Goal: Task Accomplishment & Management: Contribute content

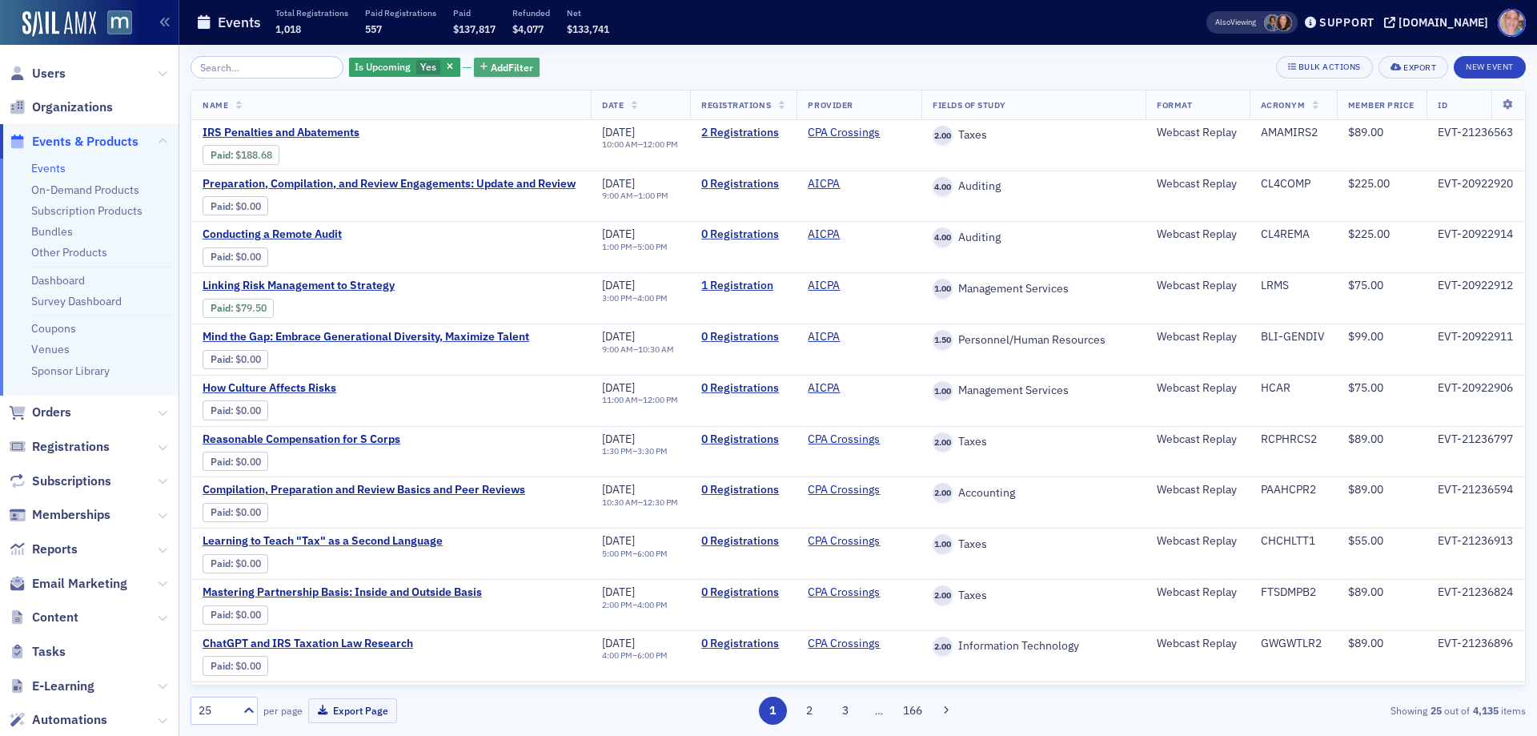
click at [491, 69] on span "Add Filter" at bounding box center [512, 67] width 42 height 14
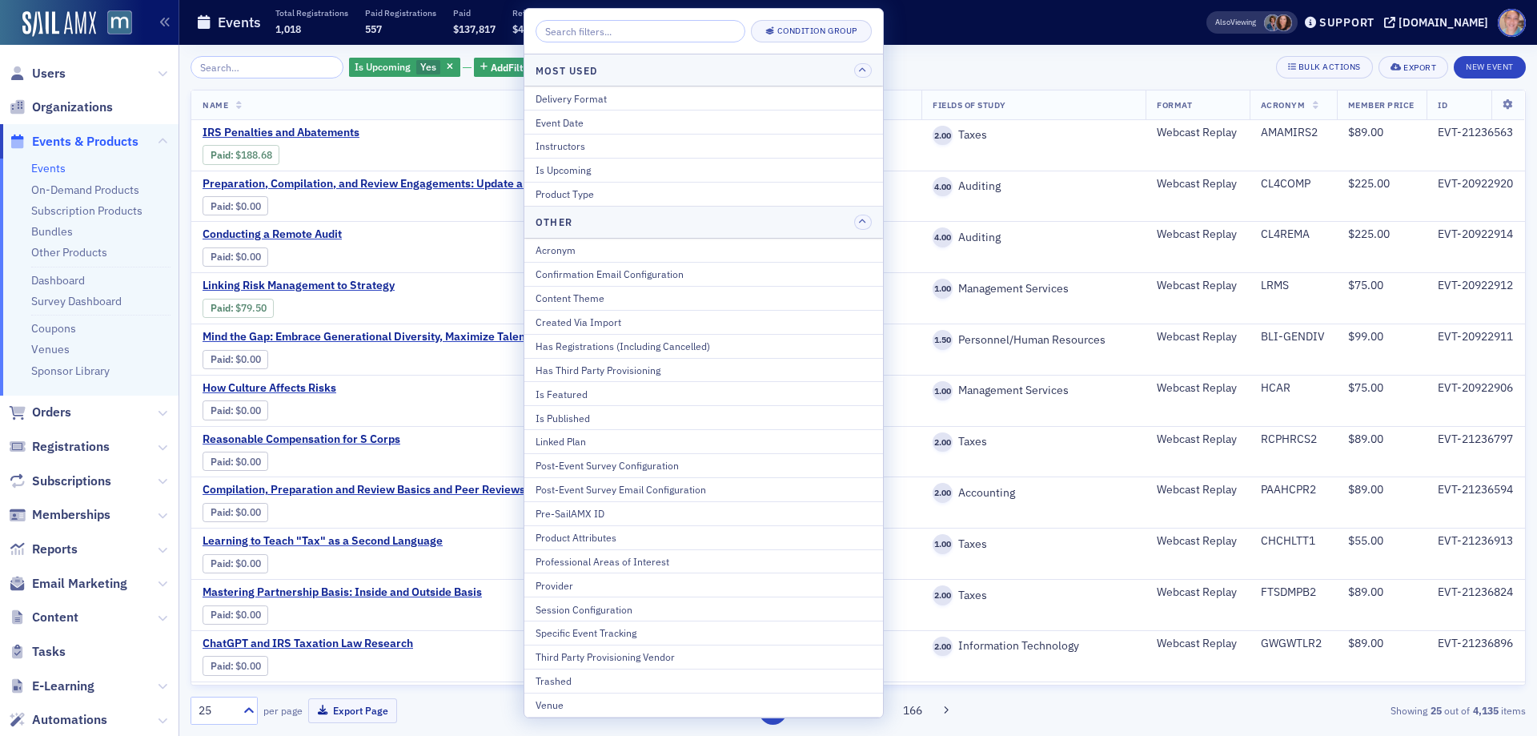
click at [388, 78] on div "Is Upcoming Yes" at bounding box center [404, 67] width 111 height 22
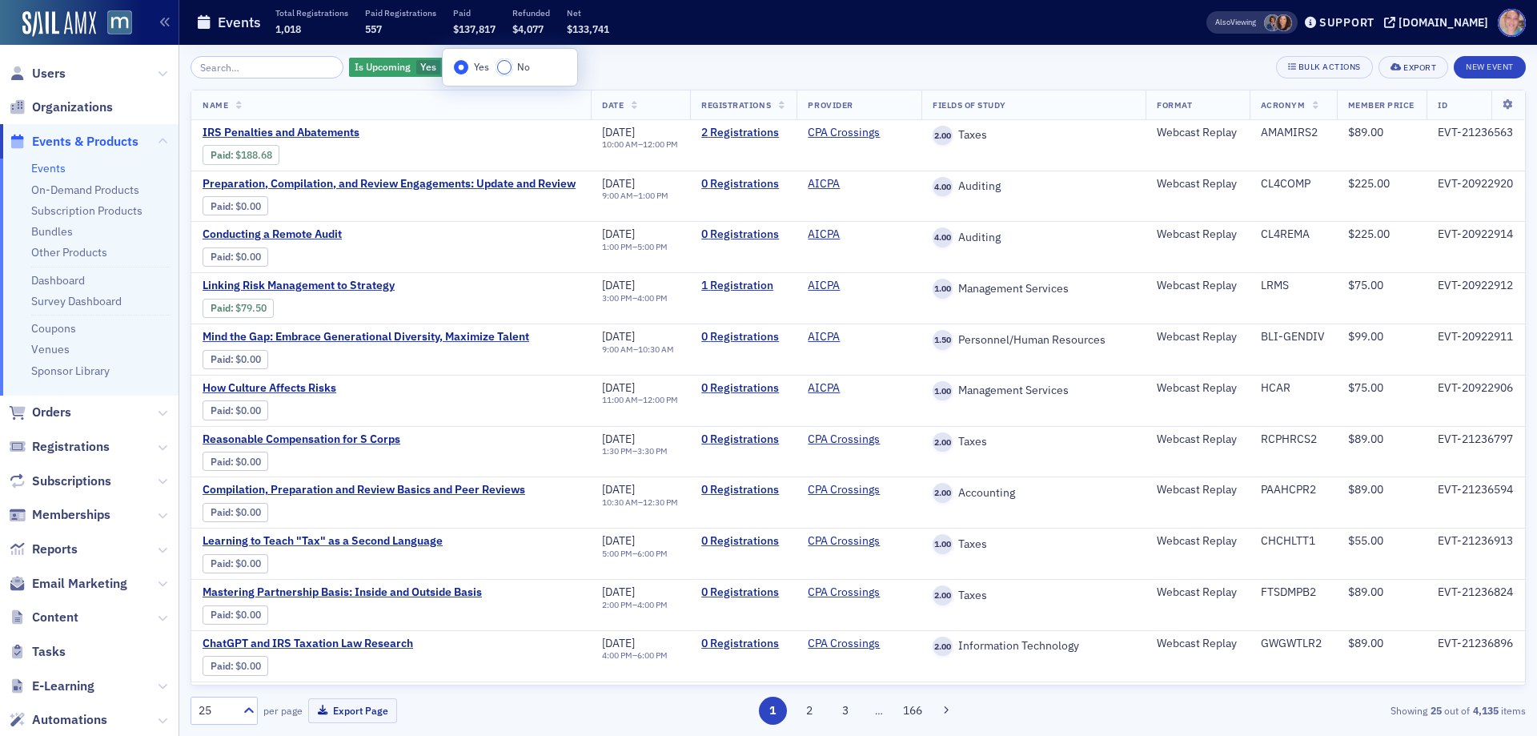
click at [501, 68] on input "No" at bounding box center [504, 67] width 14 height 14
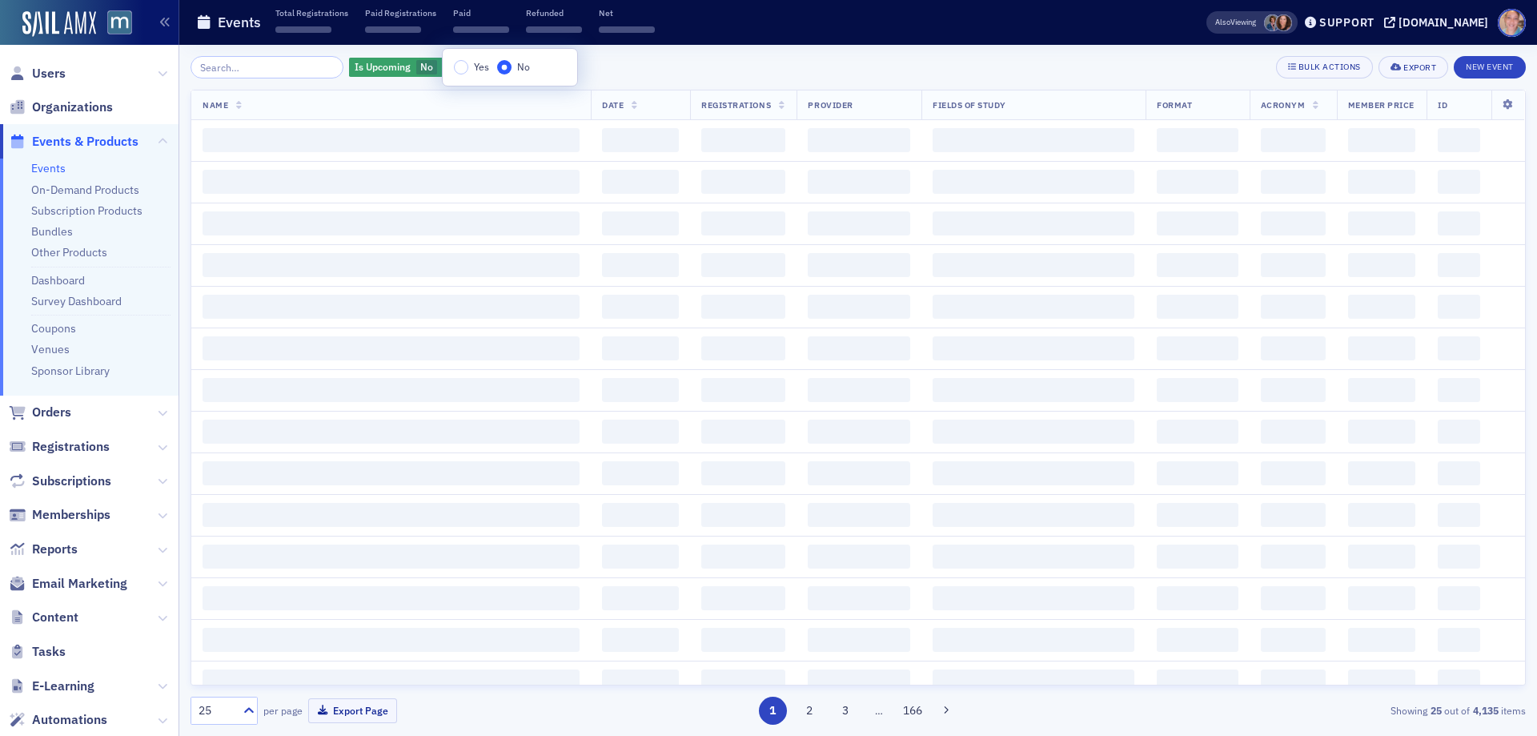
click at [642, 65] on div "Is Upcoming No Add Filter Bulk Actions Export New Event" at bounding box center [859, 67] width 1336 height 22
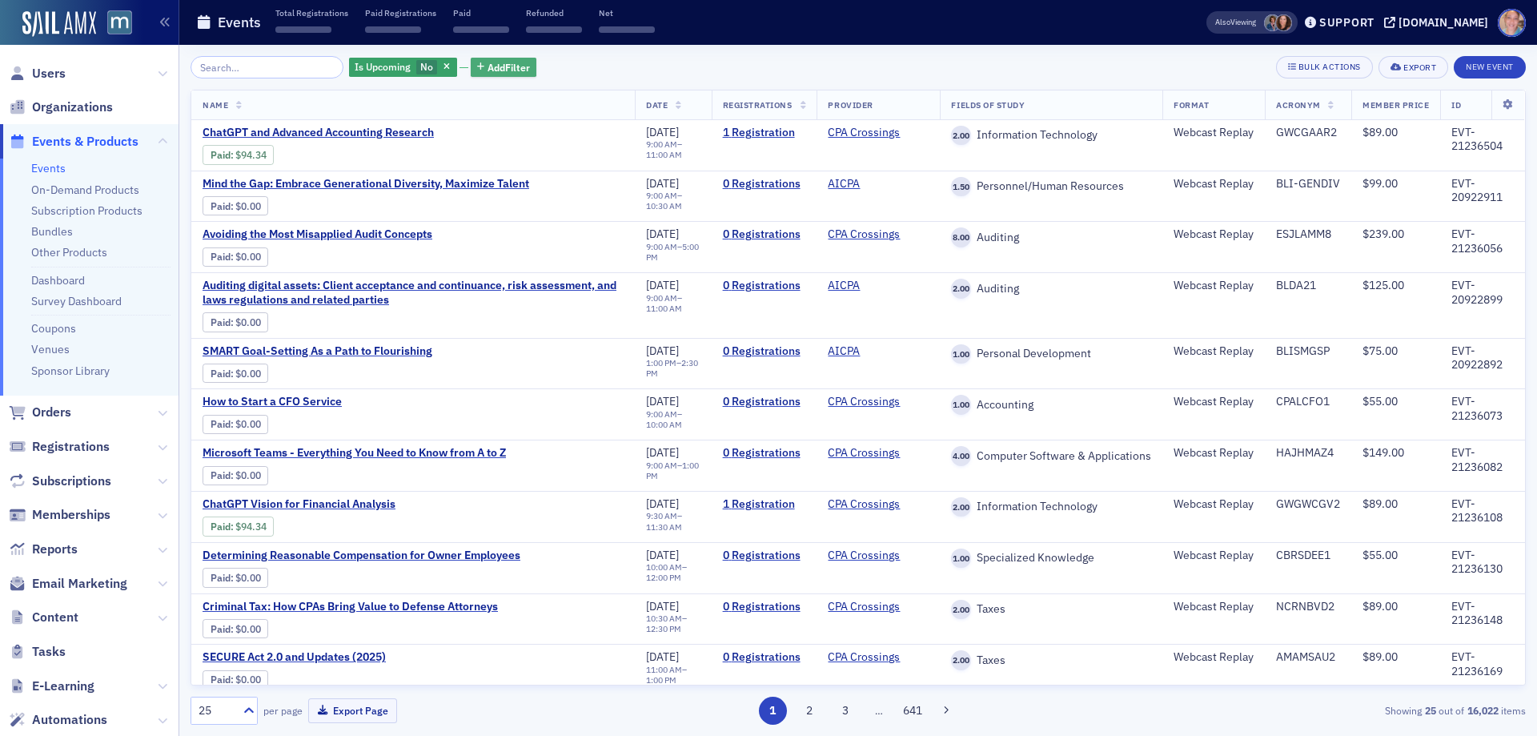
click at [496, 68] on span "Add Filter" at bounding box center [509, 67] width 42 height 14
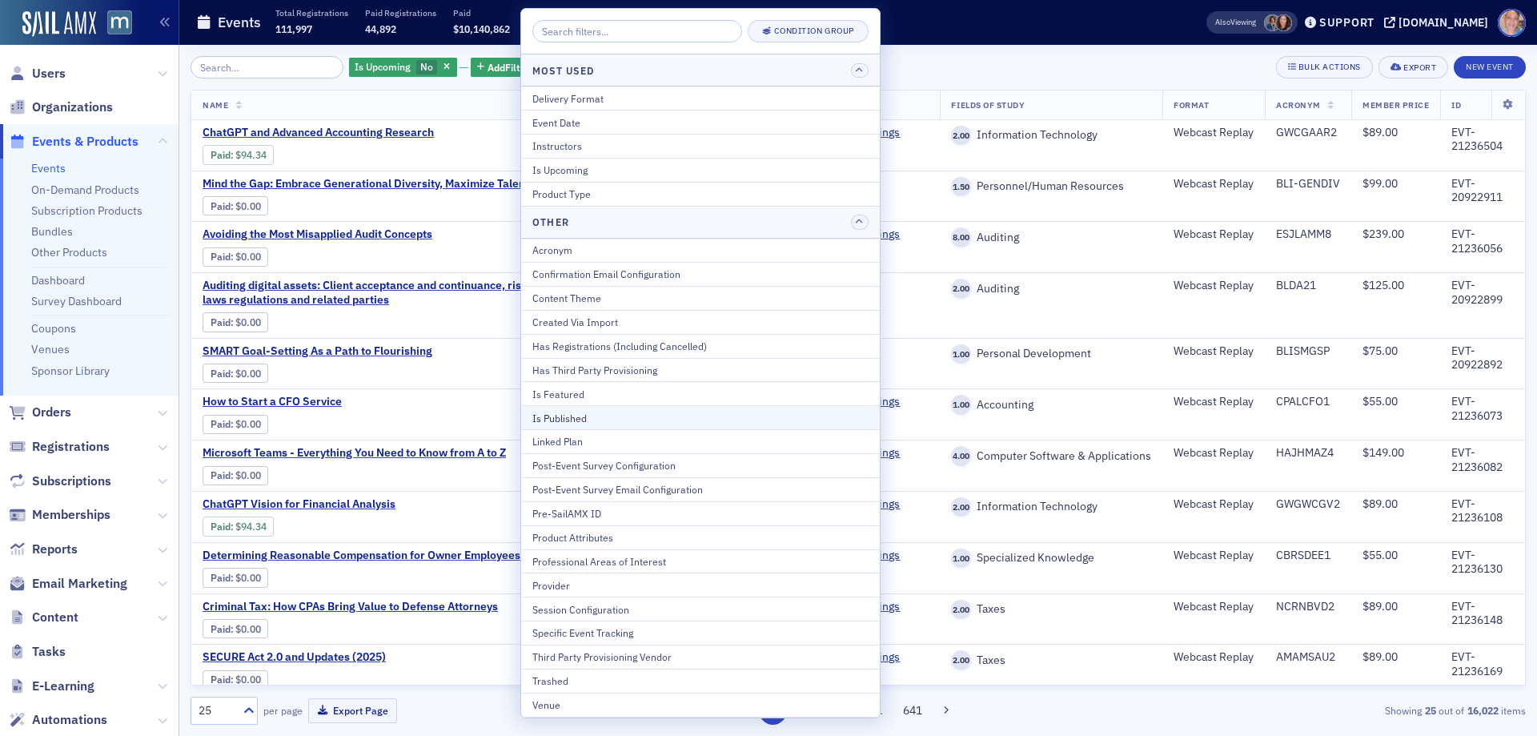
click at [587, 418] on div "Is Published" at bounding box center [700, 418] width 336 height 14
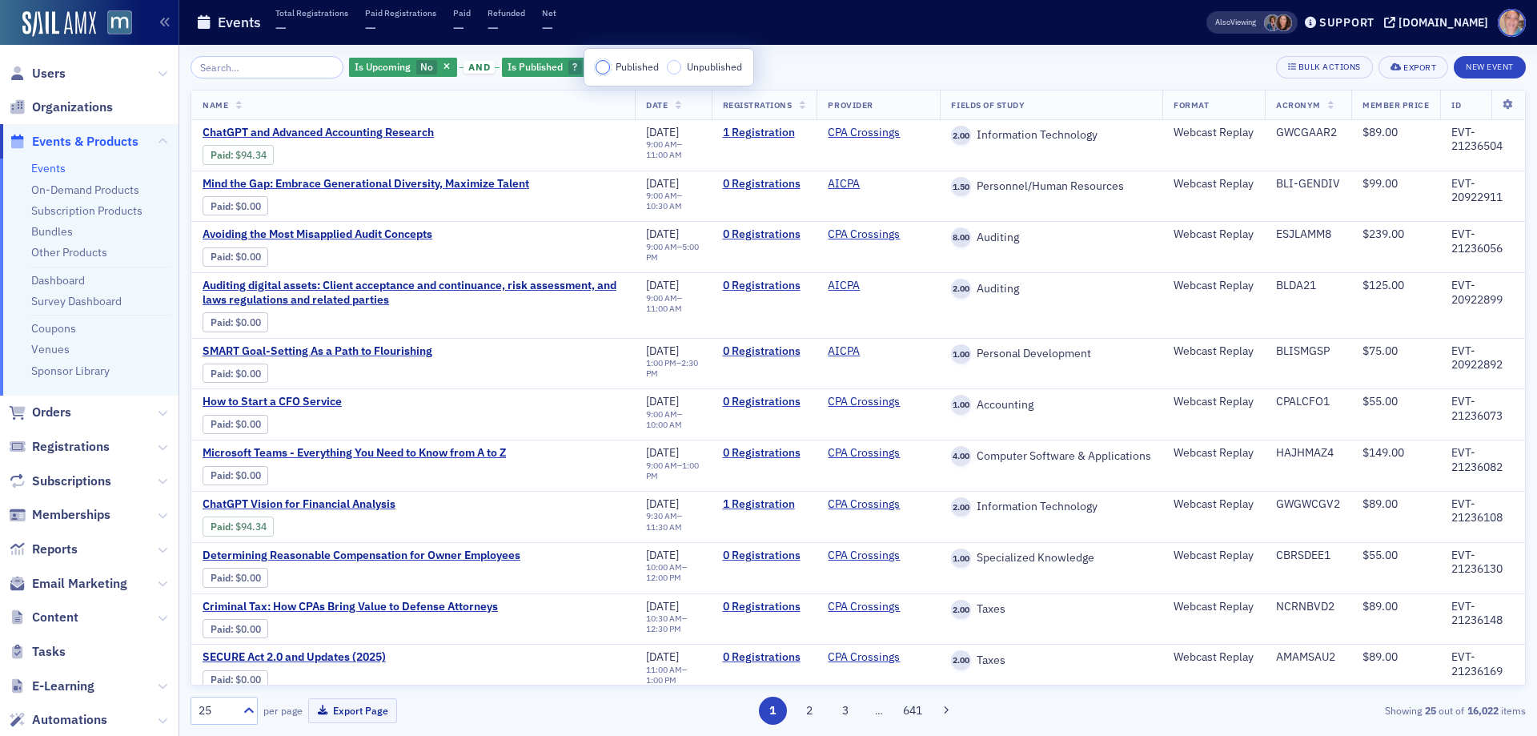
click at [606, 68] on input "Published" at bounding box center [603, 67] width 14 height 14
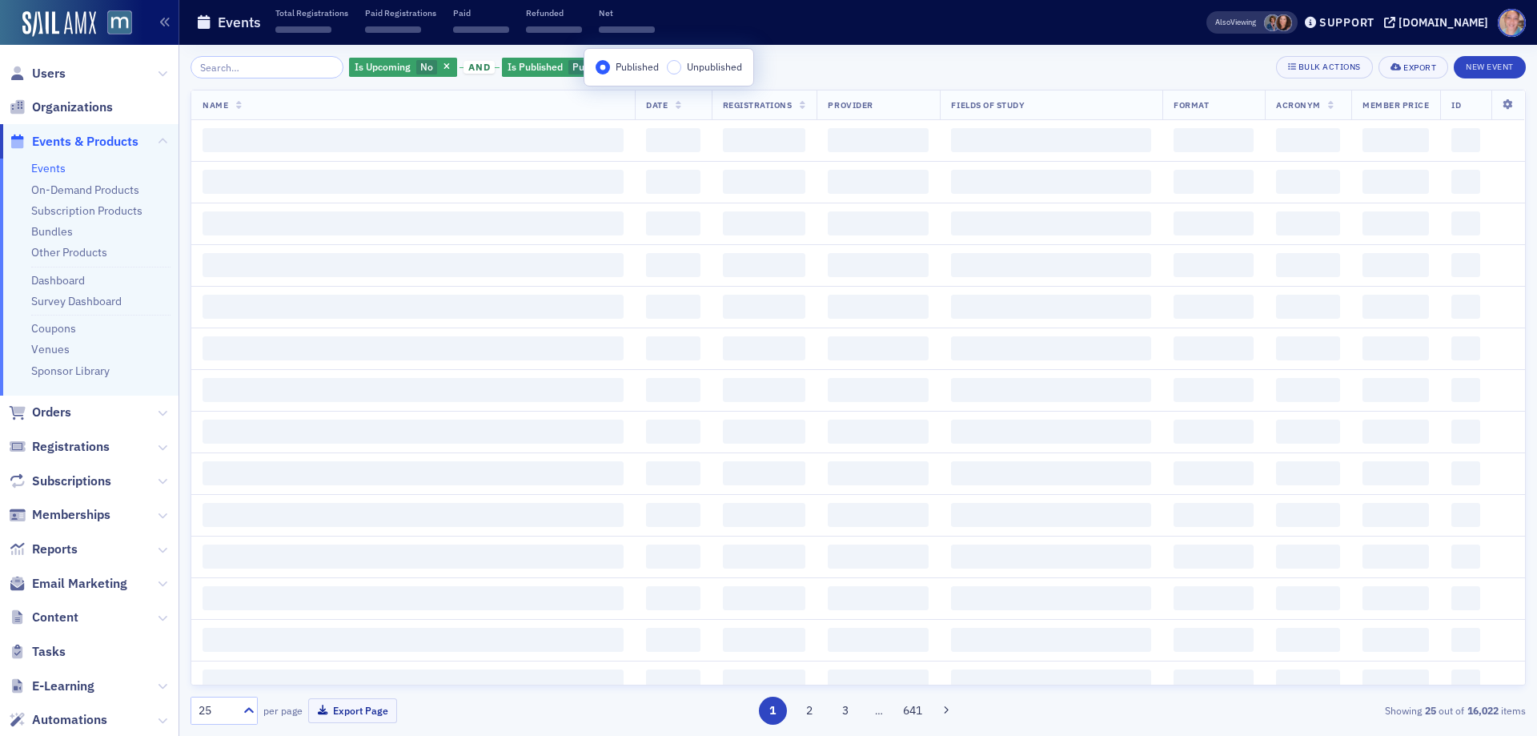
click at [839, 71] on div "Is Upcoming No and Is Published Published Add Filter Bulk Actions Export New Ev…" at bounding box center [859, 67] width 1336 height 22
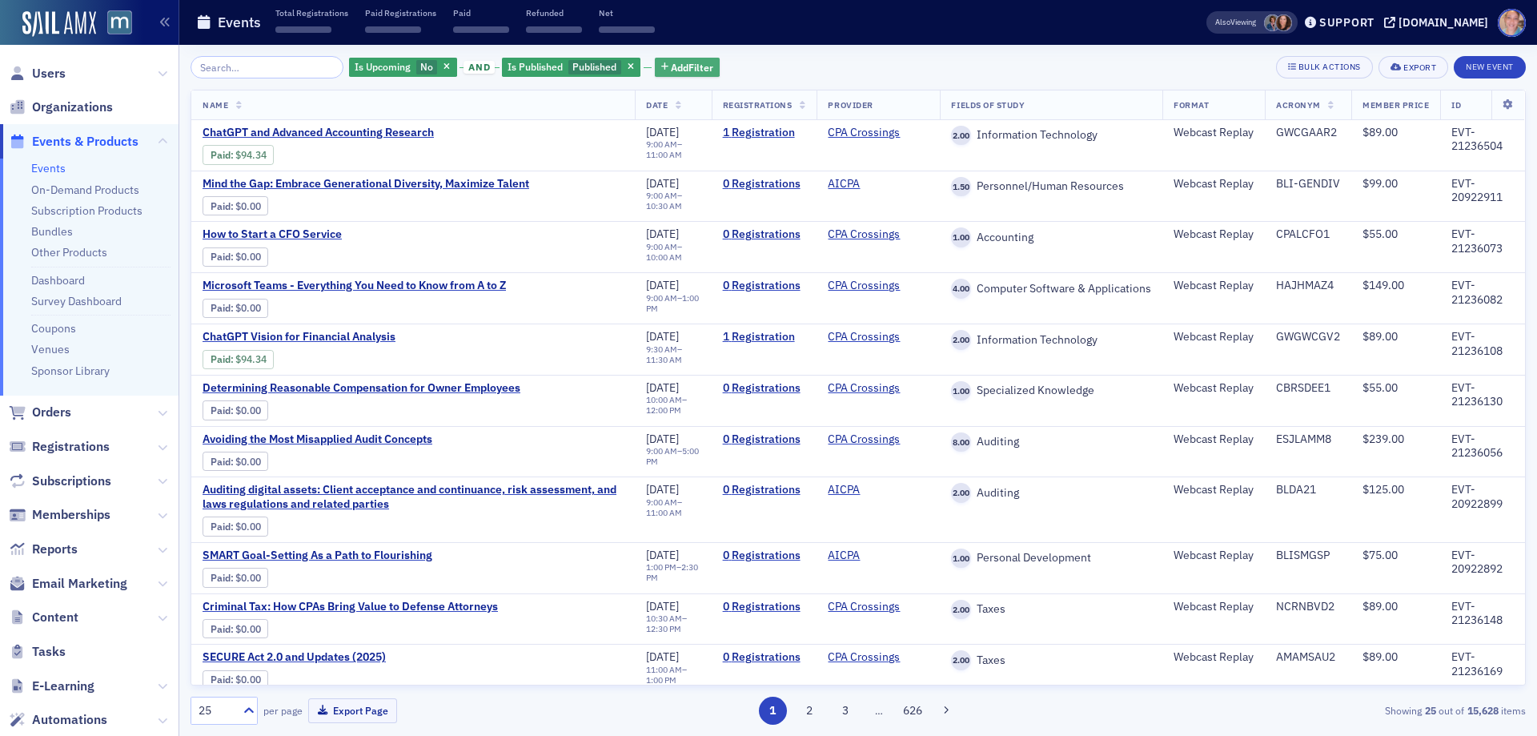
click at [671, 68] on span "Add Filter" at bounding box center [692, 67] width 42 height 14
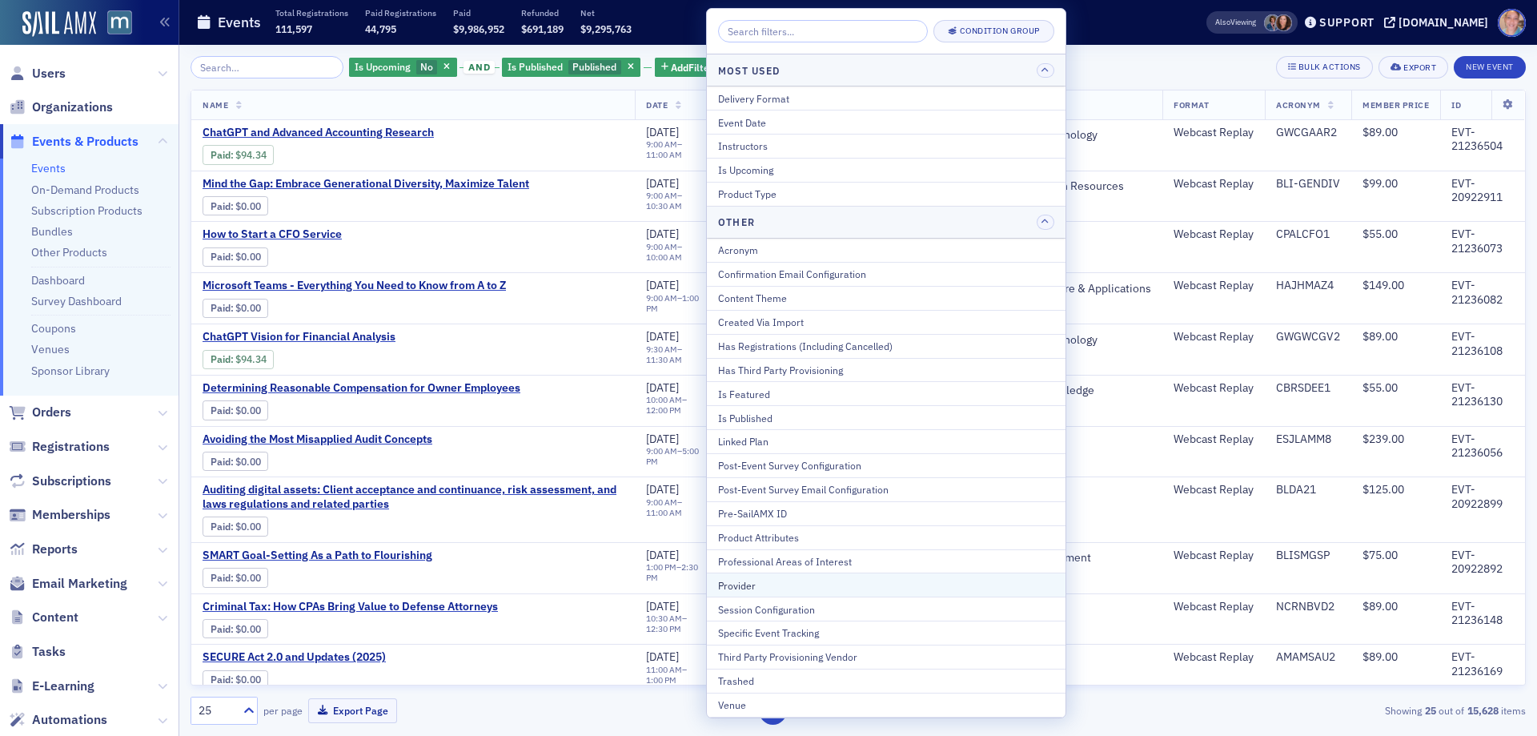
click at [739, 579] on div "Provider" at bounding box center [886, 585] width 336 height 14
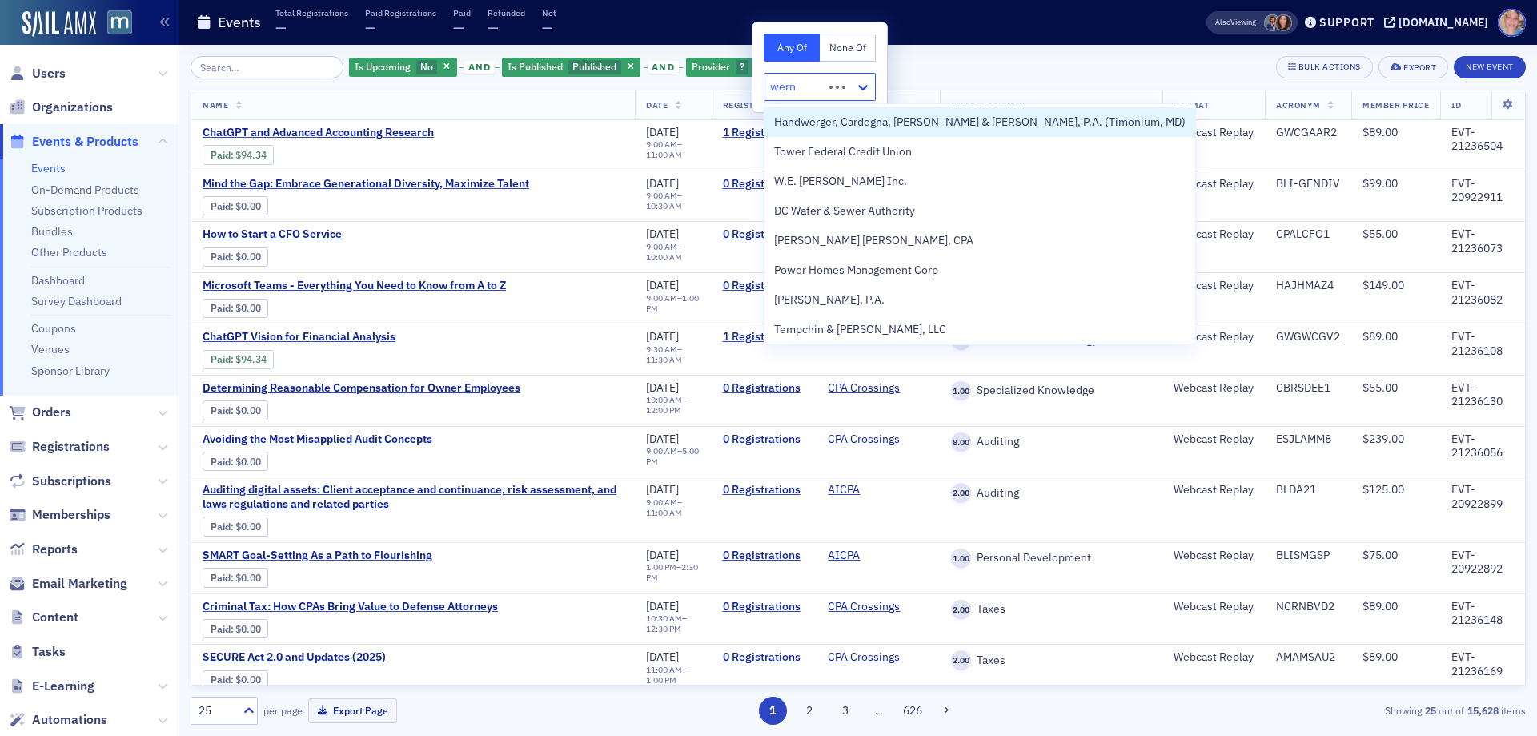
type input "werne"
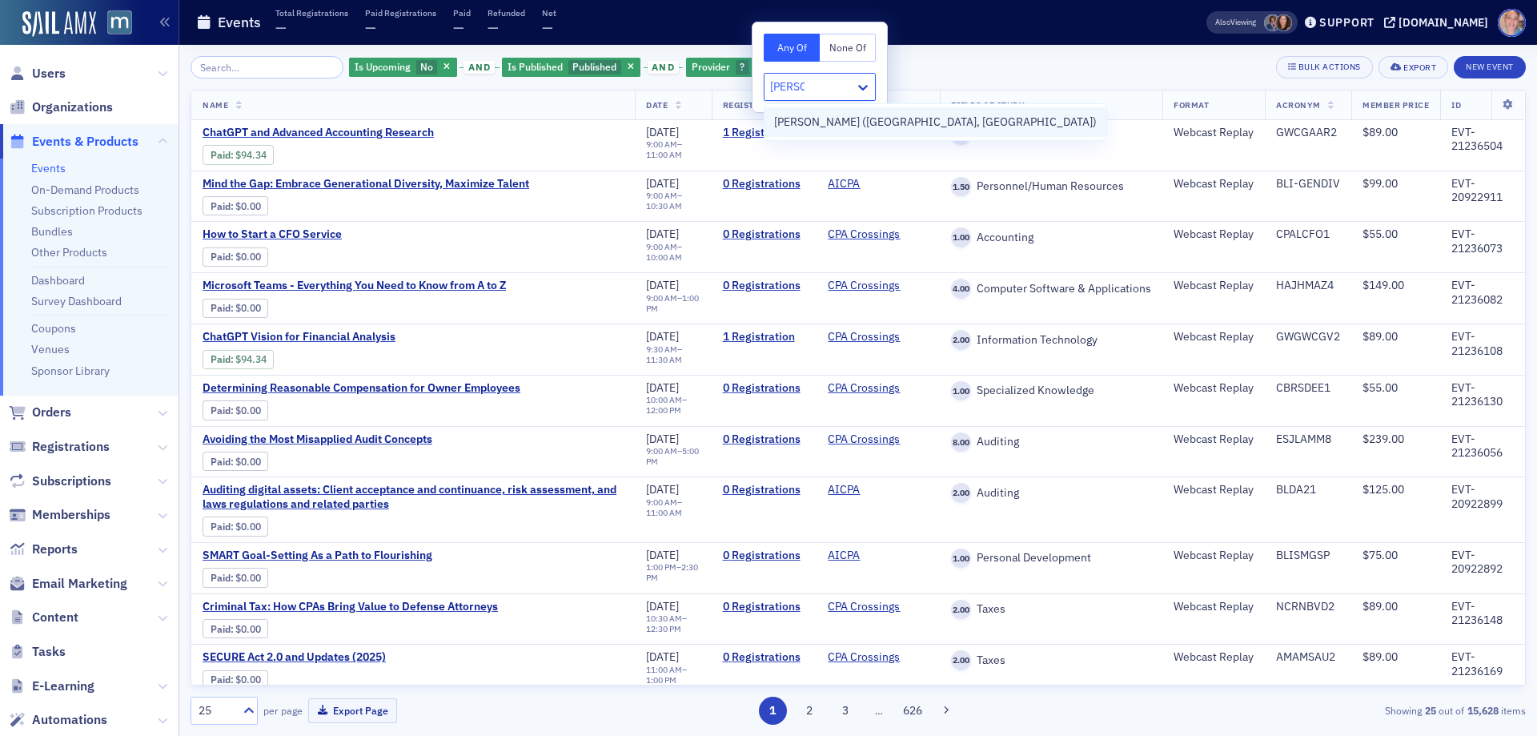
click at [830, 119] on span "[PERSON_NAME] ([GEOGRAPHIC_DATA], [GEOGRAPHIC_DATA])" at bounding box center [935, 122] width 323 height 17
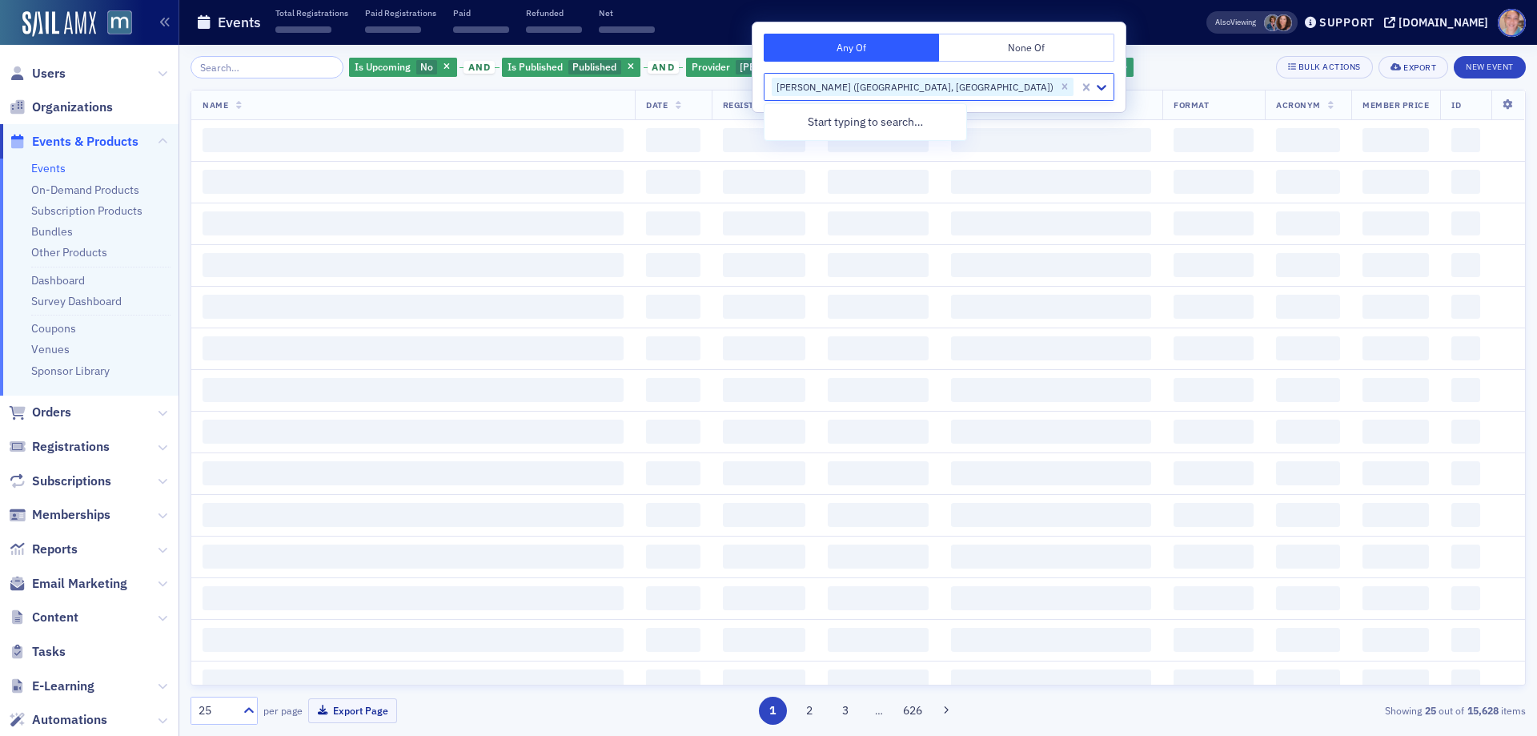
click at [1012, 62] on div "Is Upcoming No and Is Published Published and Provider Werner-Rocca (Flourtown,…" at bounding box center [859, 67] width 1336 height 22
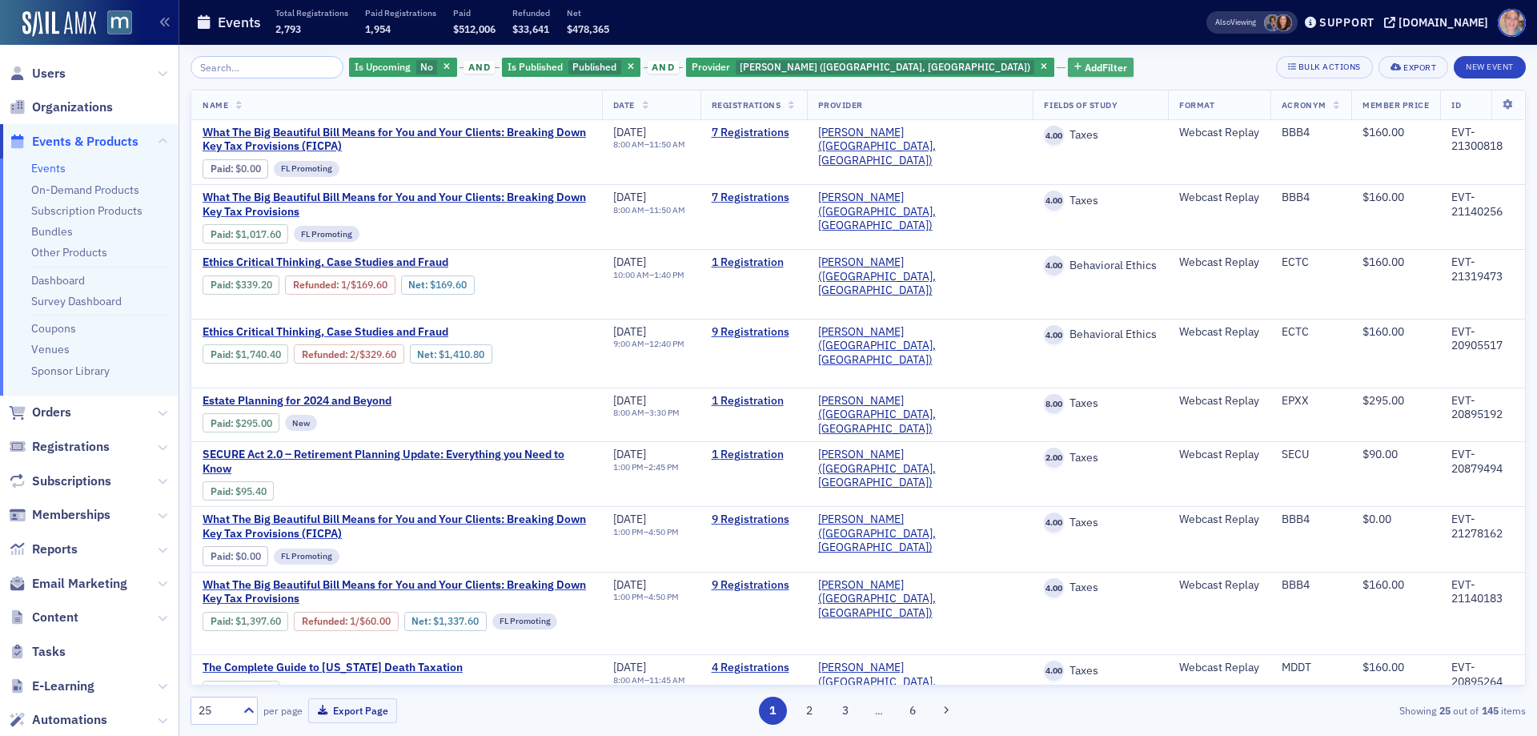
click at [1085, 68] on span "Add Filter" at bounding box center [1106, 67] width 42 height 14
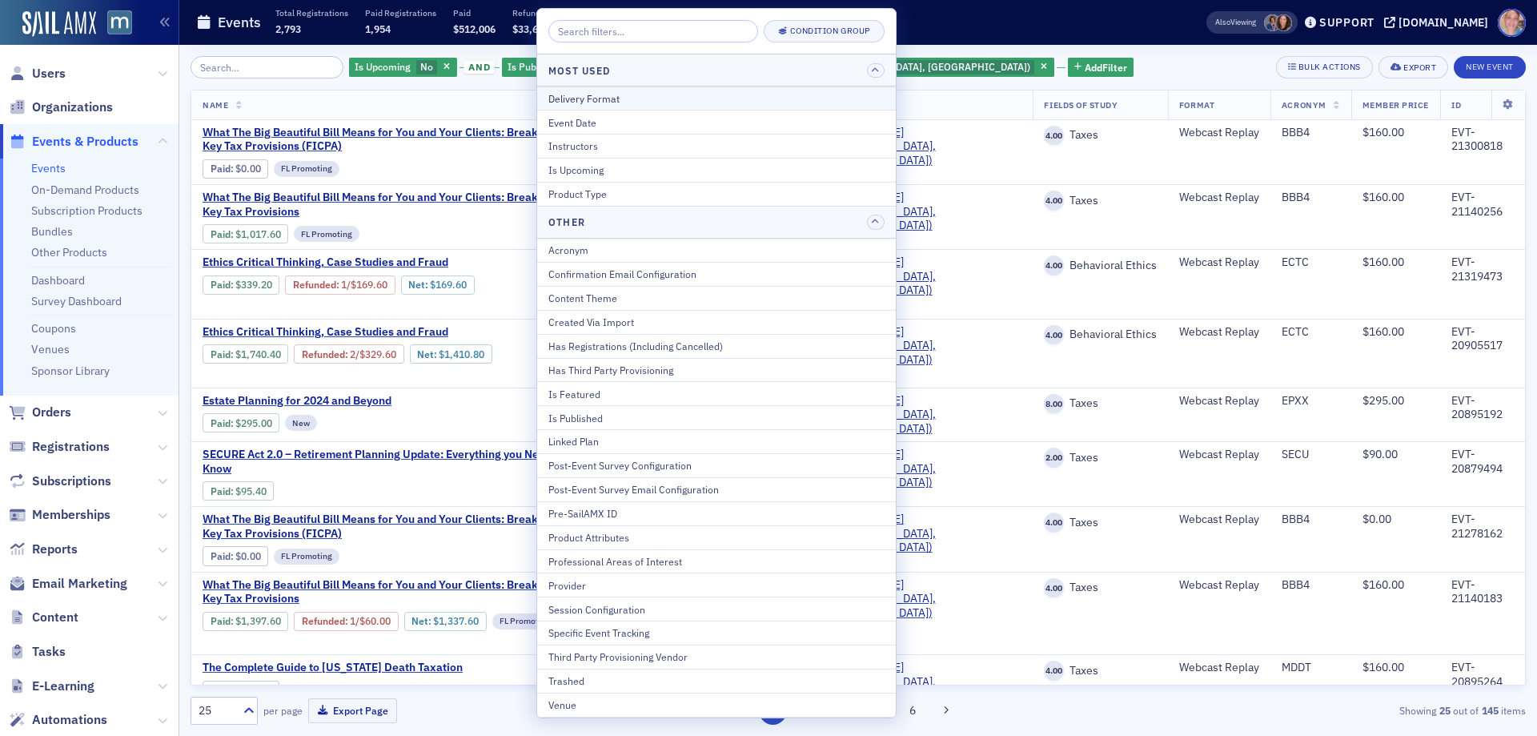
click at [624, 106] on button "Delivery Format" at bounding box center [716, 97] width 359 height 23
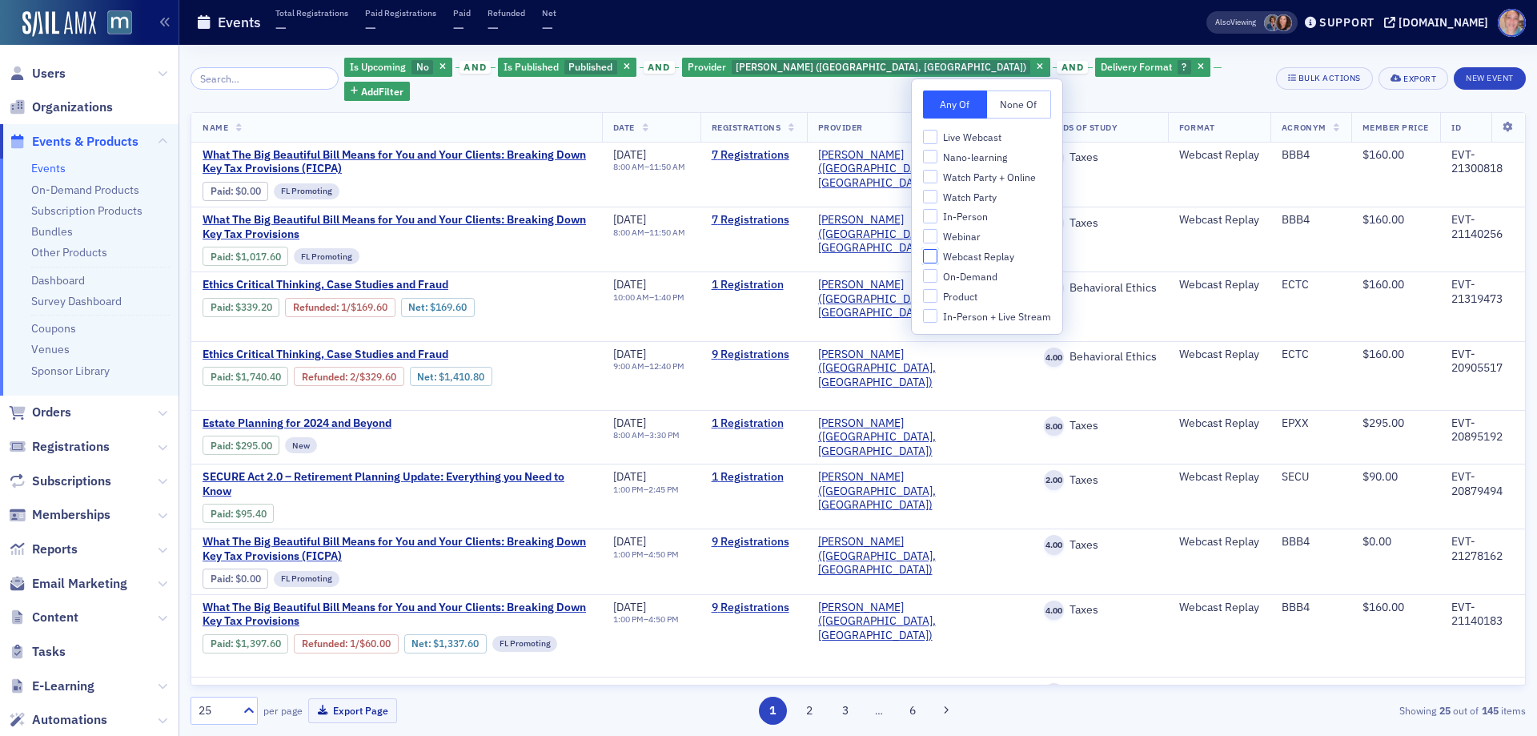
click at [927, 255] on input "Webcast Replay" at bounding box center [930, 256] width 14 height 14
checkbox input "true"
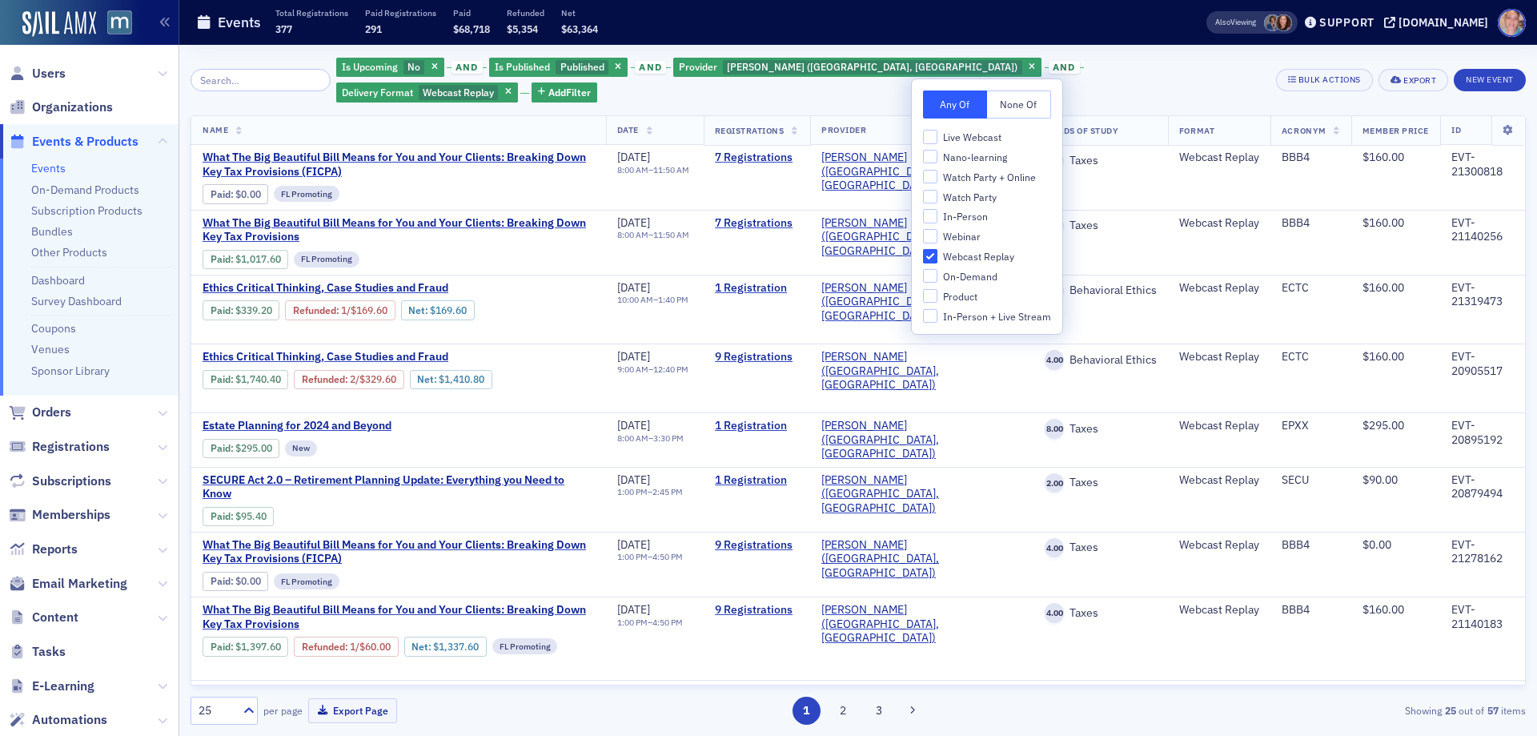
click at [1224, 63] on div "Is Upcoming No and Is Published Published and Provider Werner-Rocca (Flourtown,…" at bounding box center [859, 80] width 1336 height 48
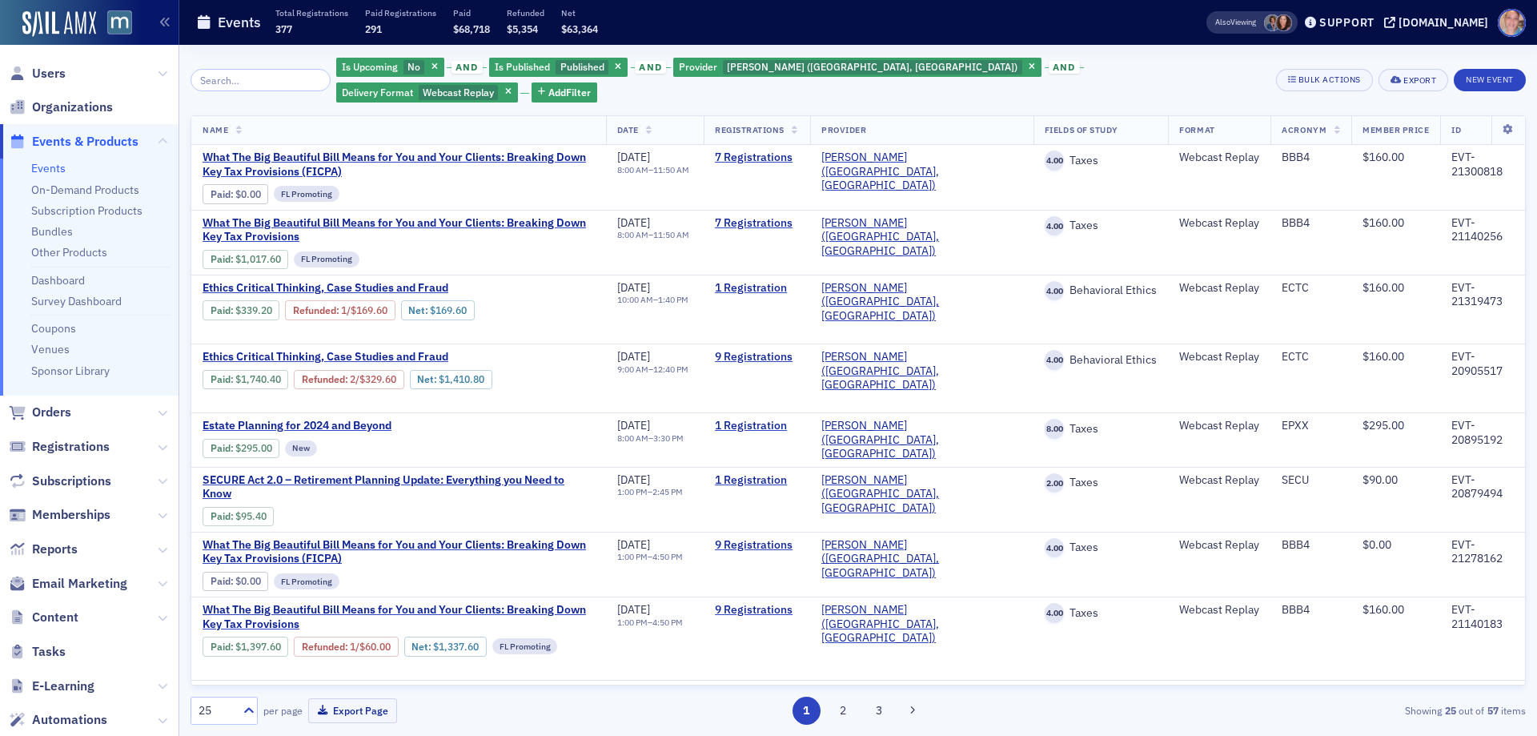
click at [212, 717] on div "25" at bounding box center [216, 710] width 35 height 17
click at [217, 585] on div "50" at bounding box center [224, 582] width 46 height 17
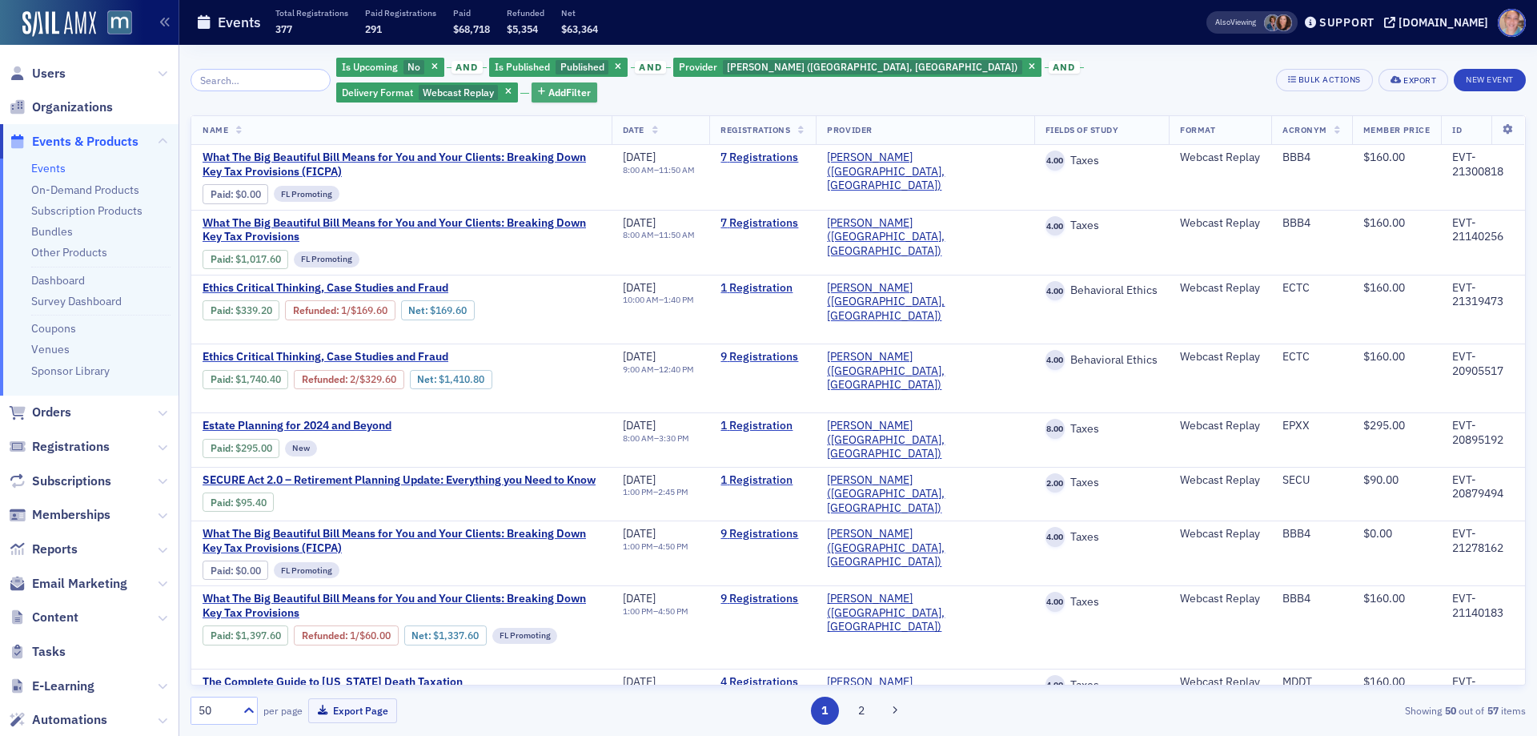
click at [591, 85] on span "Add Filter" at bounding box center [570, 92] width 42 height 14
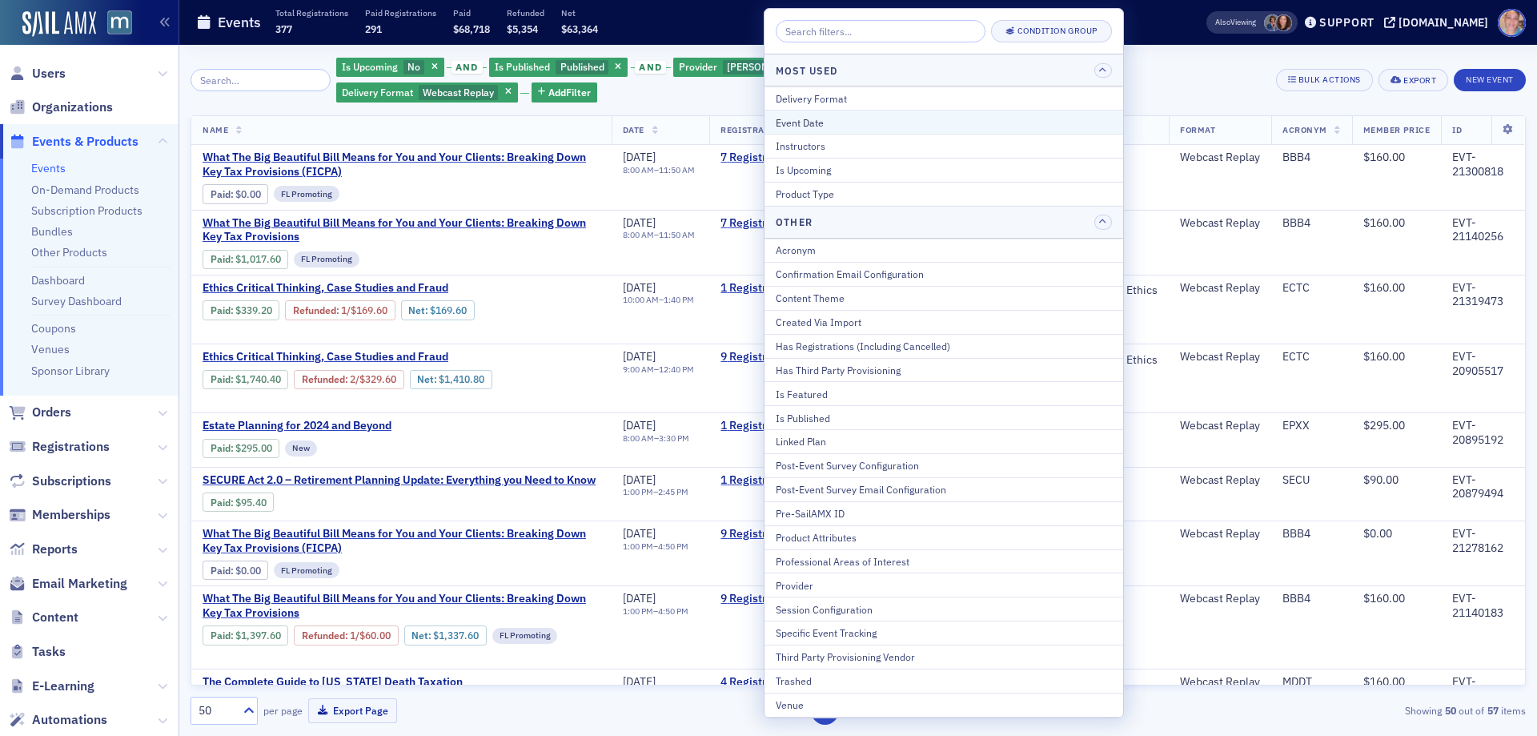
click at [850, 119] on div "Event Date" at bounding box center [944, 122] width 336 height 14
select select "9"
select select "2025"
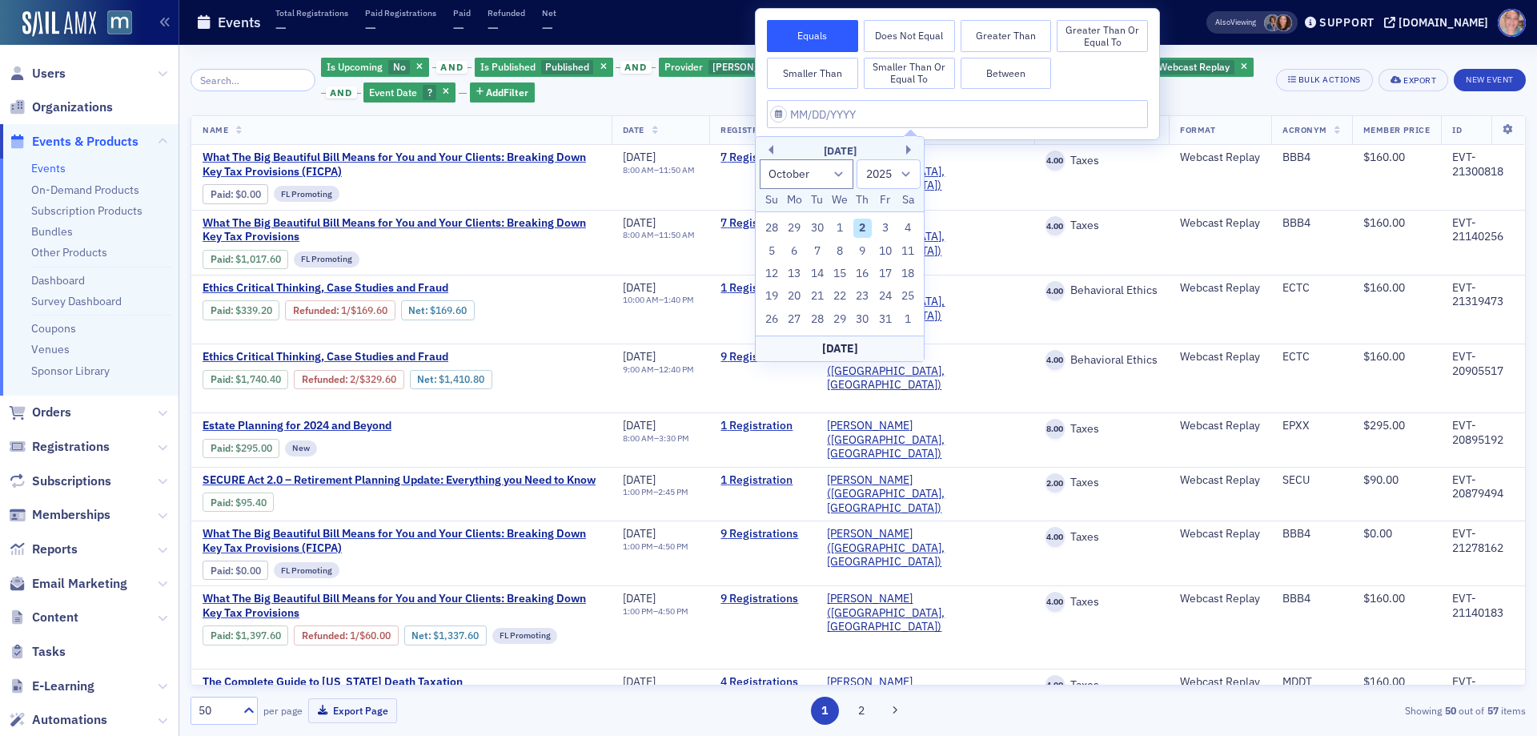
click at [1025, 70] on button "Between" at bounding box center [1006, 74] width 91 height 32
select select "9"
select select "2025"
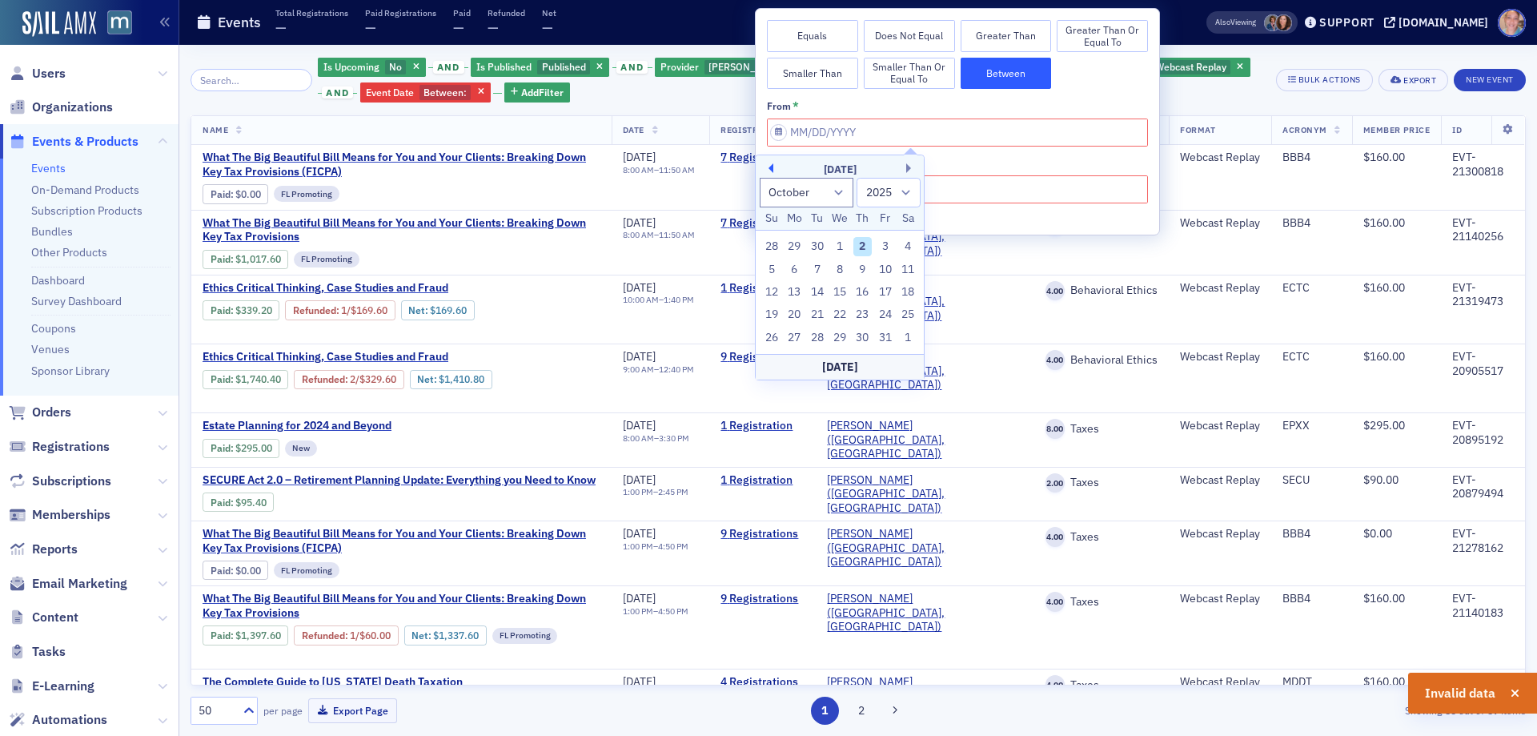
click at [771, 168] on button "Previous Month" at bounding box center [769, 168] width 10 height 10
select select "8"
click at [794, 242] on div "1" at bounding box center [794, 246] width 19 height 19
type input "09/01/2025"
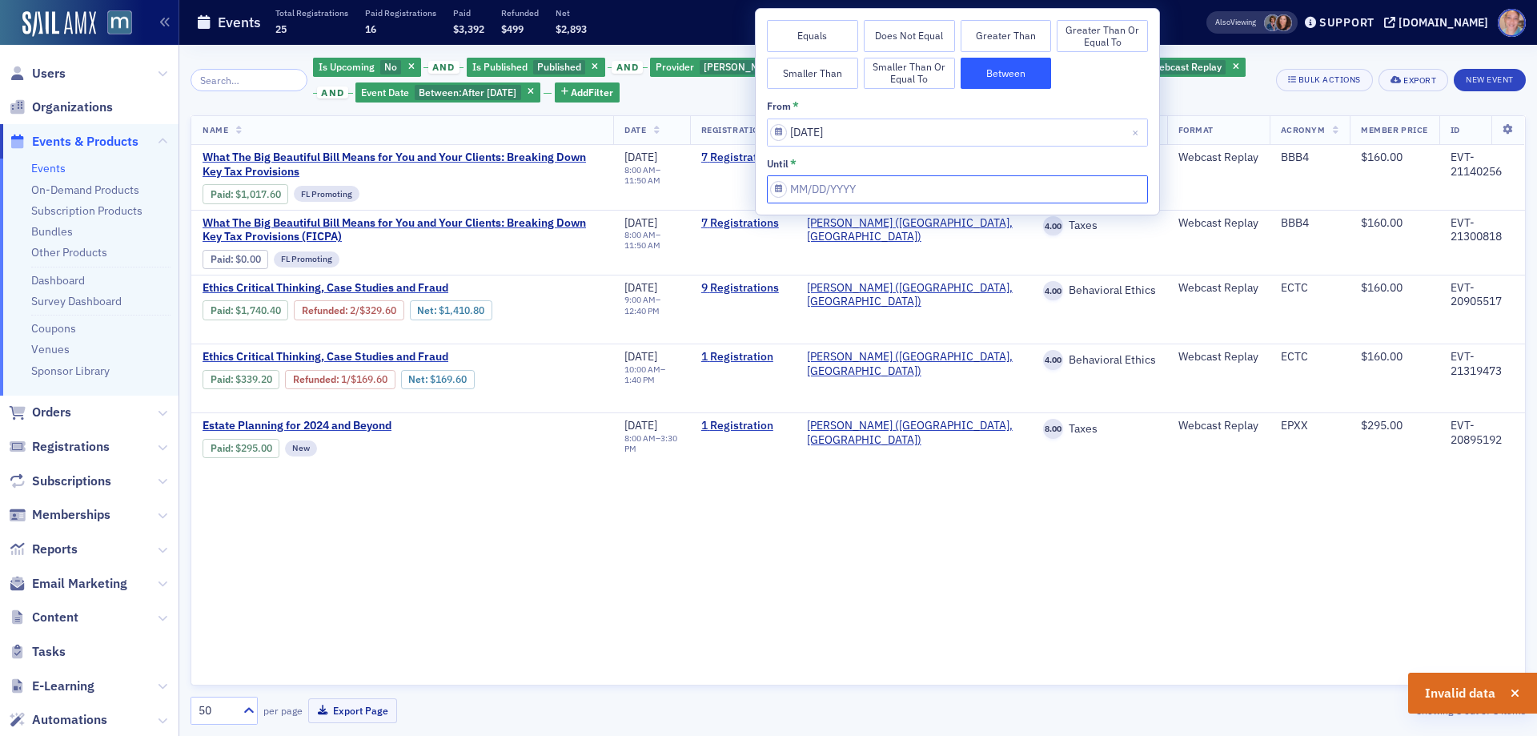
click at [834, 195] on input "from *" at bounding box center [957, 189] width 381 height 28
select select "9"
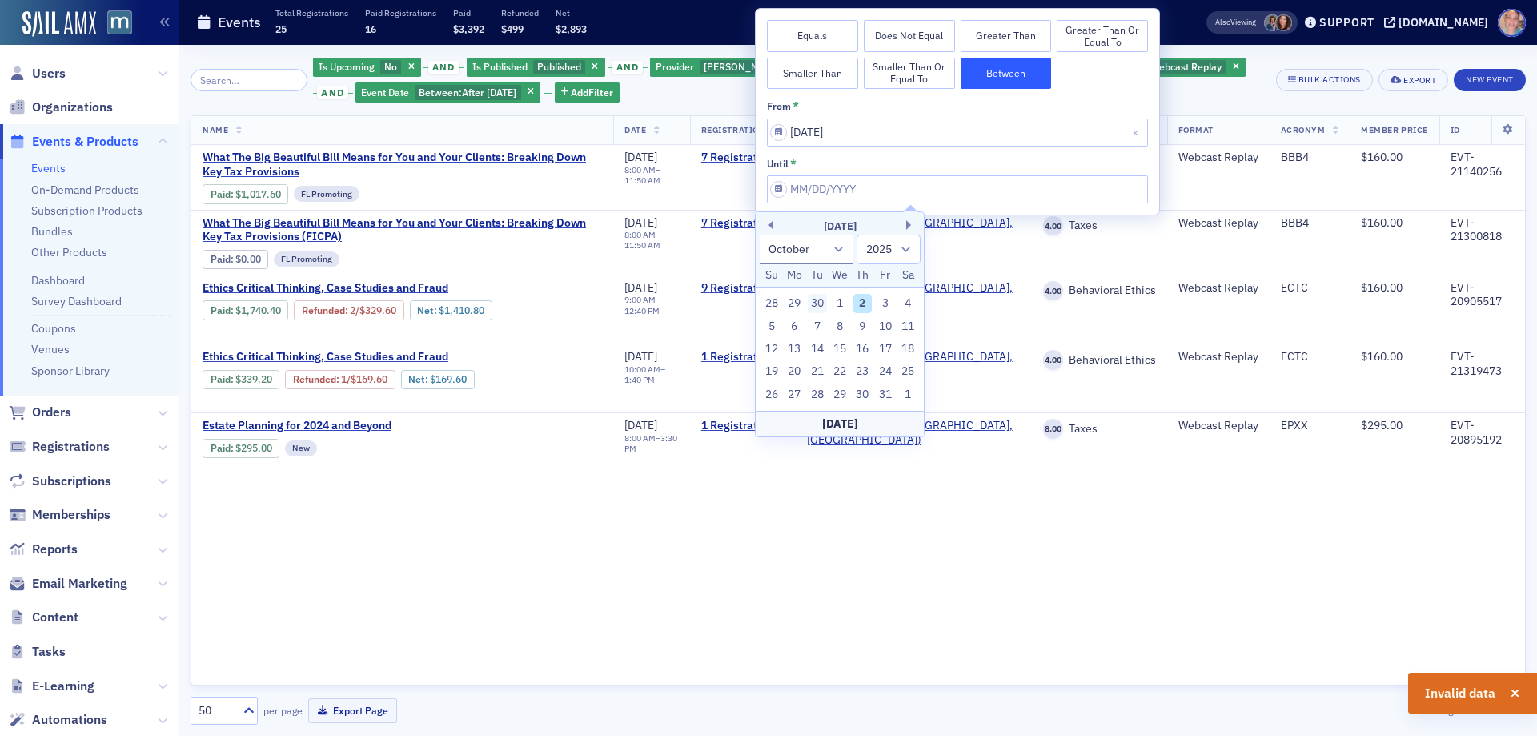
click at [817, 302] on div "30" at bounding box center [817, 303] width 19 height 19
type input "09/30/2025"
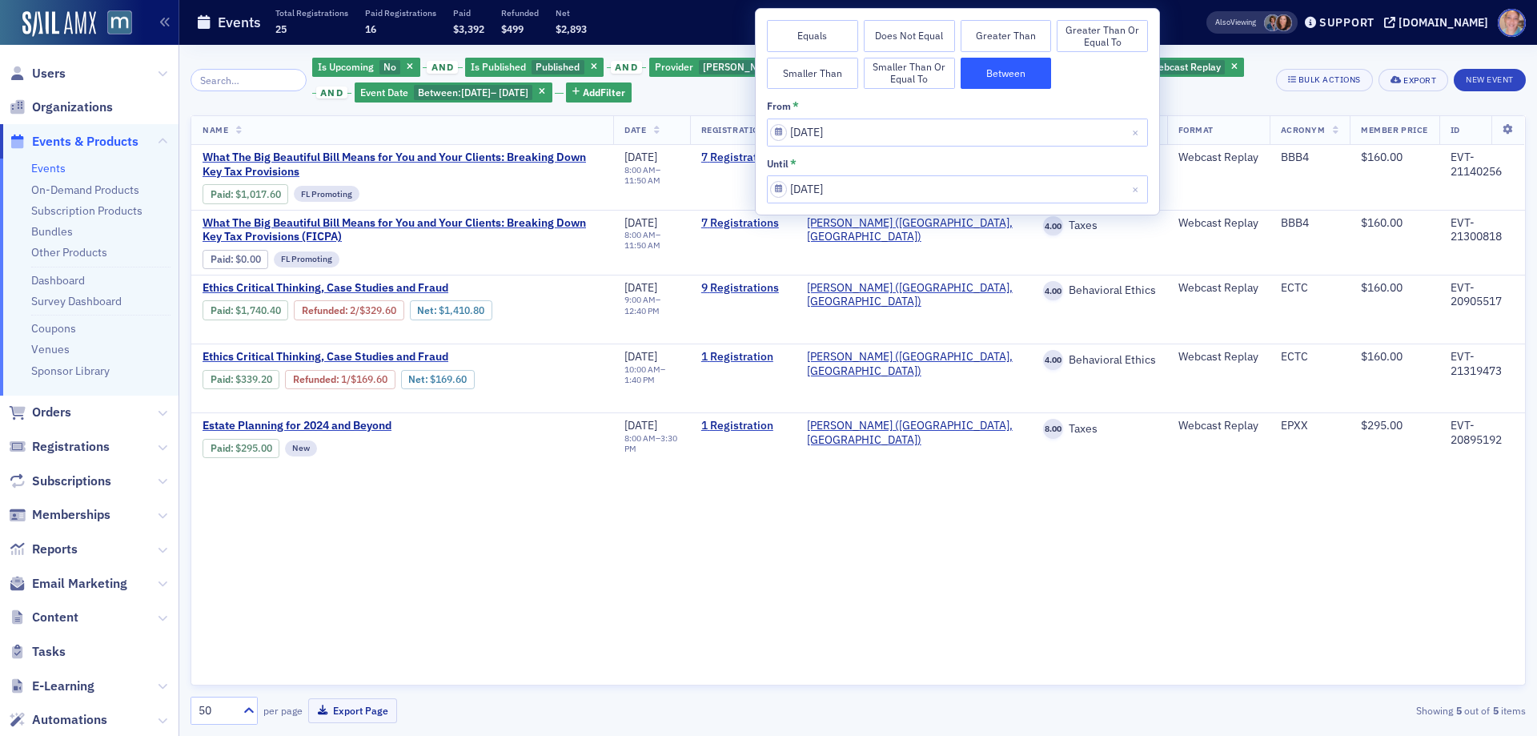
click at [1216, 71] on div "Is Upcoming No and Is Published Published and Provider Werner-Rocca (Flourtown,…" at bounding box center [788, 80] width 953 height 48
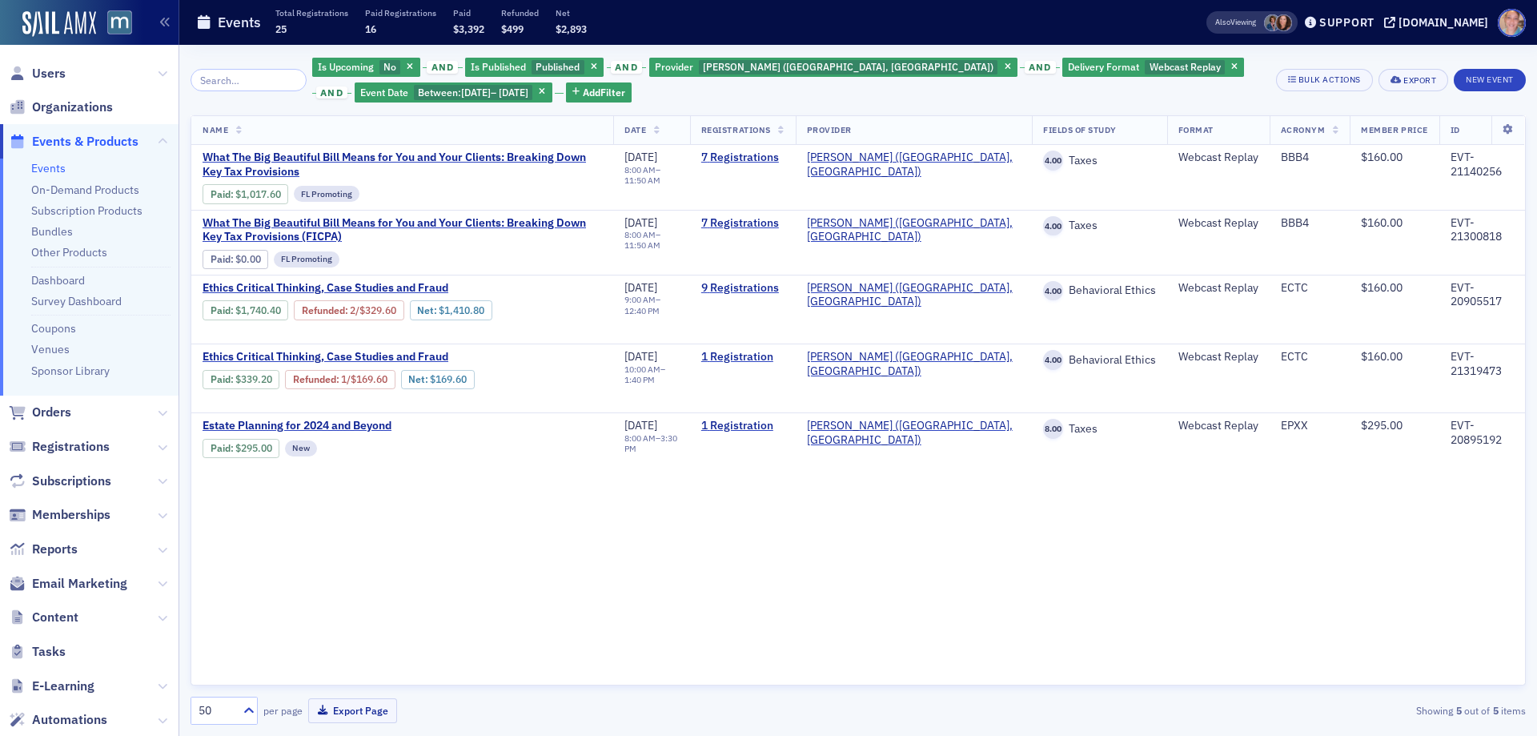
click at [661, 128] on icon at bounding box center [657, 131] width 6 height 9
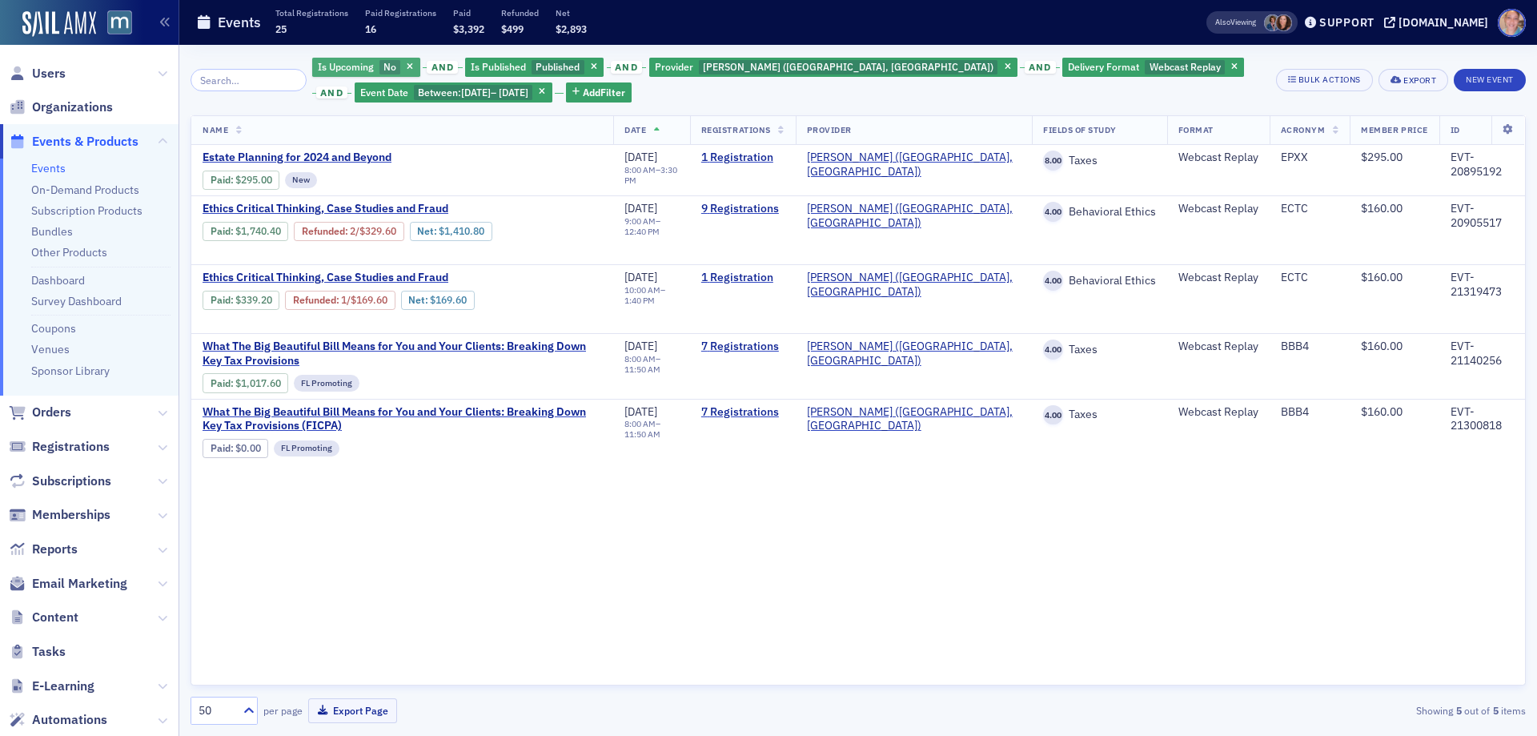
click at [368, 66] on span "Is Upcoming" at bounding box center [346, 66] width 56 height 13
click at [437, 69] on input "Yes" at bounding box center [435, 67] width 14 height 14
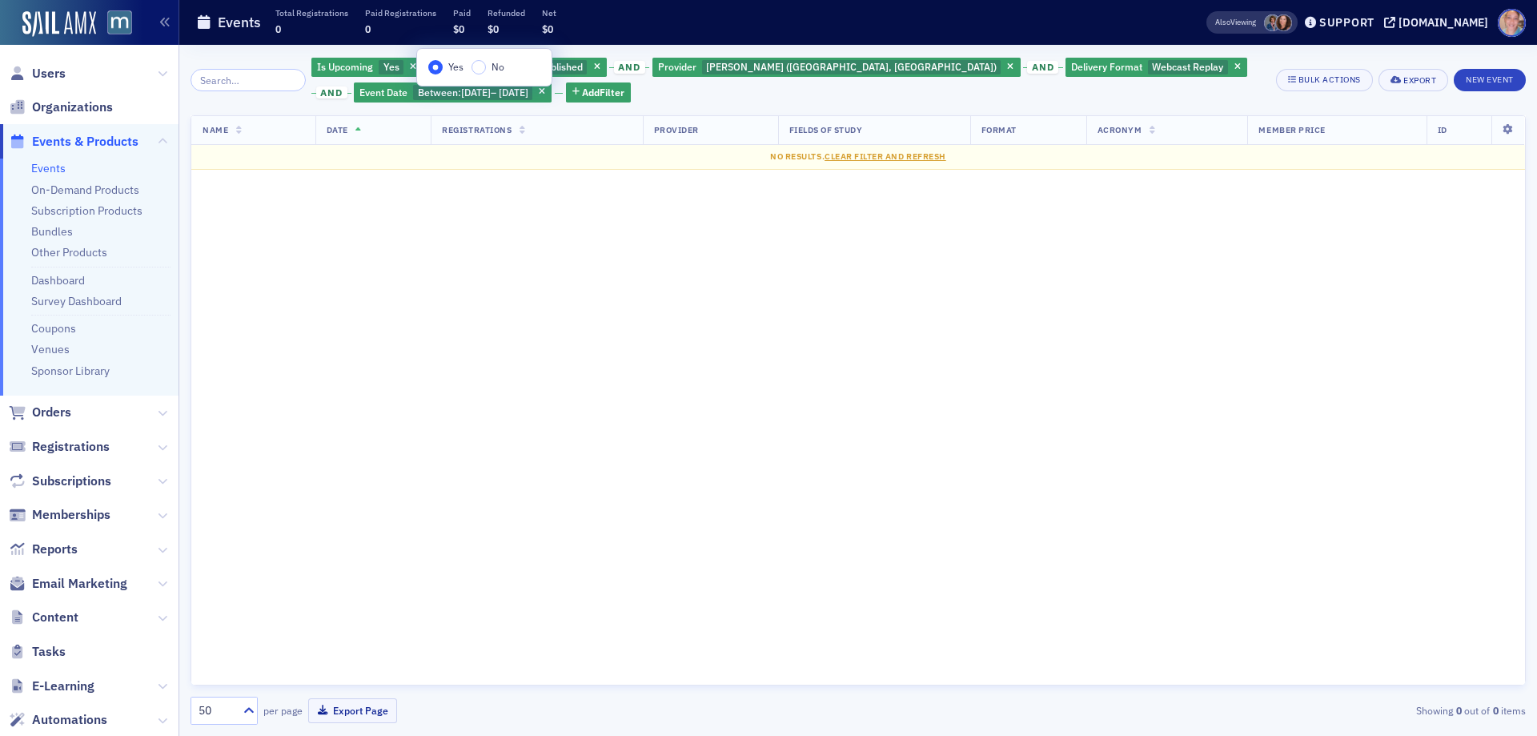
click at [51, 168] on link "Events" at bounding box center [48, 168] width 34 height 14
click at [1007, 68] on icon "button" at bounding box center [1010, 67] width 6 height 9
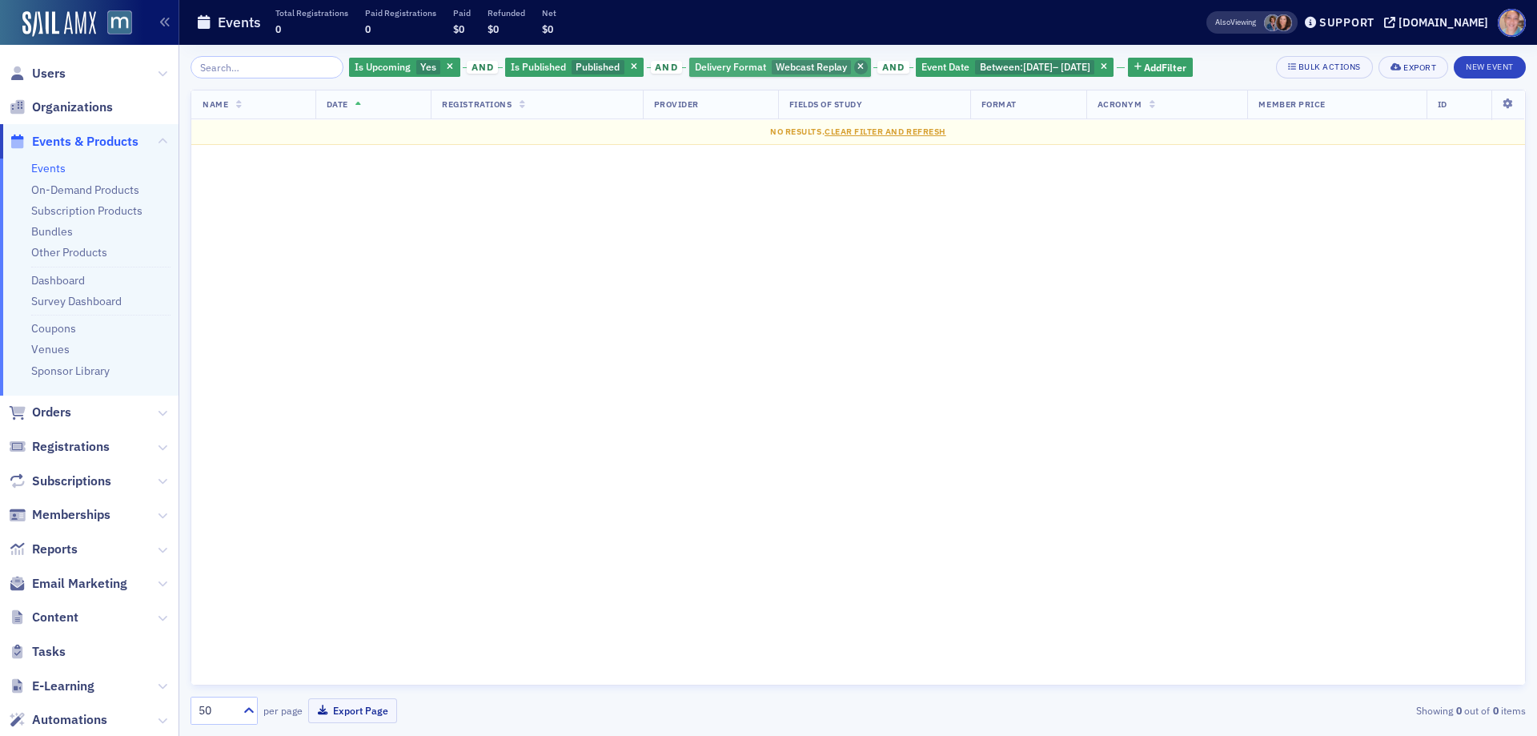
click at [854, 66] on span "button" at bounding box center [861, 67] width 14 height 14
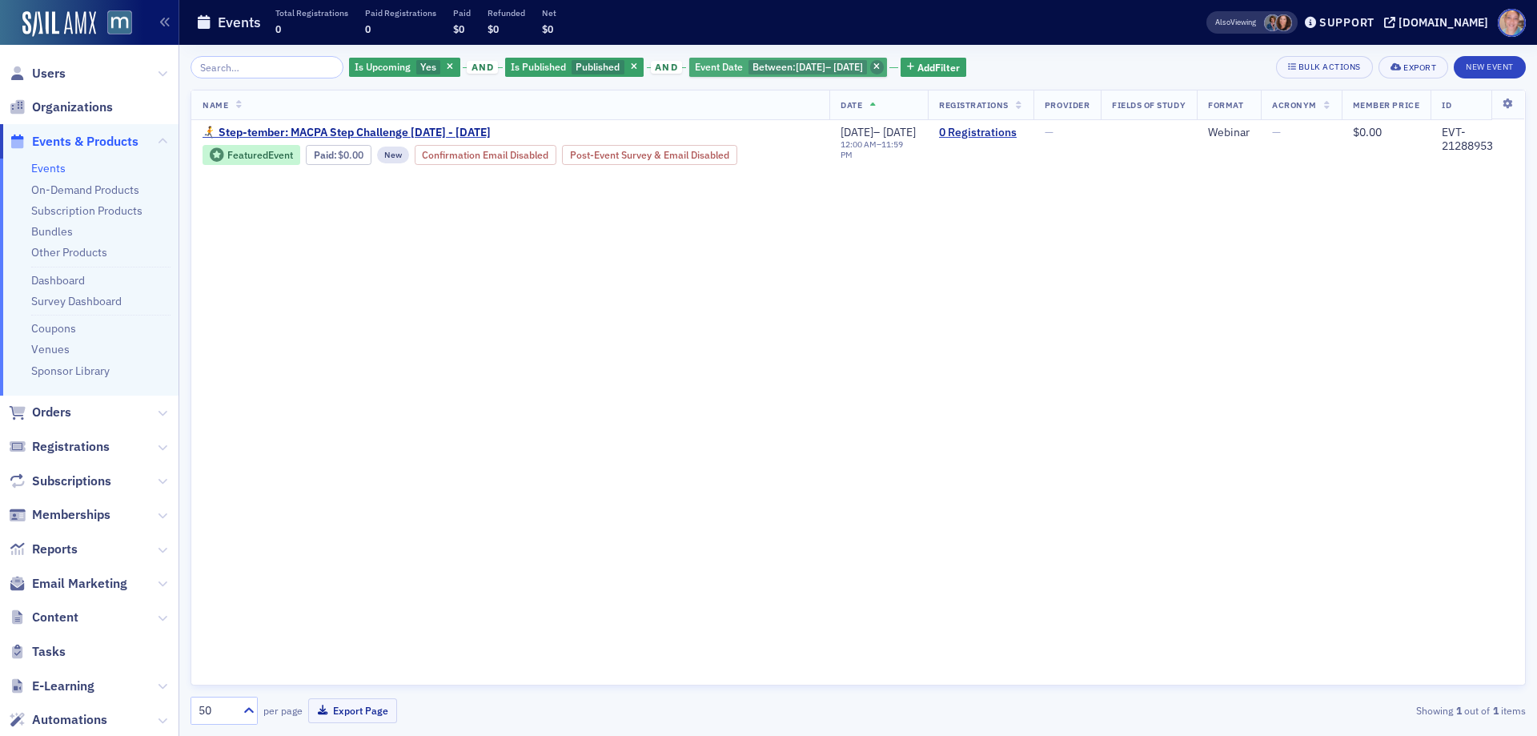
click at [880, 69] on icon "button" at bounding box center [877, 67] width 6 height 9
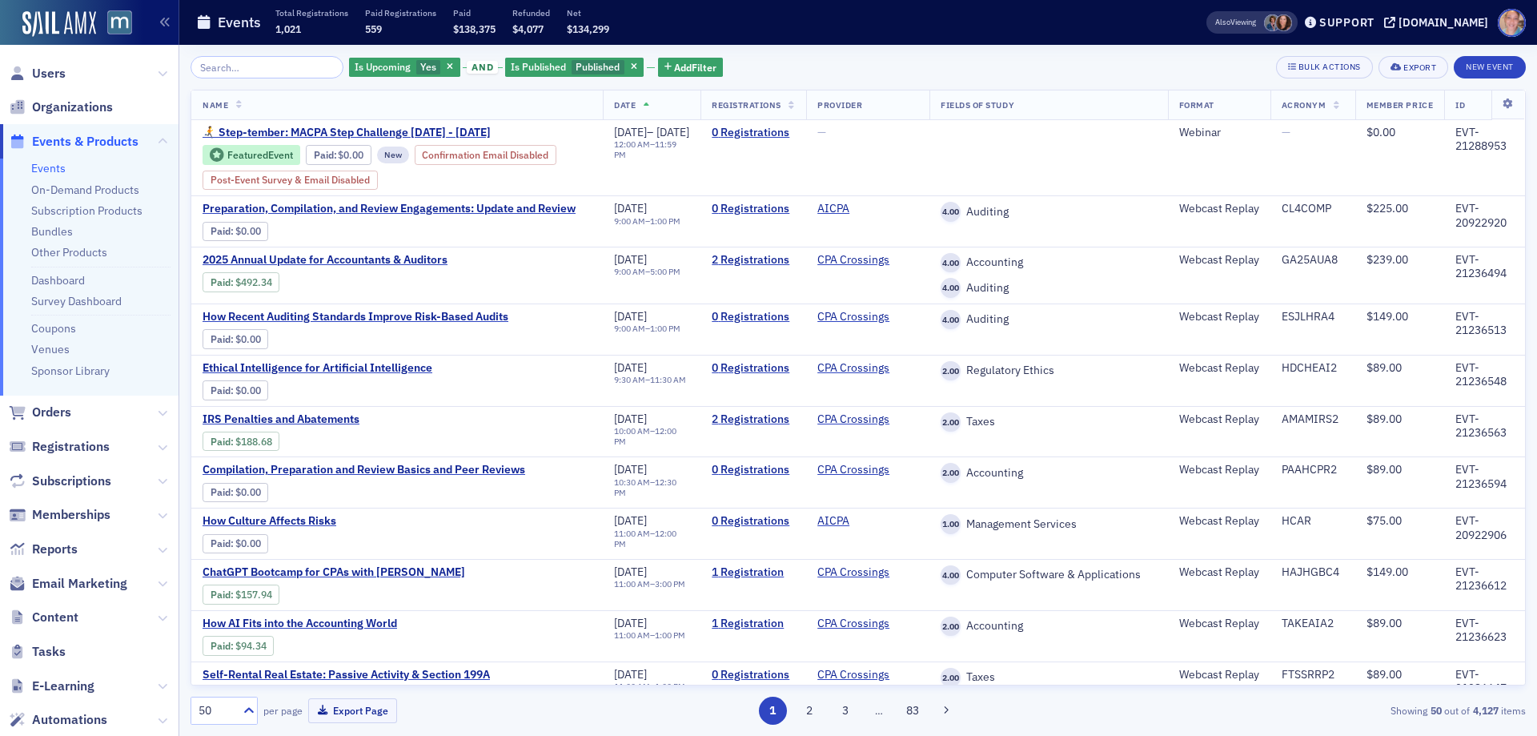
click at [49, 172] on link "Events" at bounding box center [48, 168] width 34 height 14
click at [393, 63] on span "Is Upcoming" at bounding box center [383, 67] width 62 height 15
click at [505, 67] on input "No" at bounding box center [504, 67] width 14 height 14
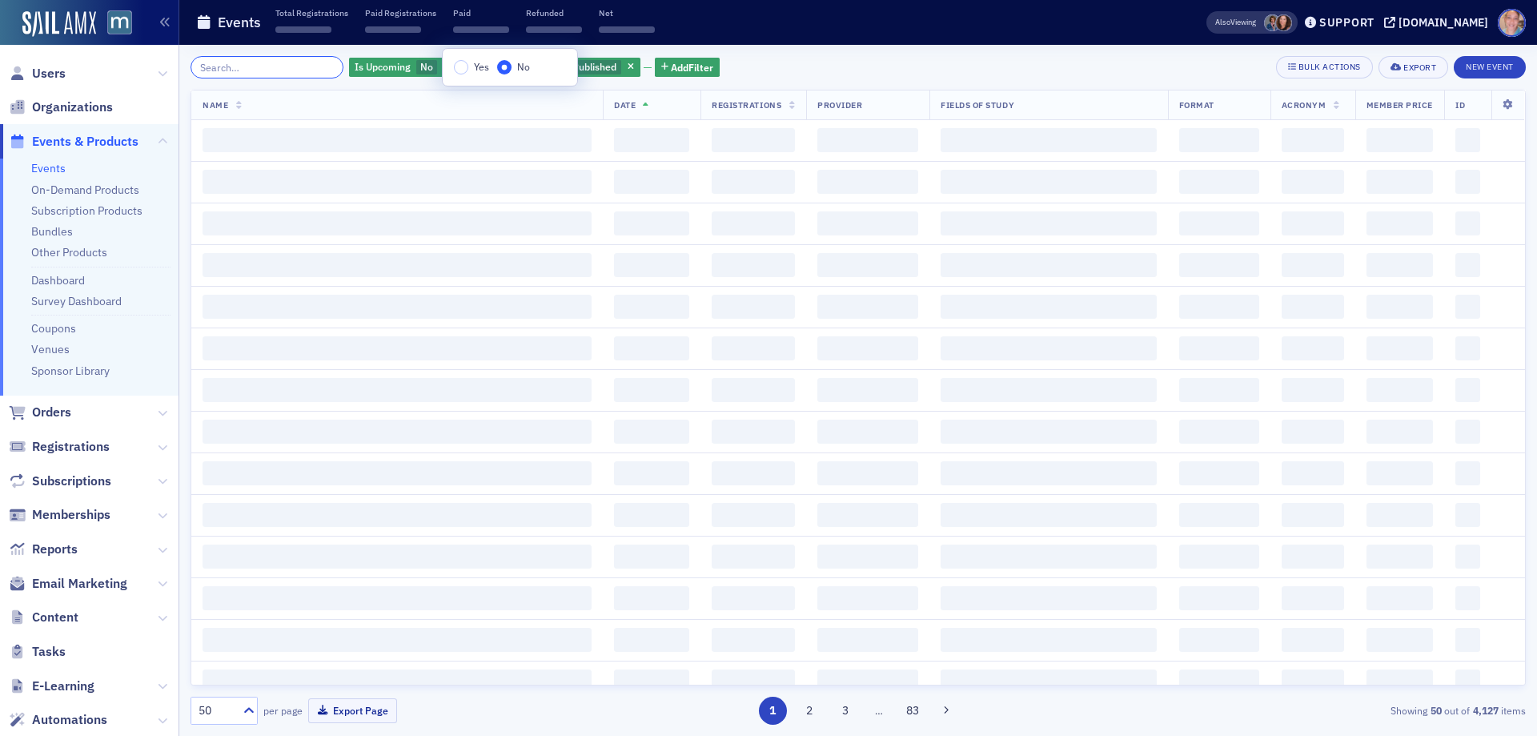
click at [230, 68] on input "search" at bounding box center [267, 67] width 153 height 22
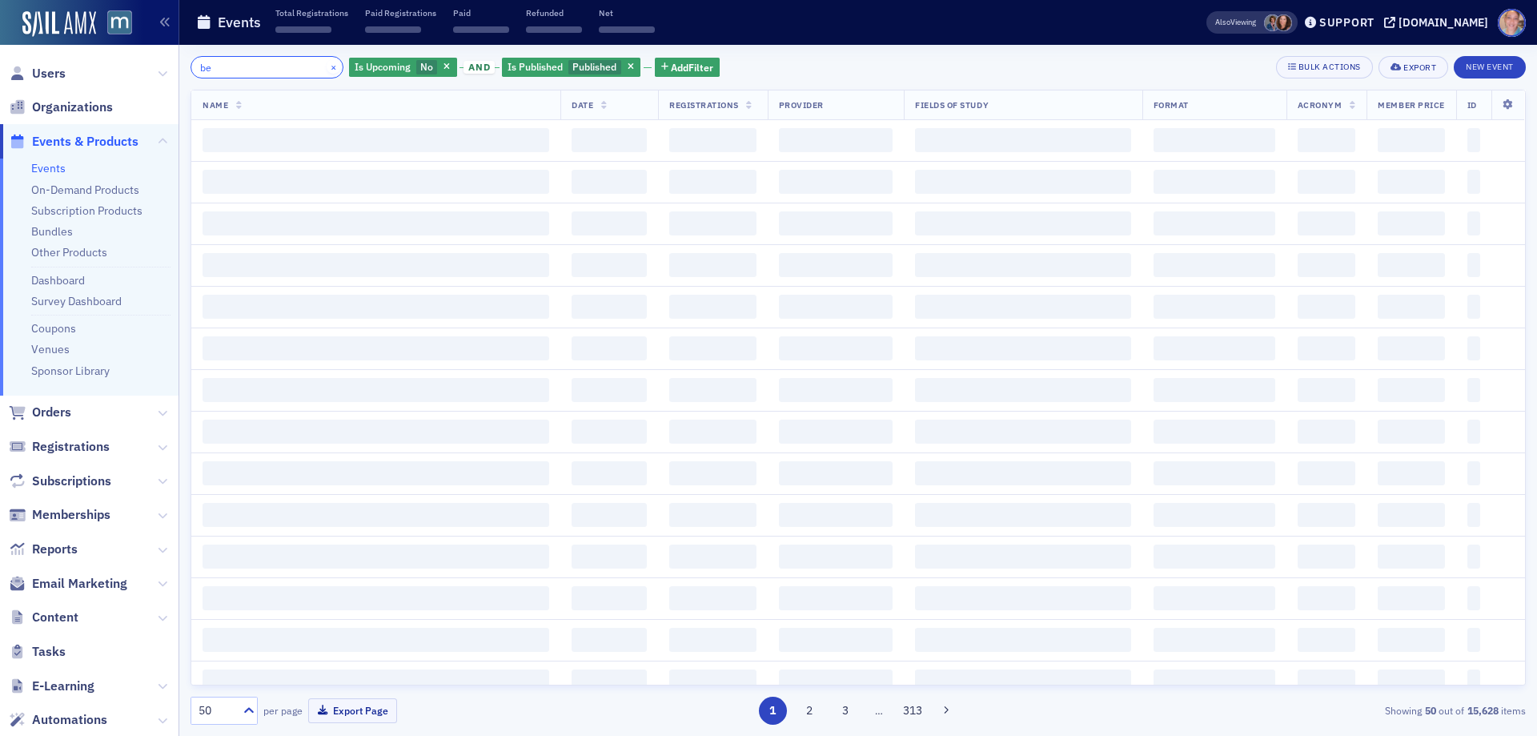
type input "be"
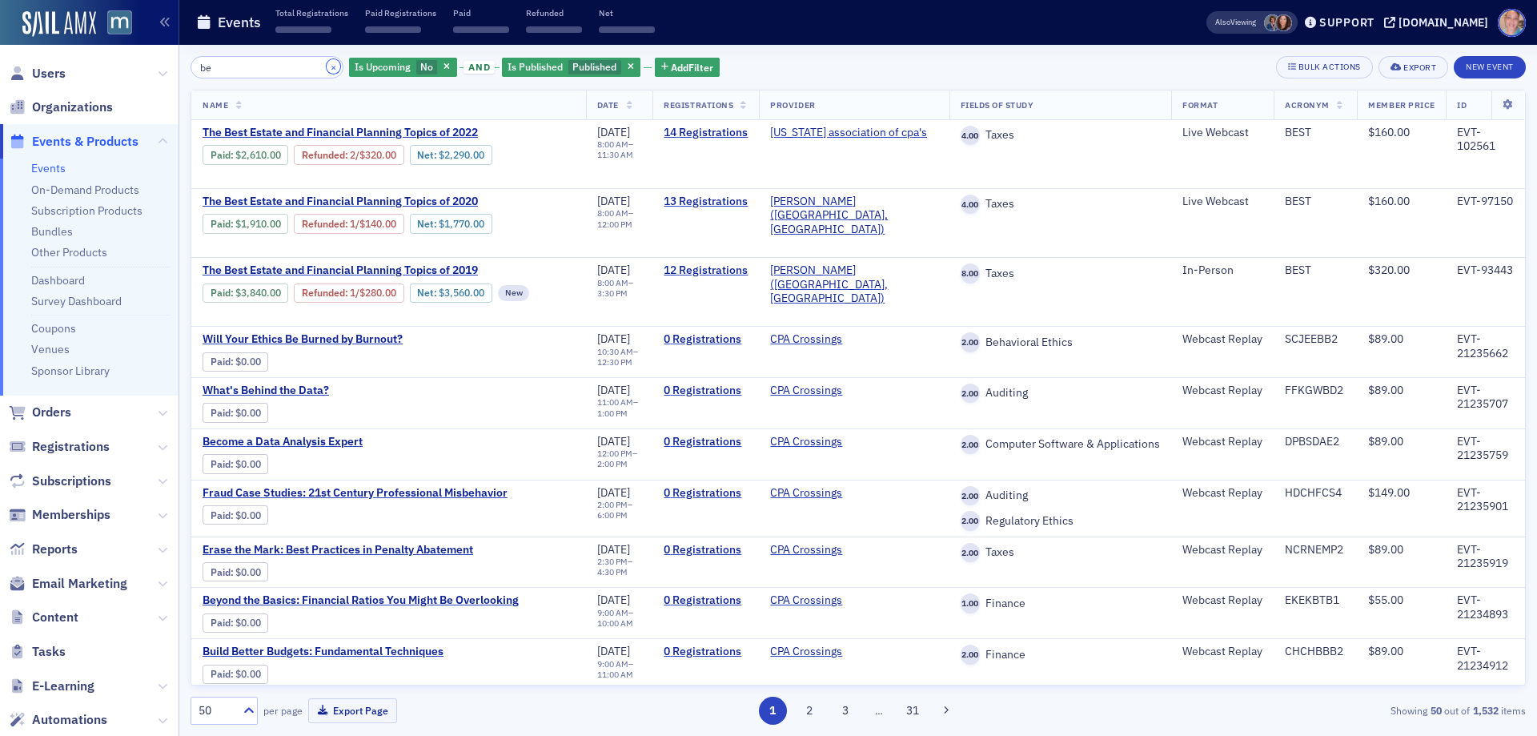
click at [327, 68] on button "×" at bounding box center [334, 66] width 14 height 14
click at [355, 68] on span "Is Upcoming" at bounding box center [383, 66] width 56 height 13
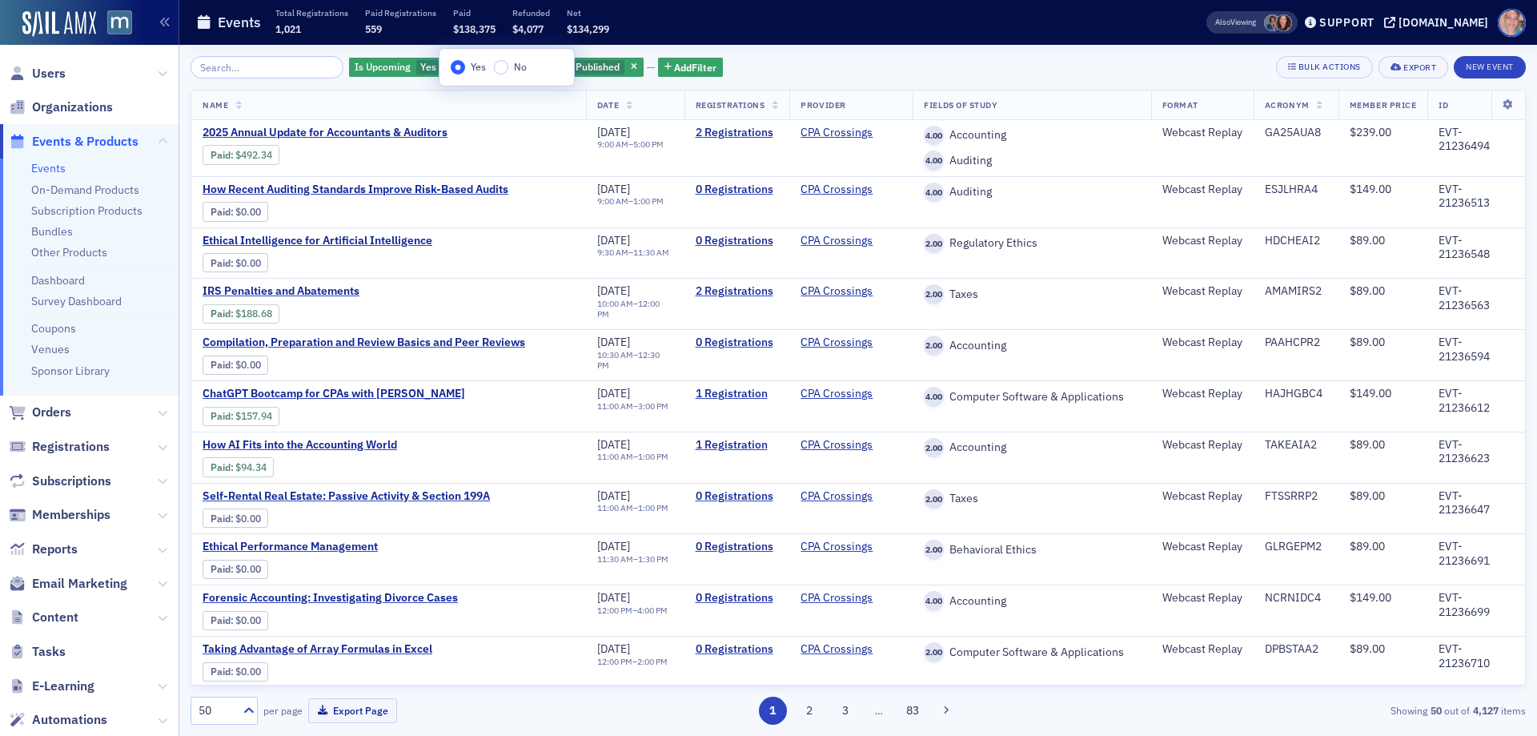
click at [866, 69] on div "Is Upcoming Yes and Is Published Published Add Filter Bulk Actions Export New E…" at bounding box center [859, 67] width 1336 height 22
click at [1473, 61] on button "New Event" at bounding box center [1490, 67] width 72 height 22
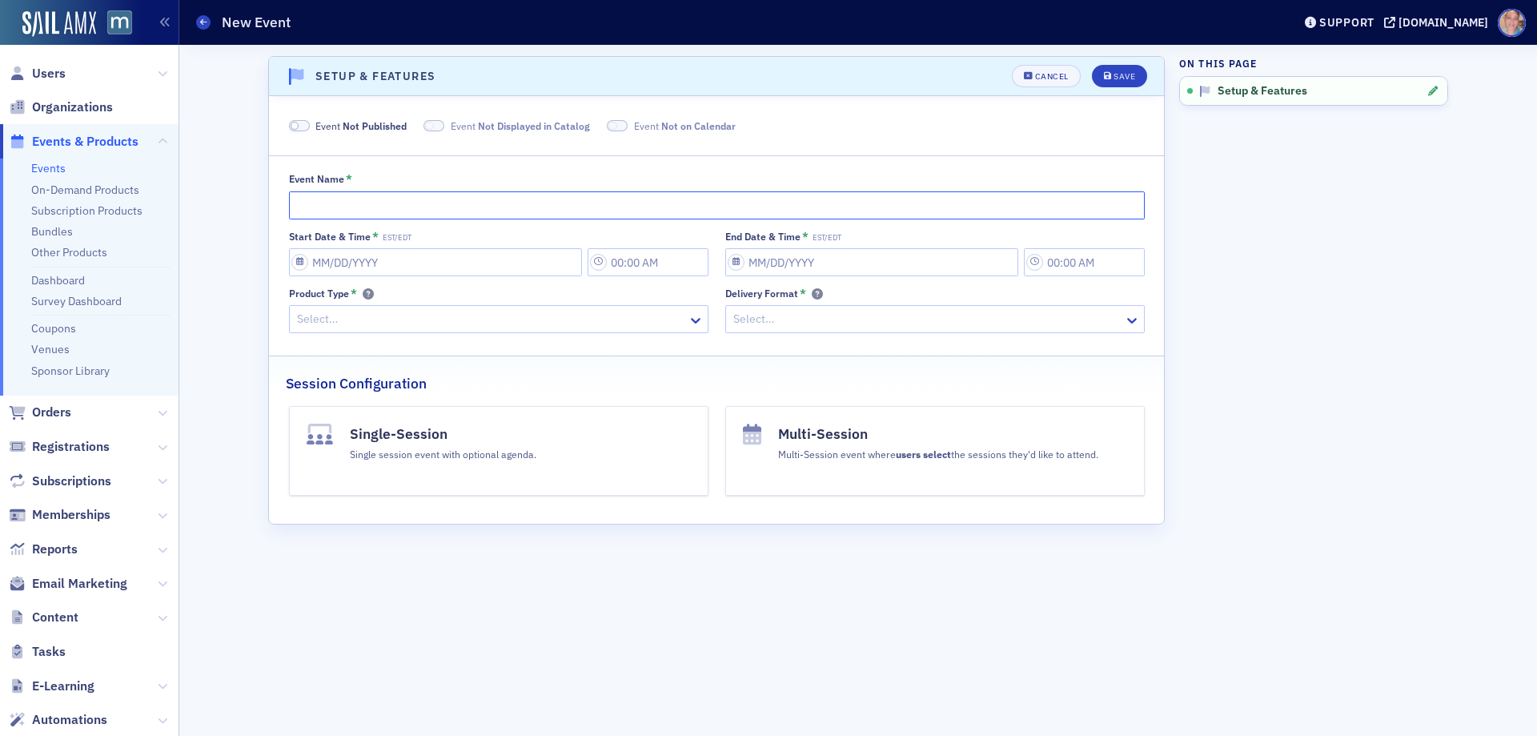
click at [366, 195] on input "Event Name *" at bounding box center [717, 205] width 856 height 28
type input "2026 Mid-Atlantic Beach Retreat"
click at [362, 270] on input "Start Date & Time * EST/EDT" at bounding box center [435, 262] width 293 height 28
select select "9"
select select "2025"
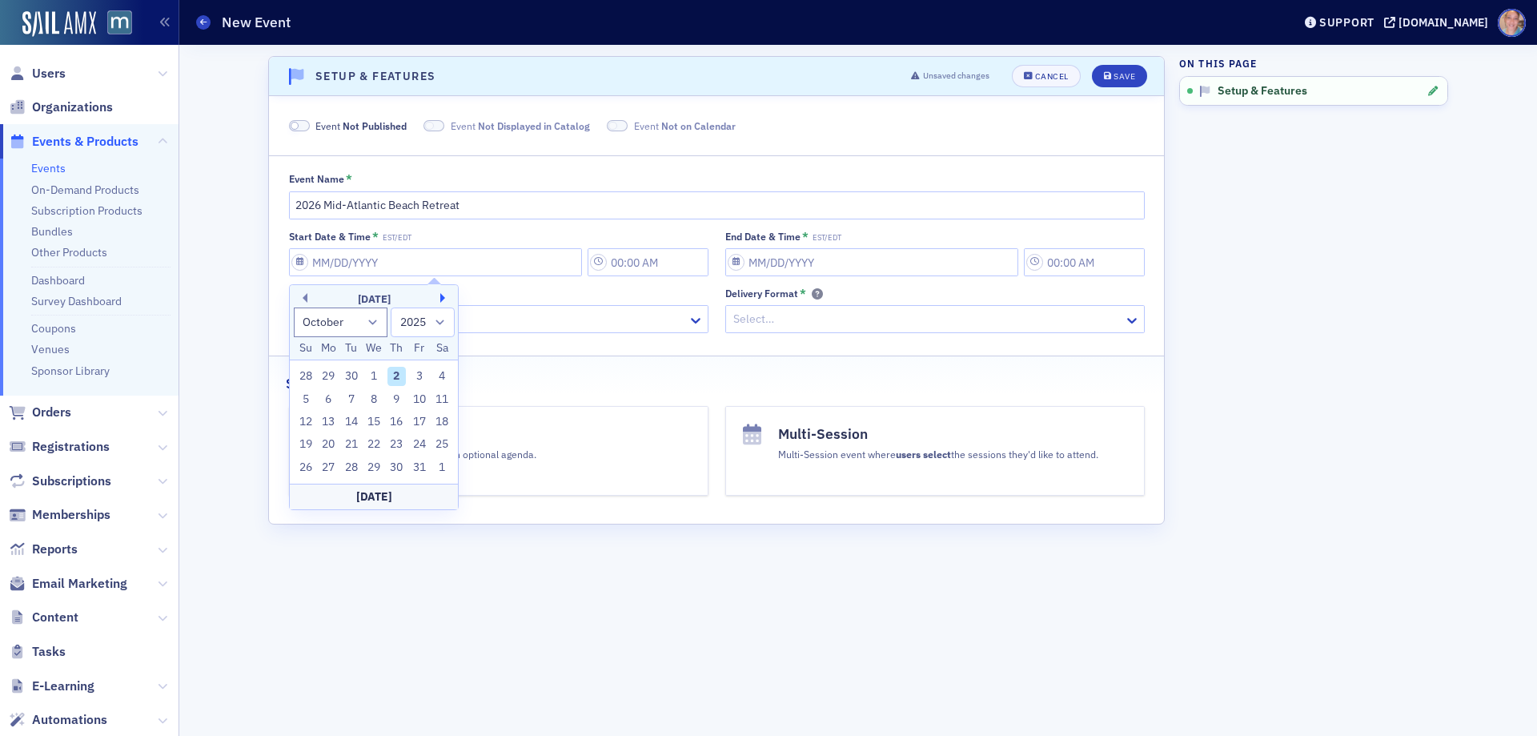
click at [444, 297] on button "Next Month" at bounding box center [445, 298] width 10 height 10
select select "0"
select select "2026"
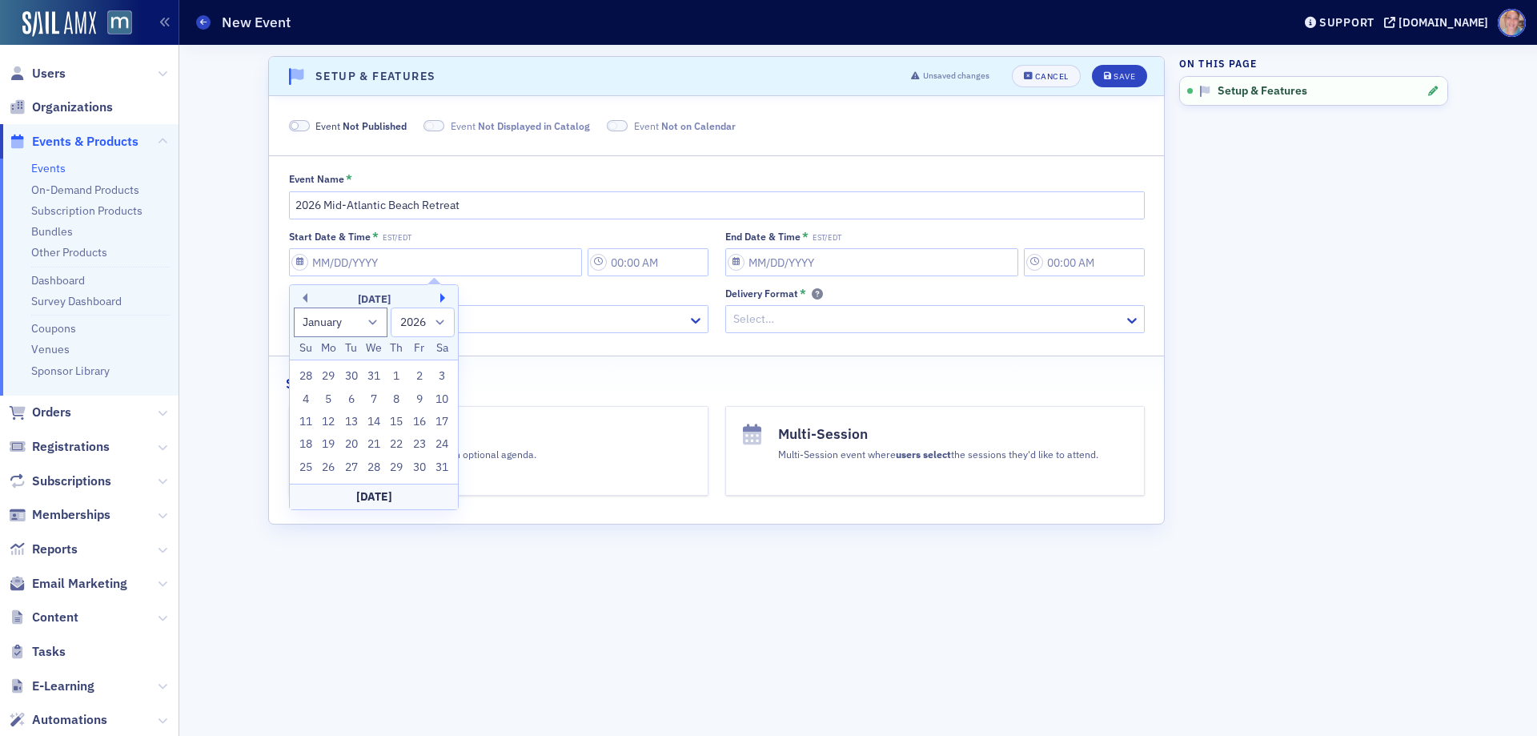
click at [444, 297] on button "Next Month" at bounding box center [445, 298] width 10 height 10
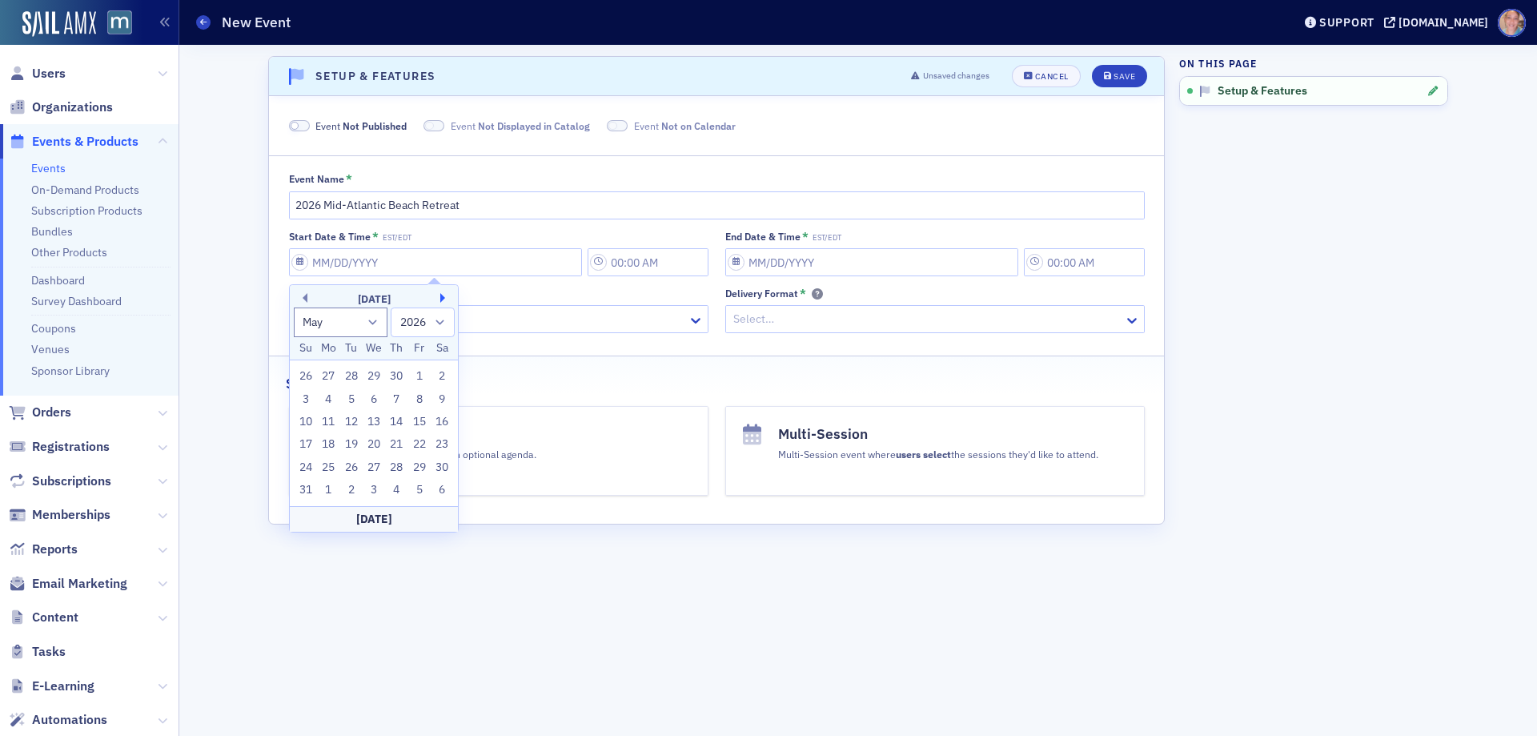
select select "5"
click at [325, 444] on div "22" at bounding box center [328, 444] width 19 height 19
type input "06/22/2026"
type input "11:00 AM"
type input "06/22/2026"
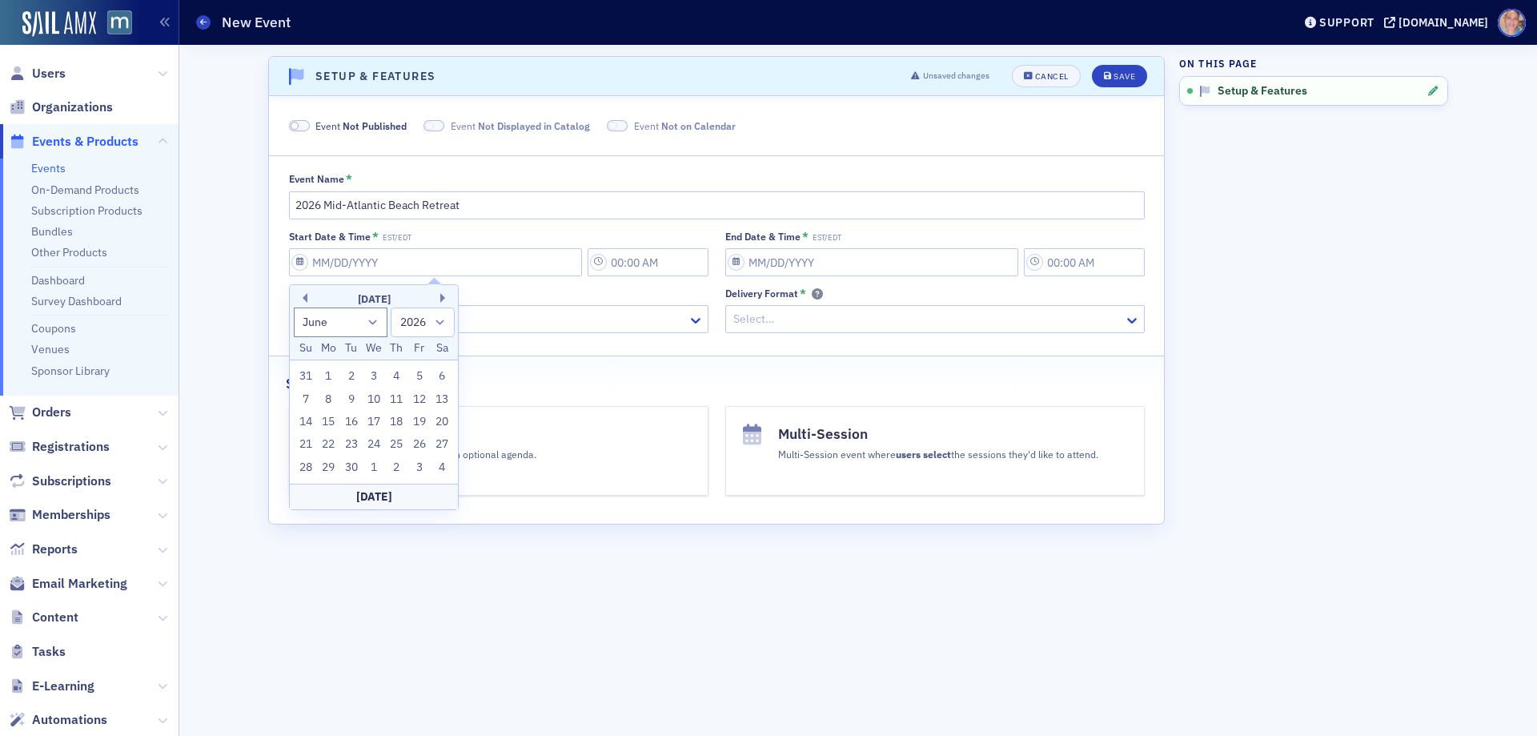
type input "12:00 PM"
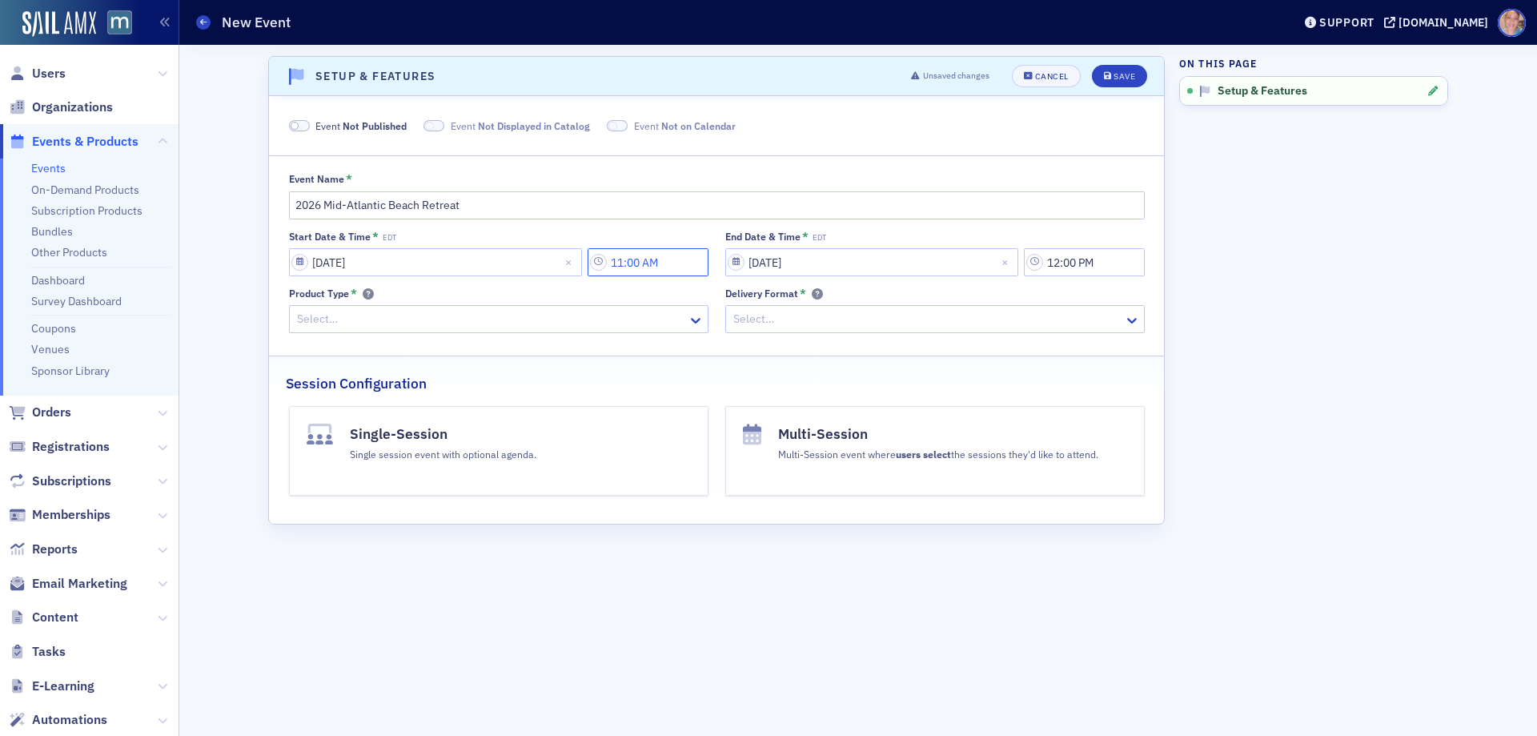
click at [657, 259] on input "11:00 AM" at bounding box center [648, 262] width 121 height 28
click at [738, 273] on div "11" at bounding box center [736, 262] width 41 height 23
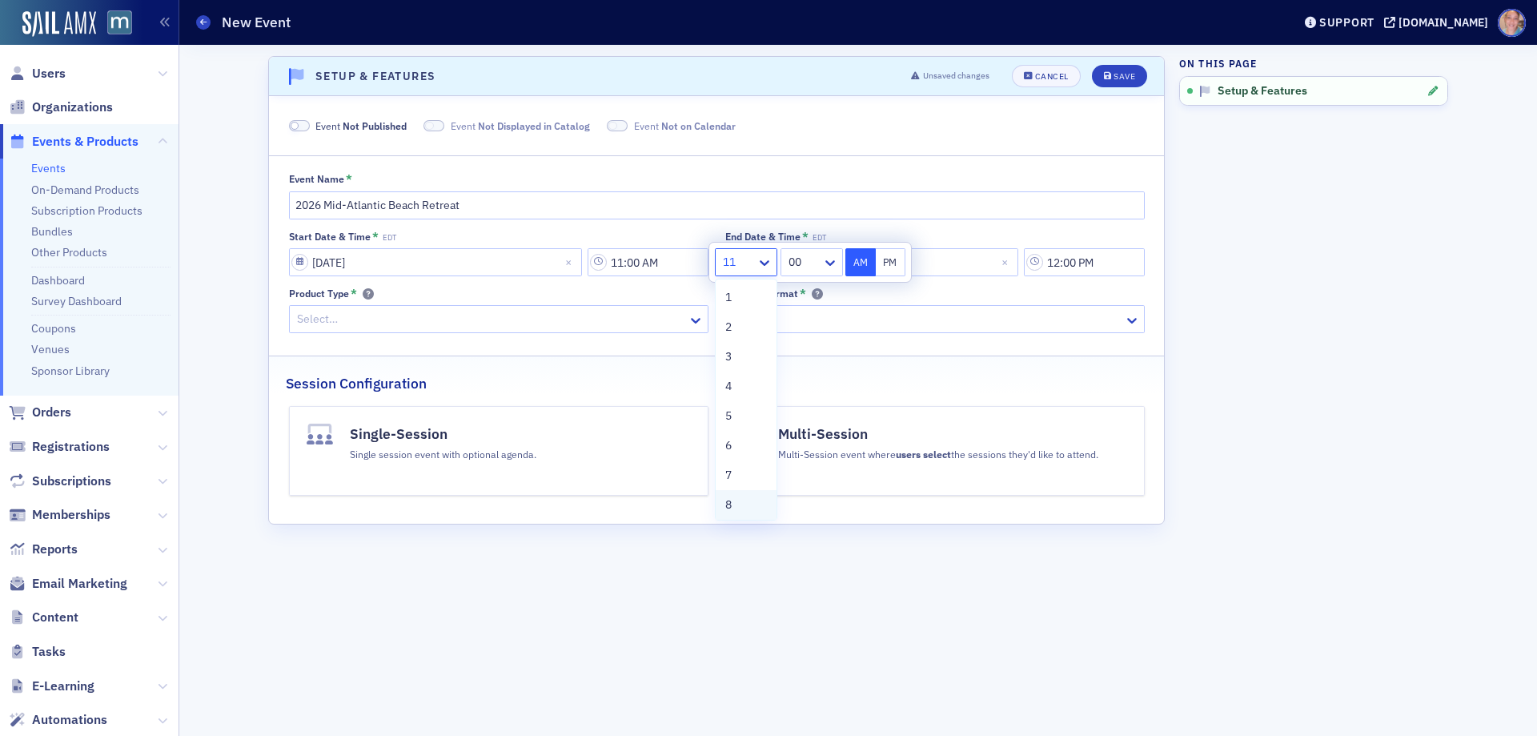
click at [729, 500] on span "8" at bounding box center [728, 504] width 6 height 17
type input "8:00 AM"
click at [922, 263] on input "06/22/2026" at bounding box center [871, 262] width 293 height 28
select select "5"
select select "2026"
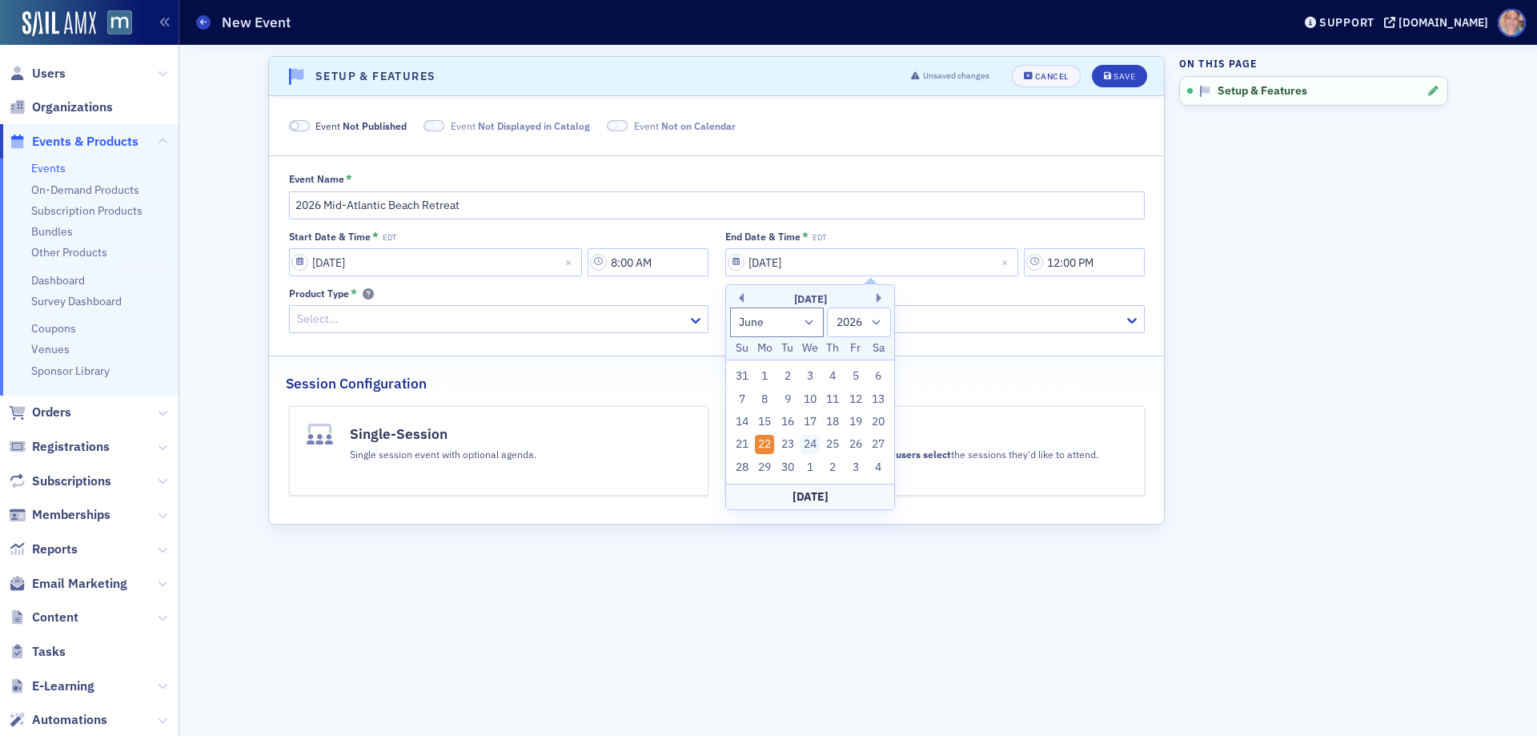
click at [814, 441] on div "24" at bounding box center [810, 444] width 19 height 19
type input "06/24/2026"
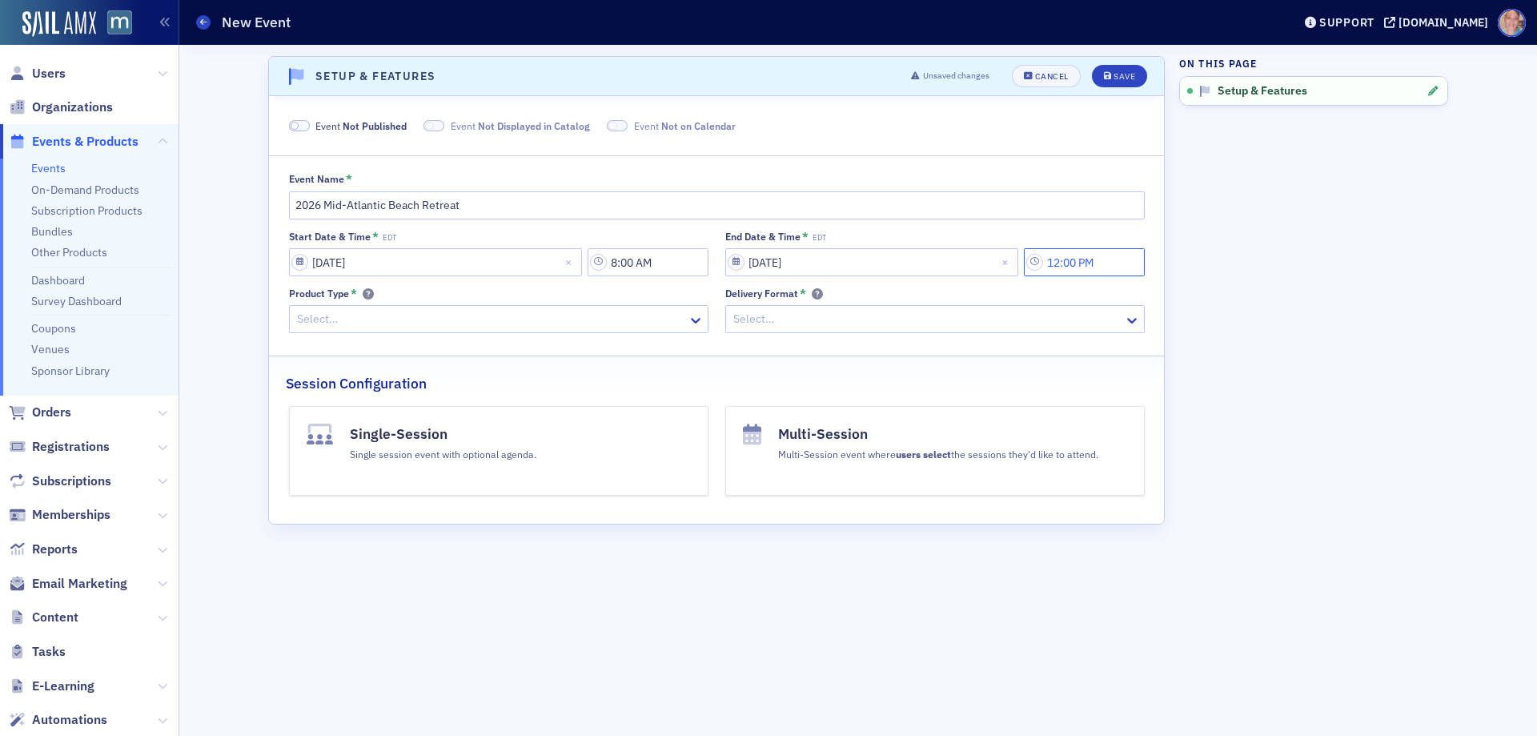
click at [1070, 267] on input "12:00 PM" at bounding box center [1084, 262] width 121 height 28
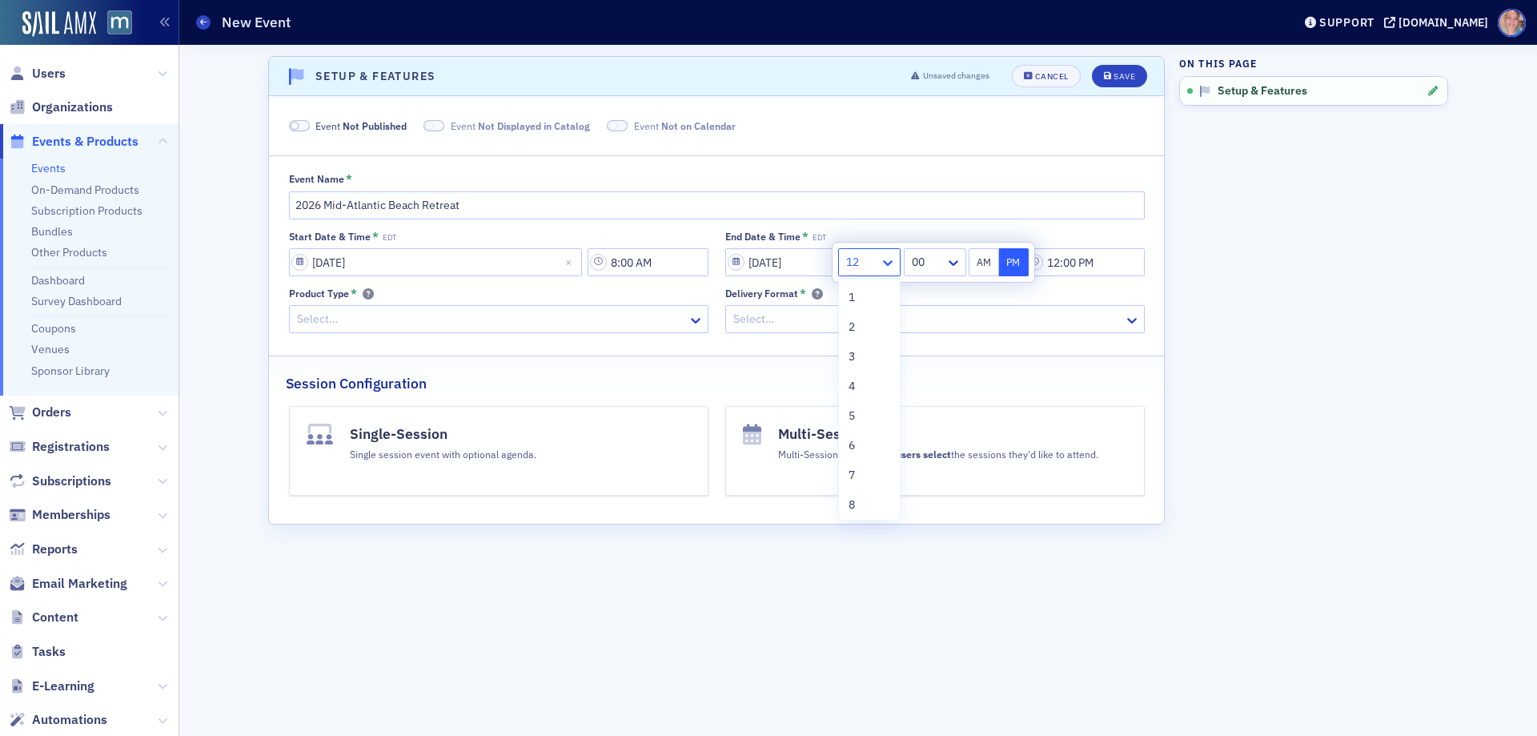
click at [889, 270] on icon at bounding box center [888, 263] width 16 height 16
click at [858, 392] on div "4" at bounding box center [870, 386] width 42 height 17
type input "4:00 PM"
click at [492, 325] on div at bounding box center [490, 319] width 391 height 20
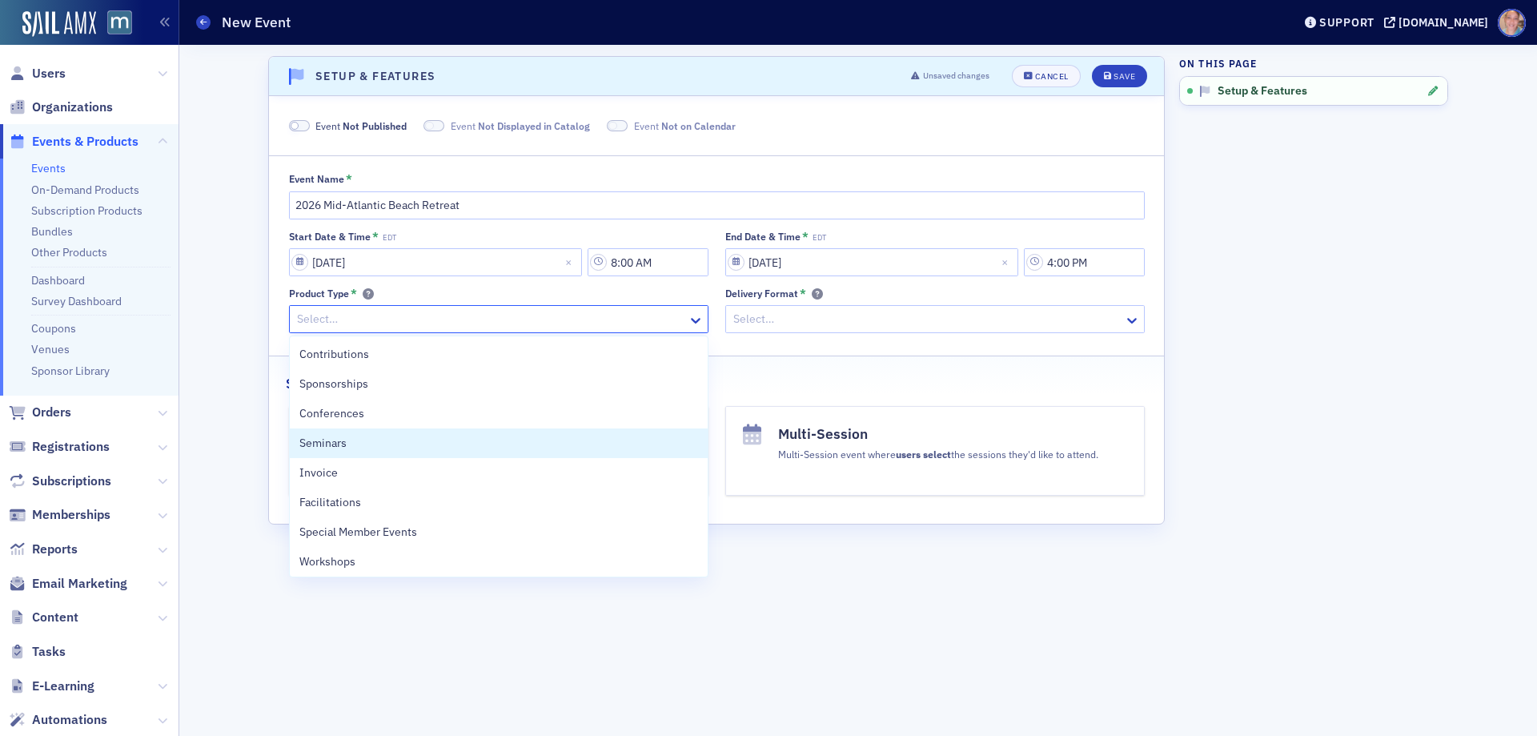
click at [363, 446] on div "Seminars" at bounding box center [498, 443] width 399 height 17
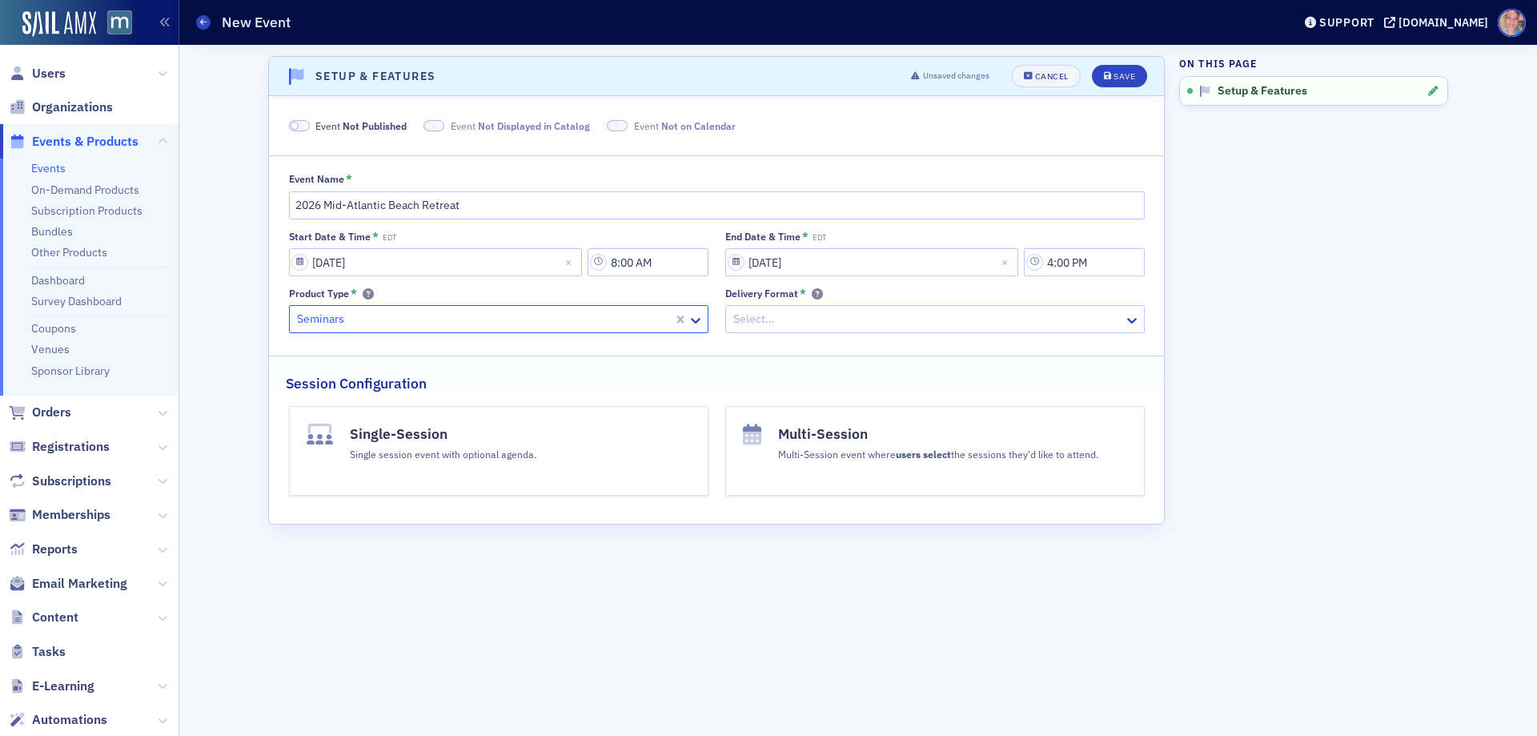
click at [917, 323] on div at bounding box center [927, 319] width 391 height 20
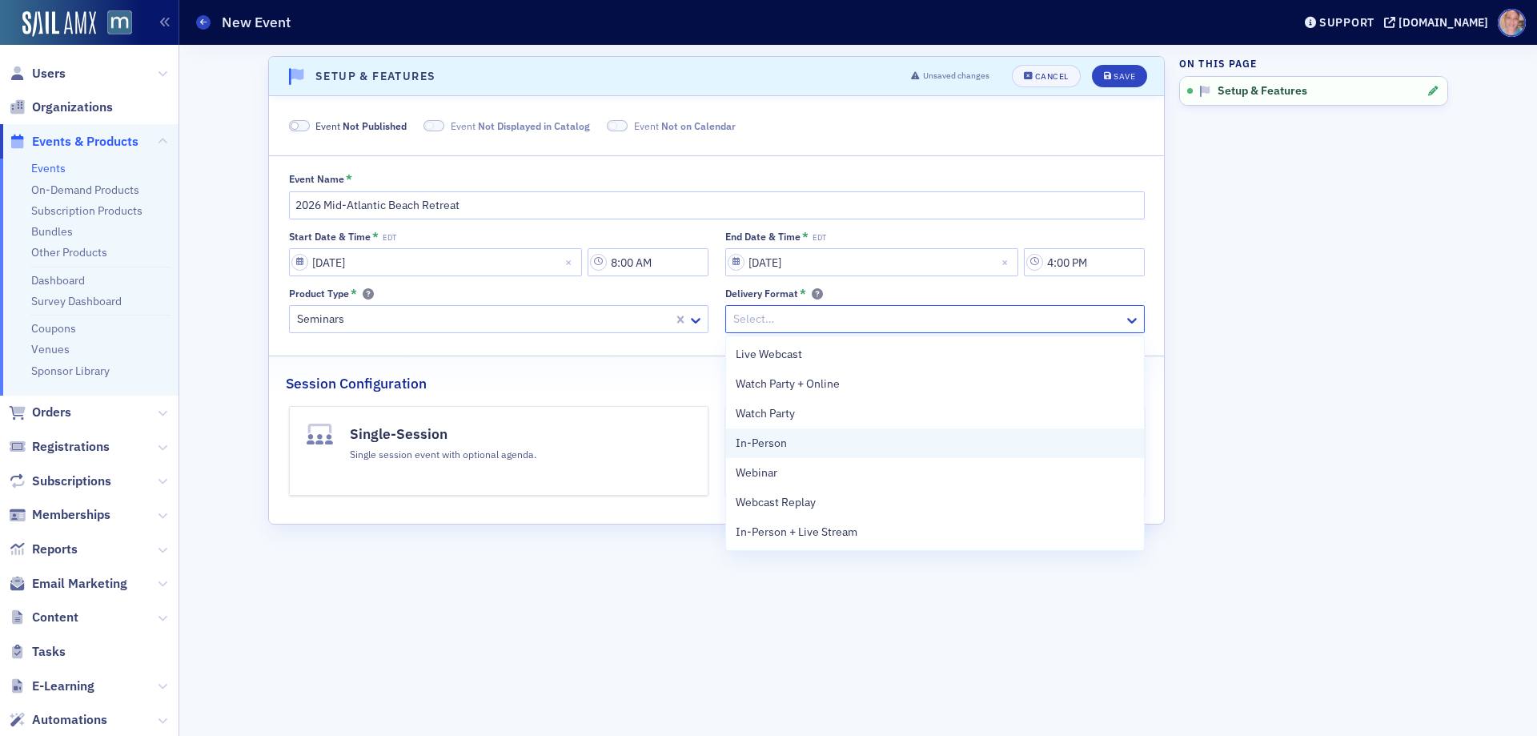
click at [771, 446] on span "In-Person" at bounding box center [761, 443] width 51 height 17
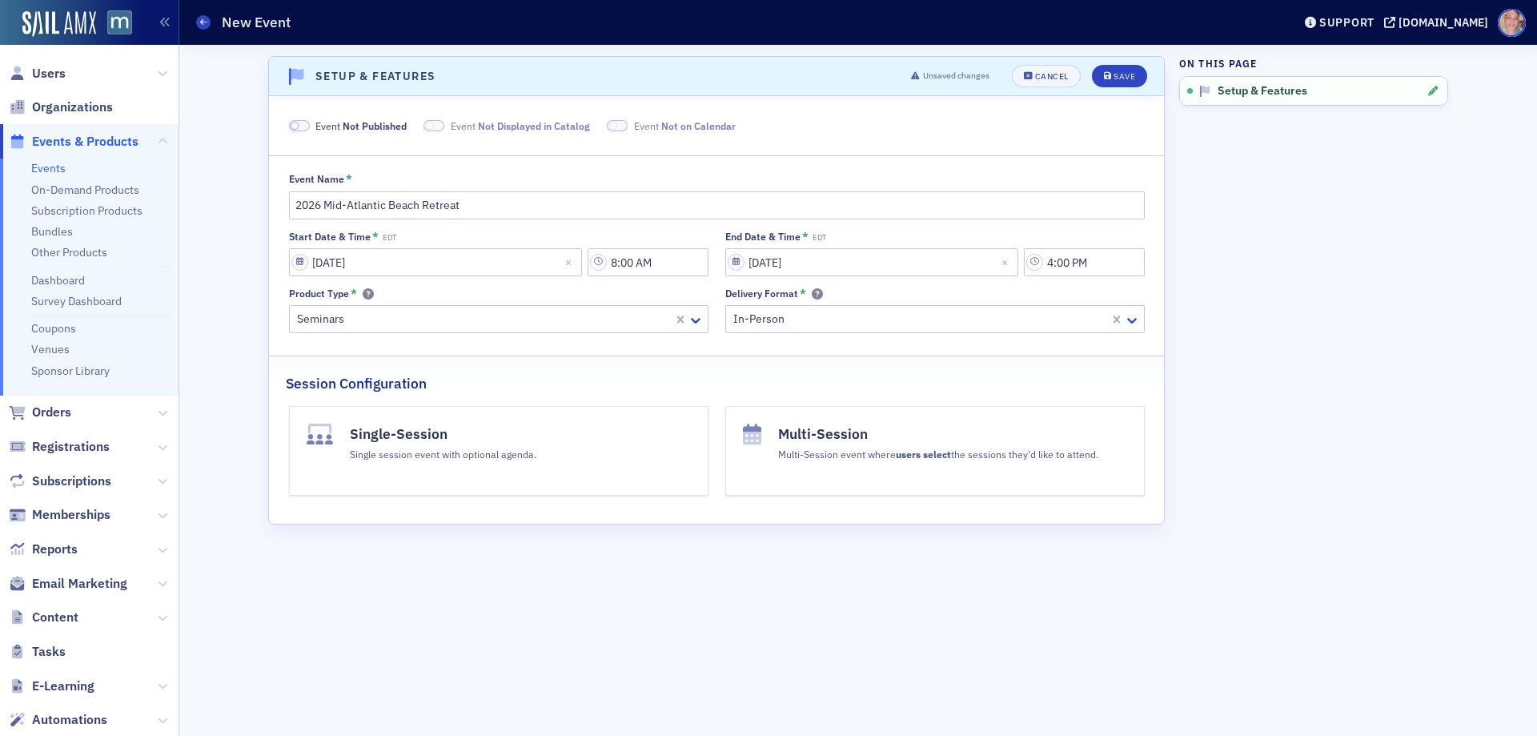
drag, startPoint x: 294, startPoint y: 129, endPoint x: 319, endPoint y: 125, distance: 25.9
click at [295, 129] on span at bounding box center [295, 126] width 9 height 9
click at [1115, 74] on div "Save" at bounding box center [1125, 76] width 22 height 9
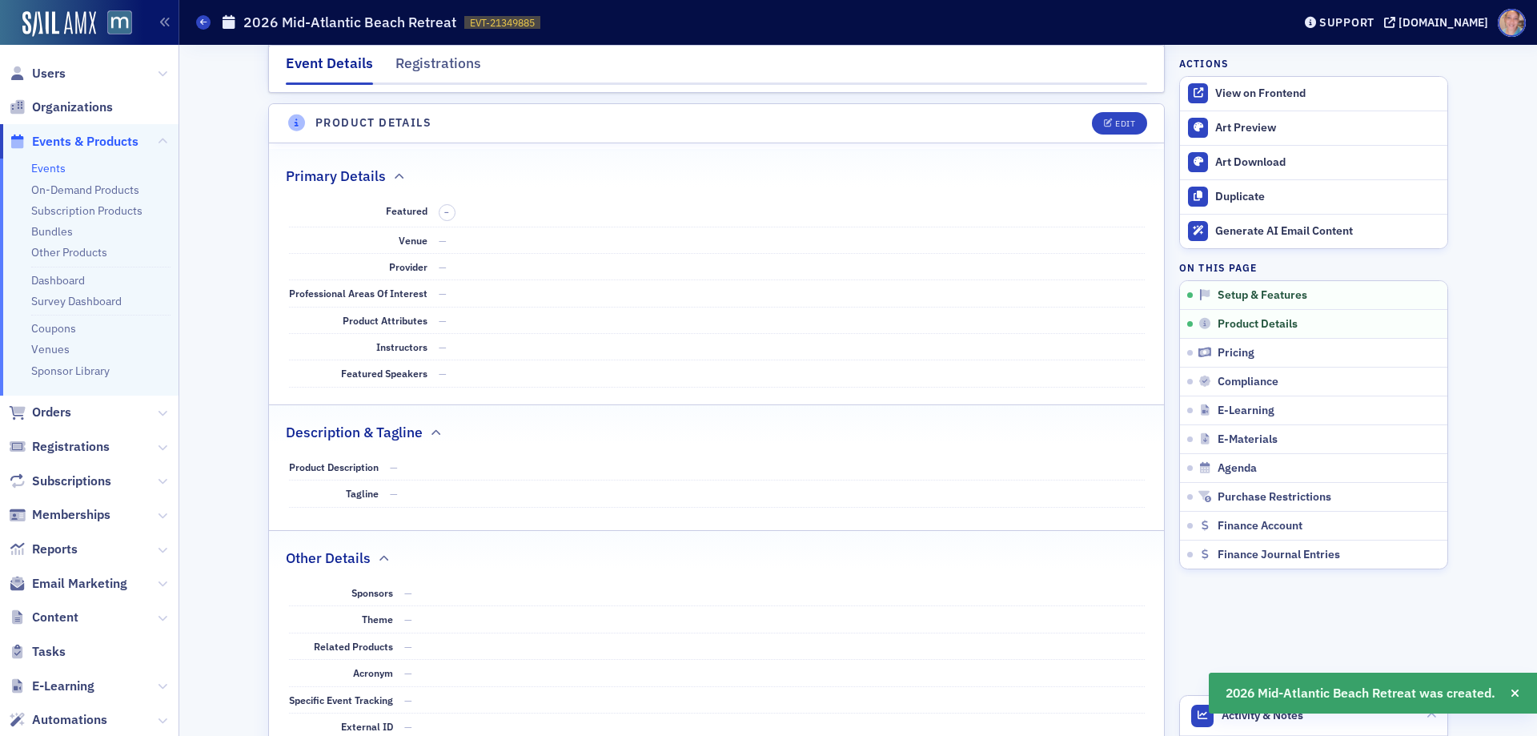
scroll to position [504, 0]
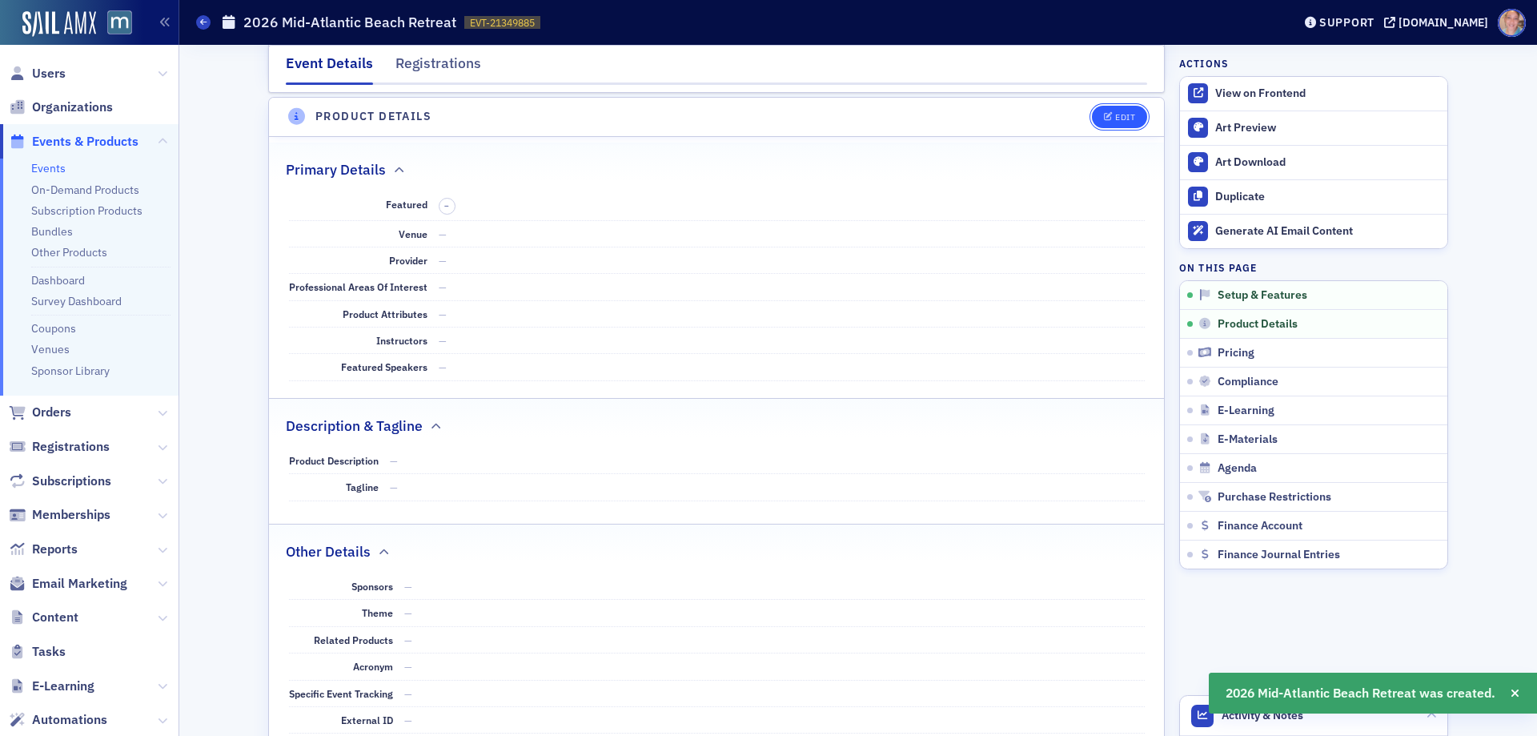
click at [1115, 113] on div "Edit" at bounding box center [1125, 117] width 20 height 9
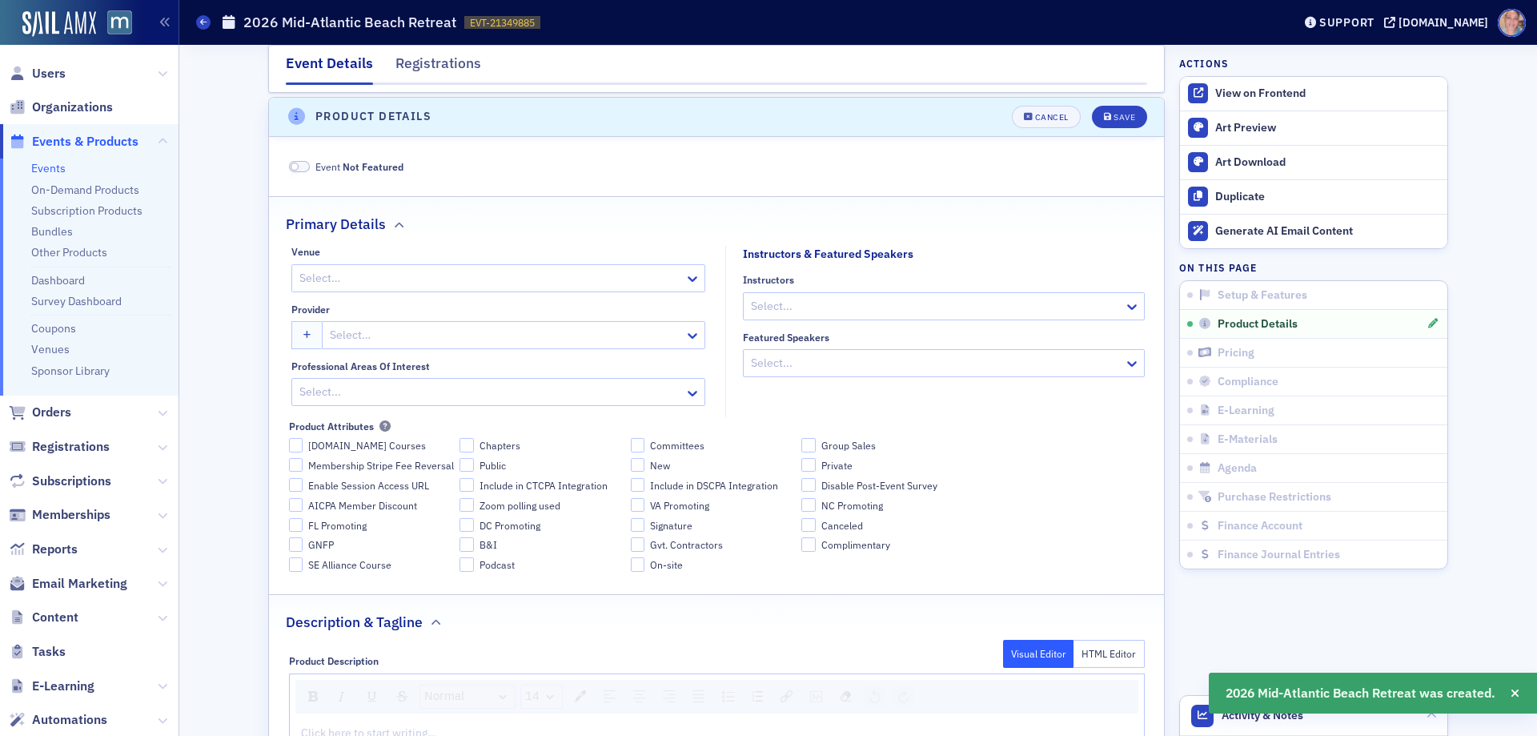
scroll to position [508, 0]
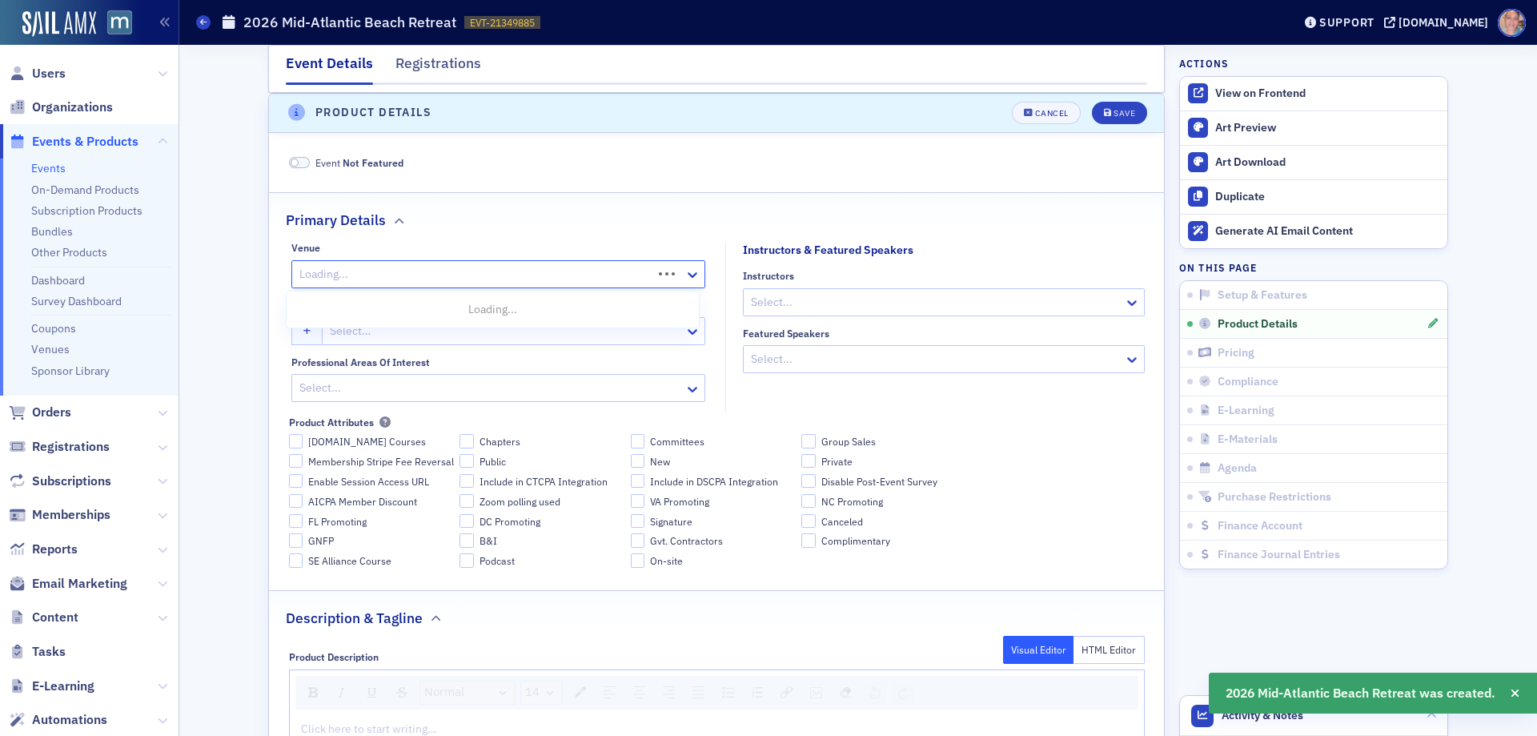
click at [432, 278] on div at bounding box center [474, 274] width 353 height 20
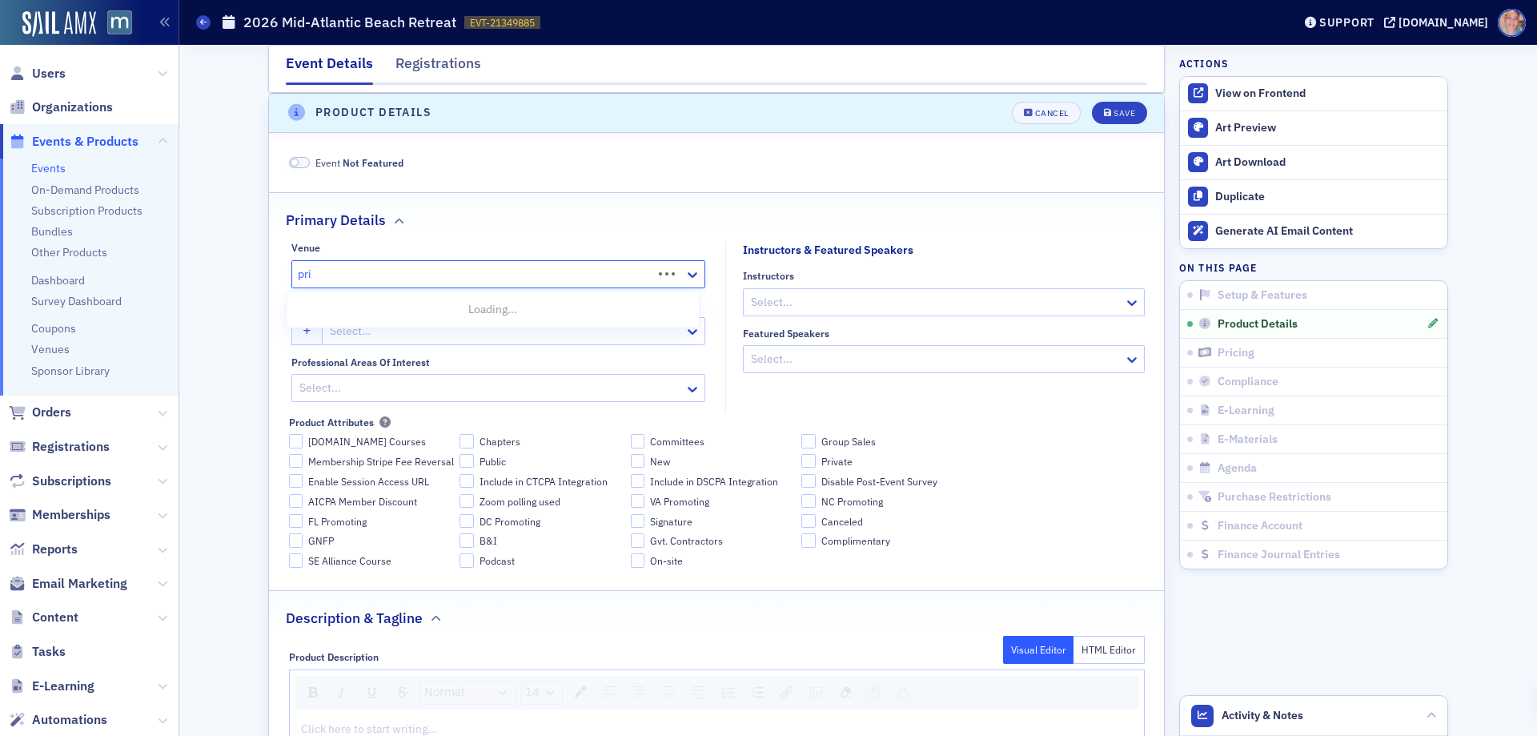
type input "prin"
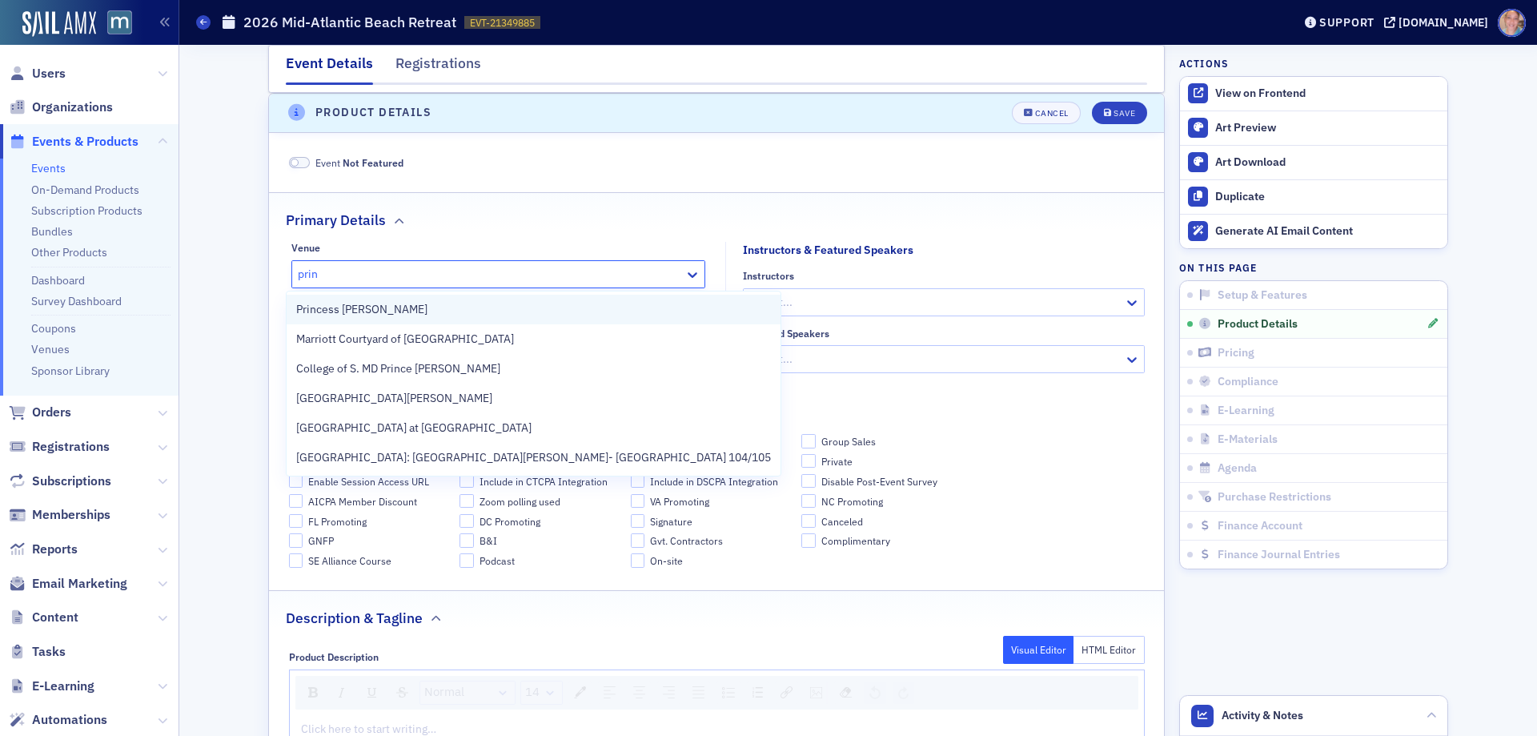
click at [379, 313] on div "Princess Royale" at bounding box center [533, 309] width 475 height 17
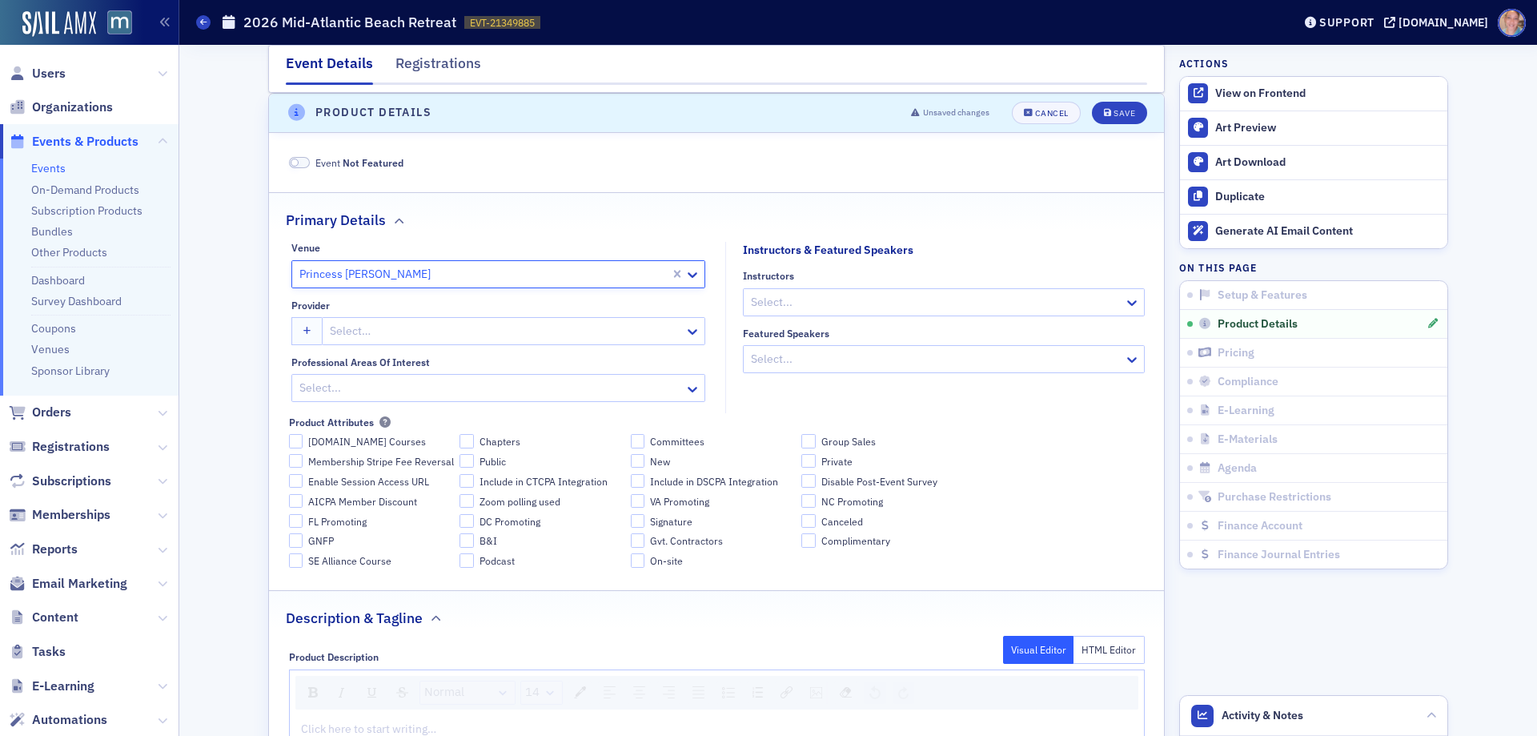
click at [489, 332] on div at bounding box center [505, 331] width 355 height 20
type input "*M"
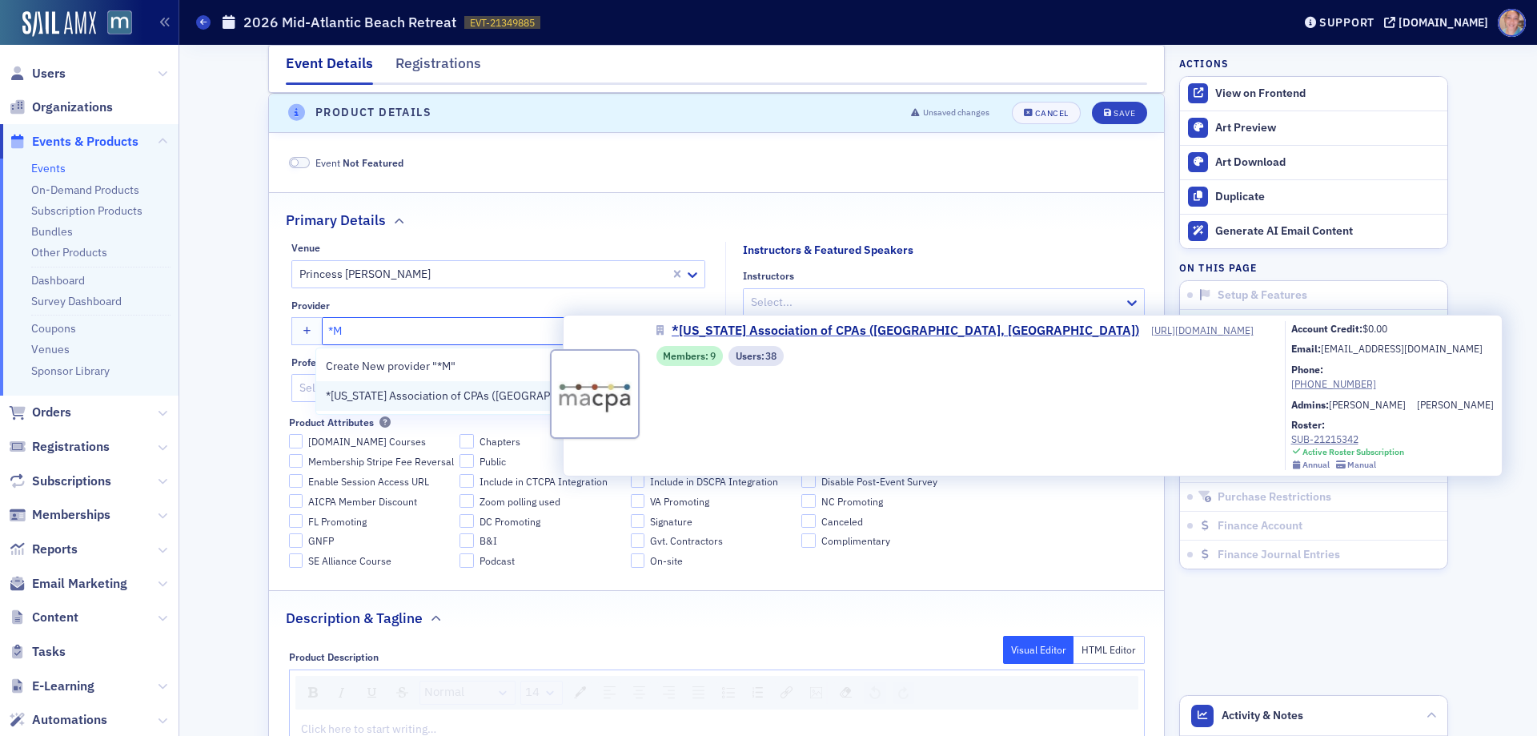
click at [498, 388] on span "*[US_STATE] Association of CPAs ([GEOGRAPHIC_DATA], [GEOGRAPHIC_DATA])" at bounding box center [526, 396] width 400 height 17
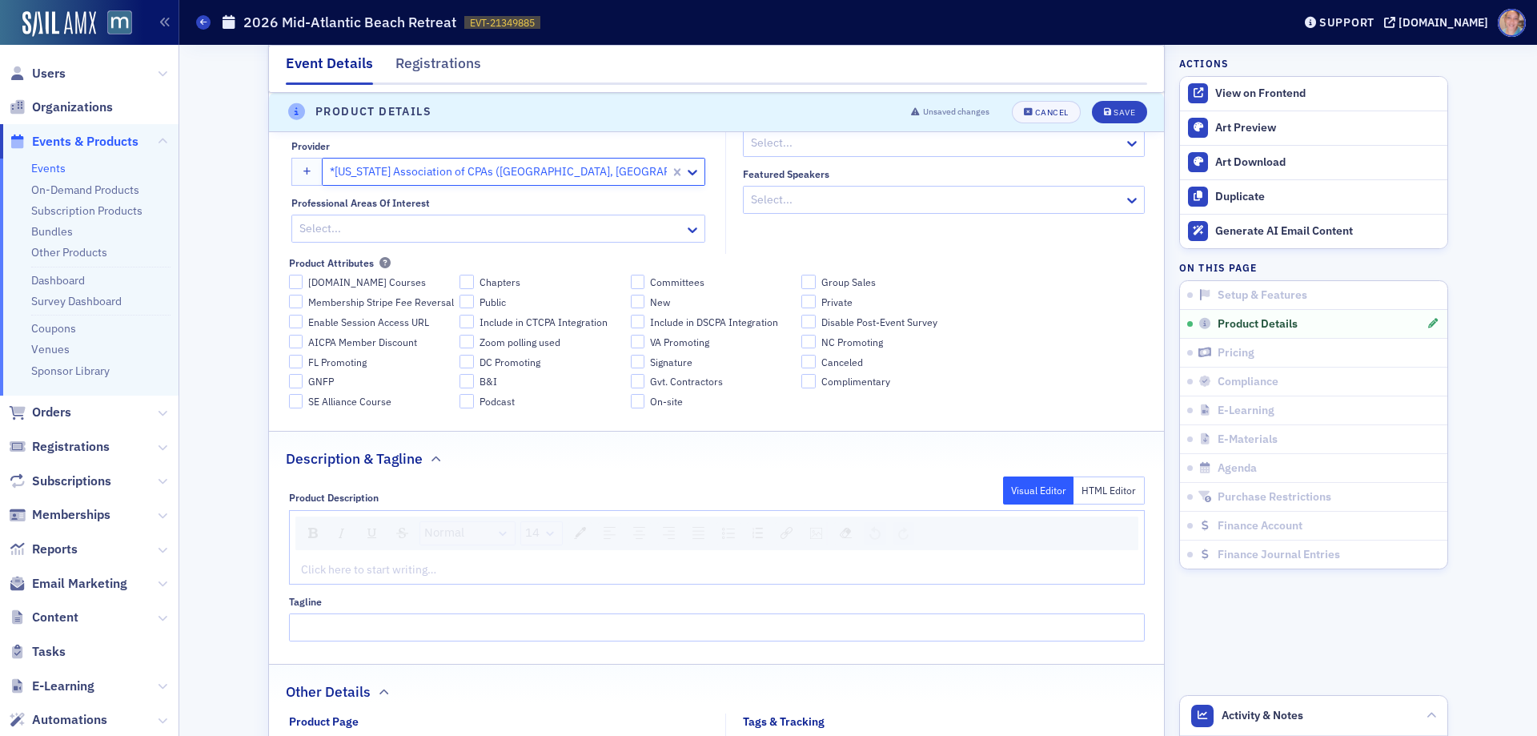
scroll to position [668, 0]
click at [455, 233] on div at bounding box center [490, 228] width 385 height 20
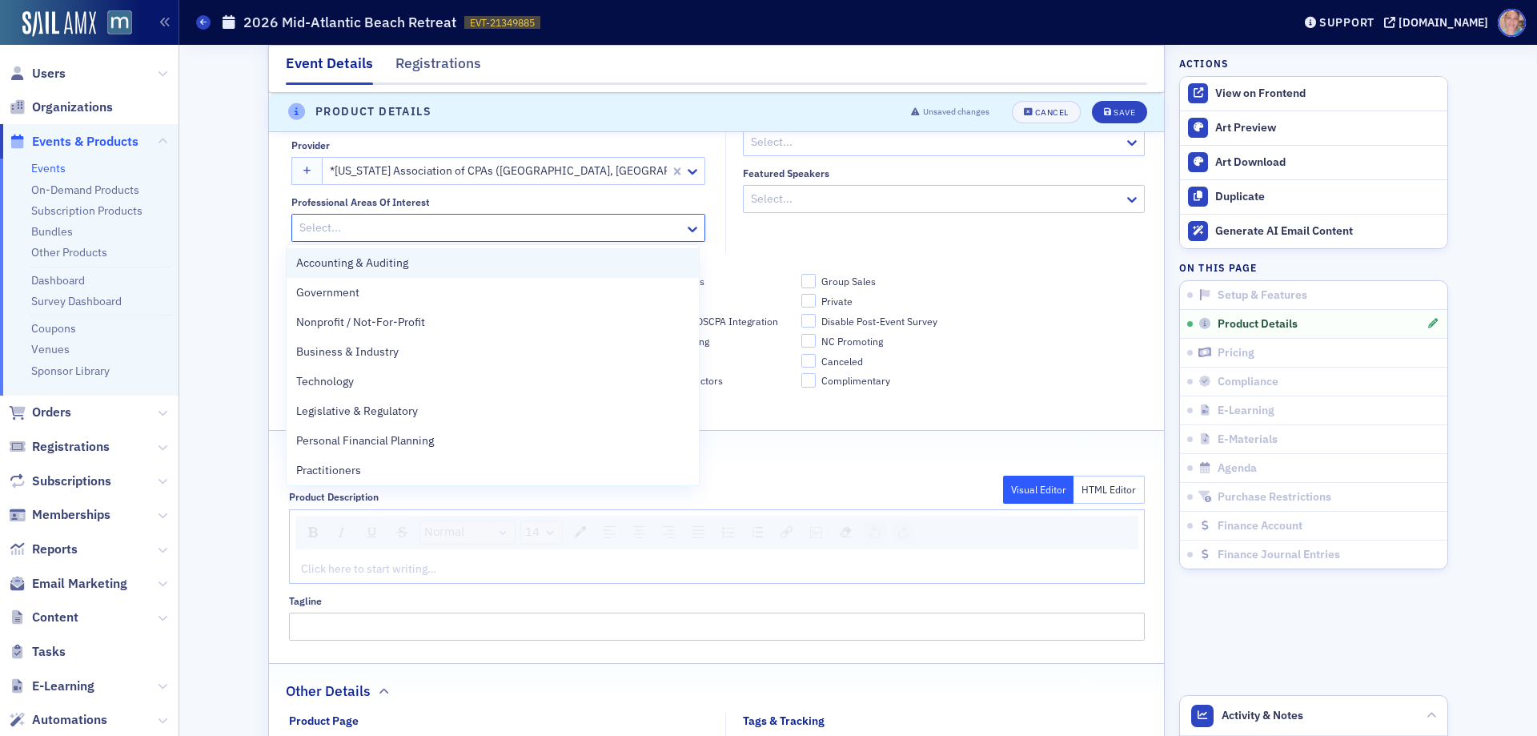
click at [441, 261] on div "Accounting & Auditing" at bounding box center [492, 263] width 393 height 17
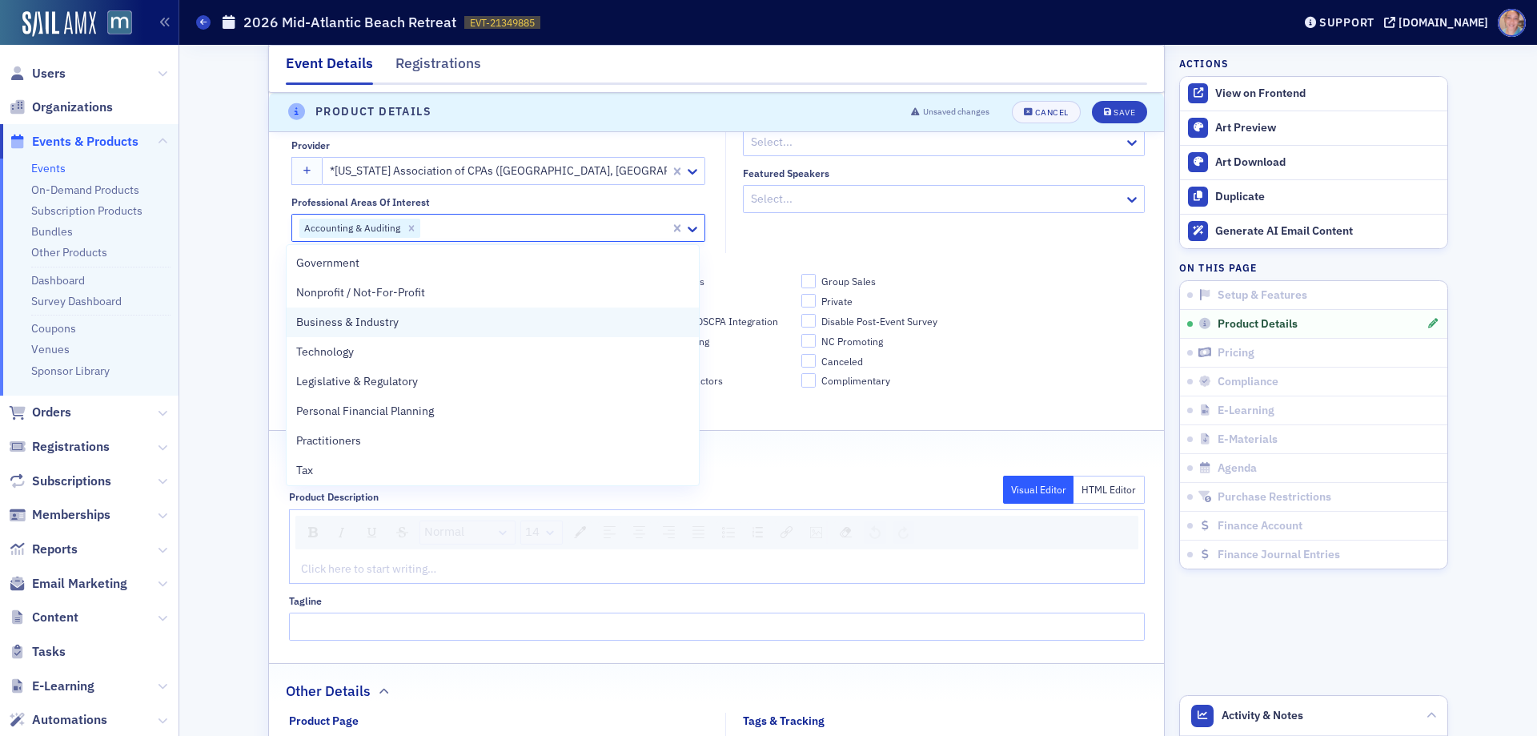
click at [405, 325] on div "Business & Industry" at bounding box center [492, 322] width 393 height 17
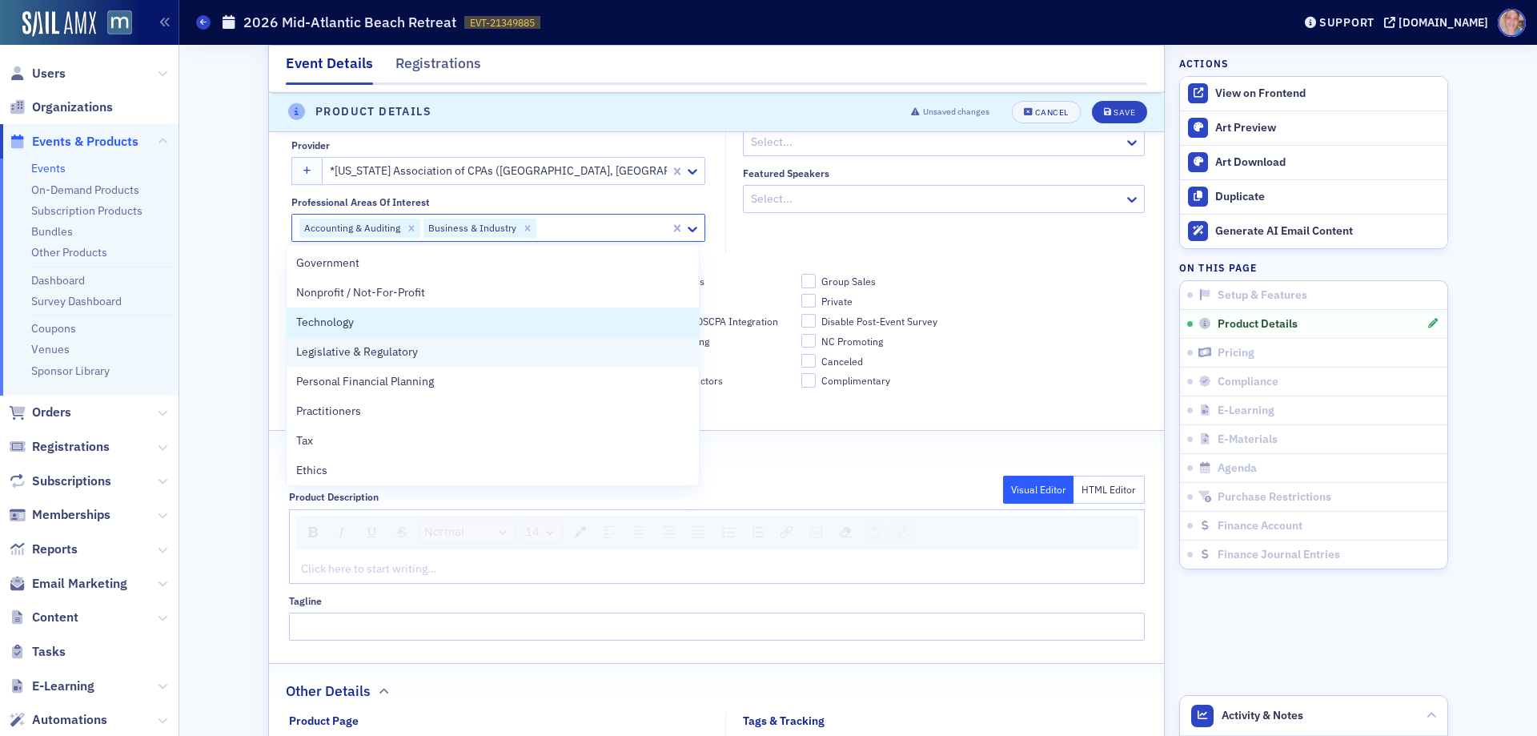
click at [352, 329] on span "Technology" at bounding box center [325, 322] width 58 height 17
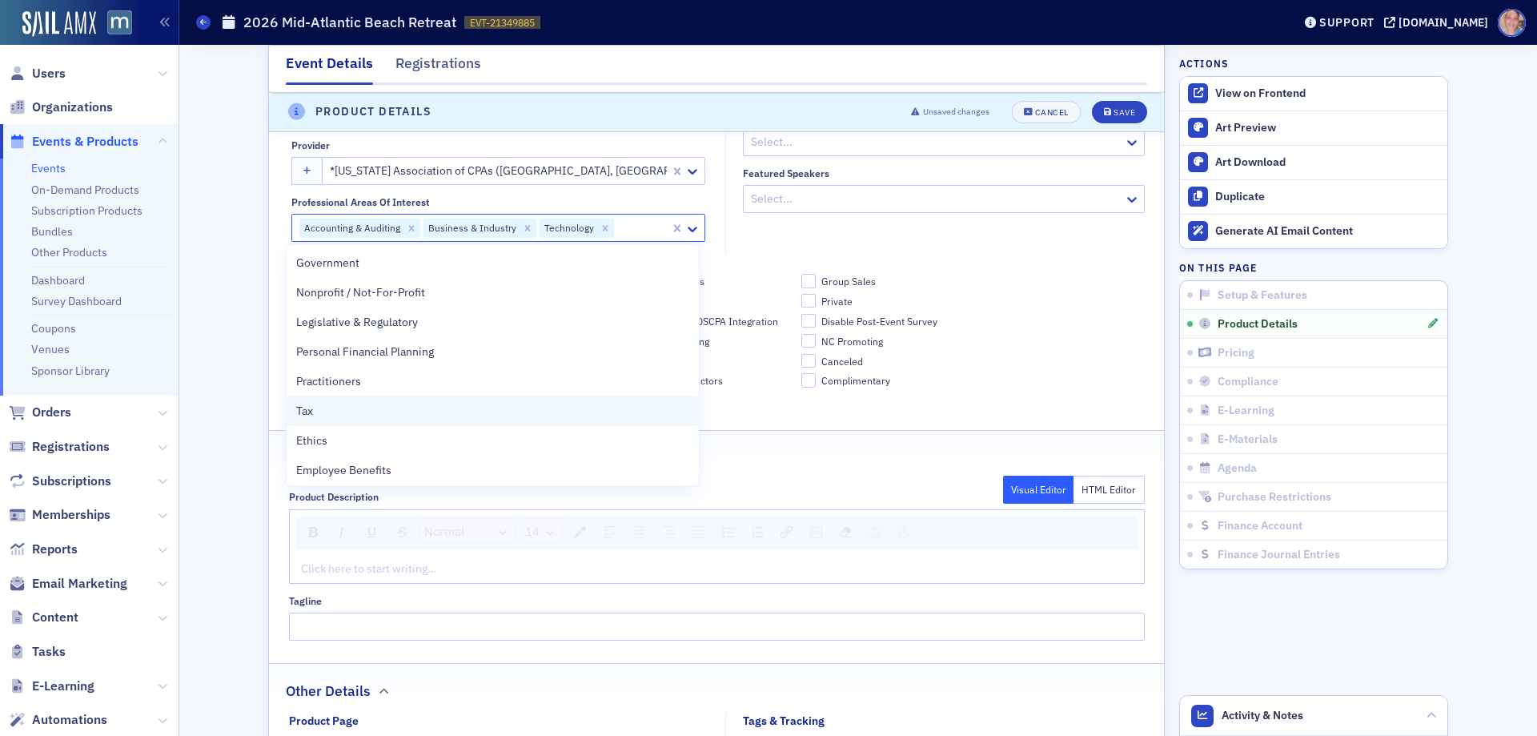
click at [322, 416] on div "Tax" at bounding box center [492, 411] width 393 height 17
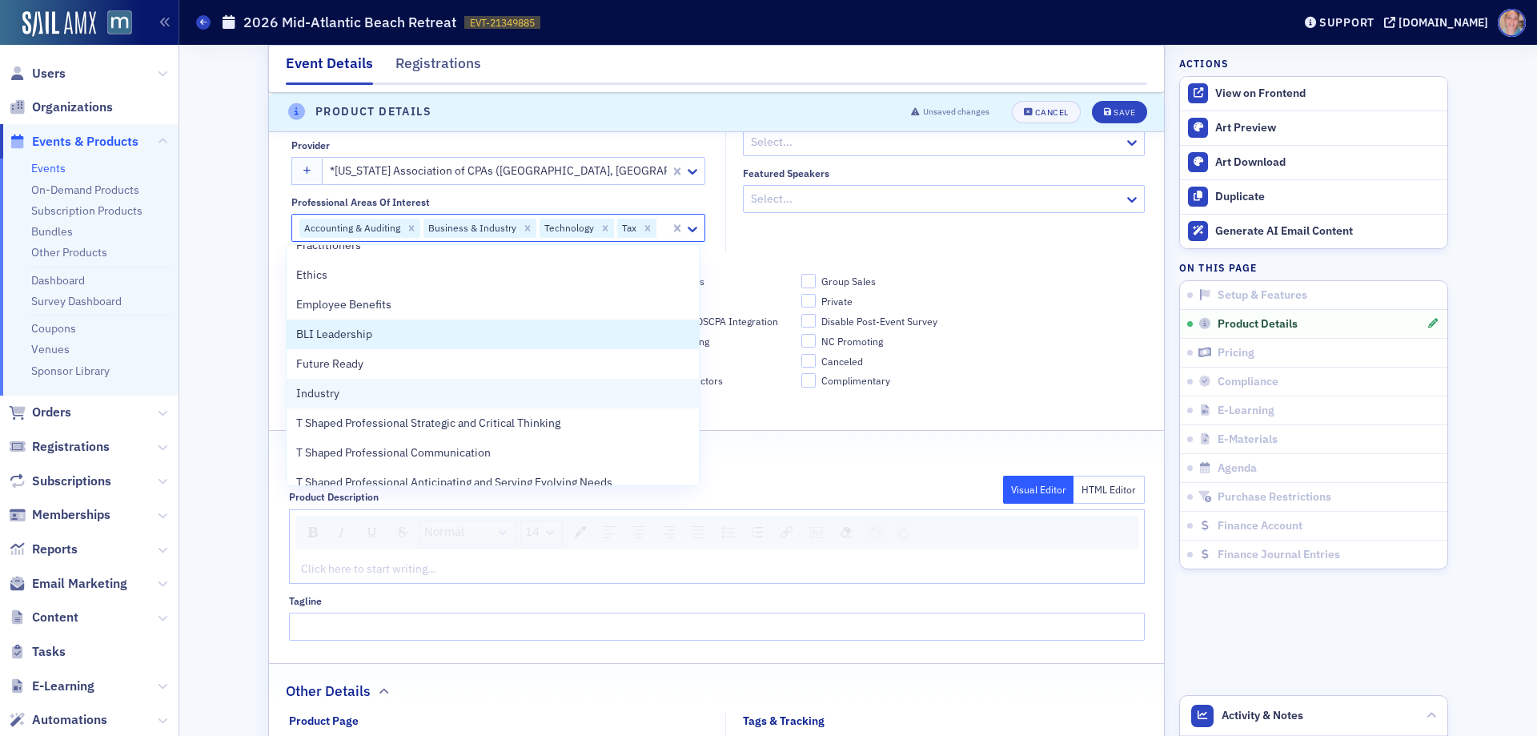
scroll to position [160, 0]
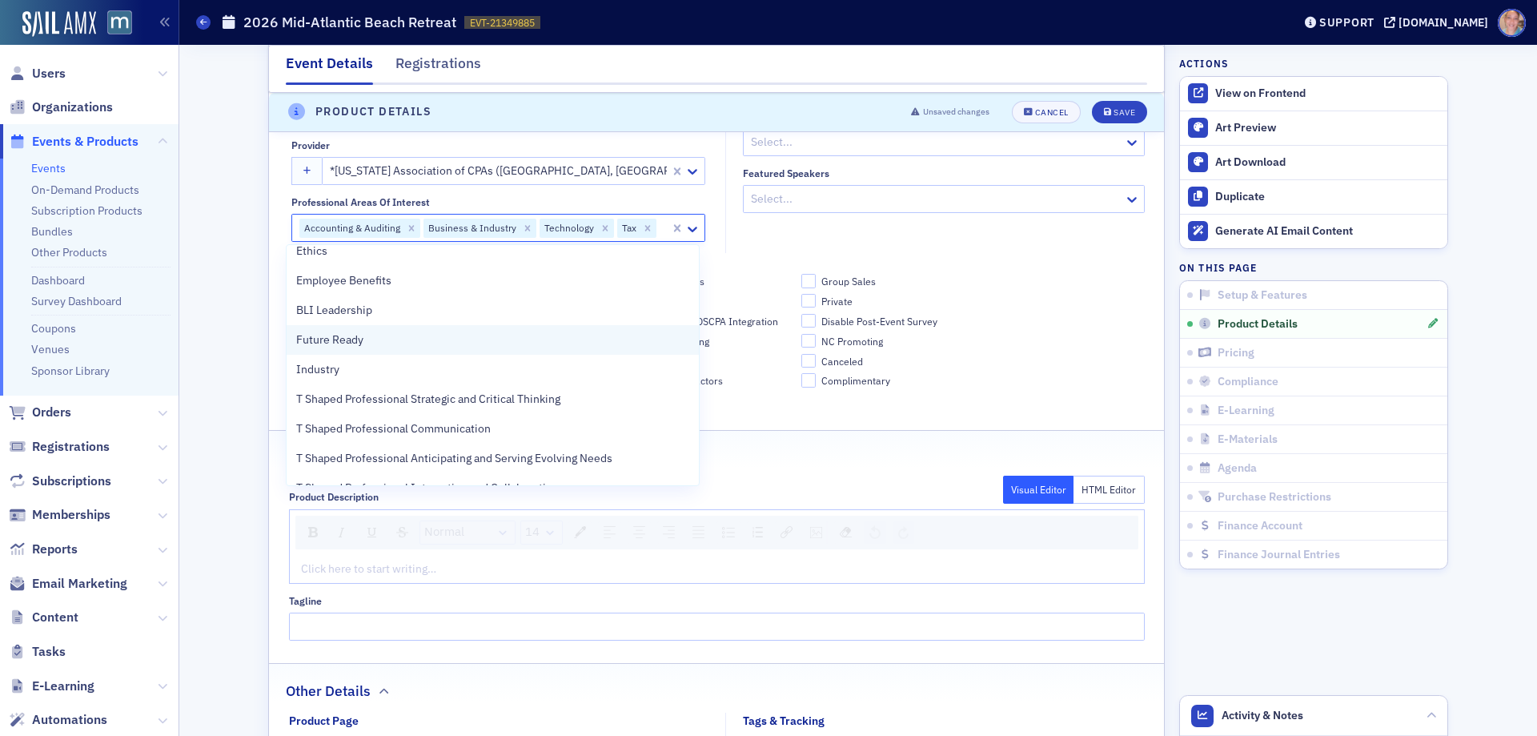
click at [337, 336] on span "Future Ready" at bounding box center [329, 340] width 67 height 17
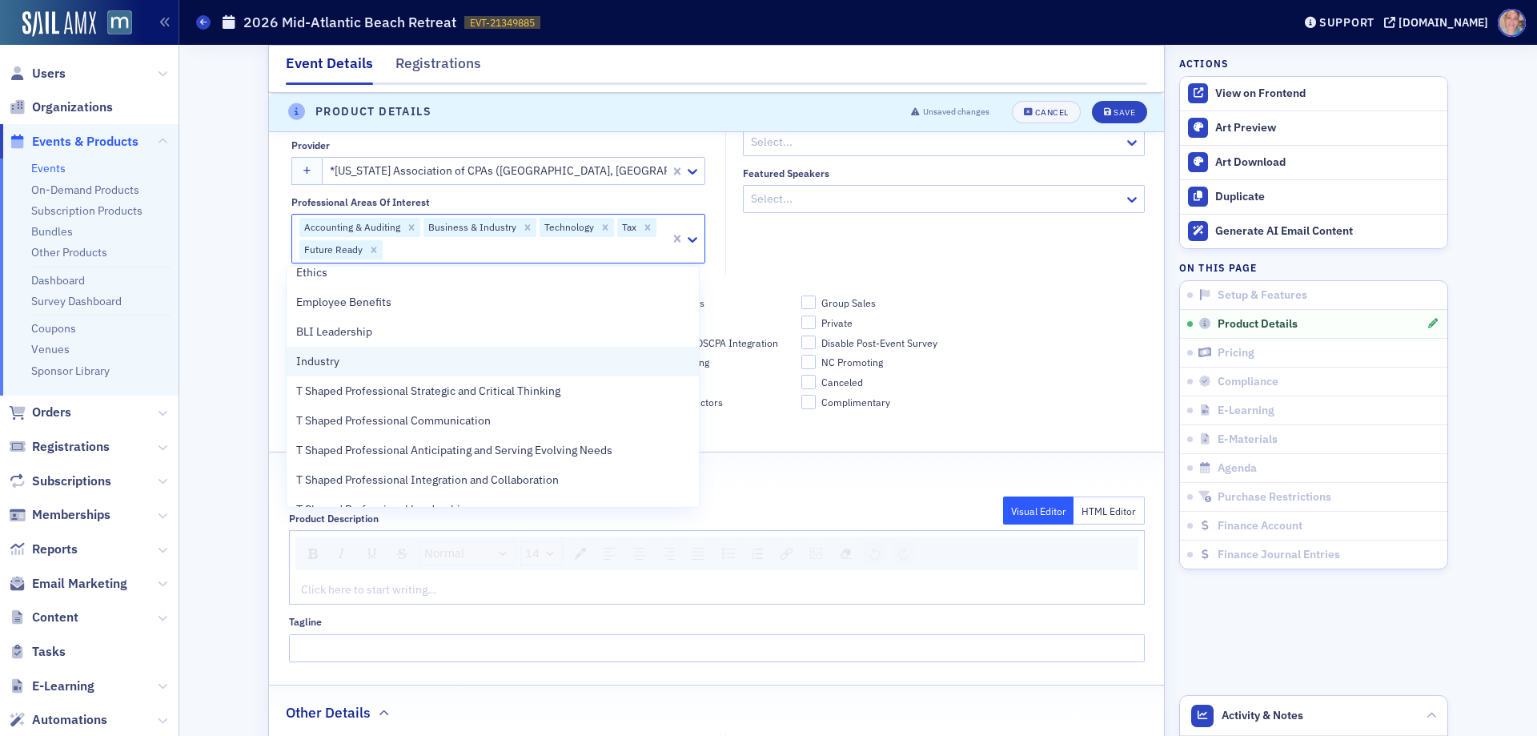
click at [332, 356] on span "Industry" at bounding box center [317, 361] width 43 height 17
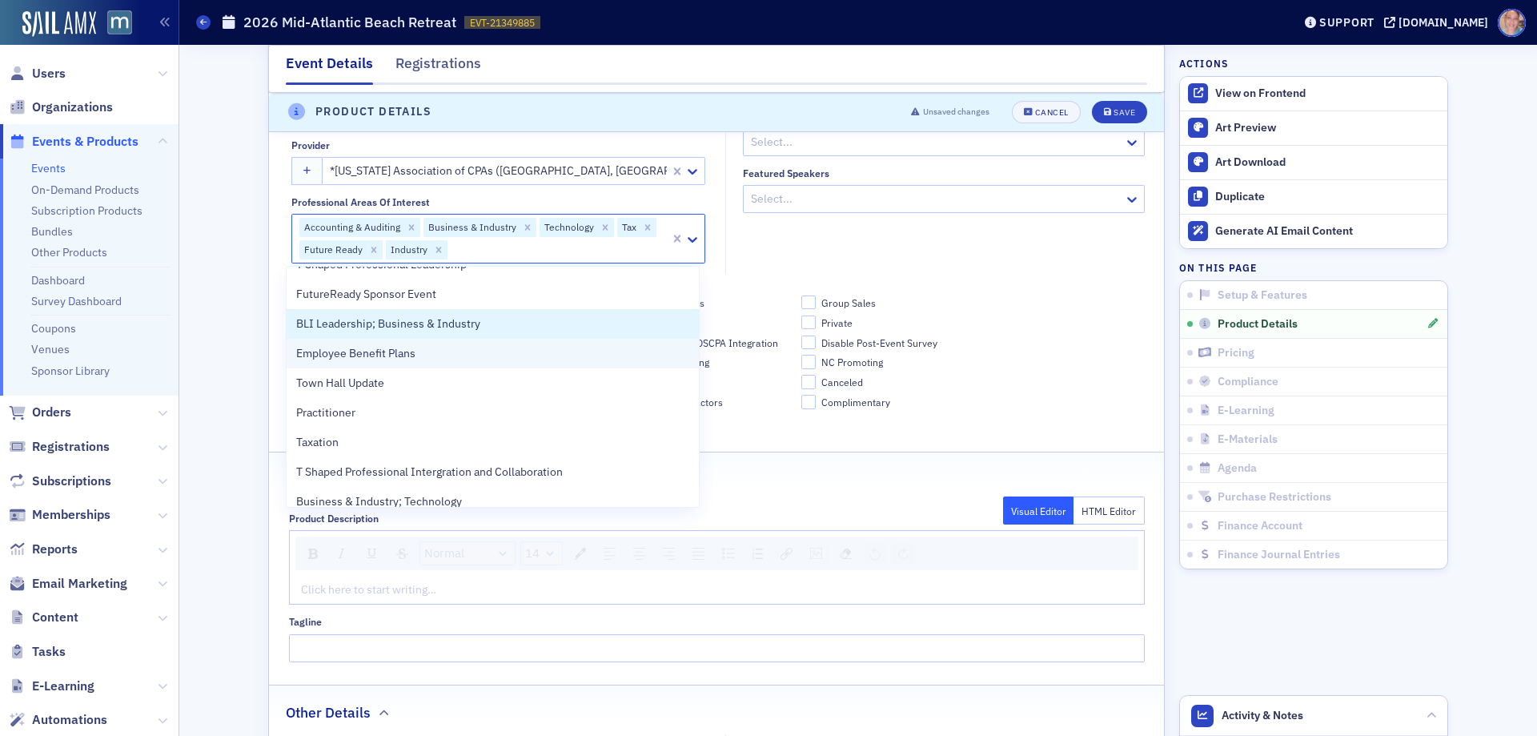
scroll to position [400, 0]
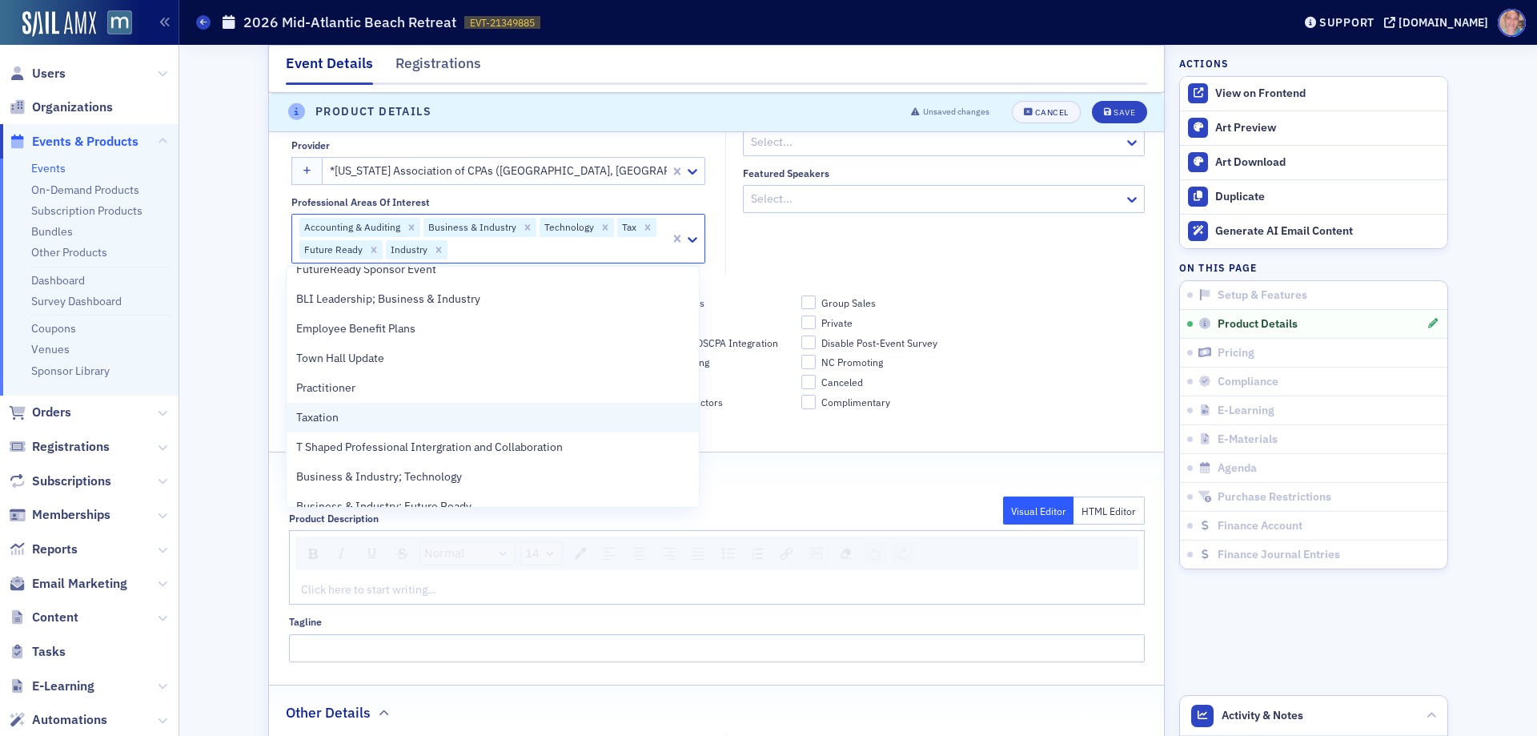
click at [340, 413] on div "Taxation" at bounding box center [492, 417] width 393 height 17
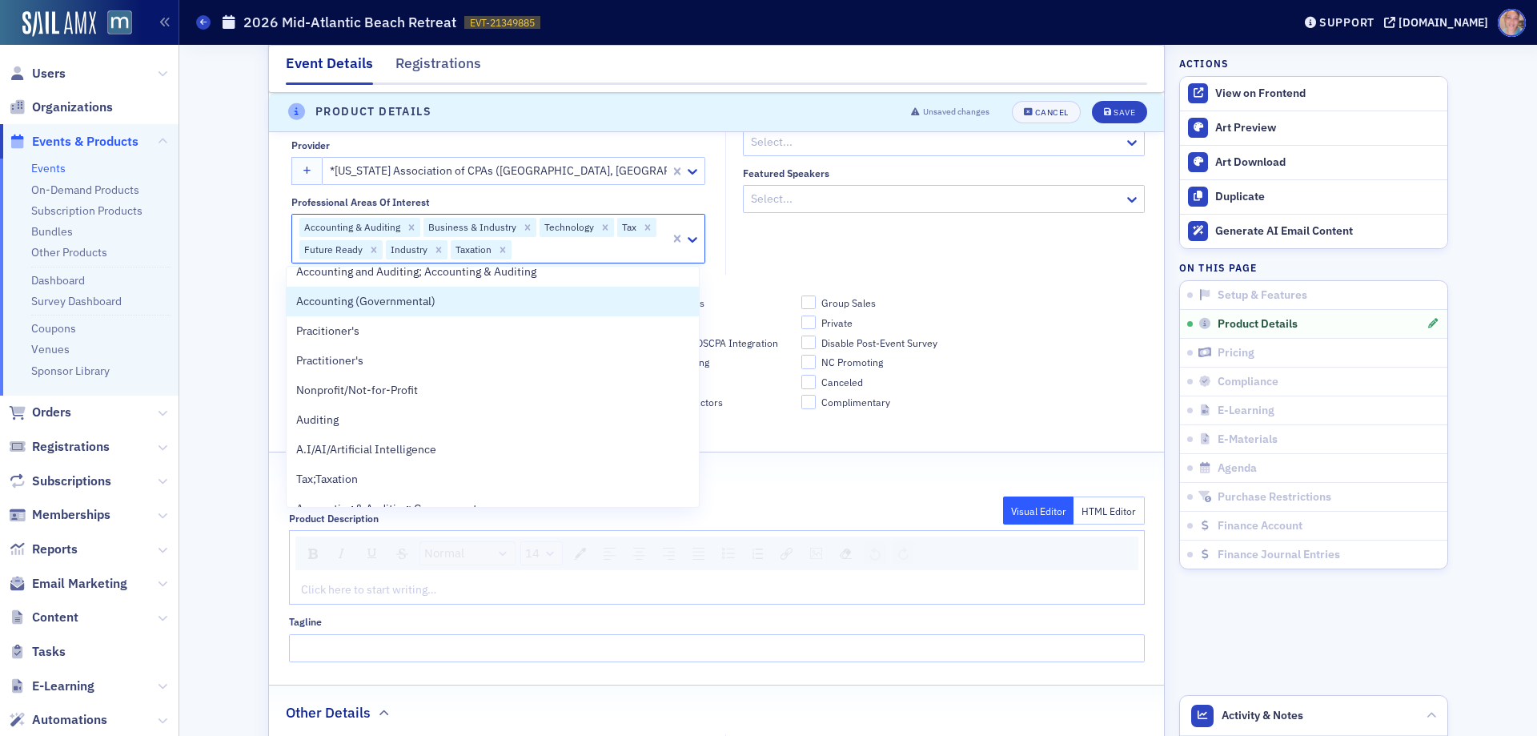
scroll to position [1041, 0]
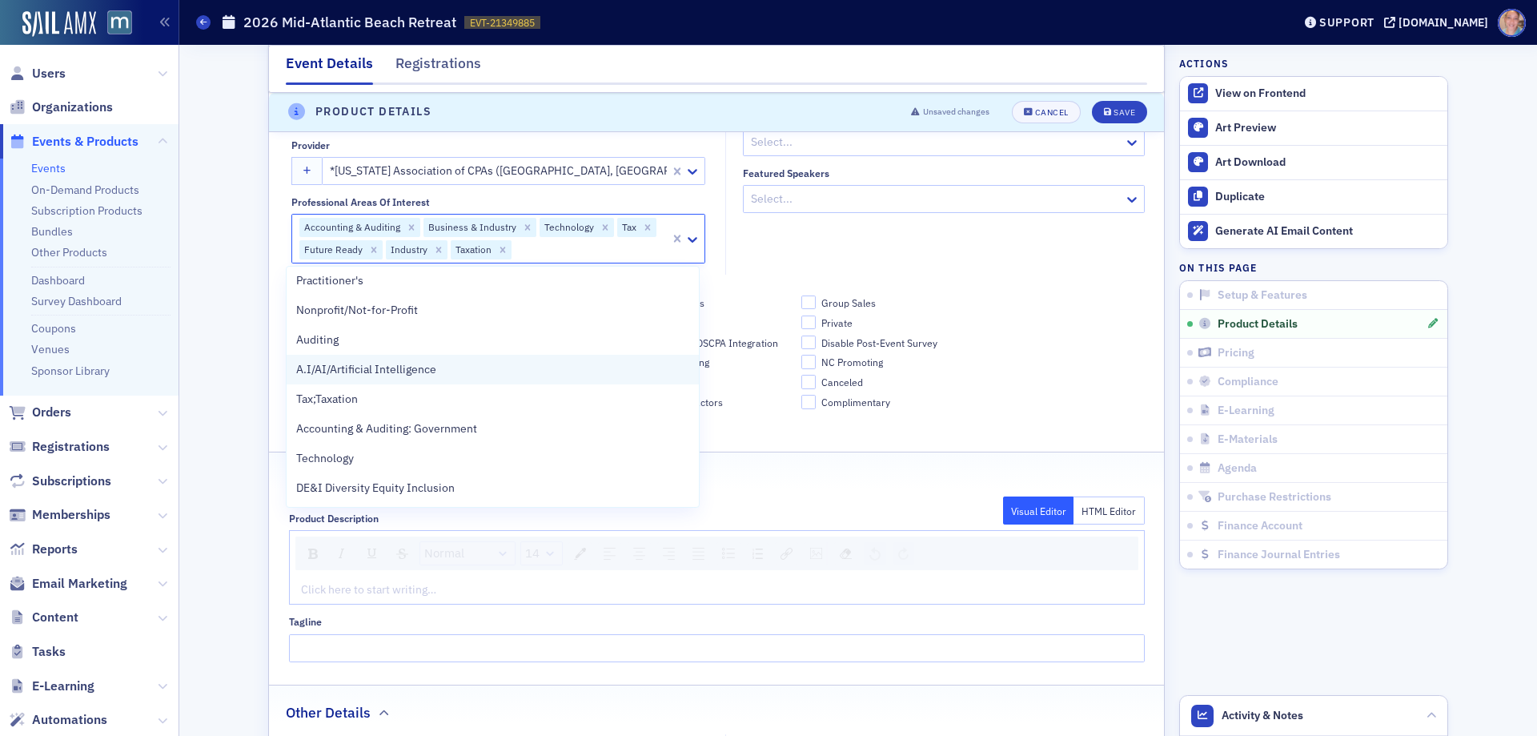
click at [380, 372] on span "A.I/AI/Artificial Intelligence" at bounding box center [366, 369] width 140 height 17
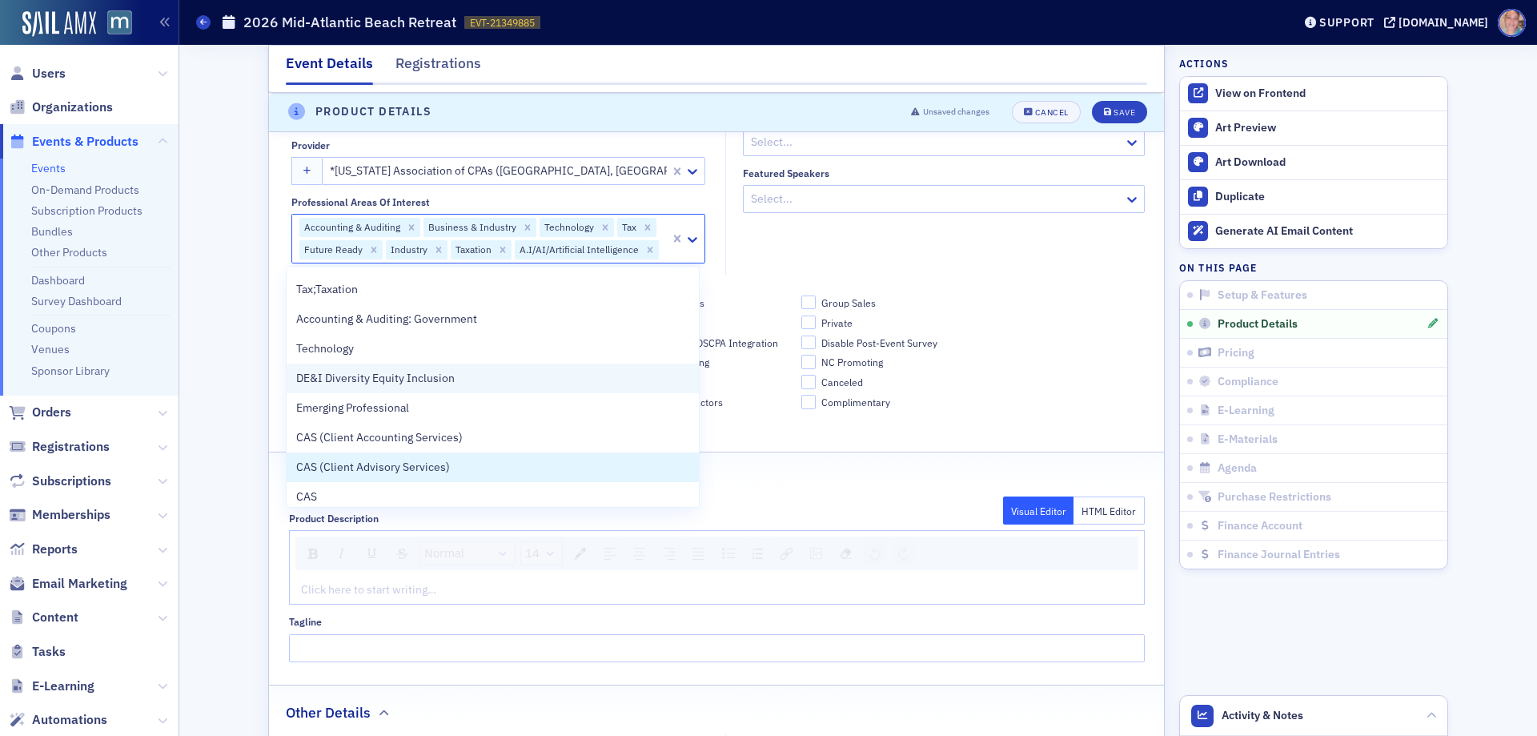
scroll to position [1188, 0]
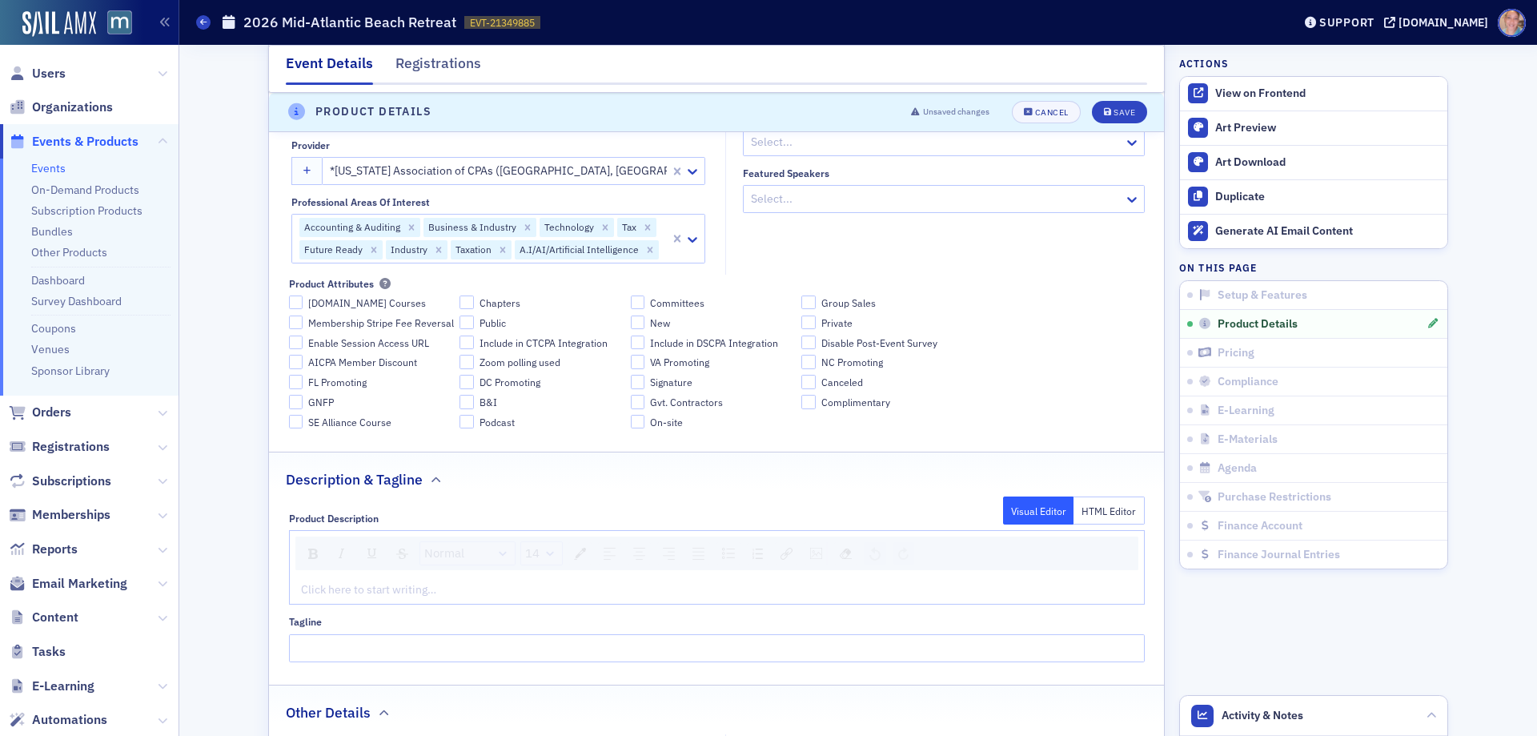
click at [930, 255] on fieldset "Instructors & Featured Speakers Instructors Select... Featured Speakers Select.…" at bounding box center [939, 178] width 428 height 193
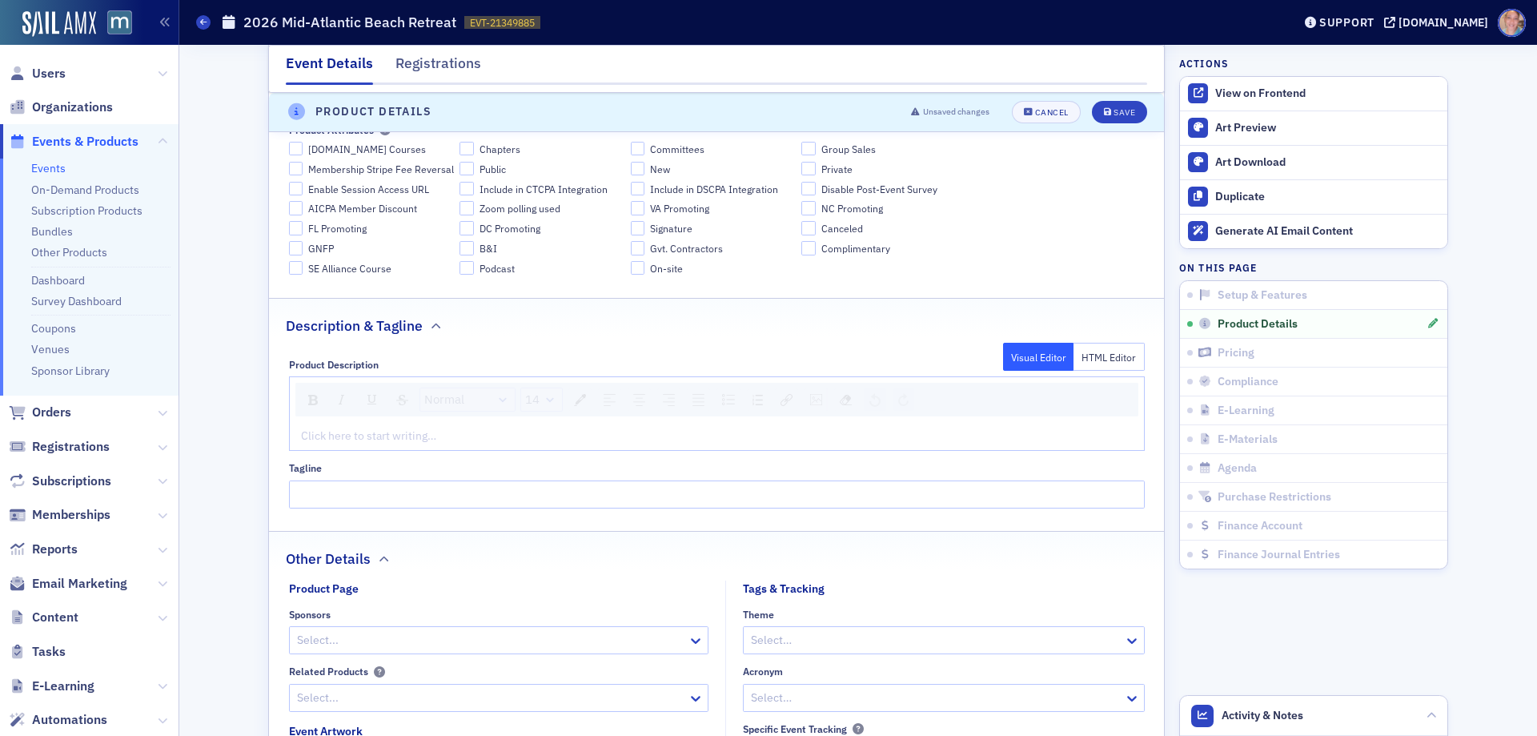
scroll to position [828, 0]
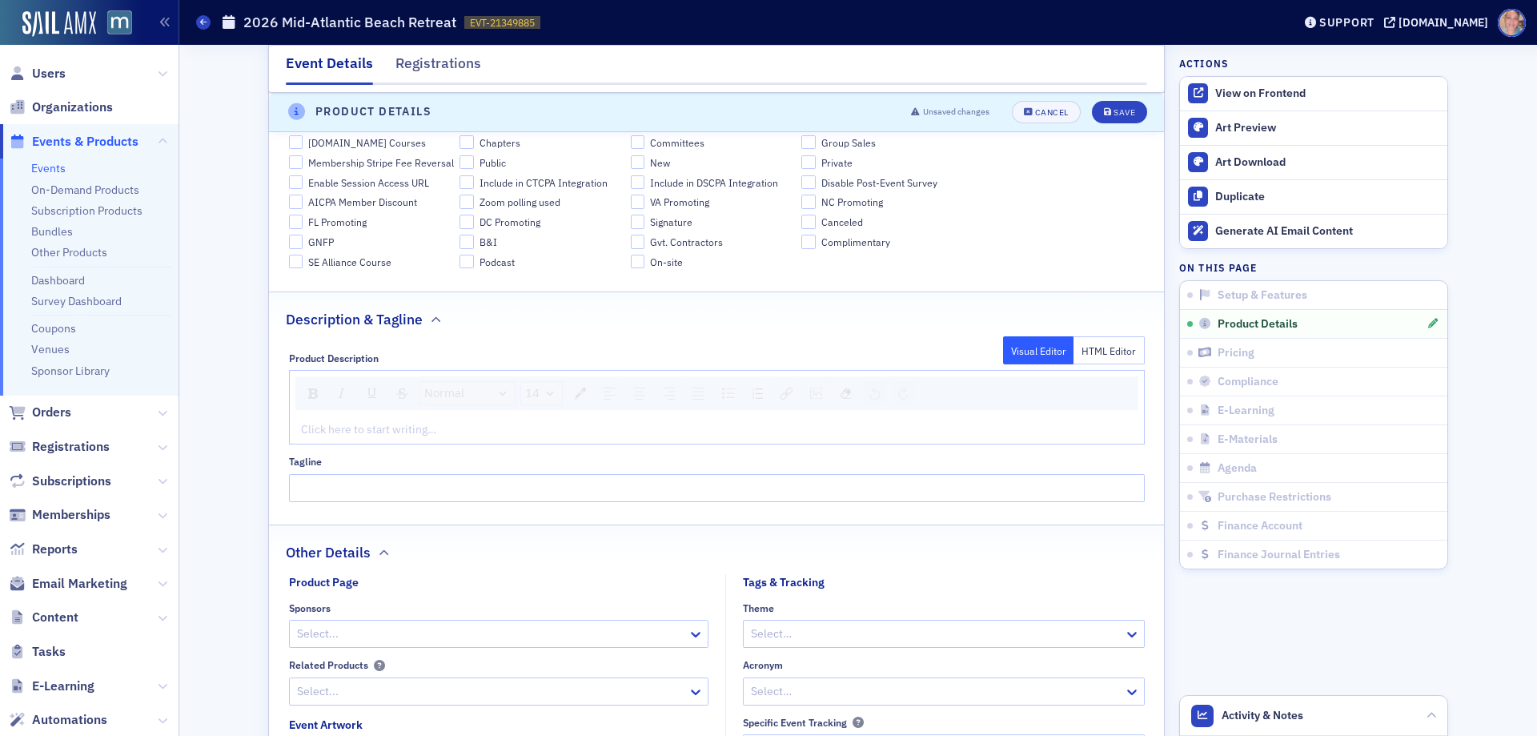
click at [496, 428] on div "rdw-editor" at bounding box center [717, 429] width 831 height 17
click at [316, 432] on div "rdw-editor" at bounding box center [717, 429] width 831 height 17
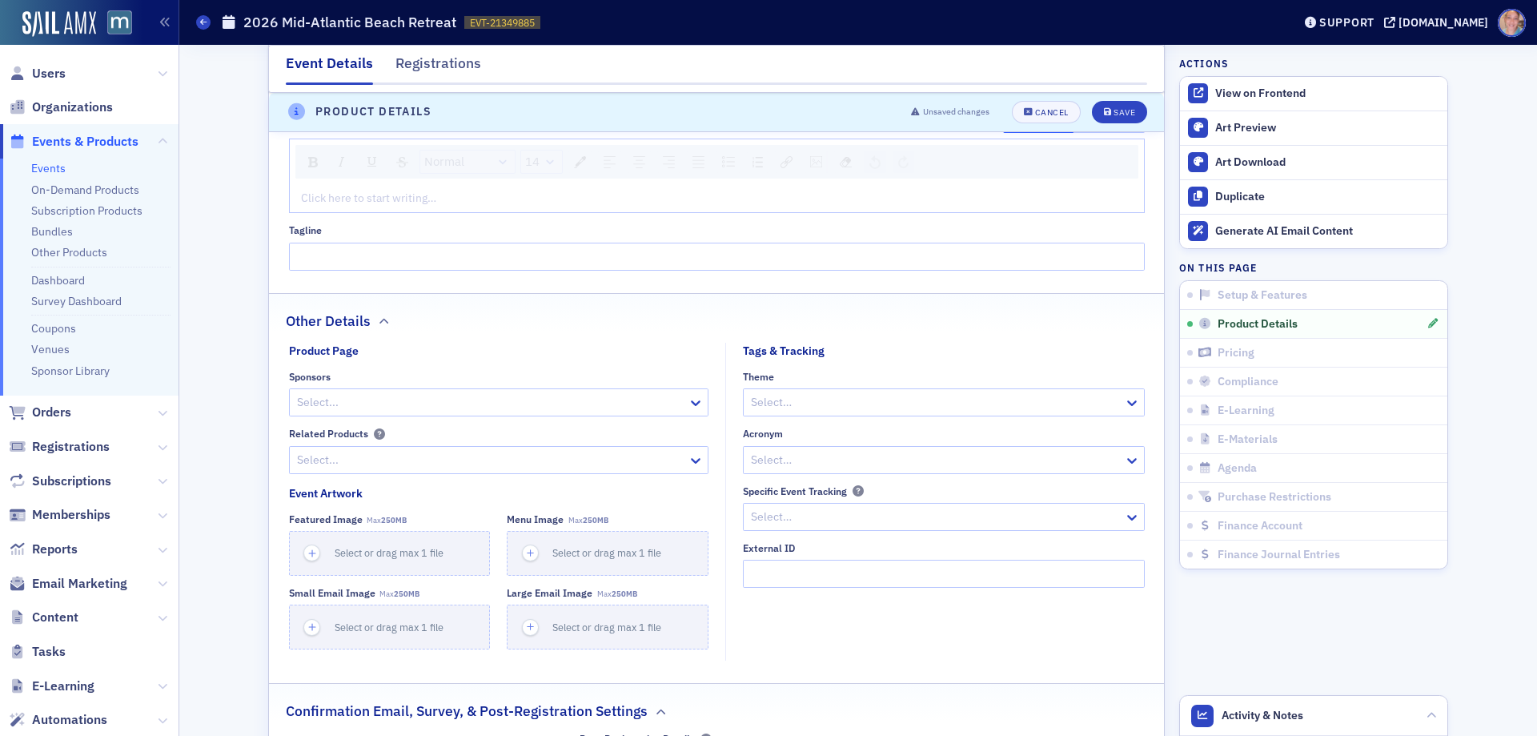
scroll to position [1068, 0]
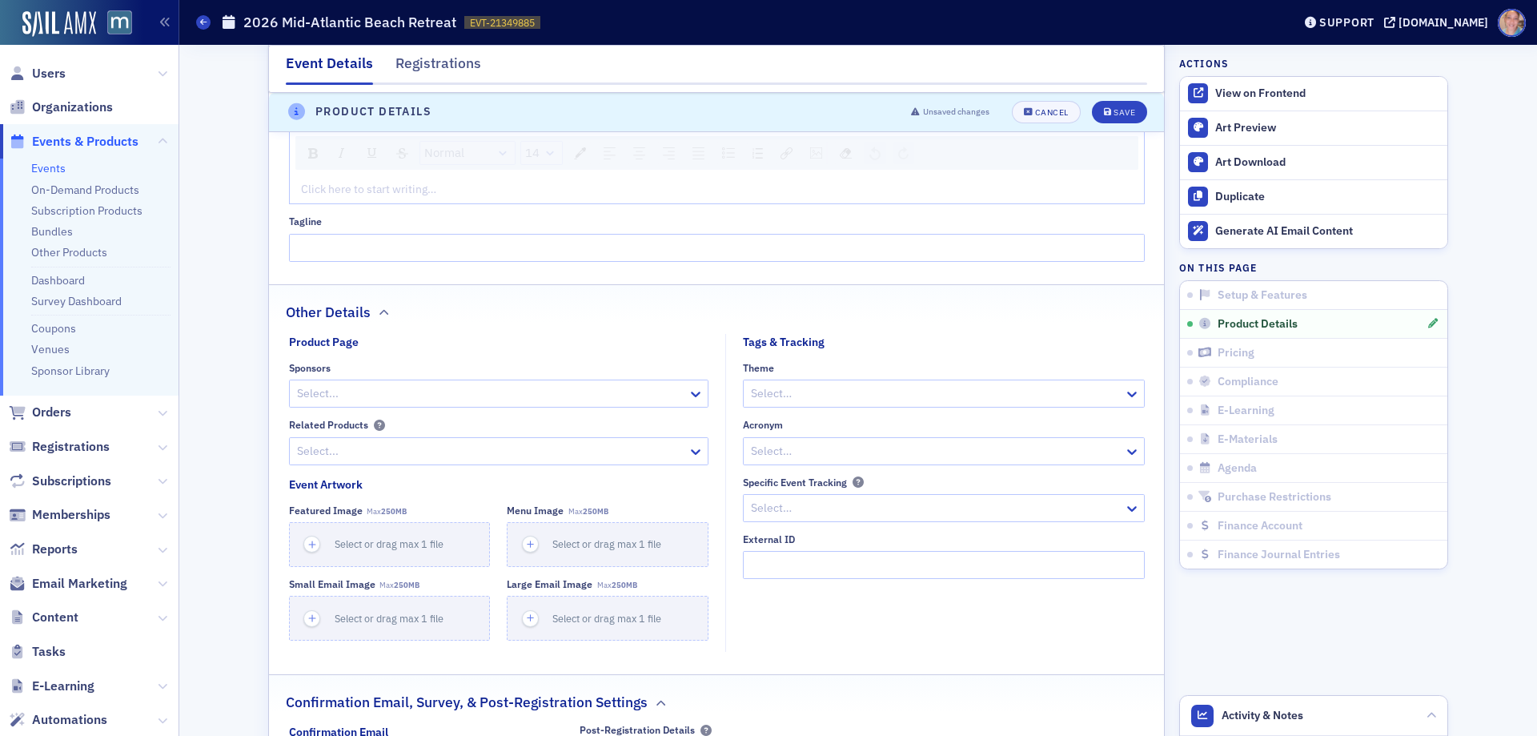
click at [794, 448] on div at bounding box center [935, 451] width 373 height 20
type input "m"
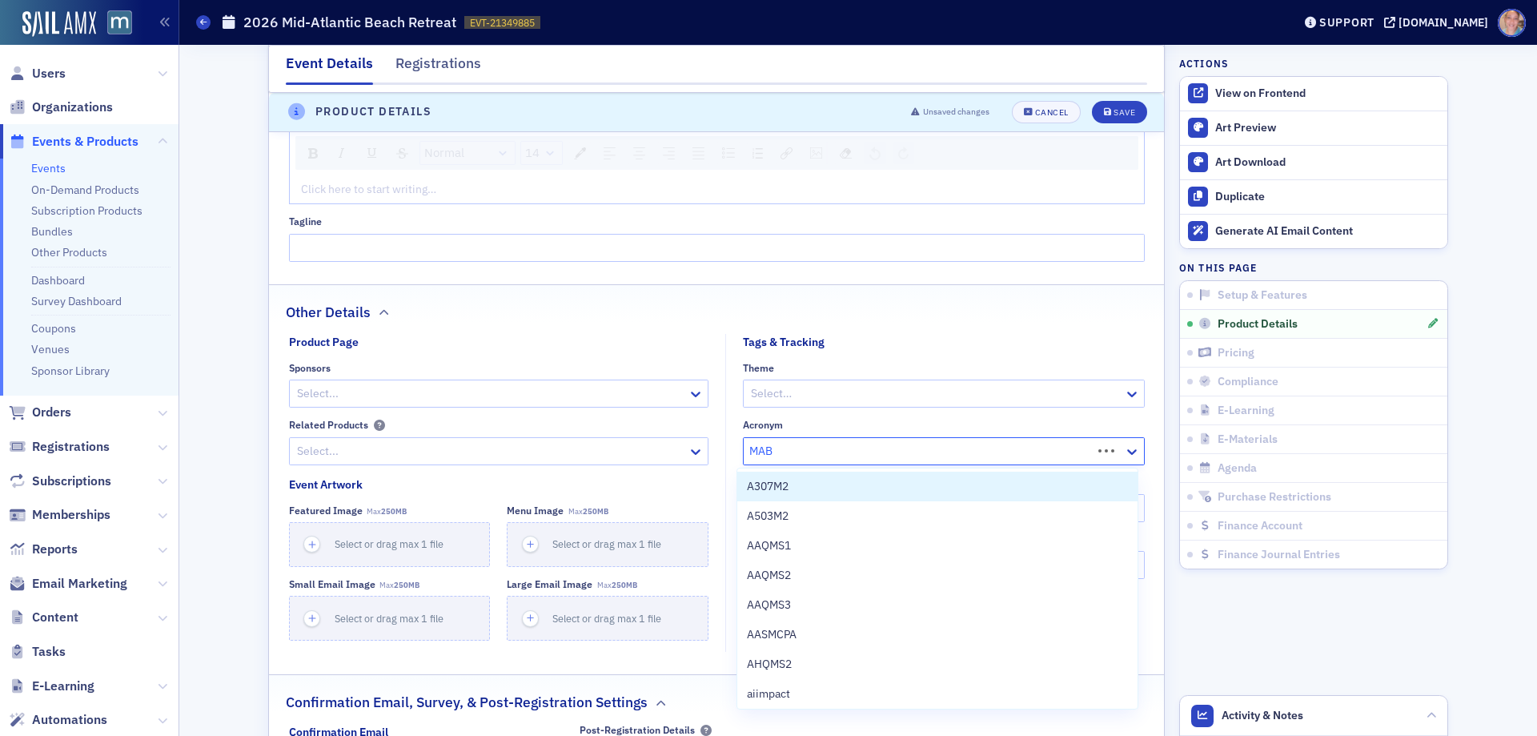
type input "MABR"
click at [818, 486] on span "Create "MABR"" at bounding box center [785, 486] width 76 height 17
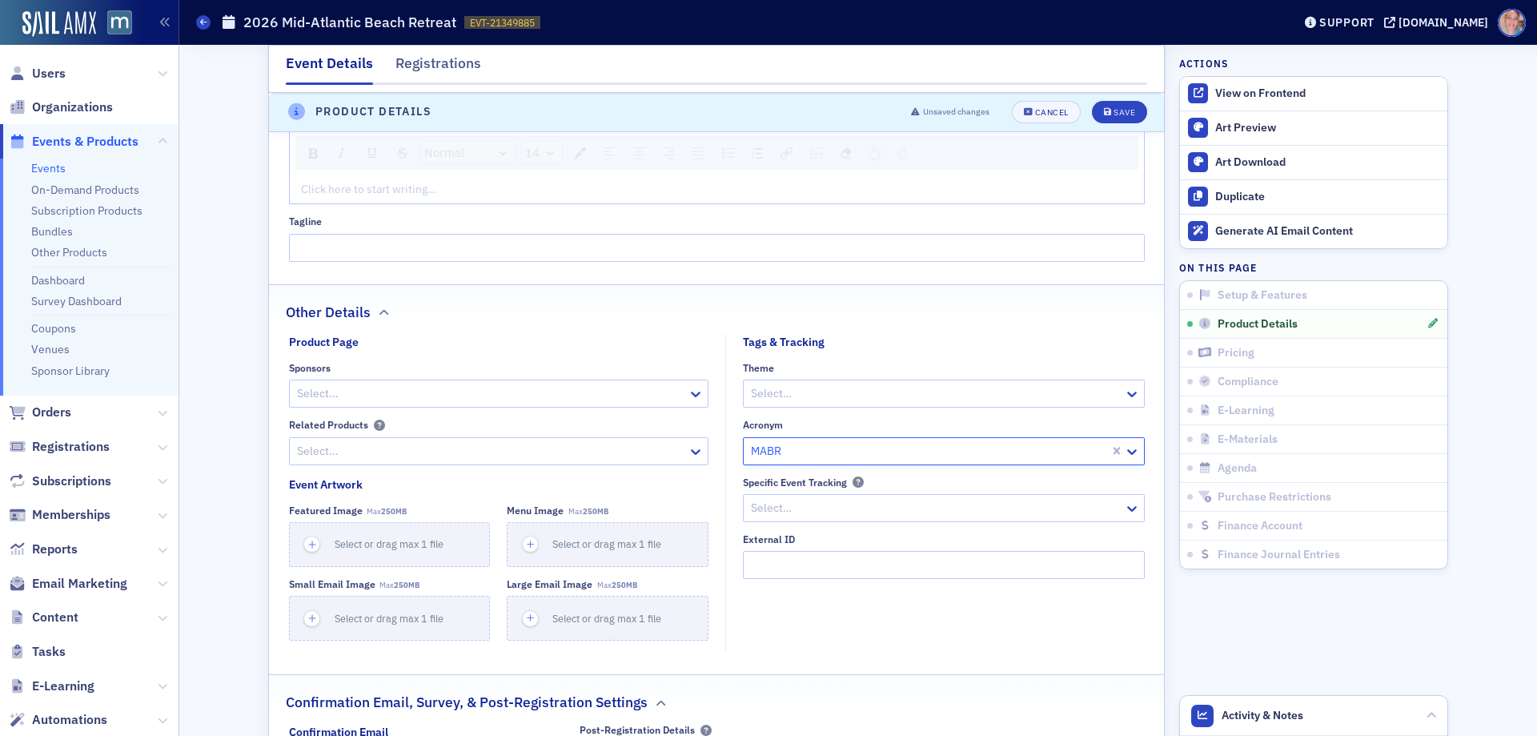
click at [829, 512] on div at bounding box center [935, 508] width 373 height 20
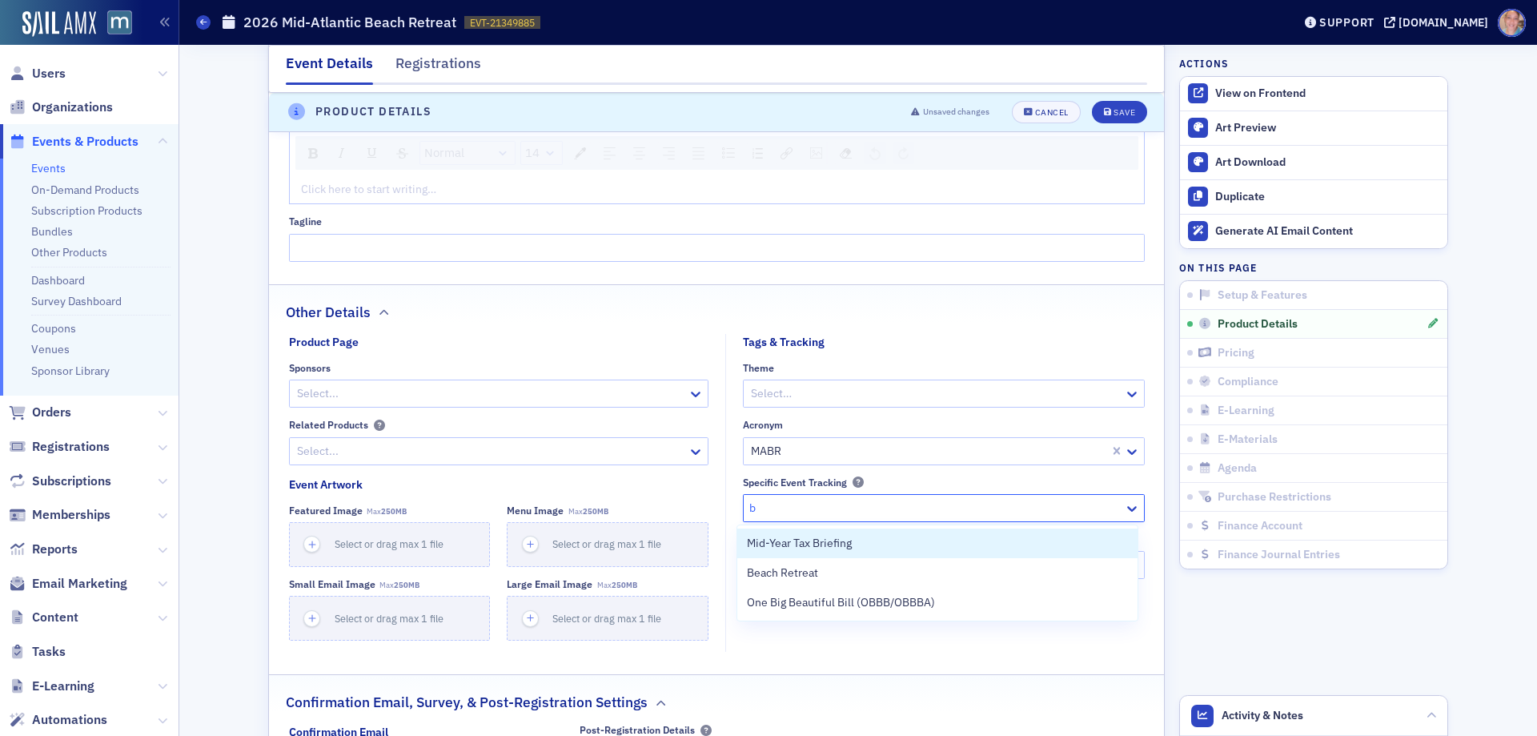
type input "be"
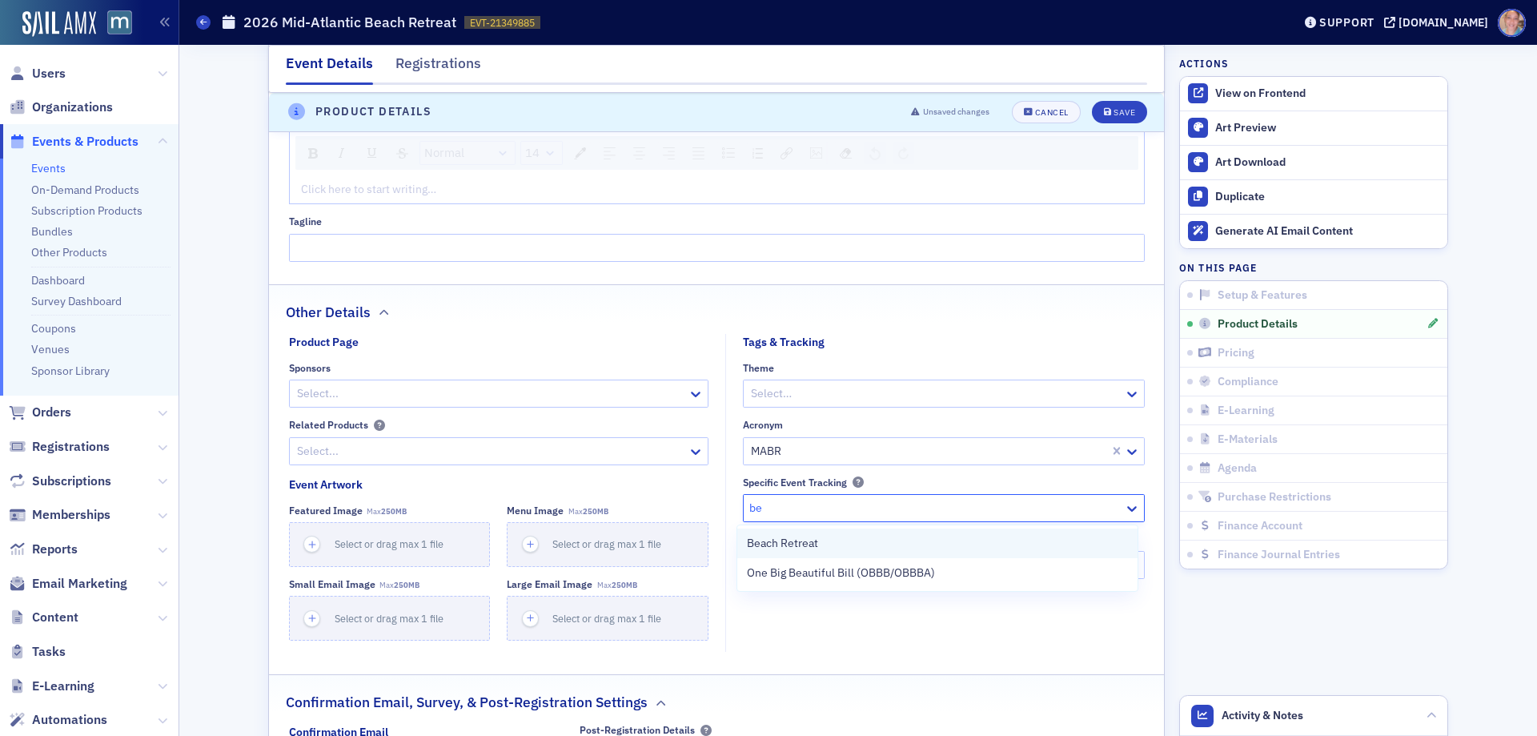
click at [817, 540] on span "Beach Retreat" at bounding box center [782, 543] width 71 height 17
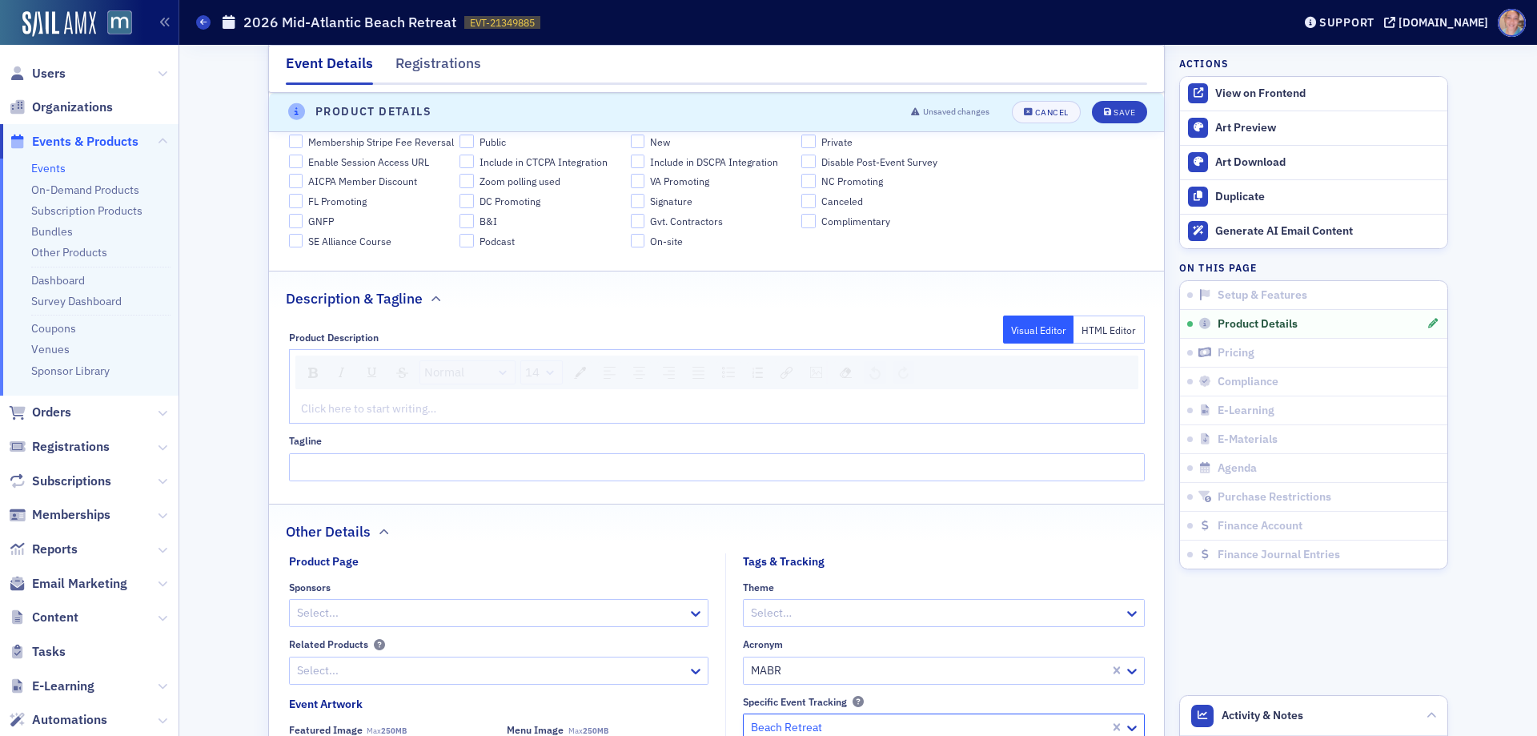
scroll to position [828, 0]
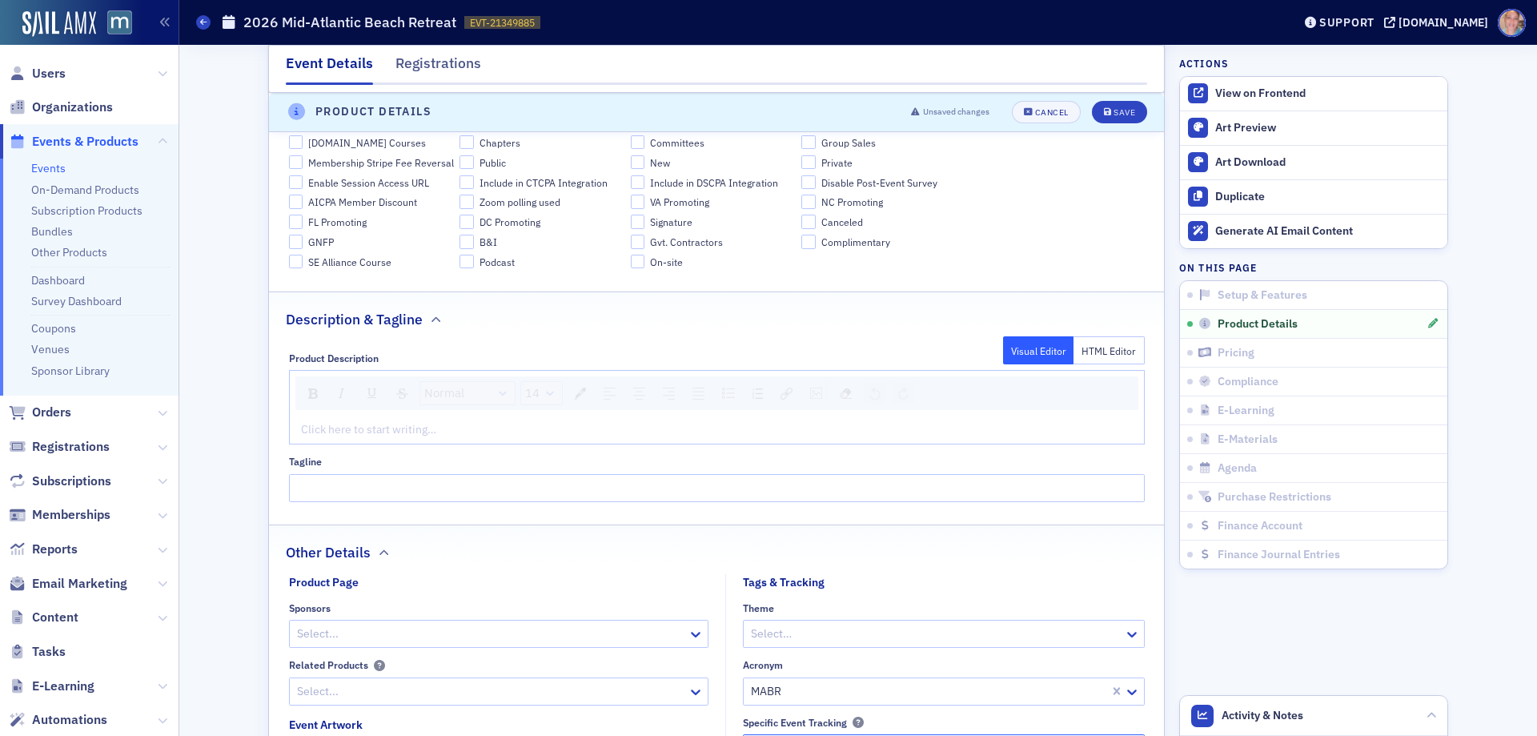
click at [404, 432] on div "rdw-editor" at bounding box center [717, 429] width 831 height 17
drag, startPoint x: 421, startPoint y: 427, endPoint x: 240, endPoint y: 426, distance: 181.0
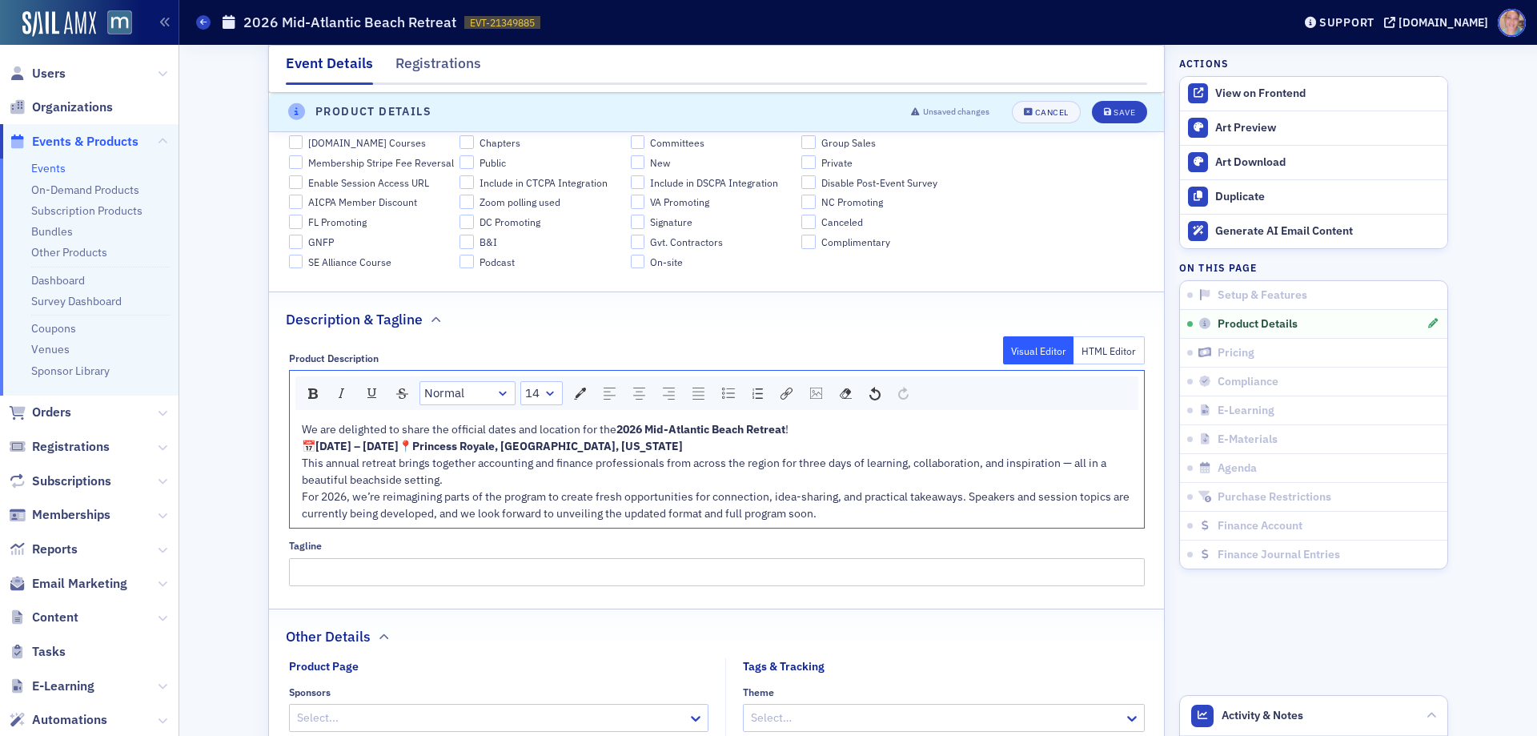
click at [834, 522] on div "For 2026, we’re reimagining parts of the program to create fresh opportunities …" at bounding box center [717, 505] width 831 height 34
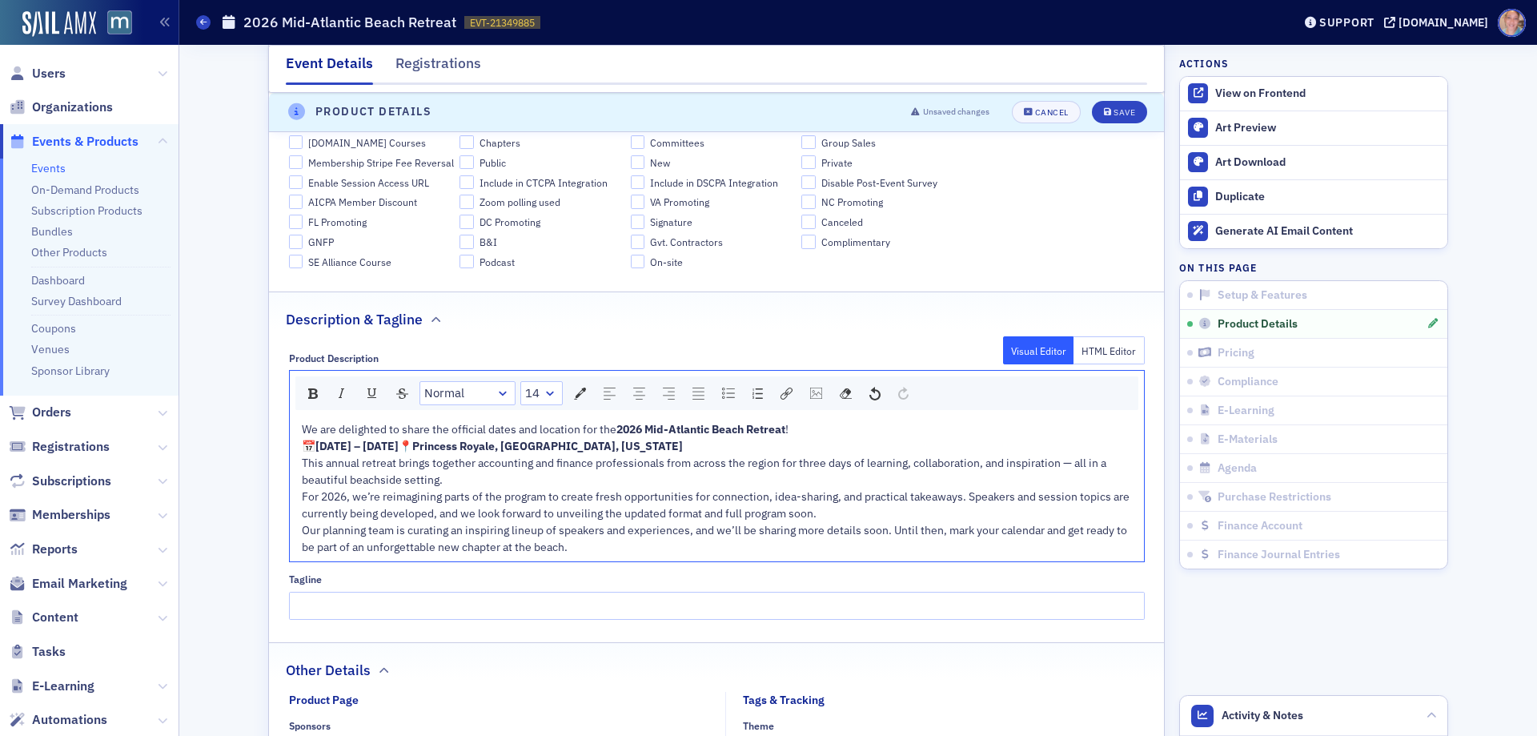
click at [826, 522] on div "For 2026, we’re reimagining parts of the program to create fresh opportunities …" at bounding box center [717, 505] width 831 height 34
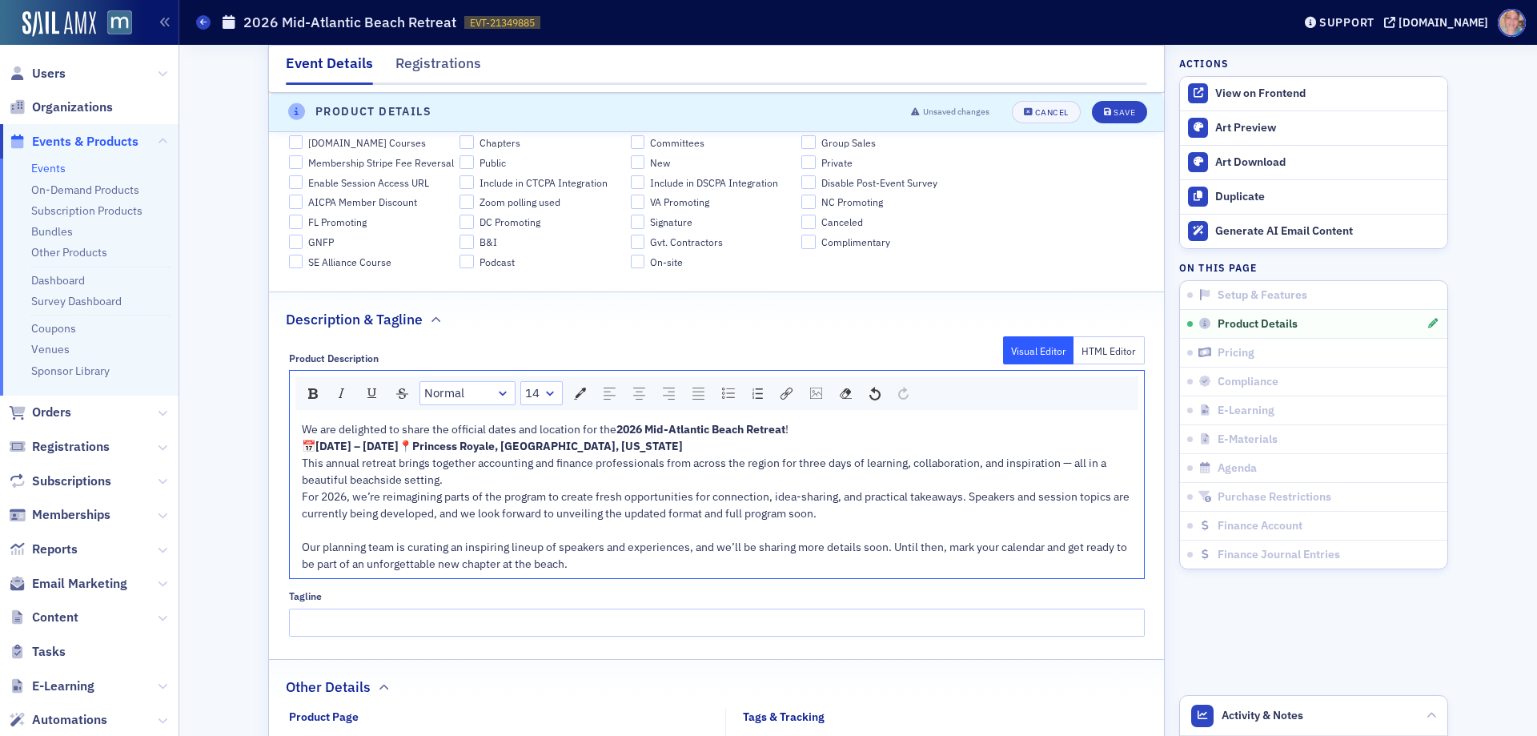
click at [449, 488] on div "This annual retreat brings together accounting and finance professionals from a…" at bounding box center [717, 472] width 831 height 34
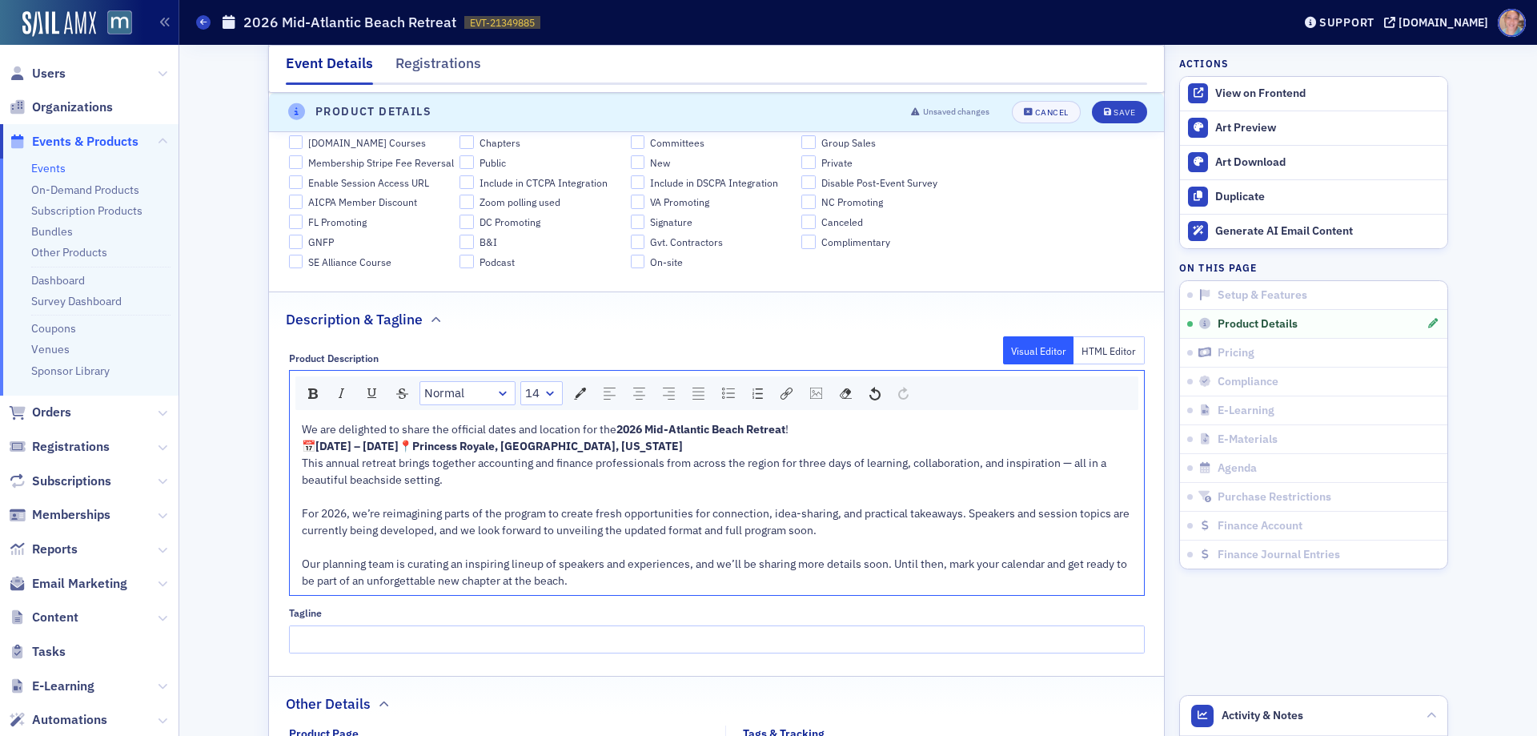
click at [529, 455] on div "📅 Monday, June 22 – Wednesday, June 24, 2026 📍 Princess Royale, Ocean City, Mar…" at bounding box center [717, 446] width 831 height 17
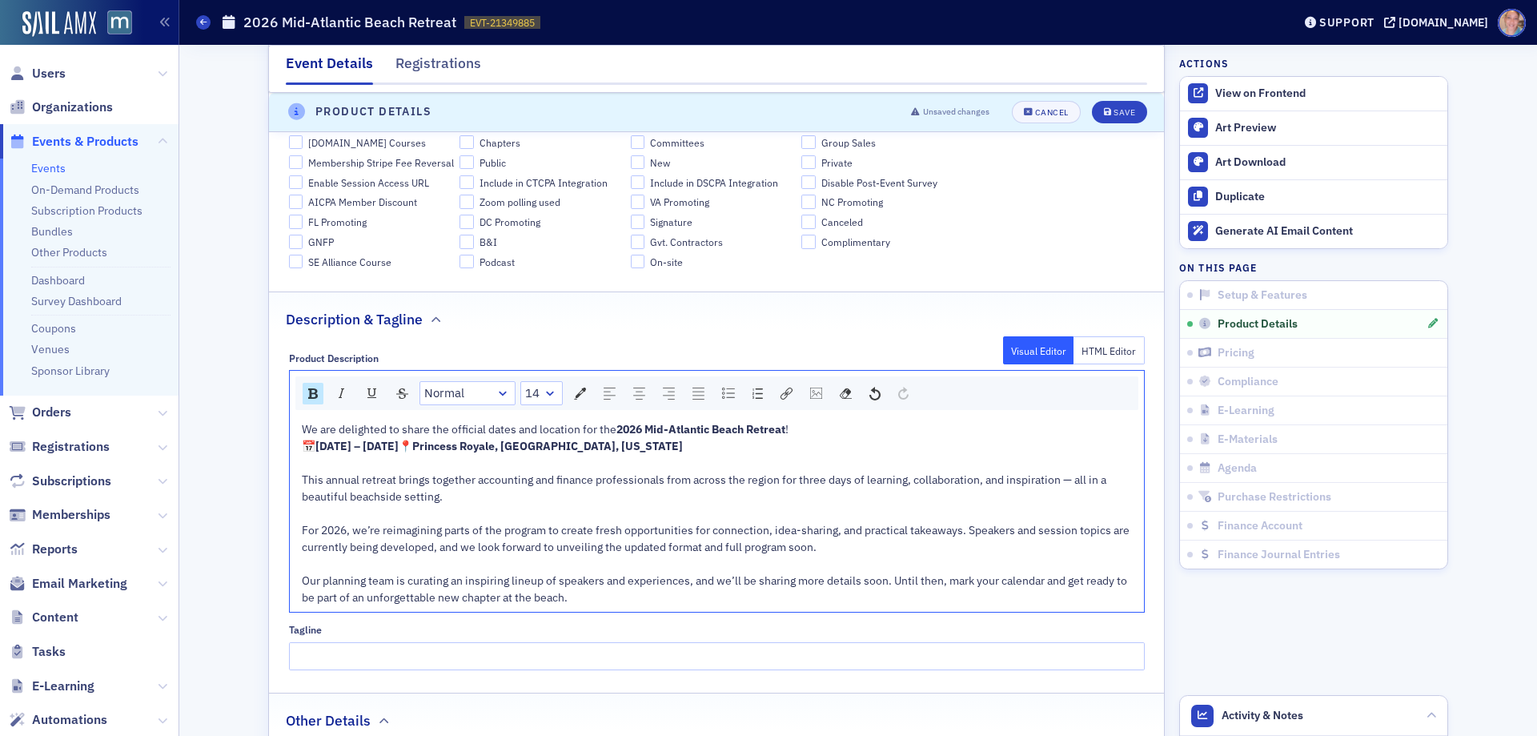
click at [800, 426] on div "We are delighted to share the official dates and location for the 2026 Mid-Atla…" at bounding box center [717, 429] width 831 height 17
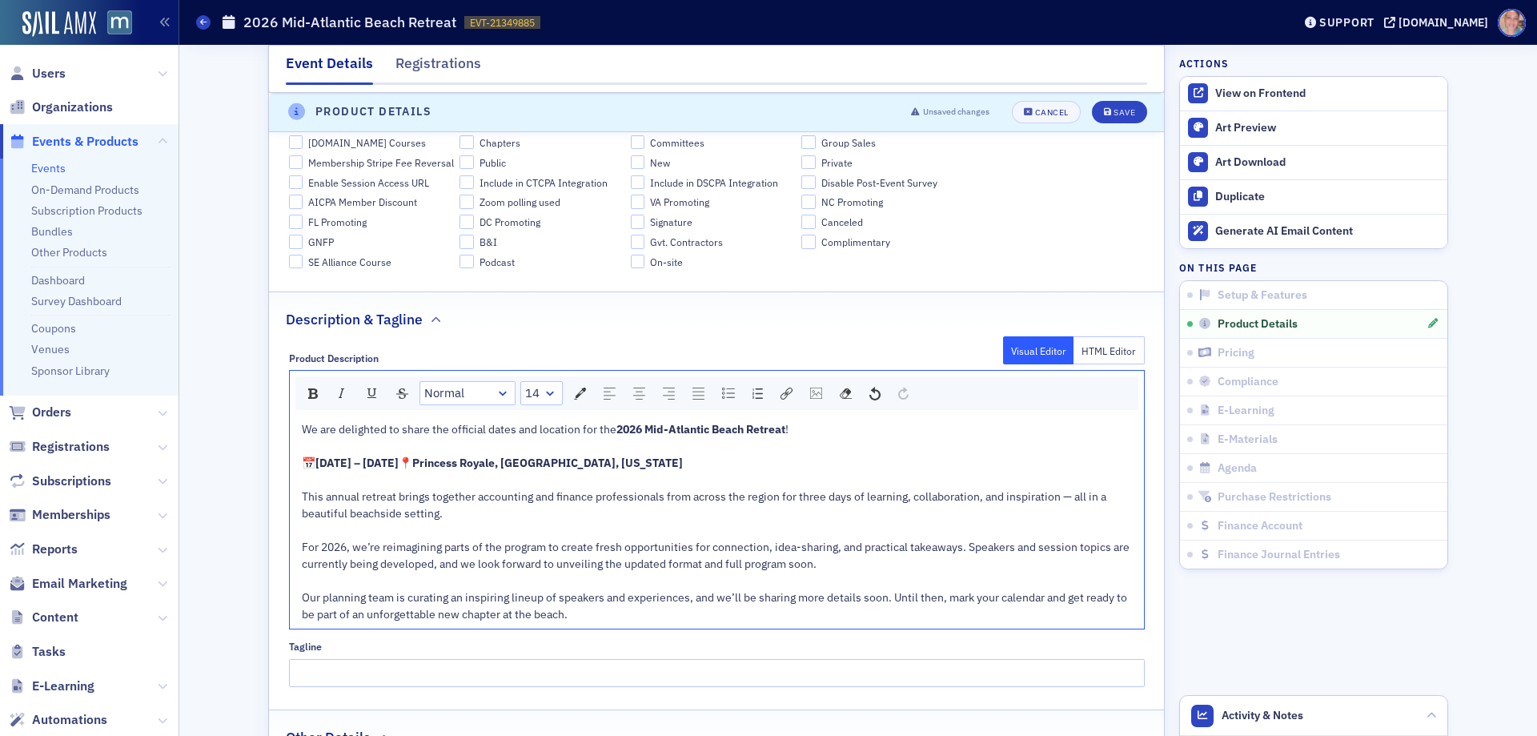
click at [335, 607] on span "Our planning team is curating an inspiring lineup of speakers and experiences, …" at bounding box center [716, 605] width 828 height 31
drag, startPoint x: 351, startPoint y: 616, endPoint x: 267, endPoint y: 617, distance: 83.3
click at [269, 617] on div "Product Description Visual Editor HTML Editor Normal 14 We are delighted to sha…" at bounding box center [716, 514] width 895 height 346
click at [536, 472] on div "📅 Monday, June 22 – Wednesday, June 24, 2026 📍 Princess Royale, Ocean City, Mar…" at bounding box center [717, 463] width 831 height 17
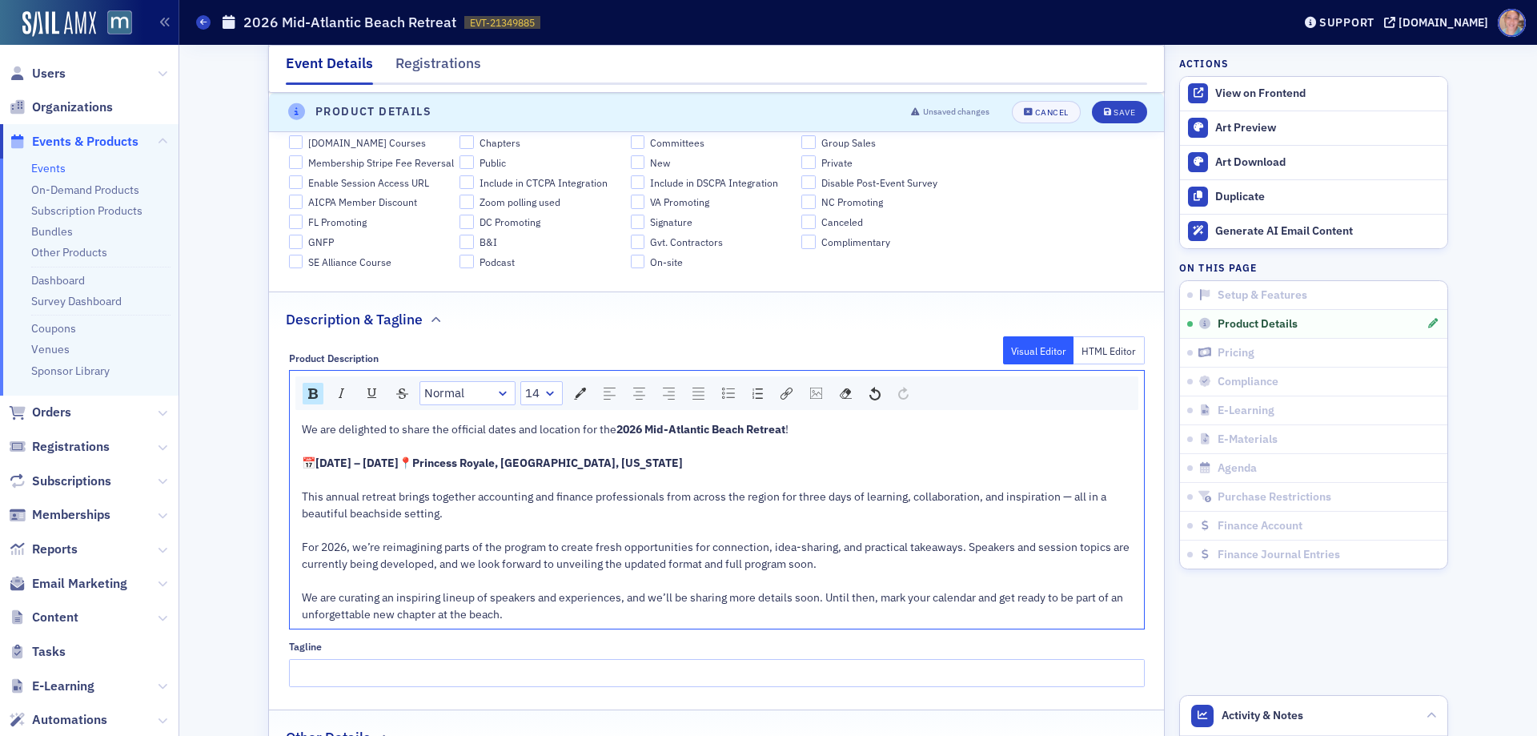
click at [412, 470] on span "Princess Royale, Ocean City, Maryland" at bounding box center [547, 463] width 271 height 14
drag, startPoint x: 508, startPoint y: 480, endPoint x: 311, endPoint y: 477, distance: 197.8
click at [412, 470] on span "Princess Royale, Ocean City, Maryland" at bounding box center [547, 463] width 271 height 14
click at [781, 396] on img "rdw-link-control" at bounding box center [787, 394] width 12 height 12
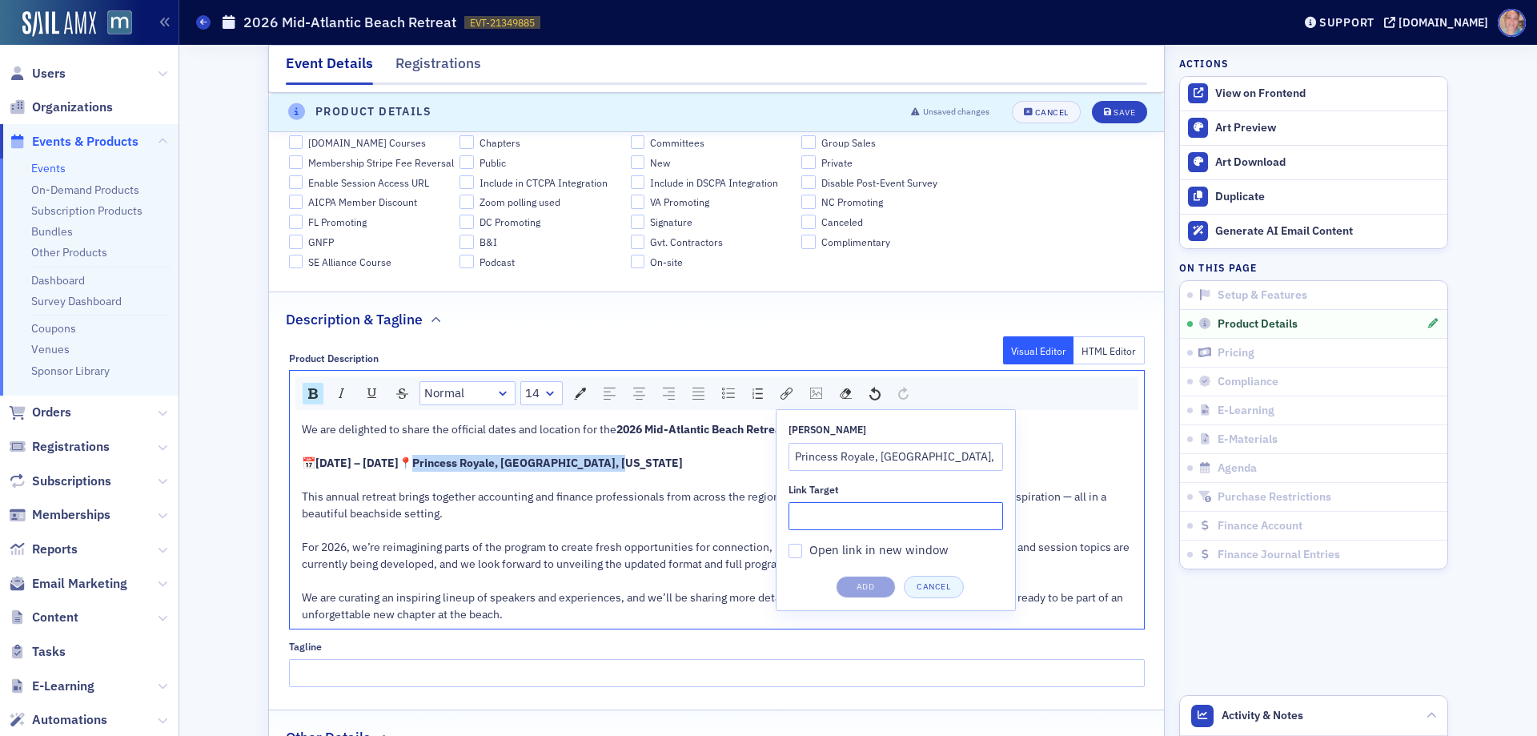
click at [810, 512] on input "Link Target" at bounding box center [896, 516] width 215 height 28
paste input "https://princessroyale.com/"
type input "https://princessroyale.com/"
click at [789, 553] on input "Open link in new window" at bounding box center [796, 551] width 14 height 14
checkbox input "true"
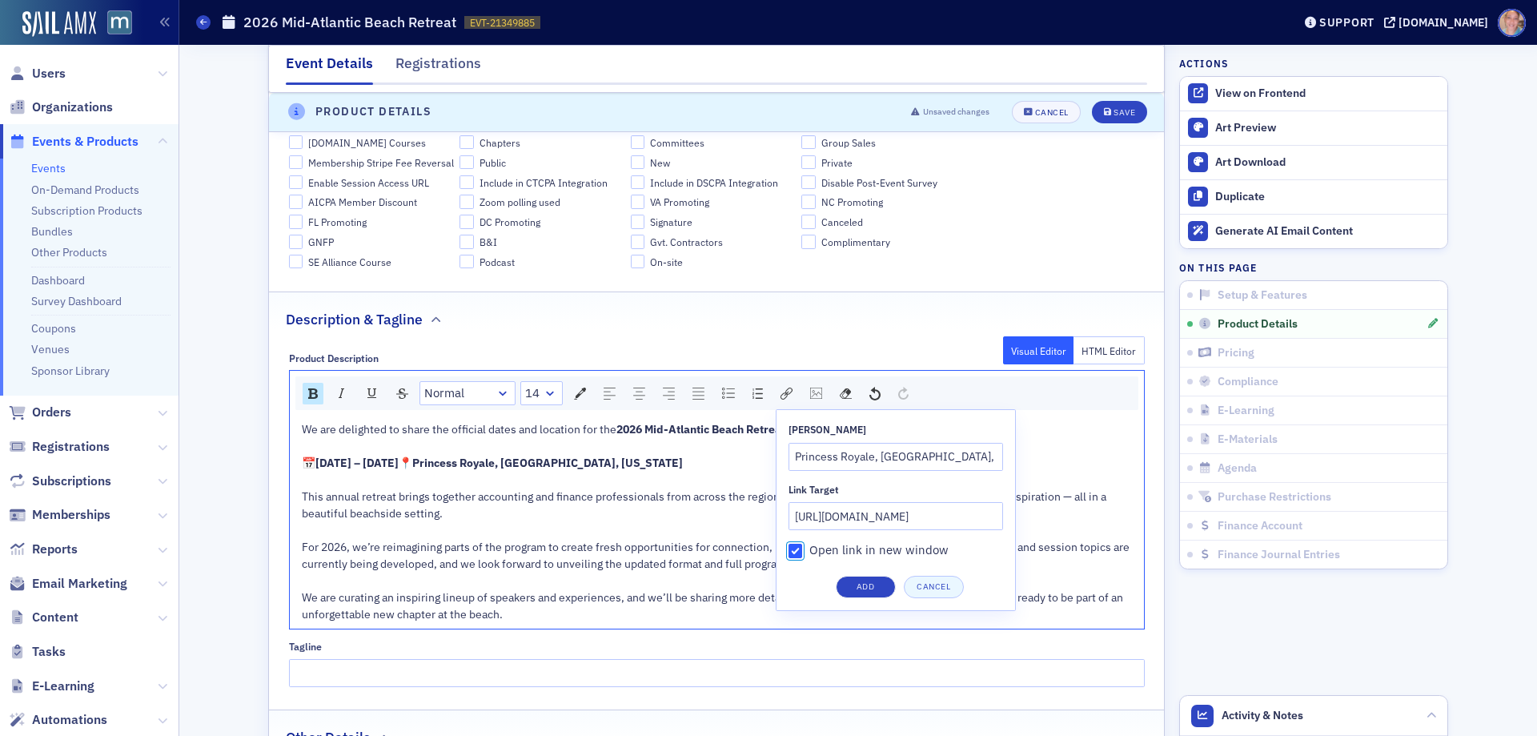
drag, startPoint x: 864, startPoint y: 584, endPoint x: 552, endPoint y: 532, distance: 316.6
click at [860, 585] on button "Add" at bounding box center [866, 587] width 60 height 22
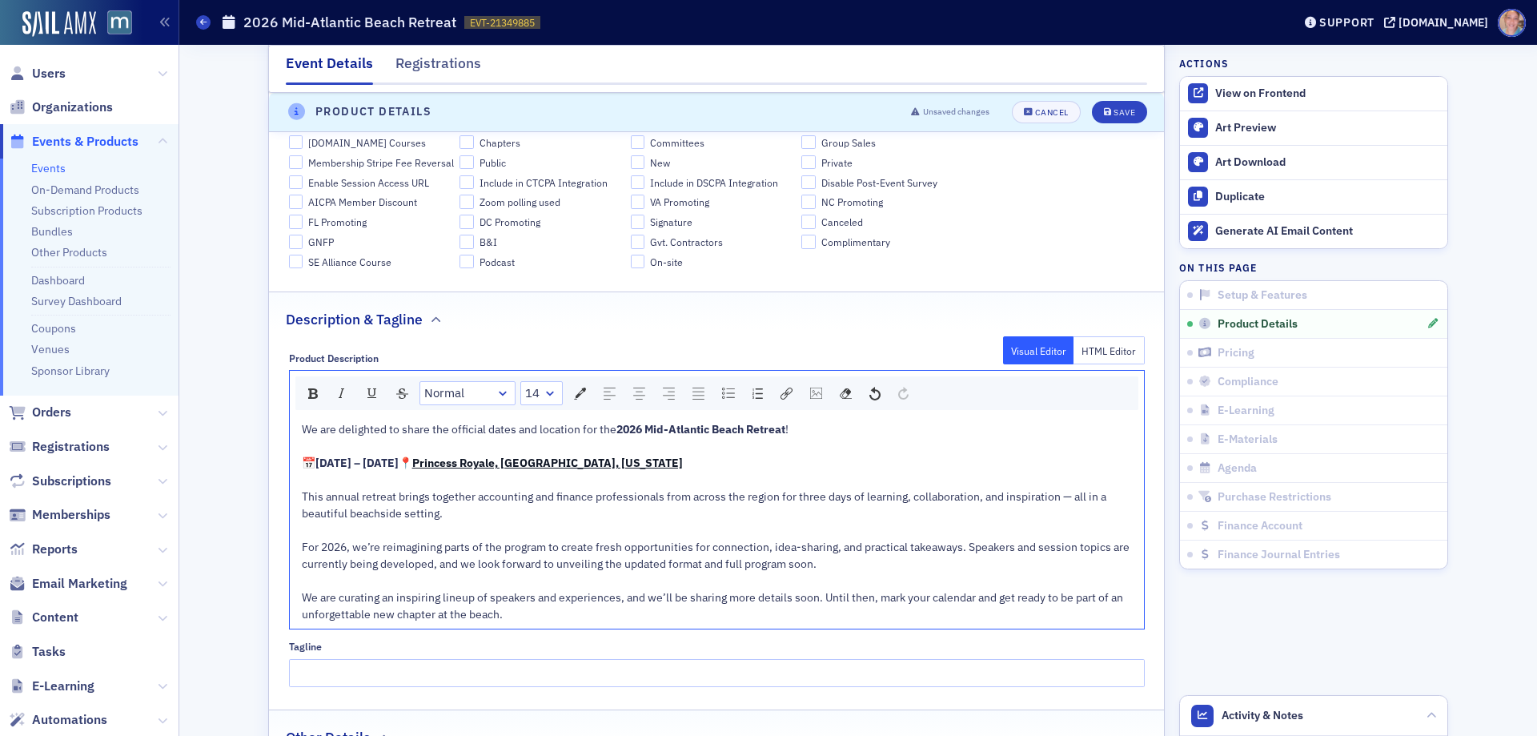
drag, startPoint x: 526, startPoint y: 477, endPoint x: 569, endPoint y: 474, distance: 43.4
click at [527, 472] on div "📅 Monday, June 22 – Wednesday, June 24, 2026 📍 Princess Royale, Ocean City, Mar…" at bounding box center [717, 463] width 831 height 17
click at [688, 470] on span "(newly renovated rooms and meeting space)" at bounding box center [797, 463] width 219 height 14
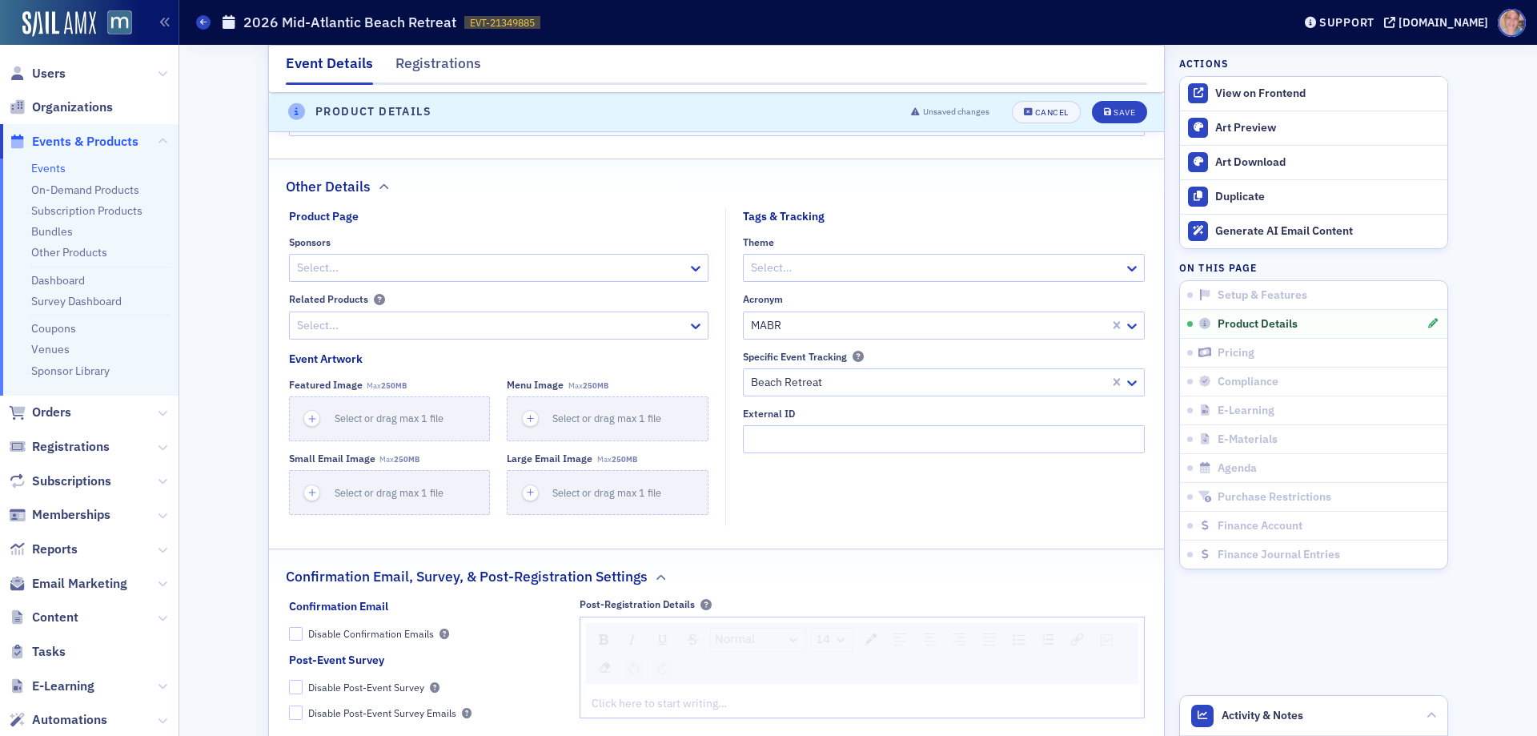
scroll to position [1549, 0]
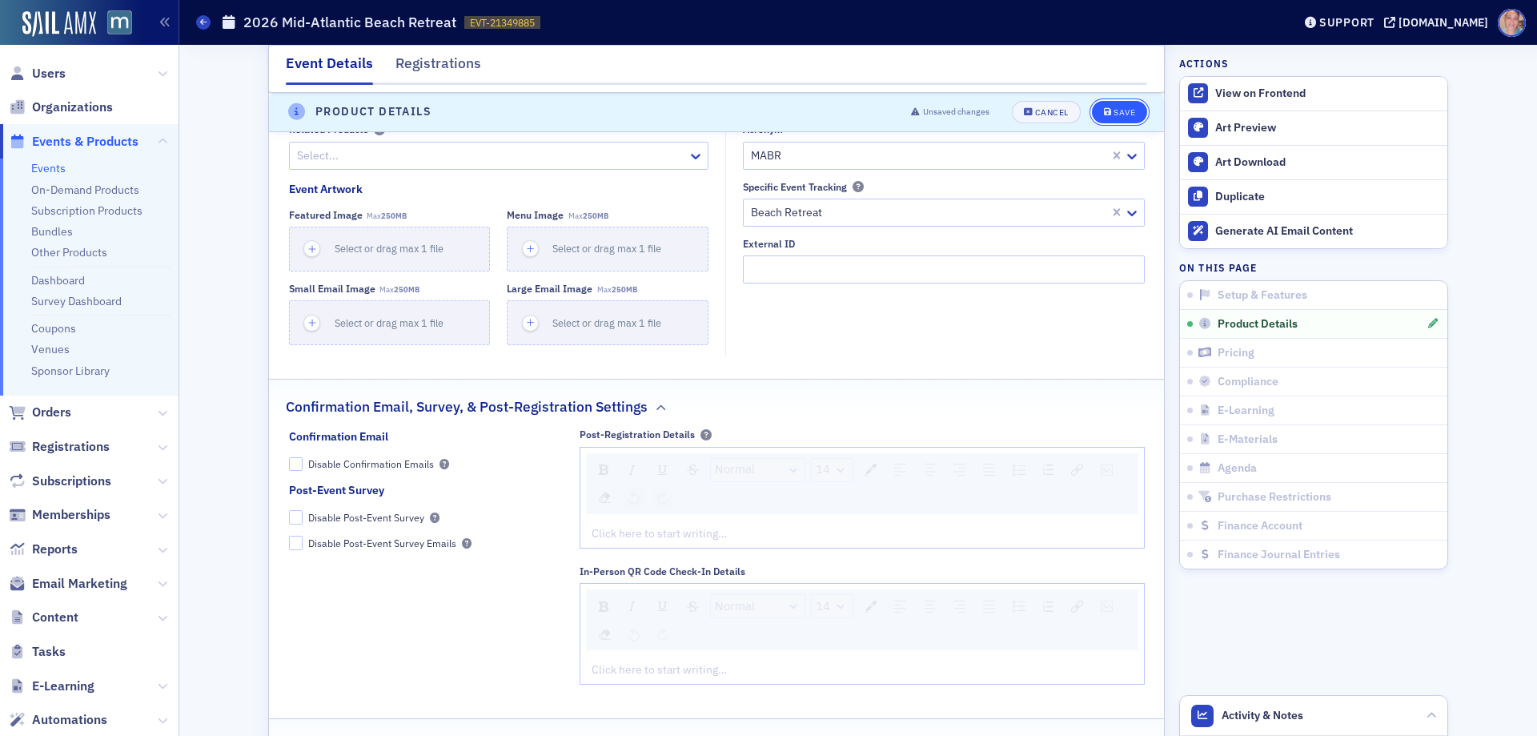
click at [1096, 114] on button "Save" at bounding box center [1119, 112] width 55 height 22
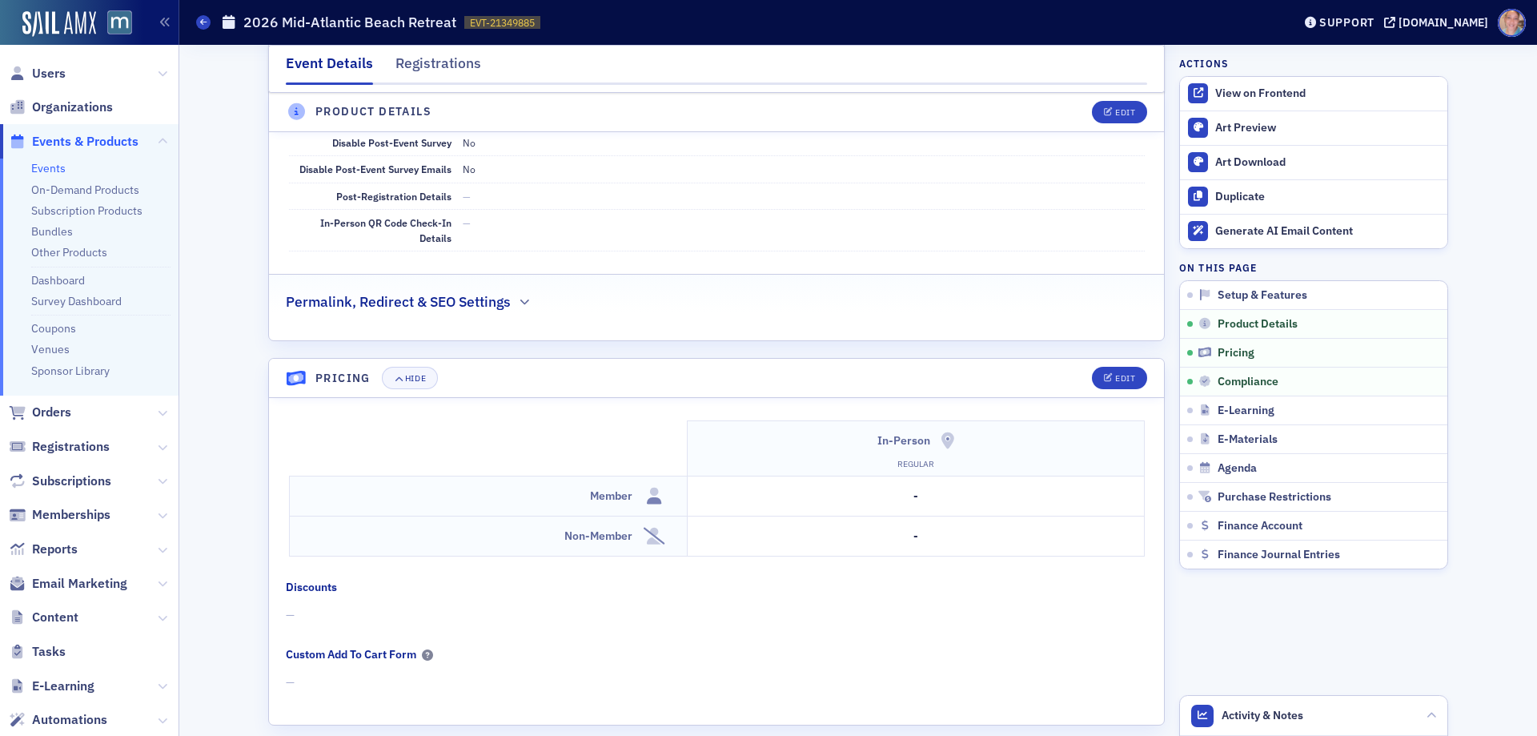
scroll to position [1308, 0]
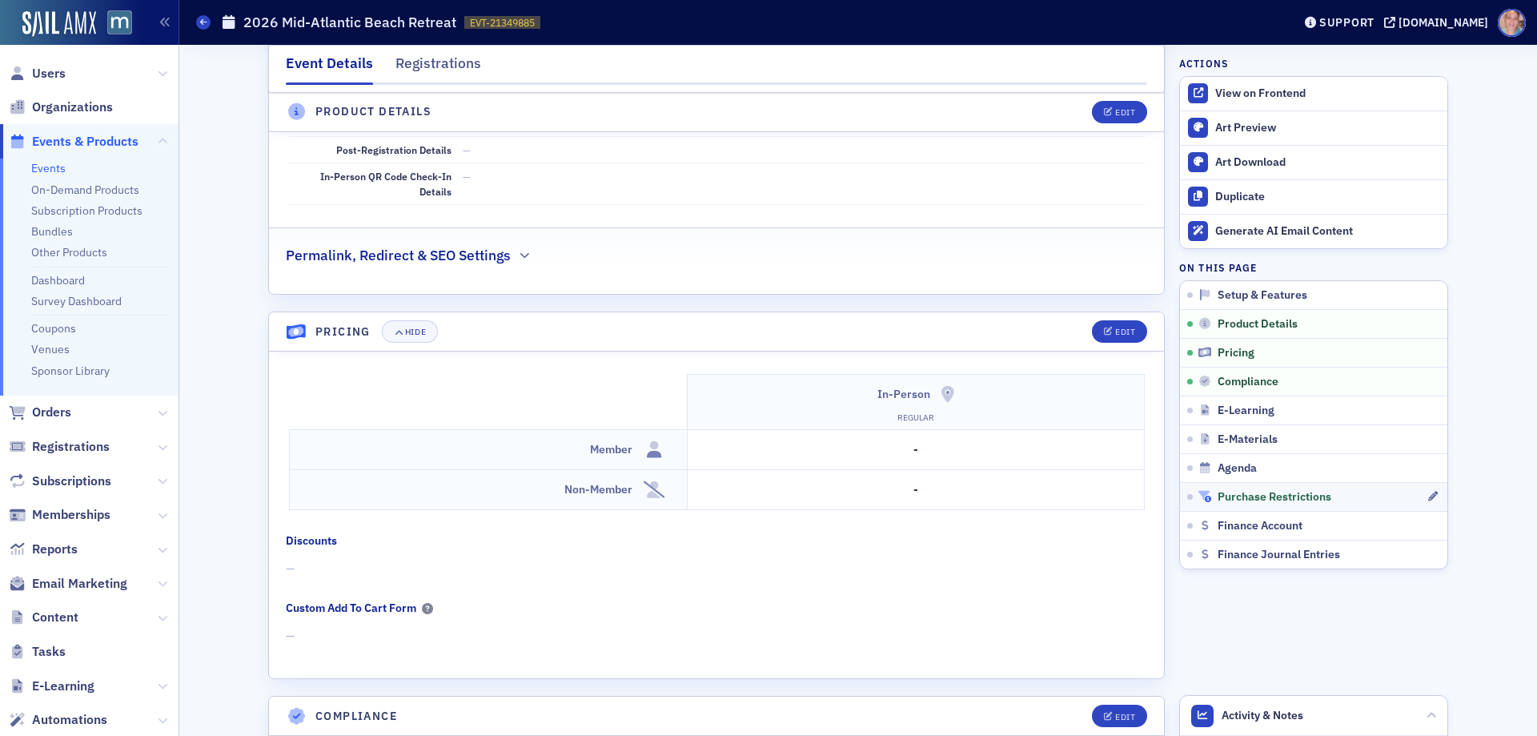
click at [1303, 498] on span "Purchase Restrictions" at bounding box center [1275, 497] width 114 height 14
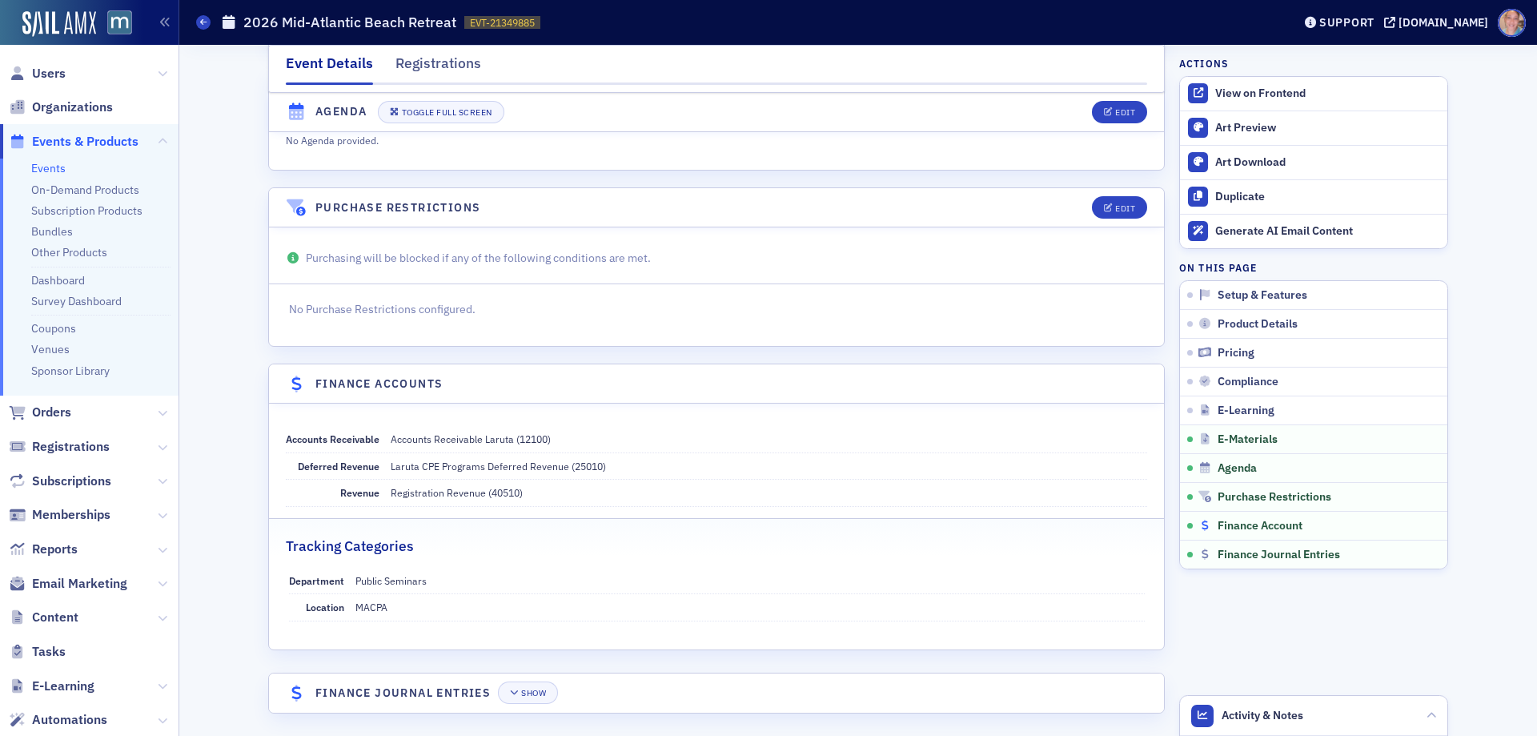
scroll to position [2544, 0]
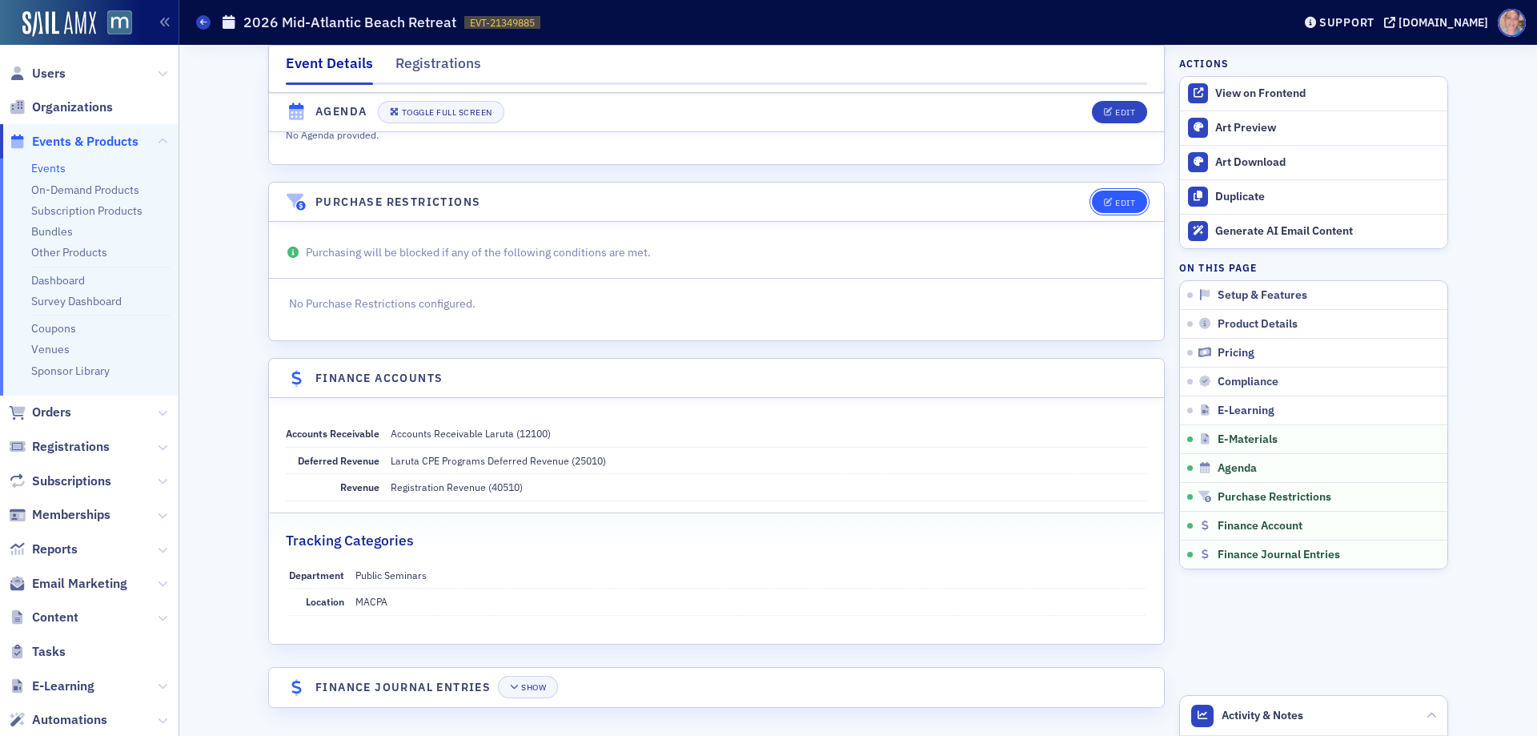
click at [1119, 200] on div "Edit" at bounding box center [1125, 203] width 20 height 9
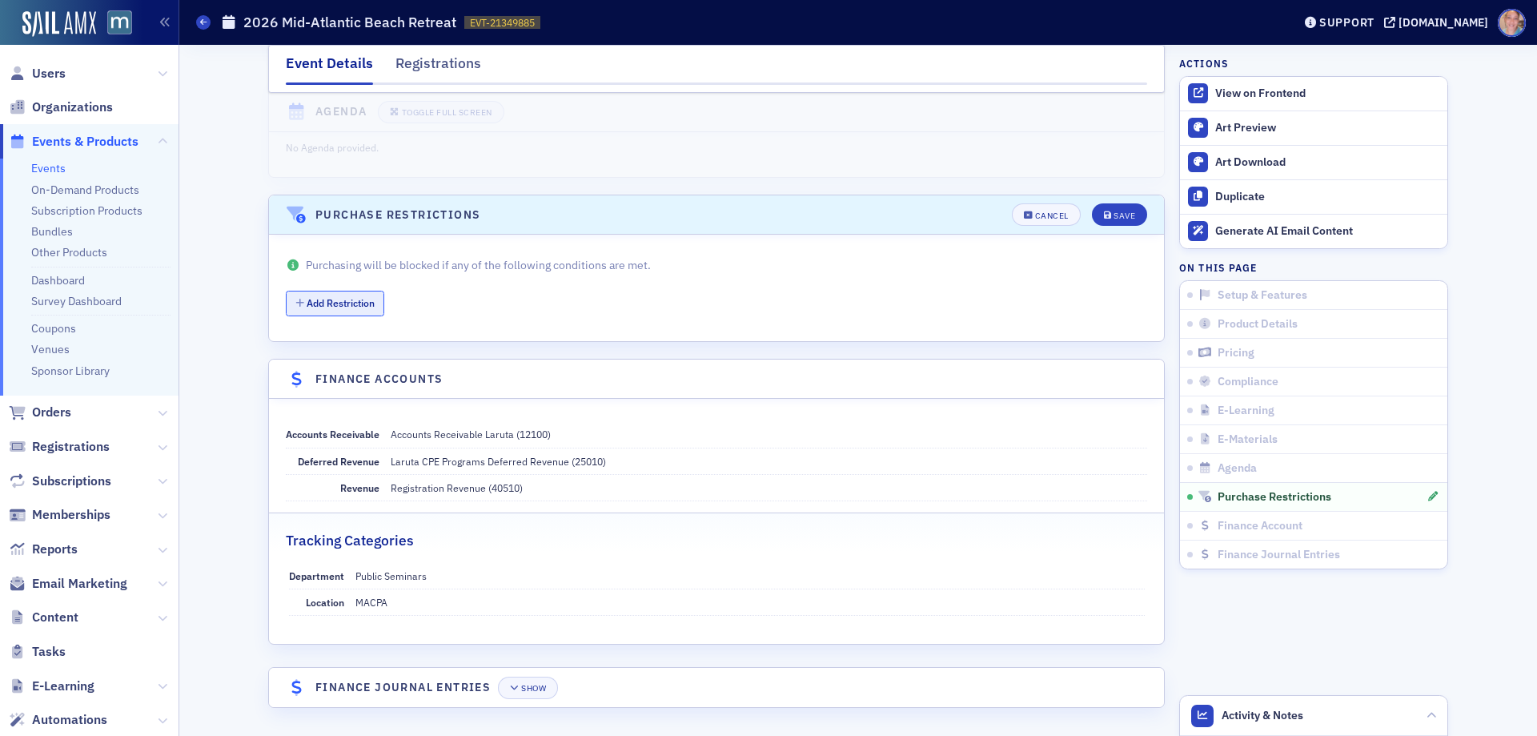
click at [354, 301] on button "Add Restriction" at bounding box center [335, 303] width 98 height 25
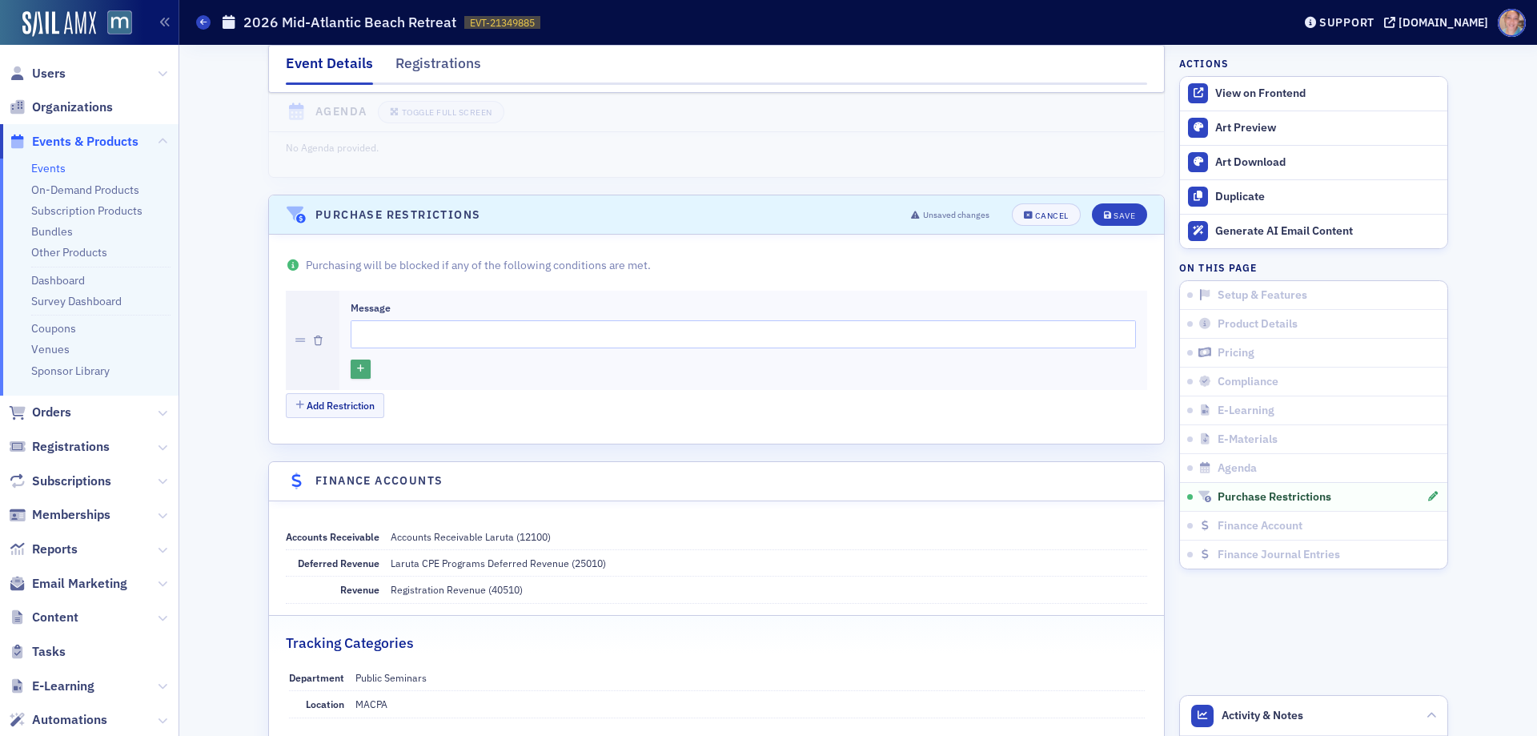
click at [357, 365] on icon "button" at bounding box center [360, 369] width 7 height 9
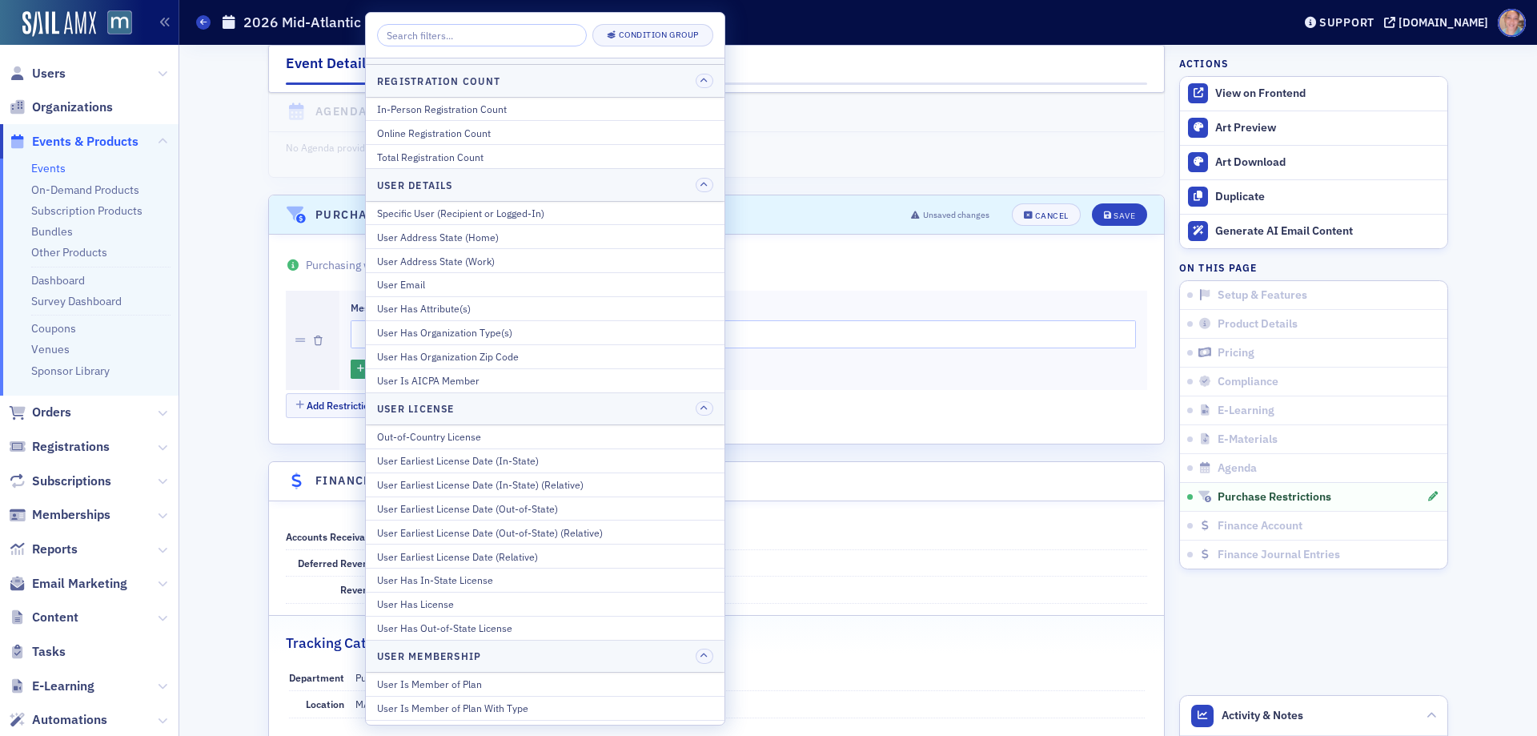
scroll to position [605, 0]
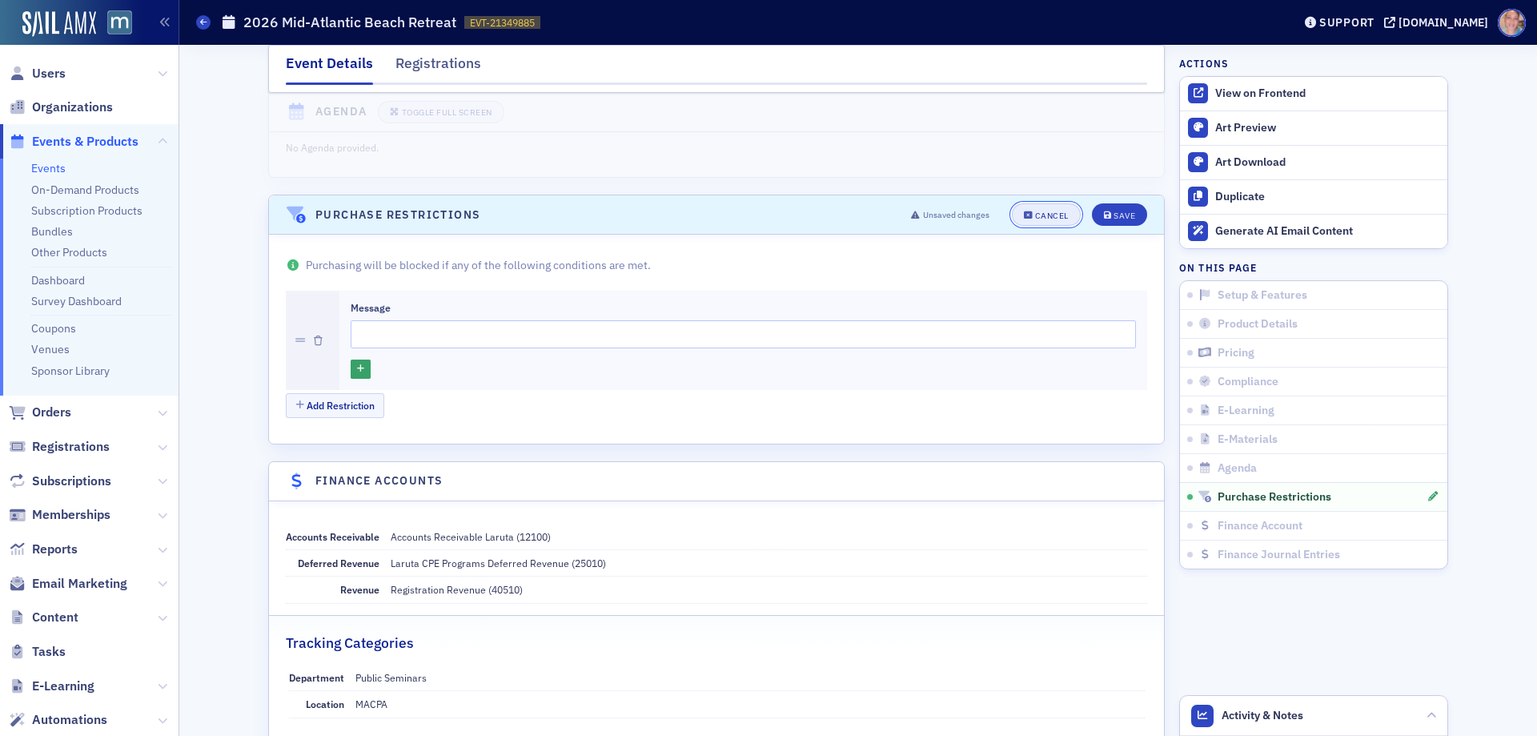
click at [1028, 220] on button "Cancel" at bounding box center [1046, 214] width 69 height 22
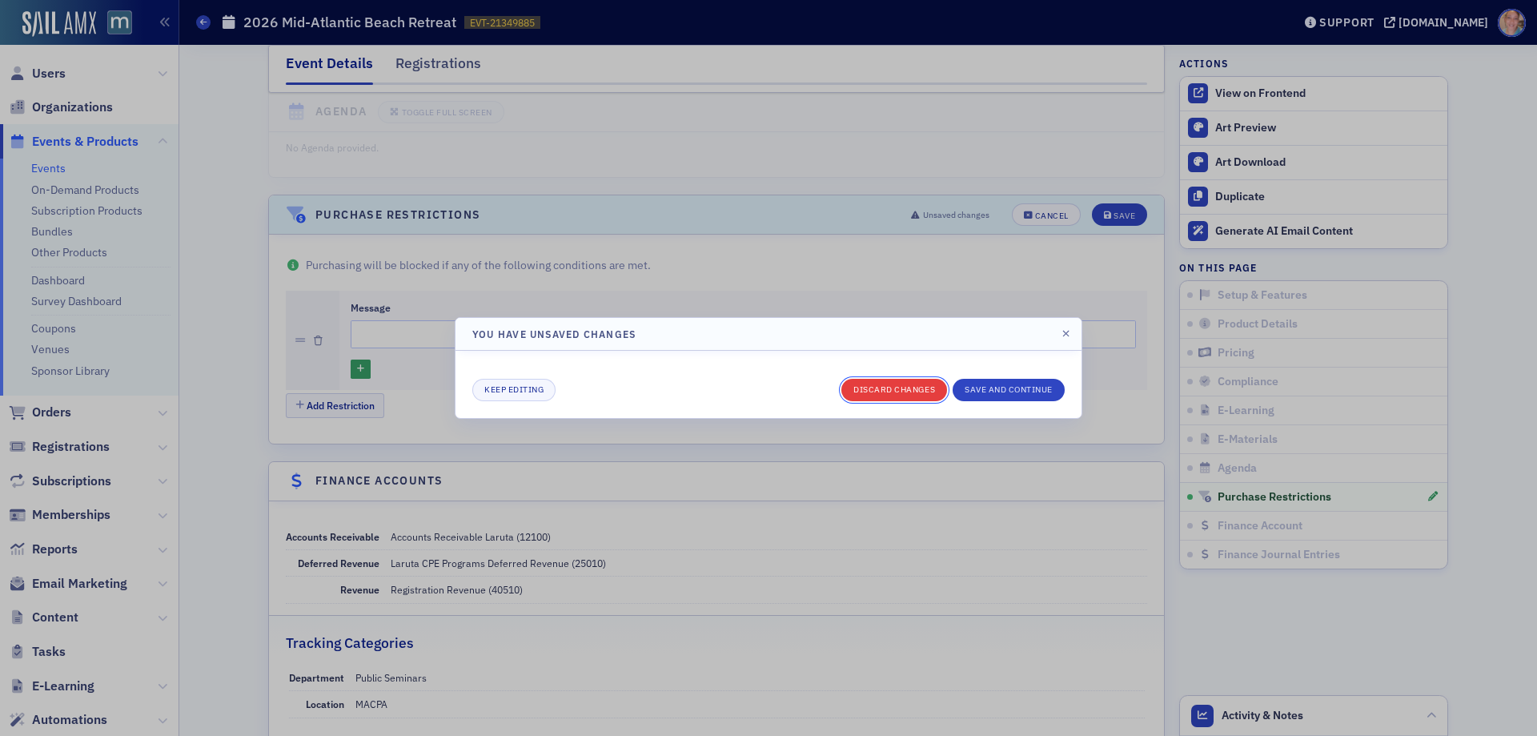
click at [866, 392] on button "Discard changes" at bounding box center [895, 390] width 106 height 22
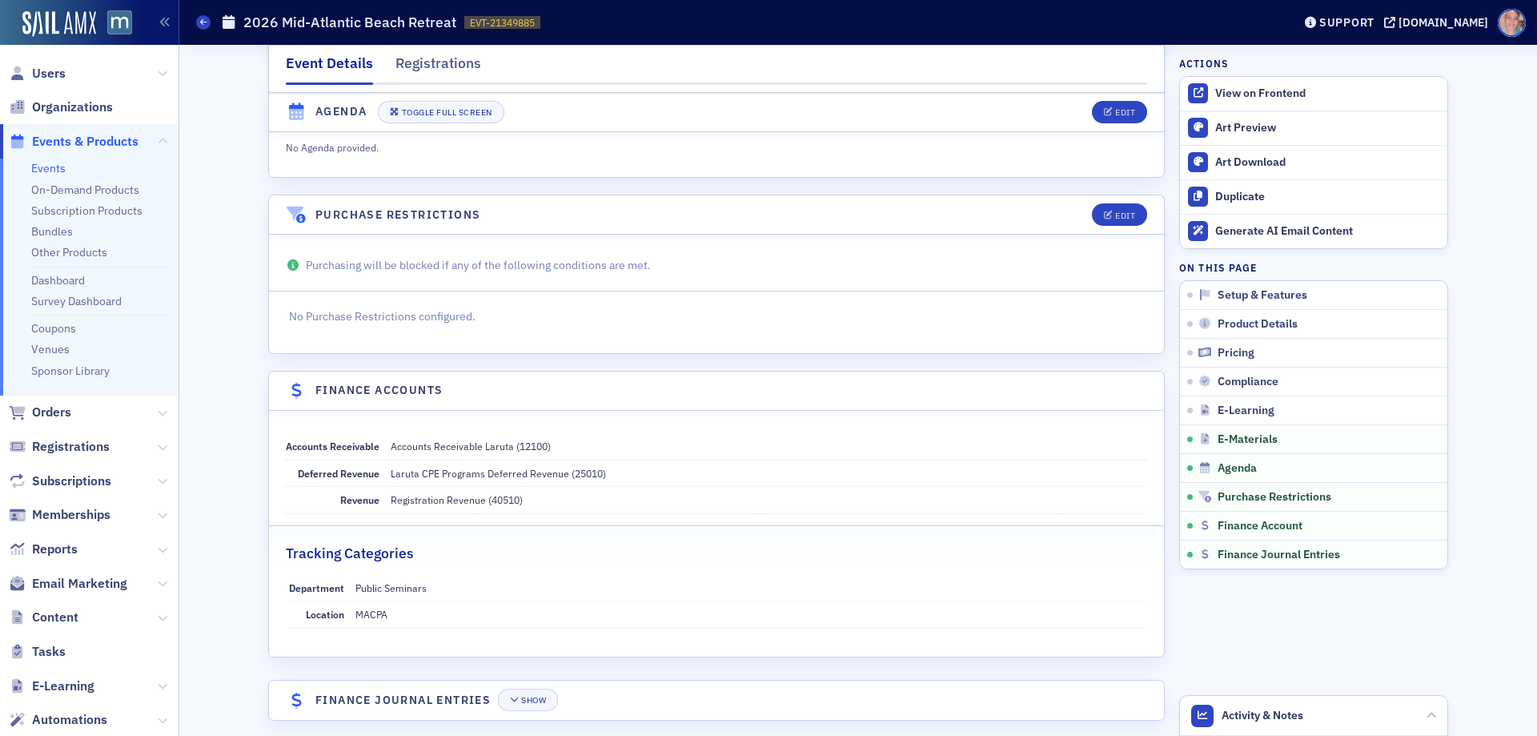
scroll to position [2544, 0]
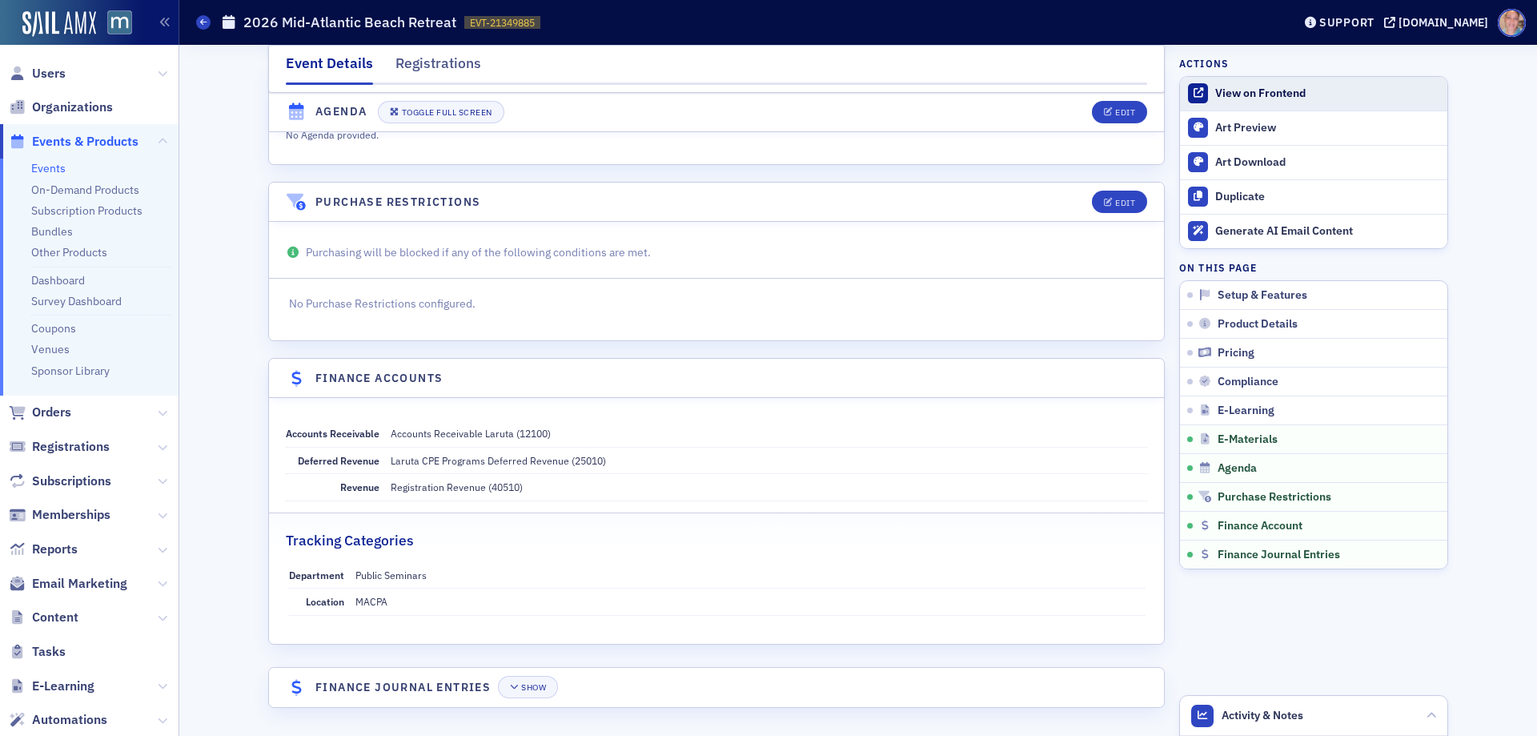
click at [1224, 95] on div "View on Frontend" at bounding box center [1328, 93] width 224 height 14
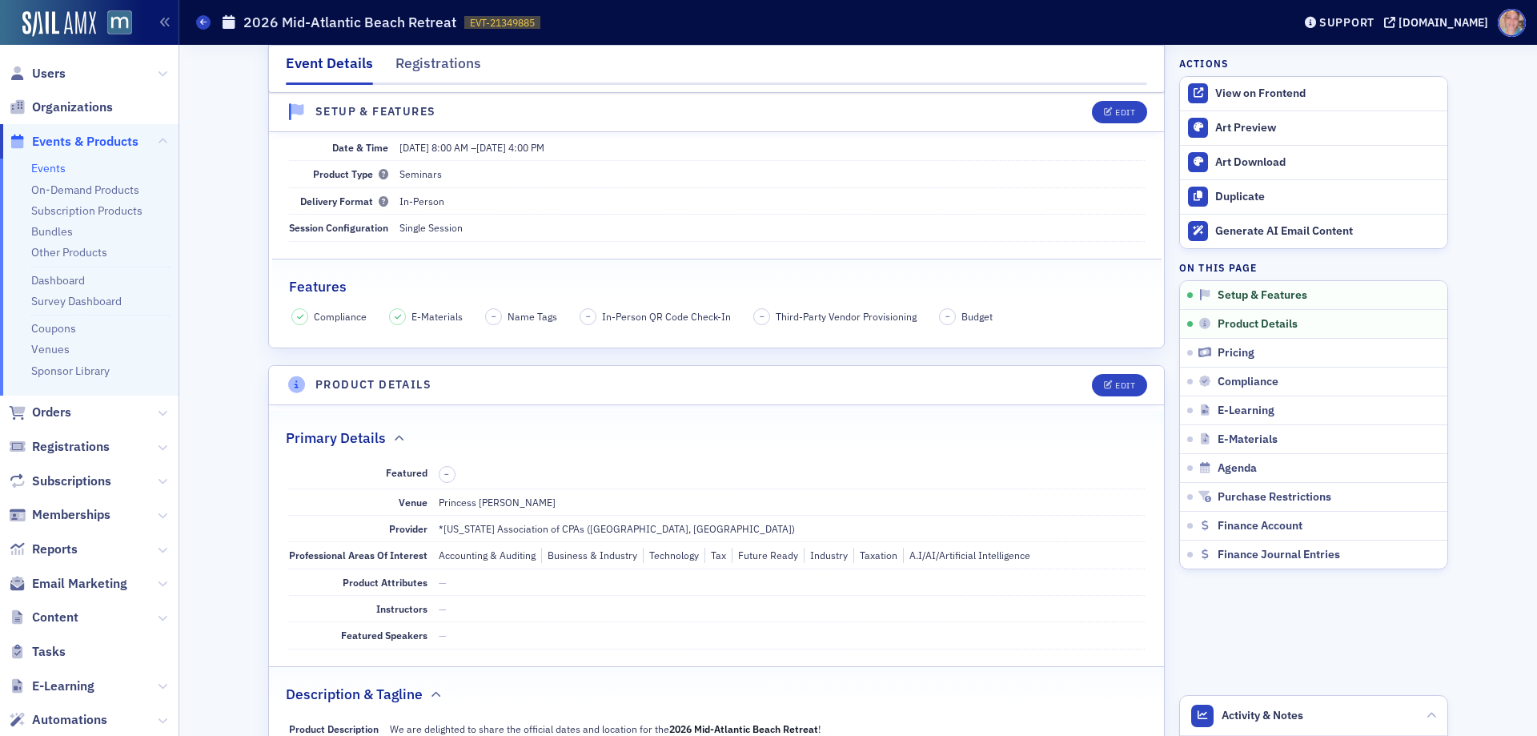
scroll to position [240, 0]
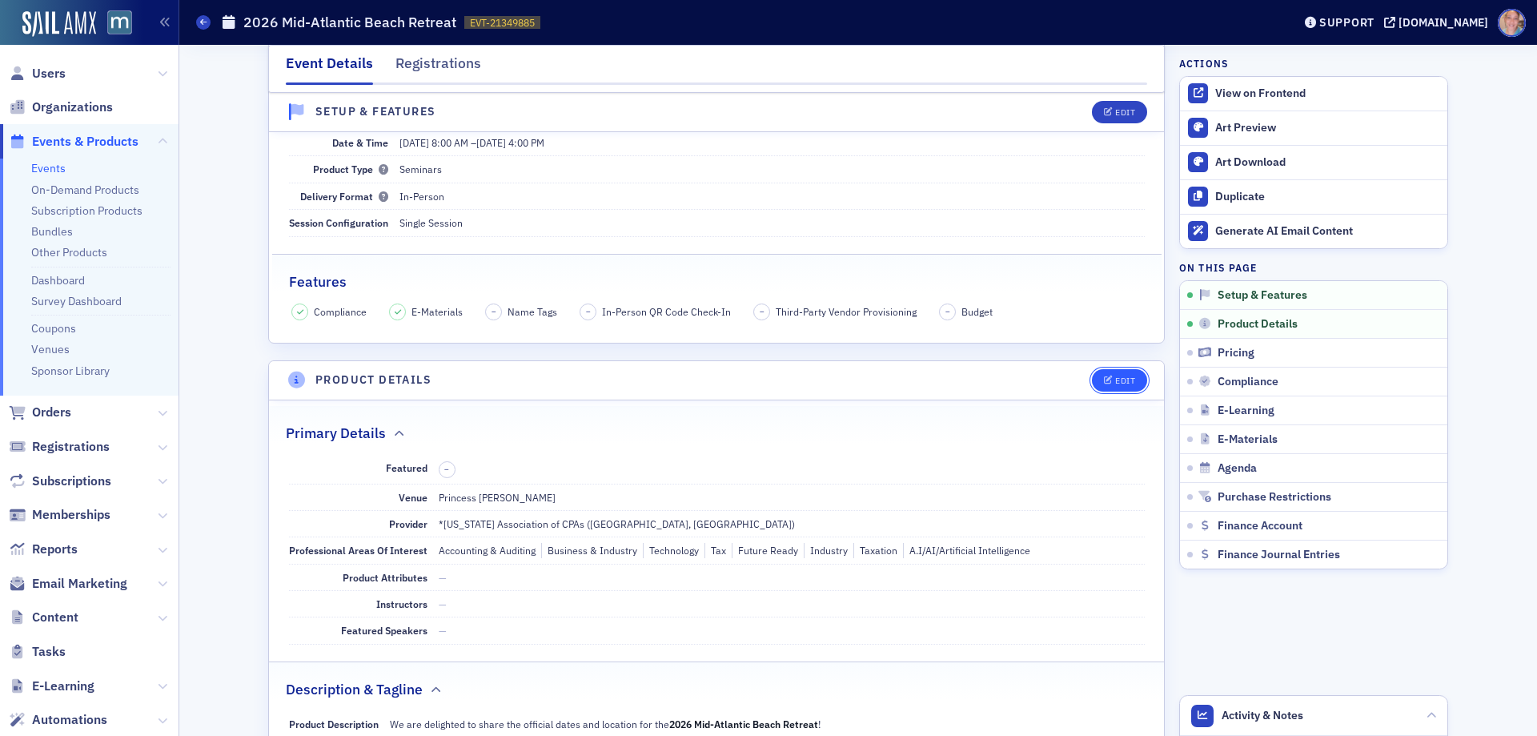
click at [1122, 372] on button "Edit" at bounding box center [1119, 380] width 55 height 22
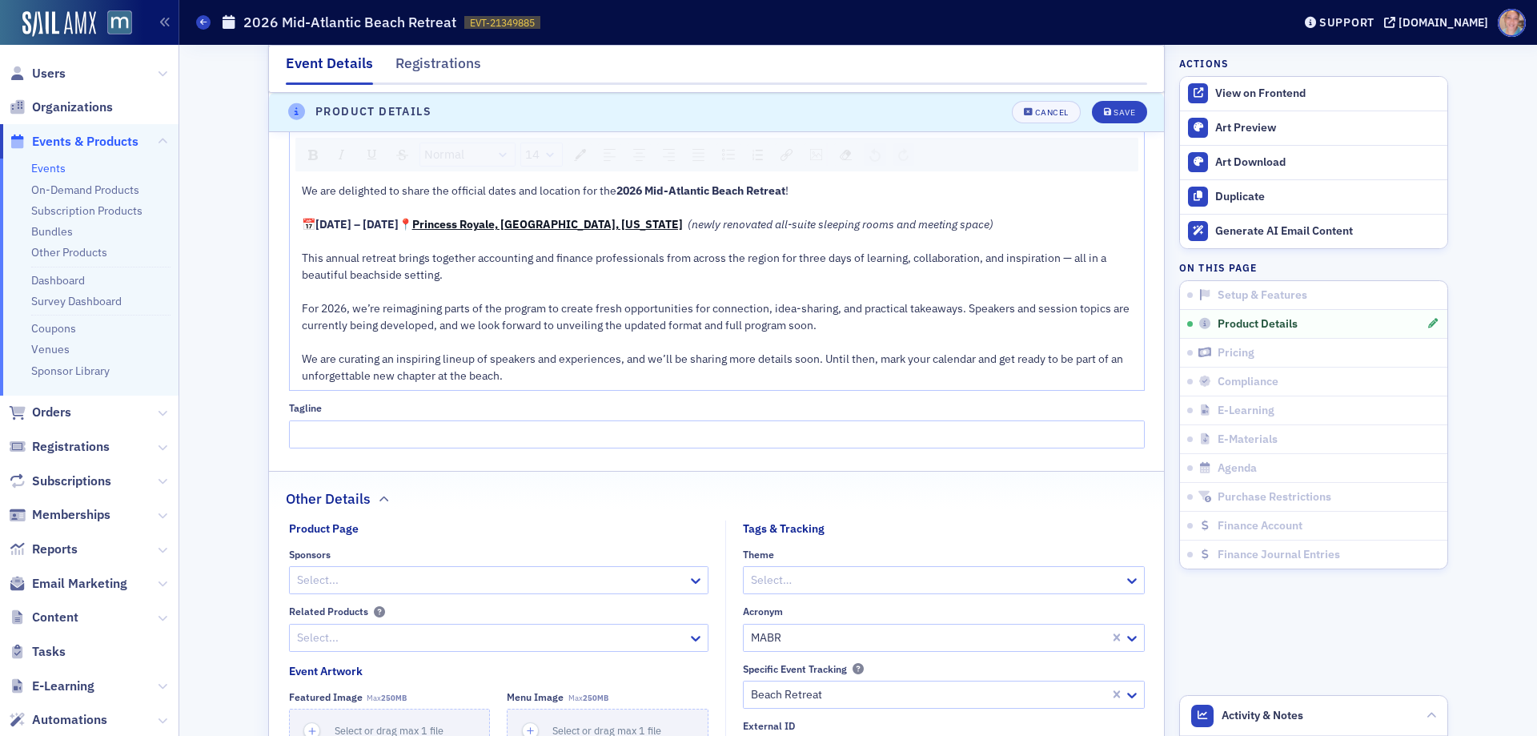
scroll to position [1068, 0]
click at [302, 441] on input "Tagline" at bounding box center [717, 433] width 856 height 28
paste input "Announcing the 2026 Mid-Atlantic Beach Retreat"
type input "Announcing the 2026 Mid-Atlantic Beach Retreat - Save the dates!"
click at [1118, 111] on div "Save" at bounding box center [1125, 112] width 22 height 9
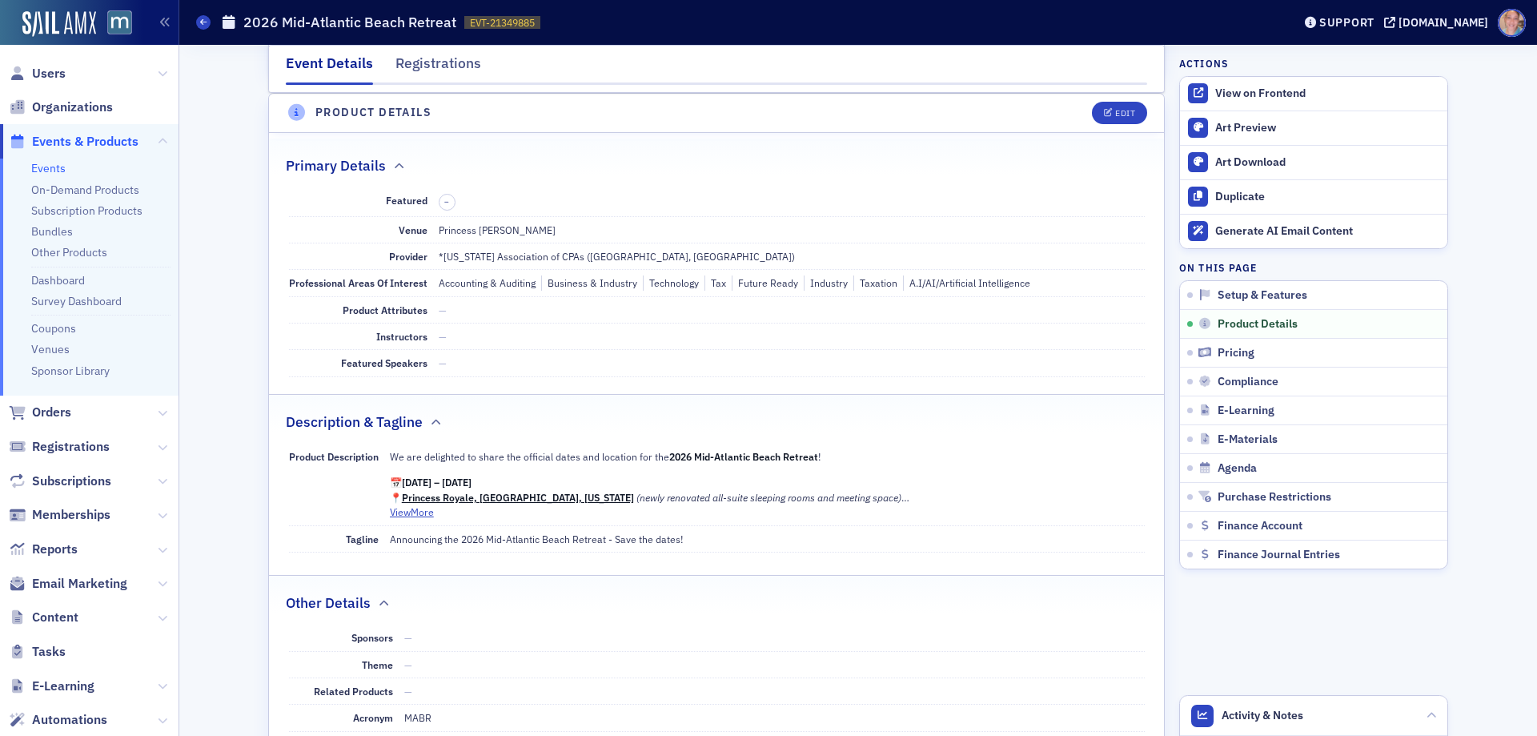
scroll to position [828, 0]
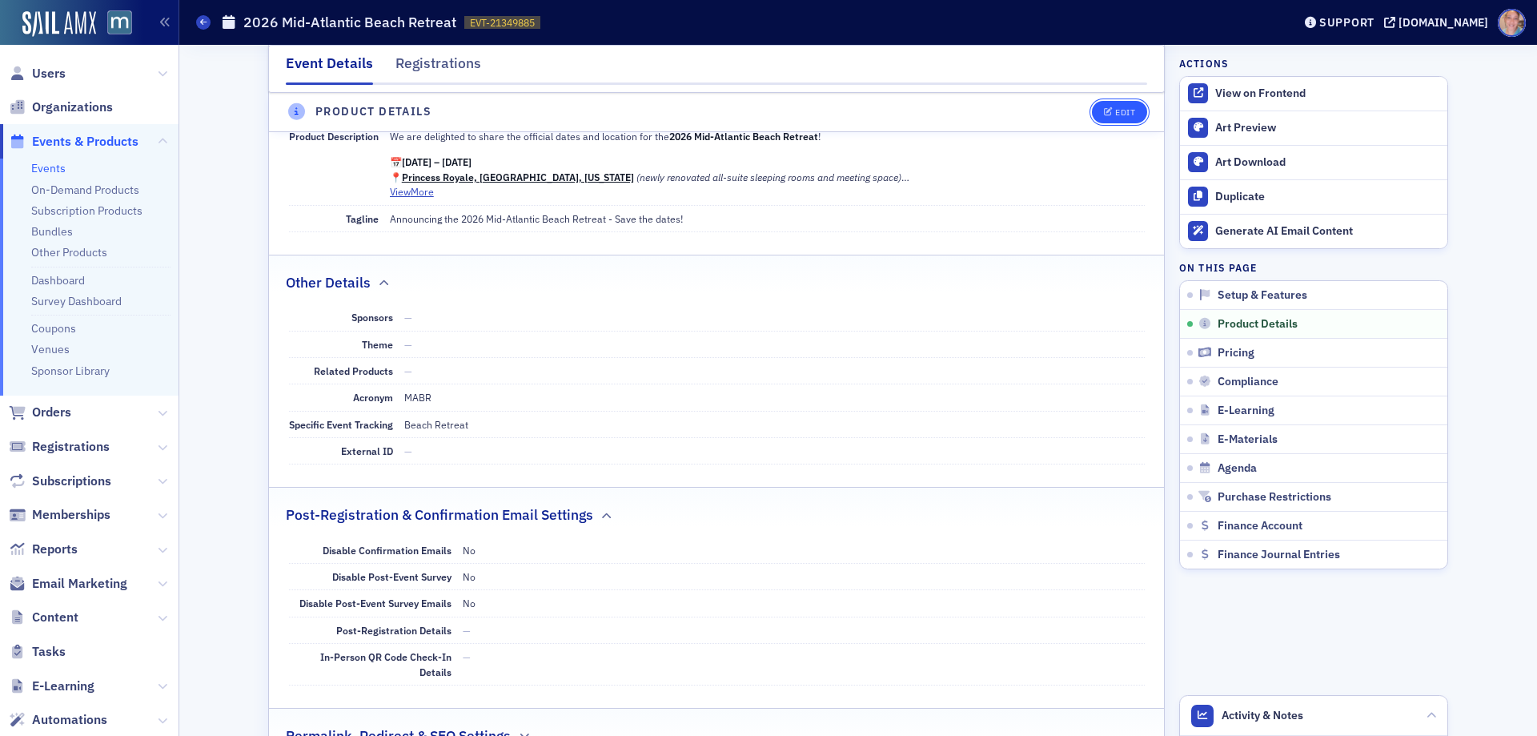
click at [1104, 106] on button "Edit" at bounding box center [1119, 112] width 55 height 22
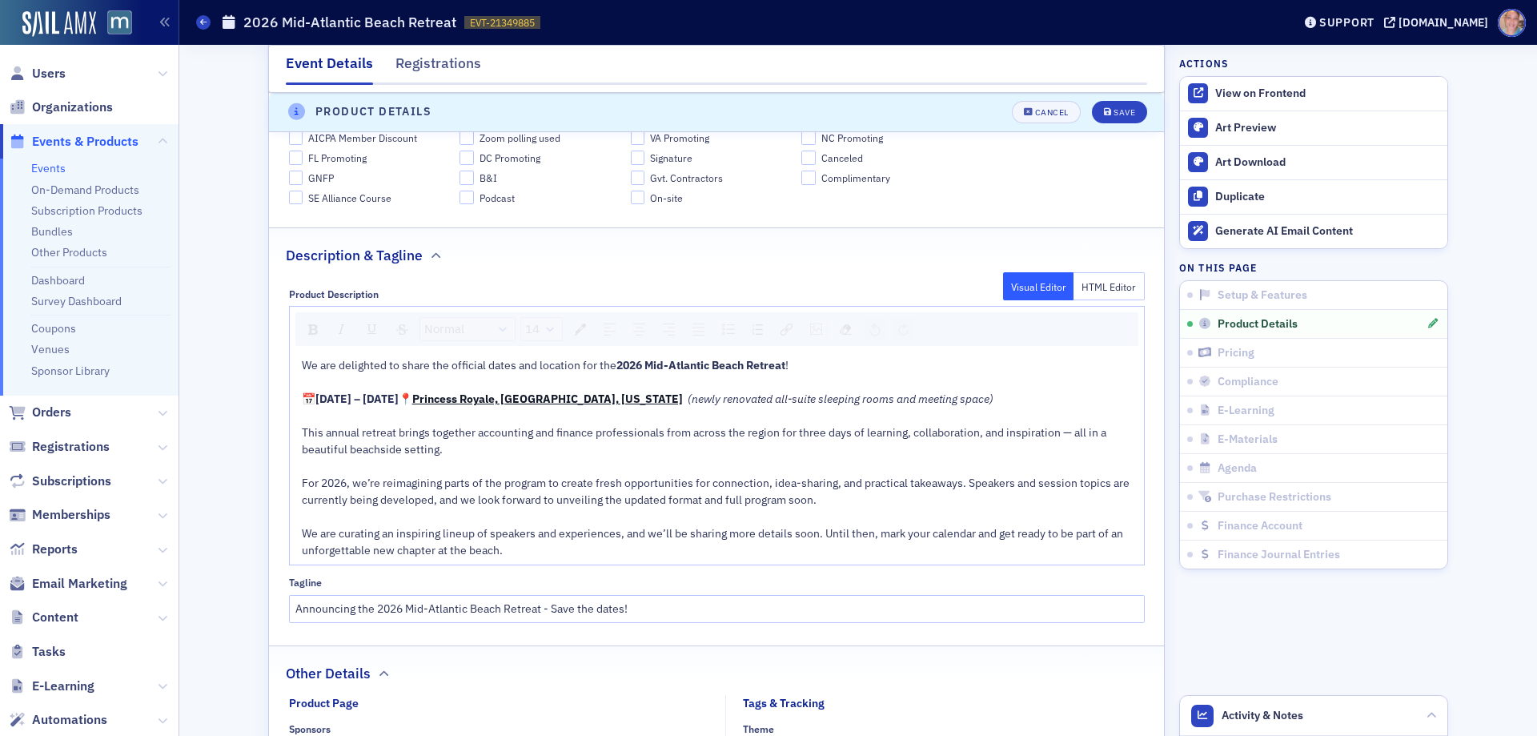
scroll to position [988, 0]
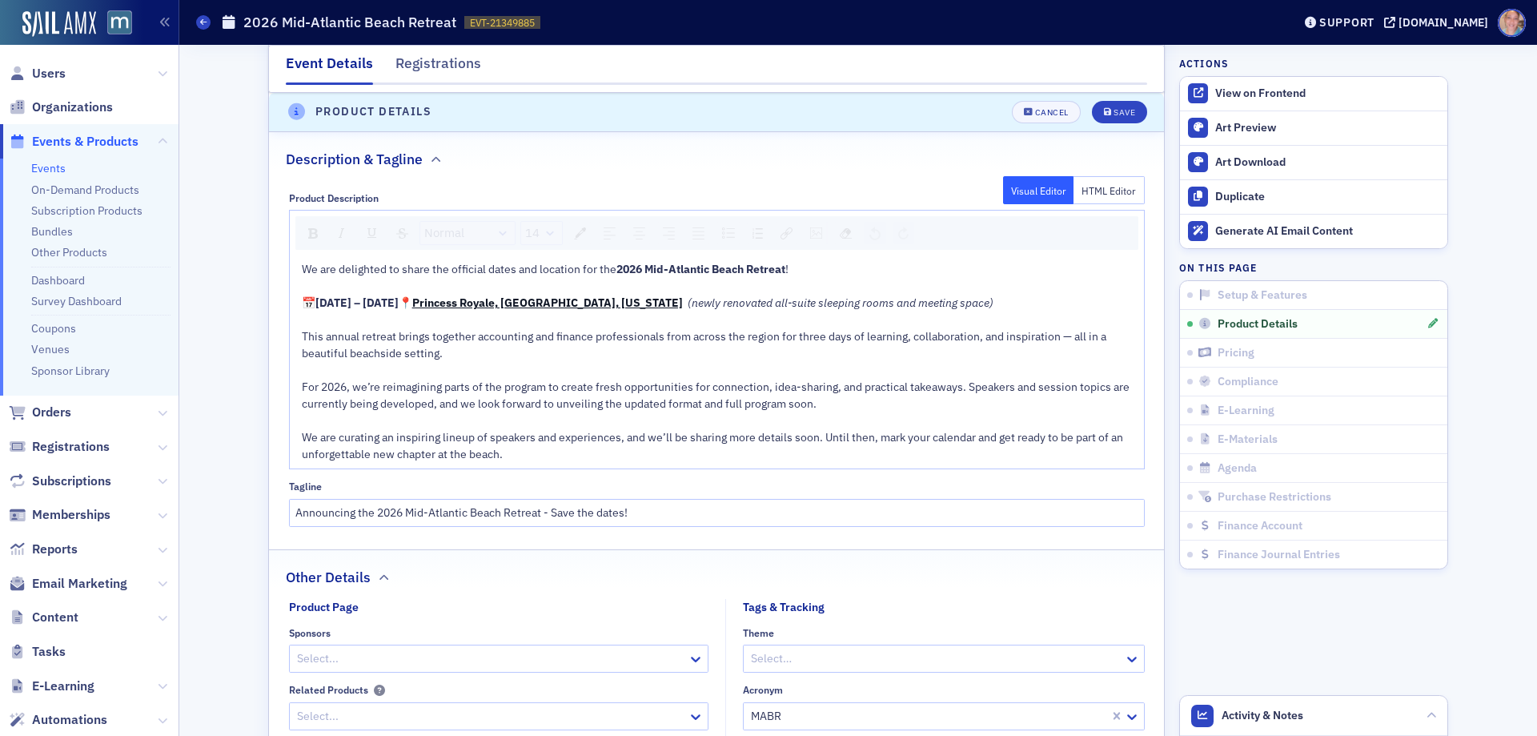
click at [452, 399] on span "For 2026, we’re reimagining parts of the program to create fresh opportunities …" at bounding box center [717, 395] width 830 height 31
click at [665, 401] on span "For 2026, we’re reimagining the program to create fresh opportunities for conne…" at bounding box center [697, 395] width 790 height 31
click at [383, 411] on span "For 2026, we’re reimagining the program to create fresh opportunities for learn…" at bounding box center [711, 395] width 818 height 31
click at [1116, 110] on div "Save" at bounding box center [1125, 112] width 22 height 9
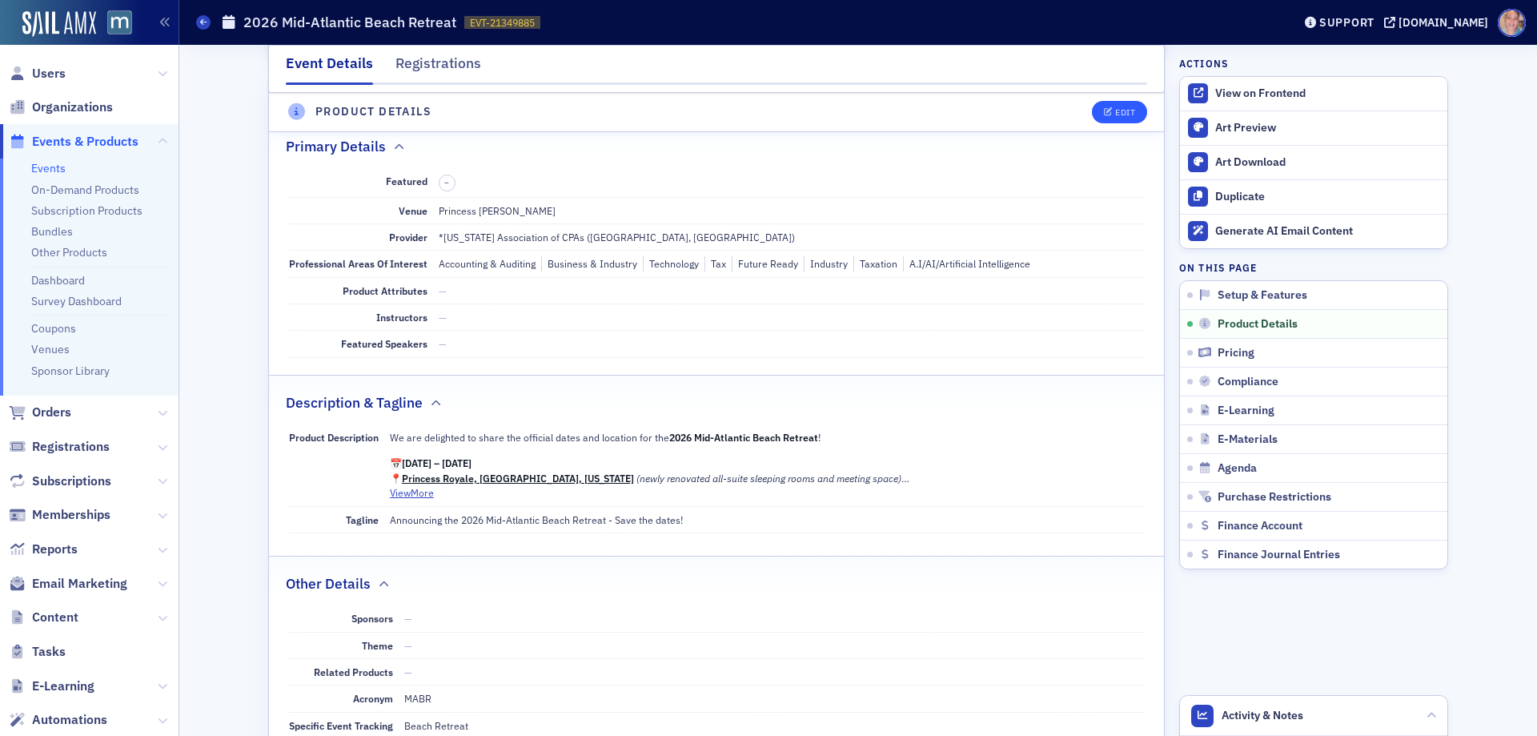
scroll to position [508, 0]
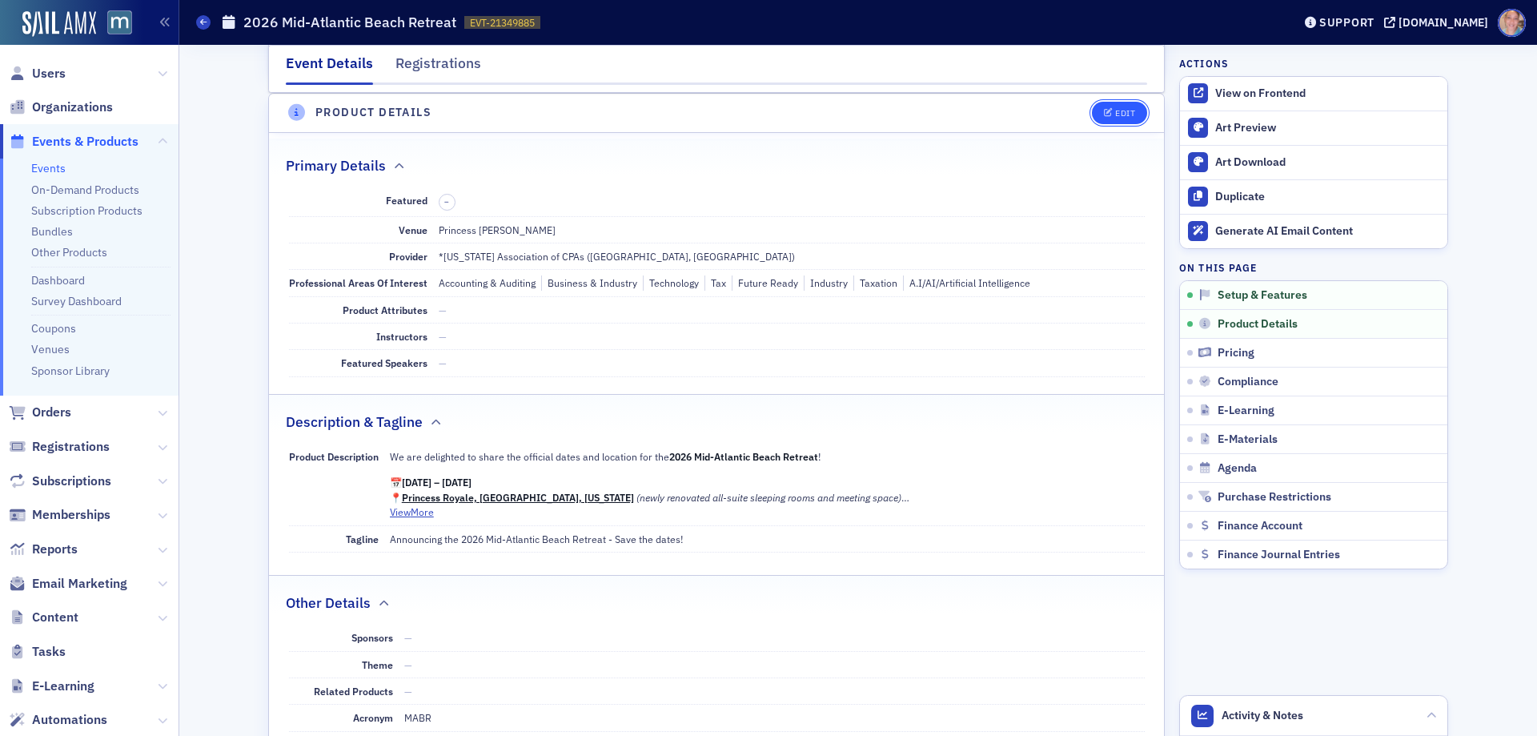
click at [1104, 111] on icon "button" at bounding box center [1109, 113] width 10 height 9
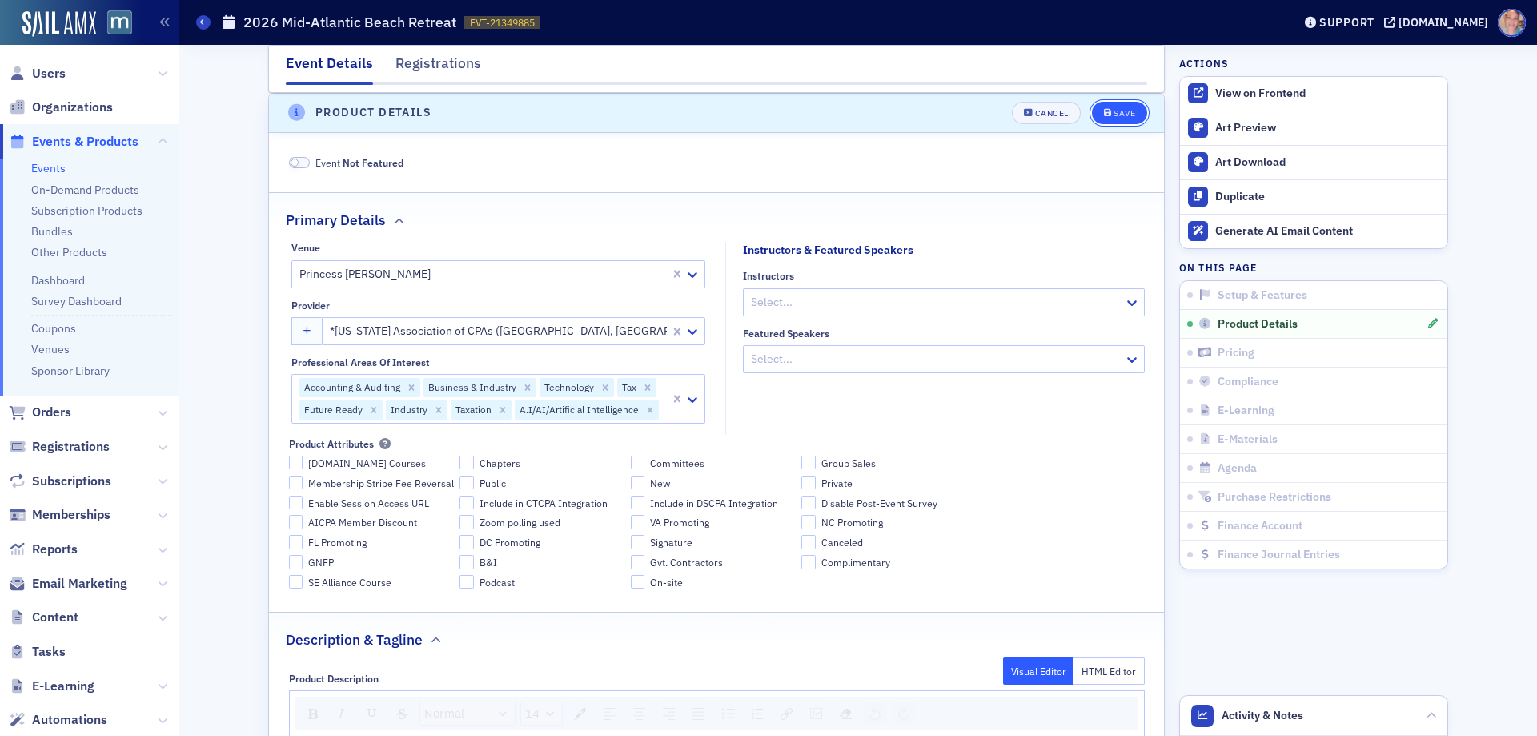
click at [1127, 106] on button "Save" at bounding box center [1119, 113] width 55 height 22
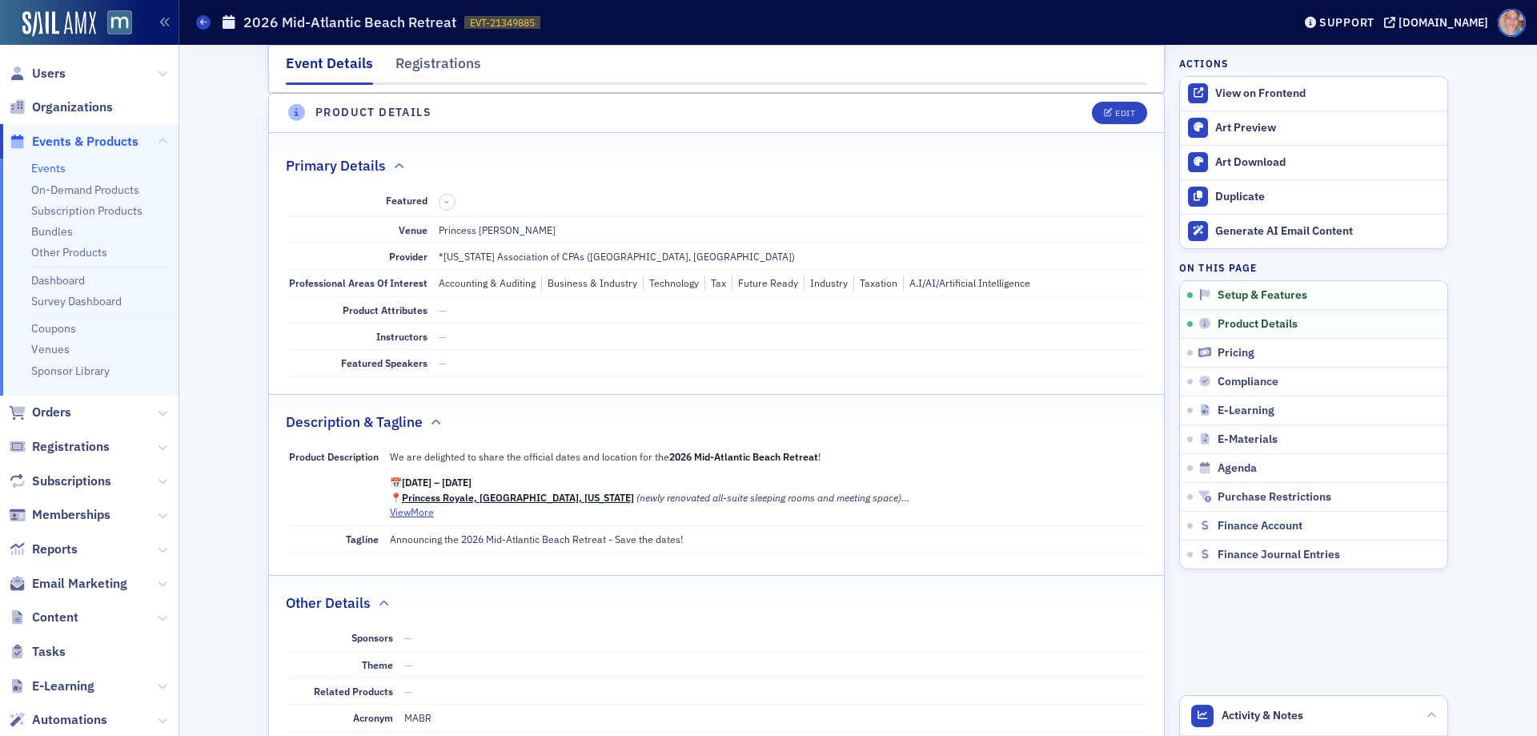
click at [44, 170] on link "Events" at bounding box center [48, 168] width 34 height 14
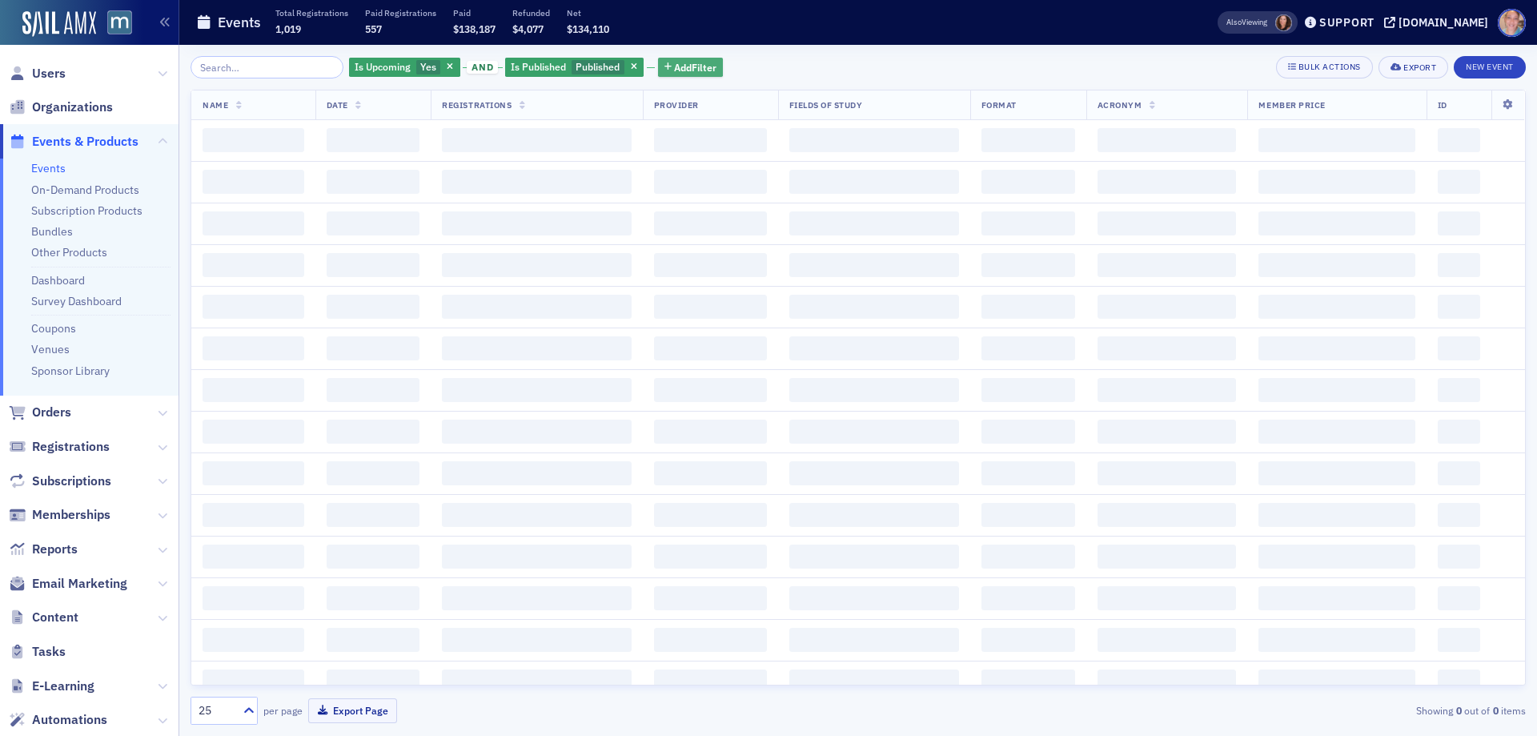
click at [674, 67] on span "Add Filter" at bounding box center [695, 67] width 42 height 14
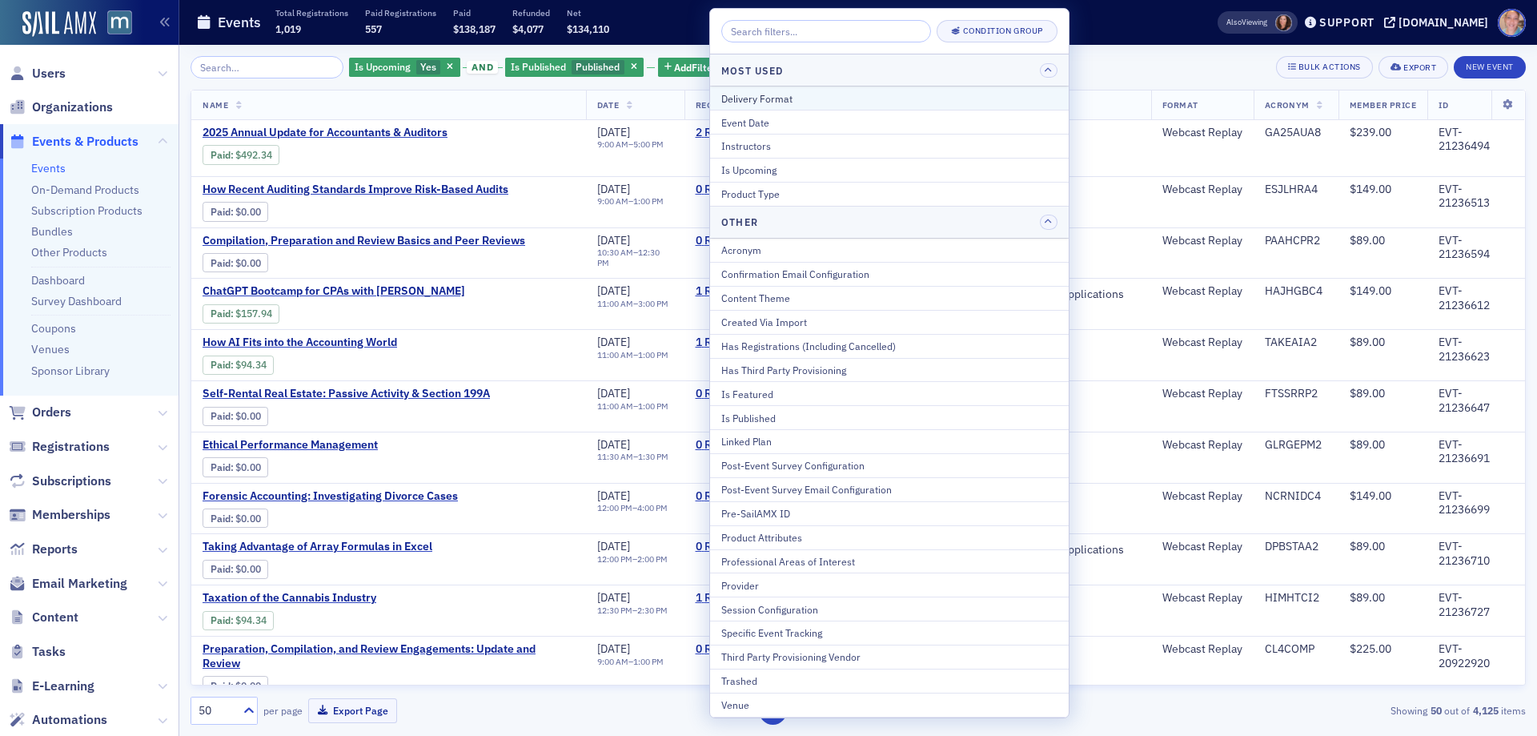
click at [805, 98] on div "Delivery Format" at bounding box center [889, 98] width 336 height 14
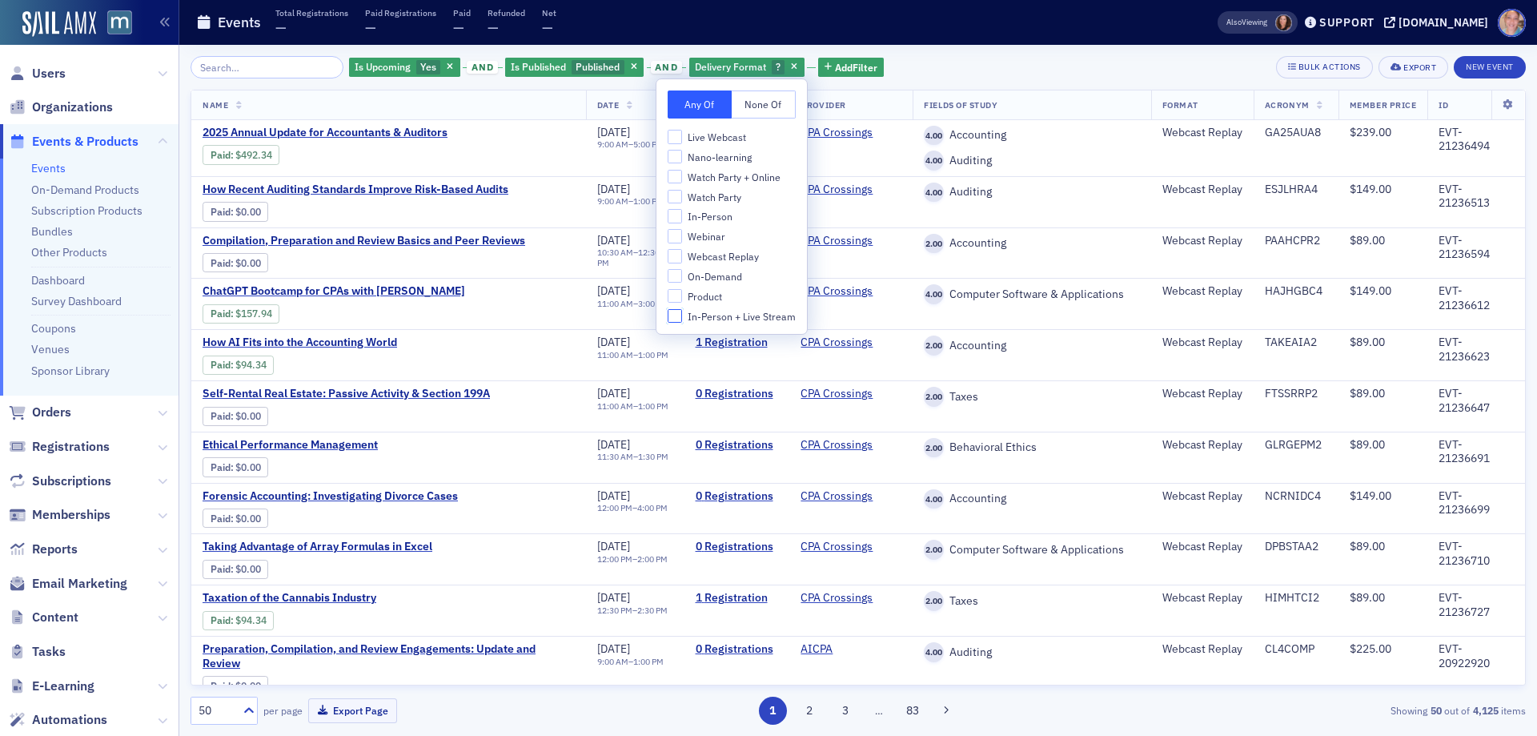
click at [672, 317] on input "In-Person + Live Stream" at bounding box center [675, 316] width 14 height 14
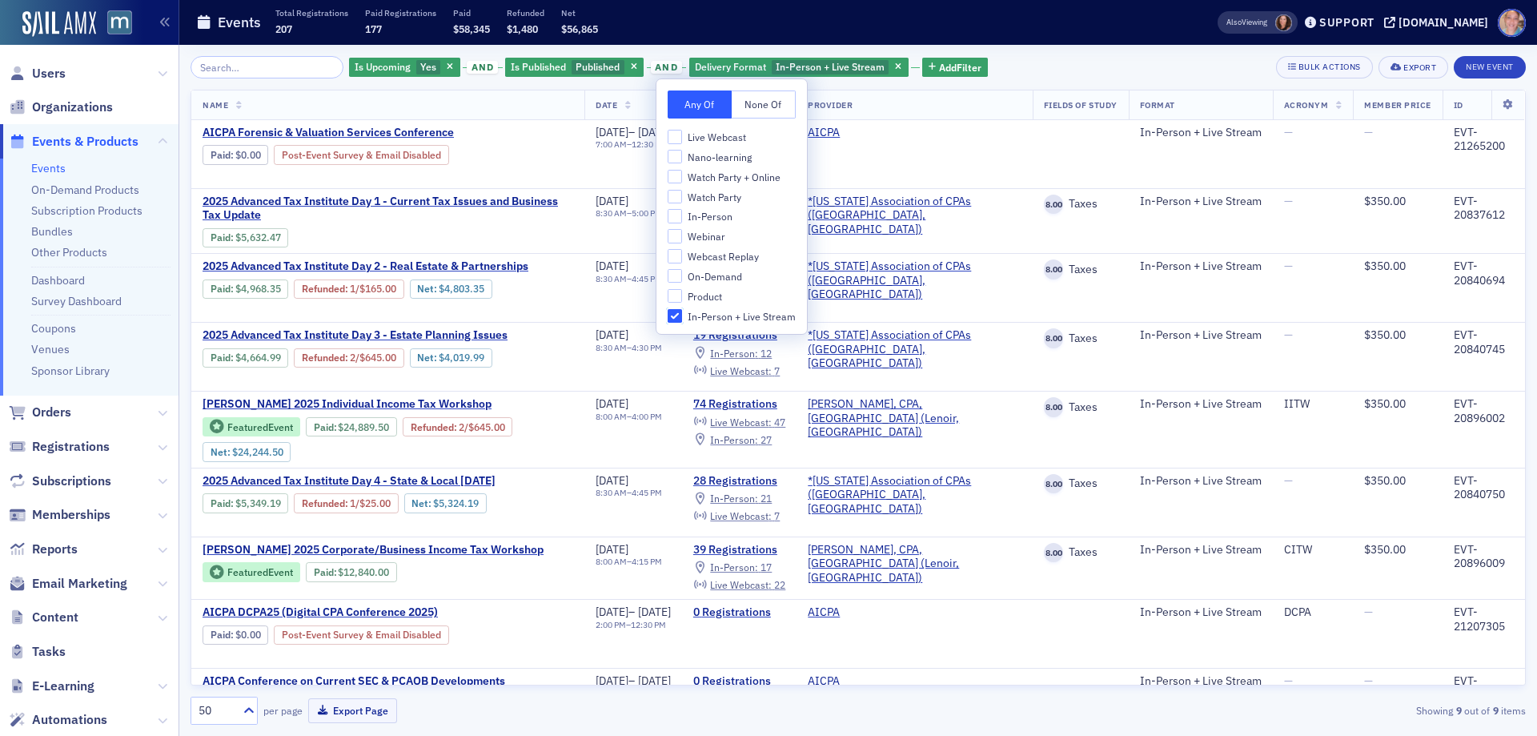
click at [670, 315] on input "In-Person + Live Stream" at bounding box center [675, 316] width 14 height 14
checkbox input "false"
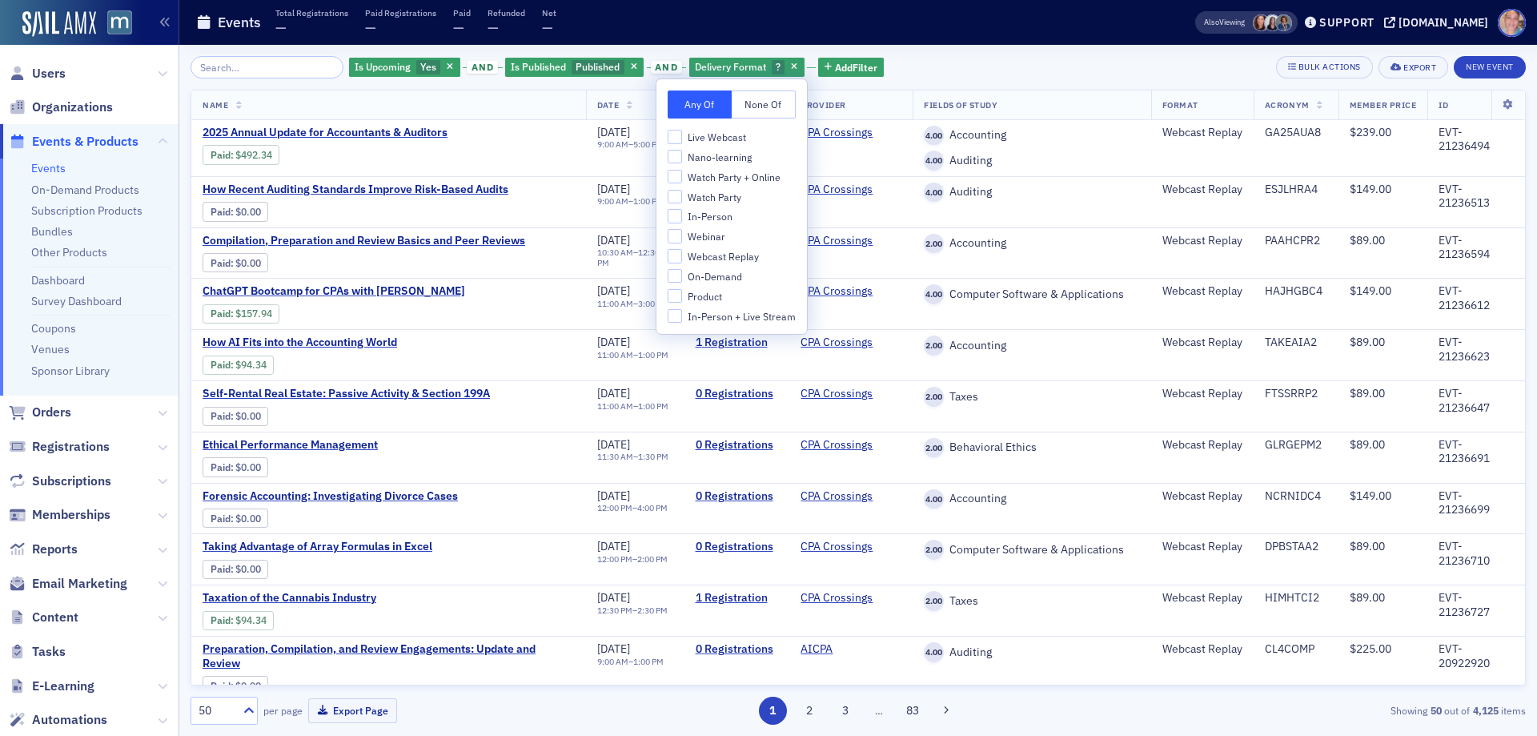
drag, startPoint x: 966, startPoint y: 71, endPoint x: 865, endPoint y: 53, distance: 102.6
click at [966, 70] on div "Is Upcoming Yes and Is Published Published and Delivery Format ? Add Filter Bul…" at bounding box center [859, 67] width 1336 height 22
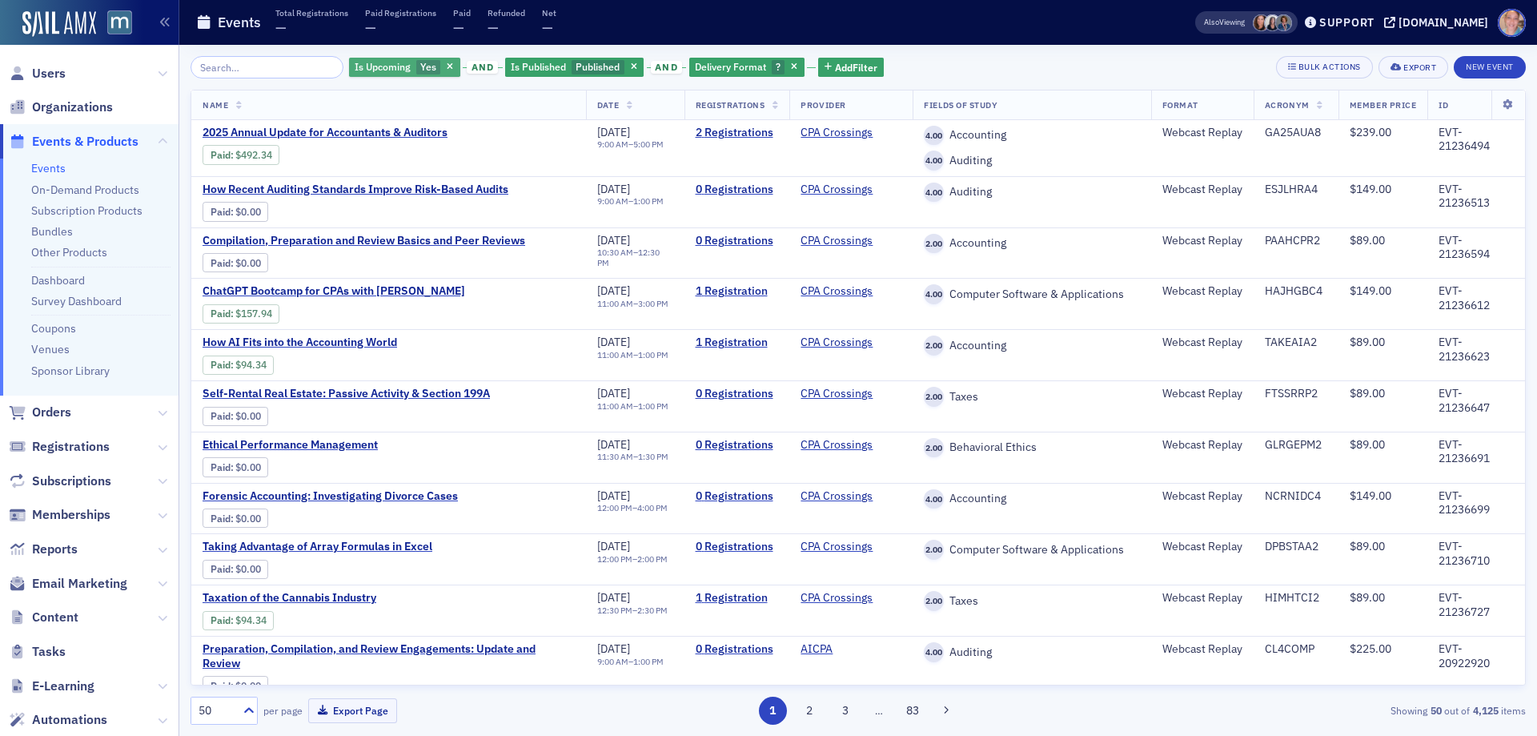
click at [390, 68] on span "Is Upcoming" at bounding box center [383, 66] width 56 height 13
click at [507, 66] on input "No" at bounding box center [504, 67] width 14 height 14
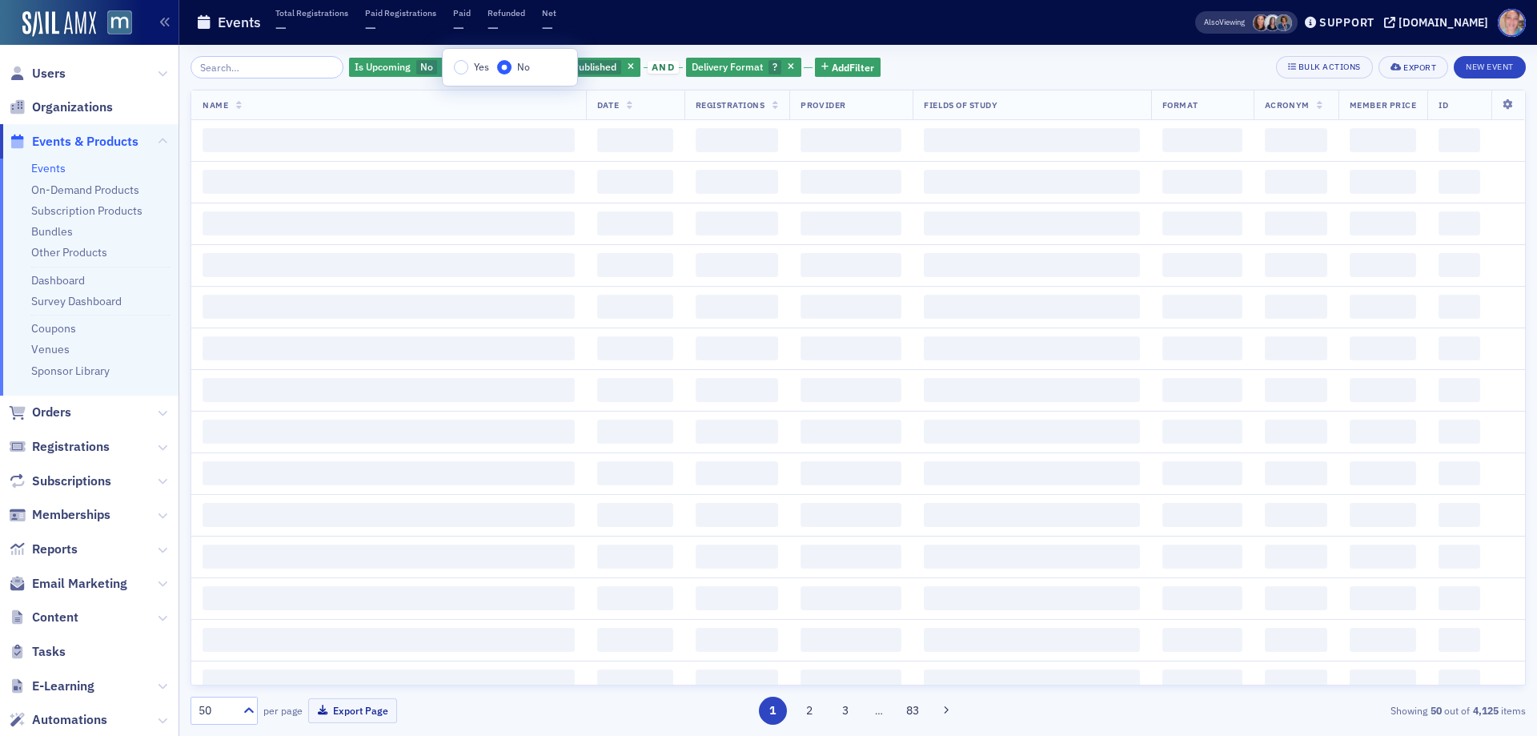
drag, startPoint x: 926, startPoint y: 65, endPoint x: 573, endPoint y: 66, distance: 353.9
click at [926, 64] on div "Is Upcoming No and Is Published Published and Delivery Format ? Add Filter Bulk…" at bounding box center [859, 67] width 1336 height 22
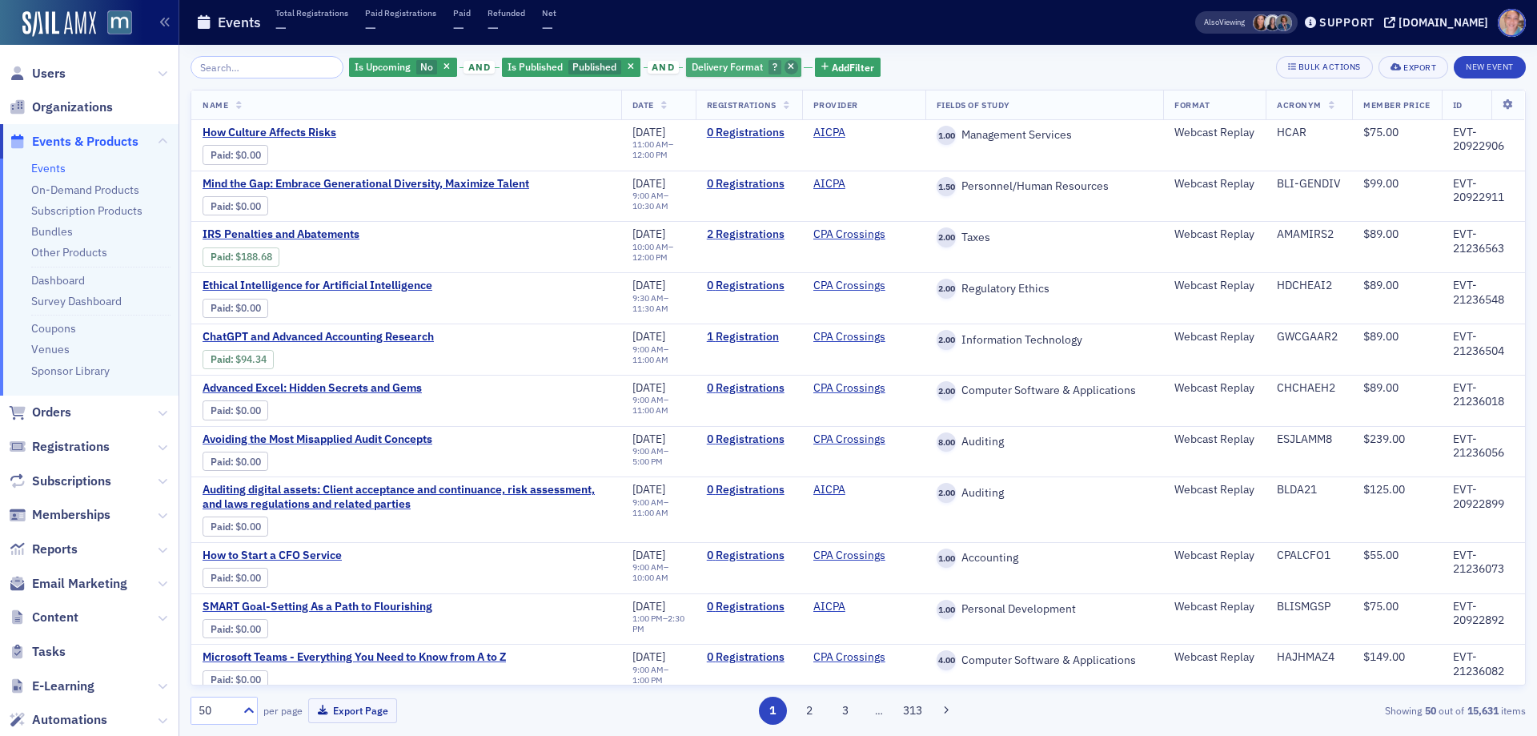
click at [788, 70] on icon "button" at bounding box center [791, 67] width 6 height 9
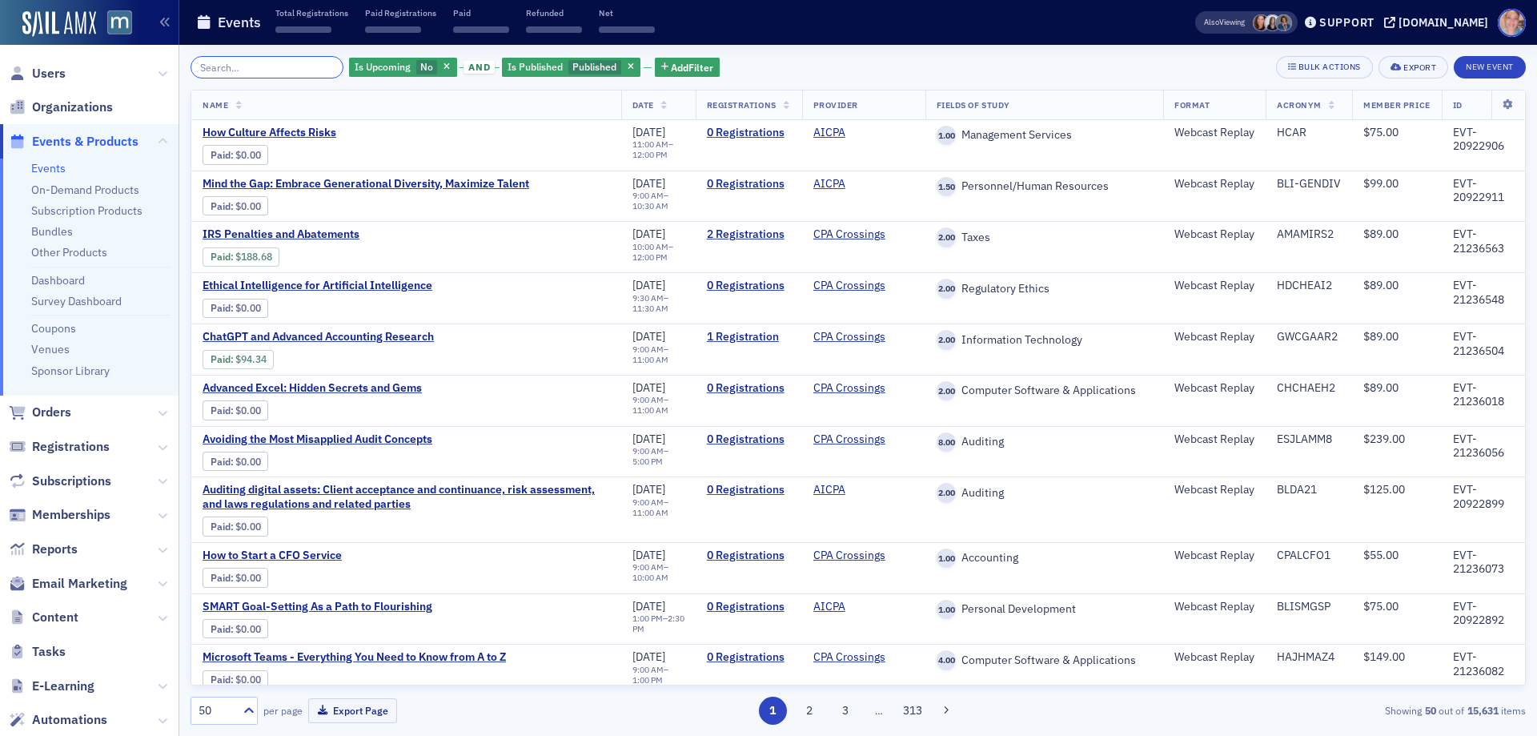
click at [268, 68] on input "search" at bounding box center [267, 67] width 153 height 22
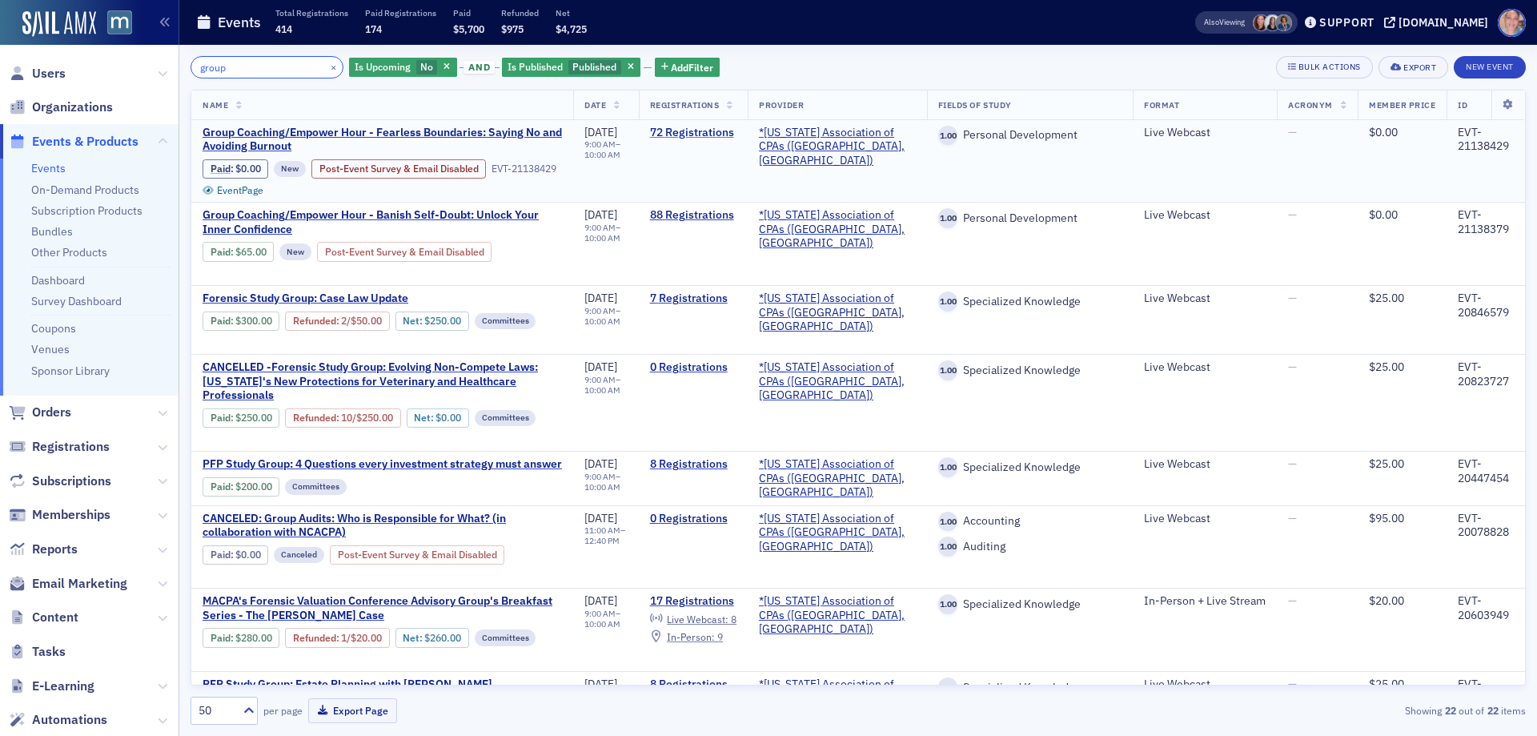
type input "group"
click at [720, 132] on link "72 Registrations" at bounding box center [693, 133] width 86 height 14
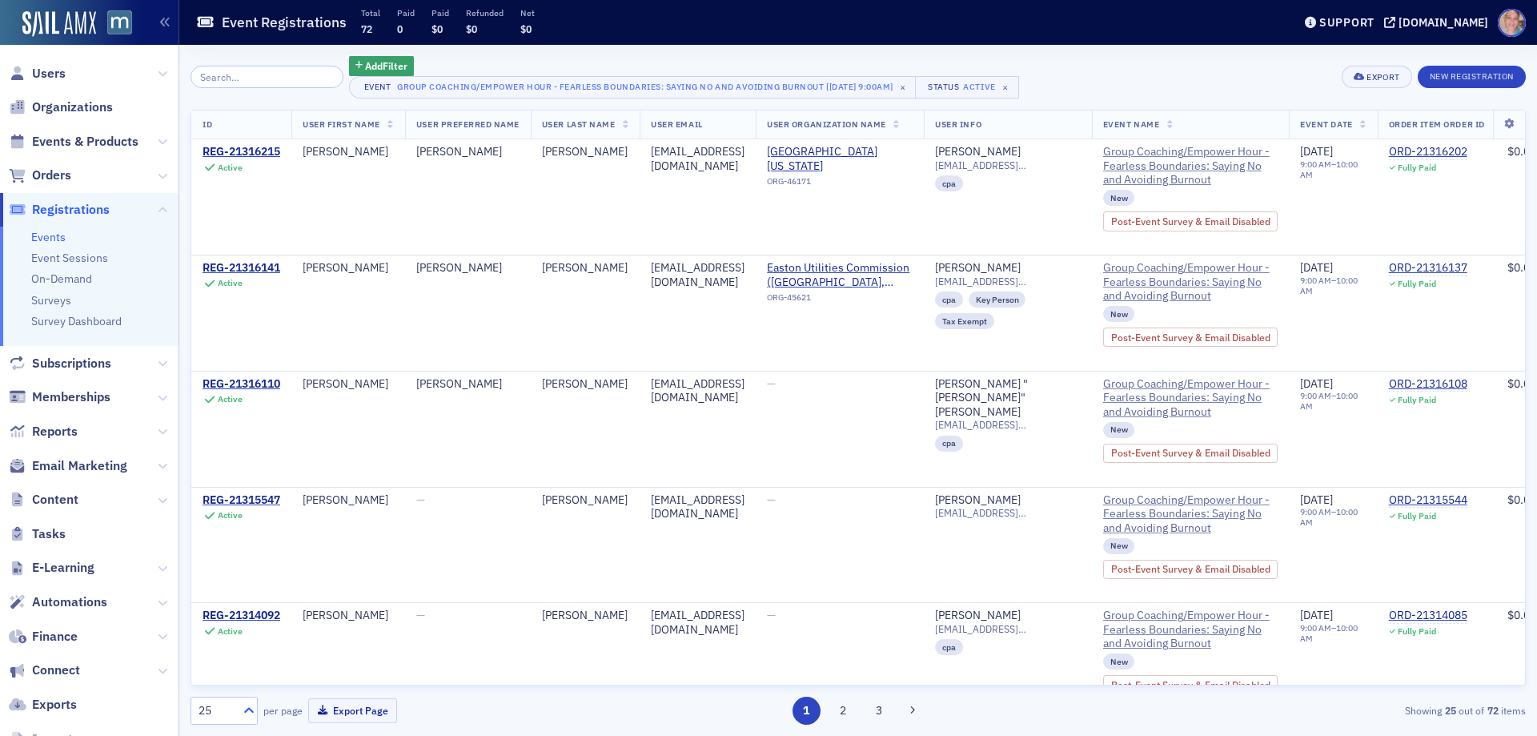
click at [240, 707] on div at bounding box center [247, 710] width 20 height 17
click at [227, 614] on div "100" at bounding box center [224, 612] width 46 height 17
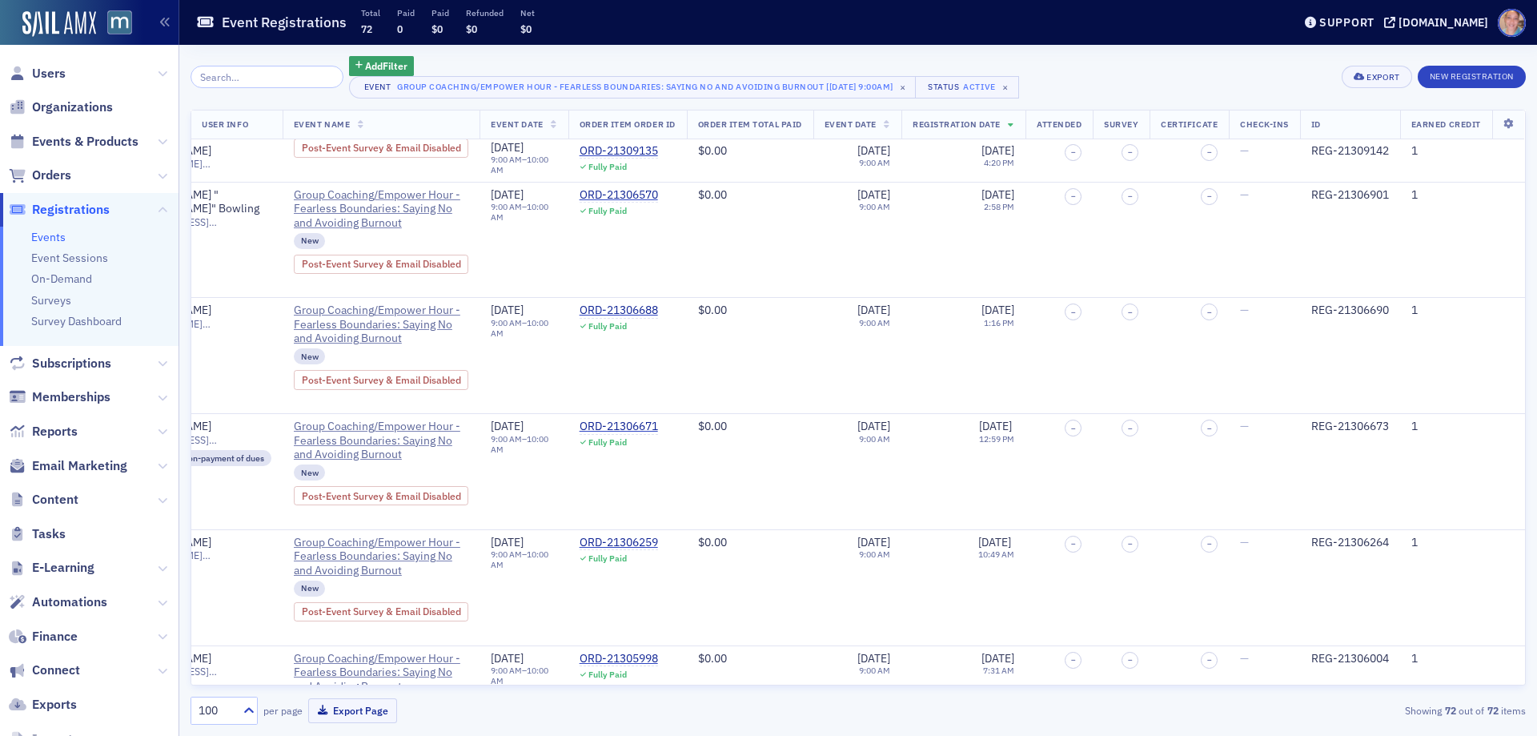
scroll to position [721, 938]
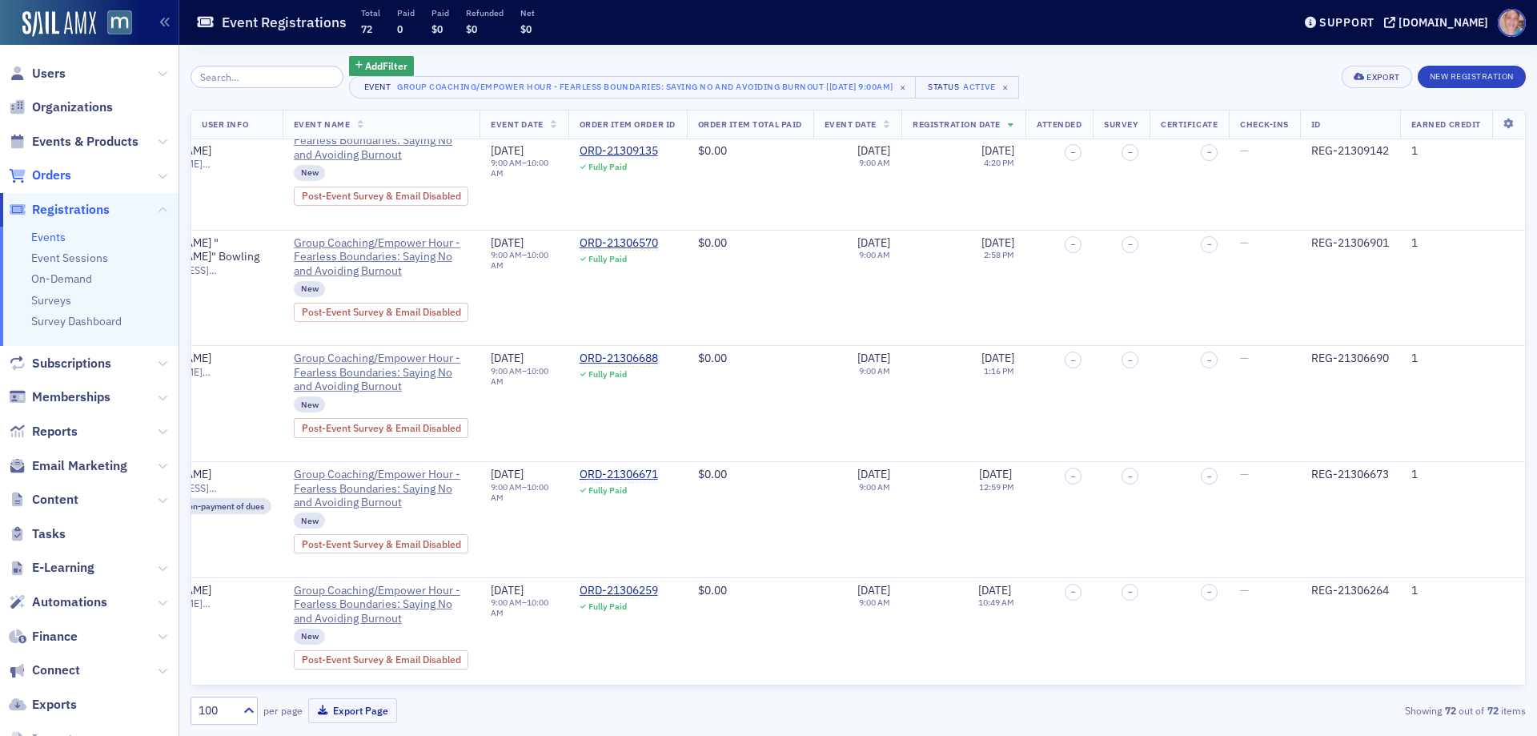
click at [63, 171] on span "Orders" at bounding box center [51, 176] width 39 height 18
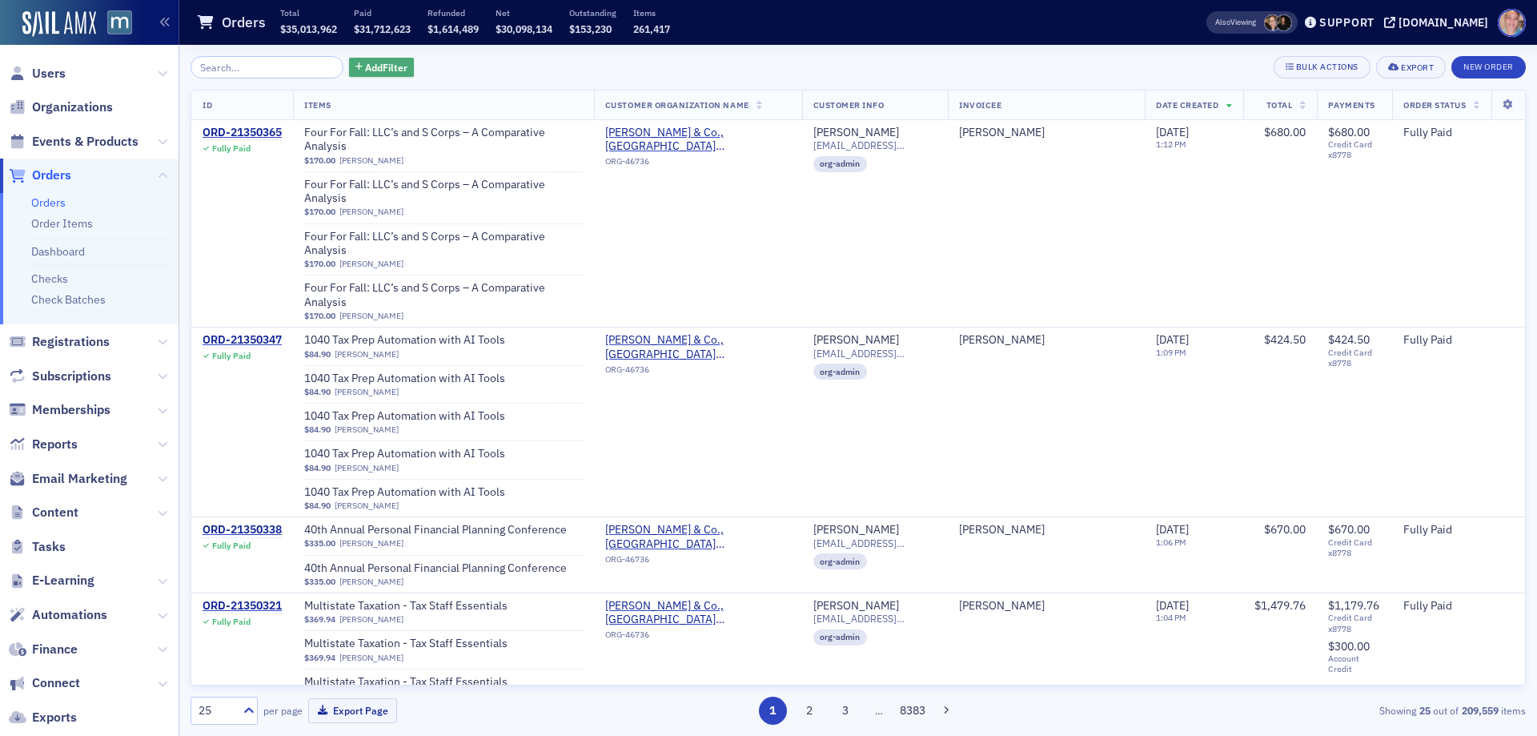
click at [372, 66] on span "Add Filter" at bounding box center [386, 67] width 42 height 14
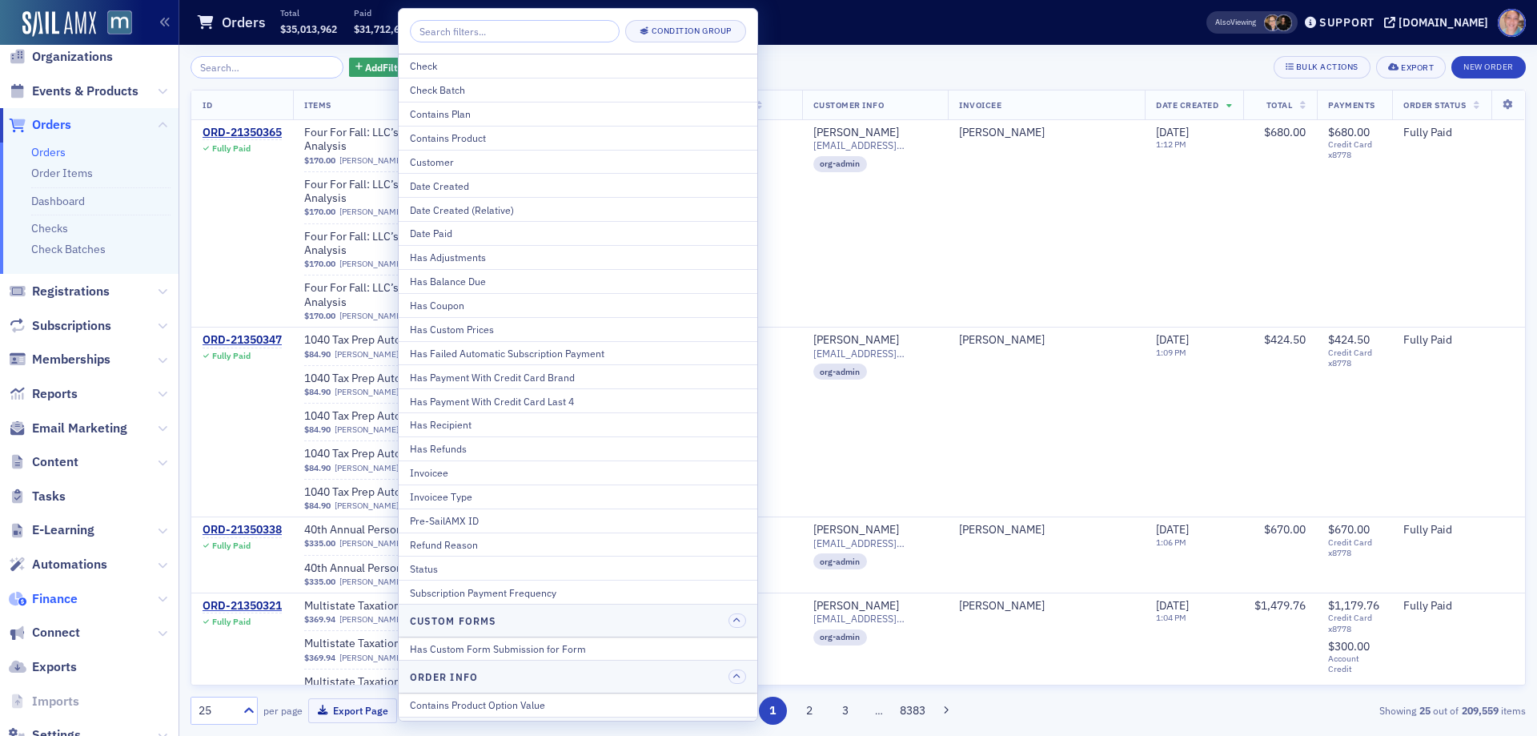
scroll to position [101, 0]
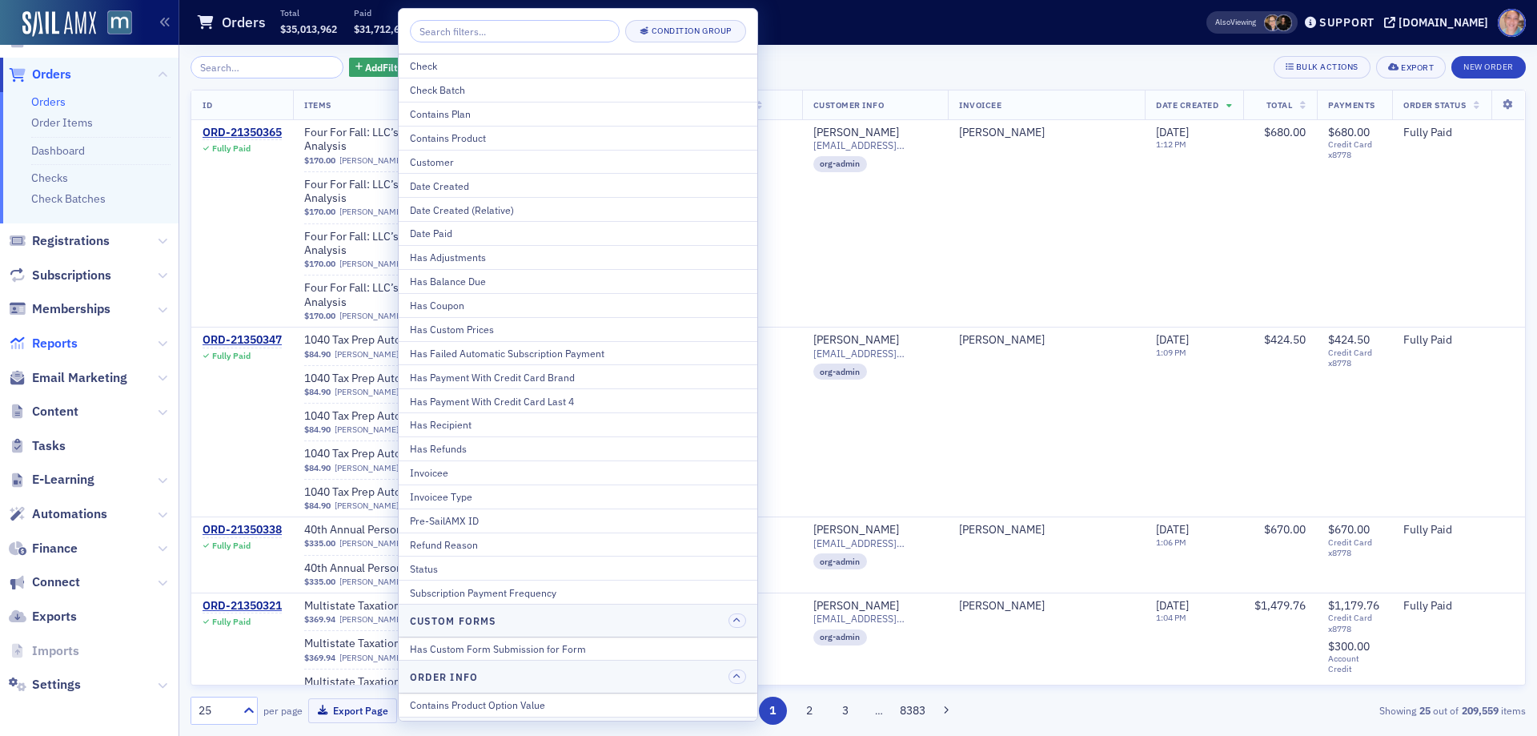
click at [50, 341] on span "Reports" at bounding box center [55, 344] width 46 height 18
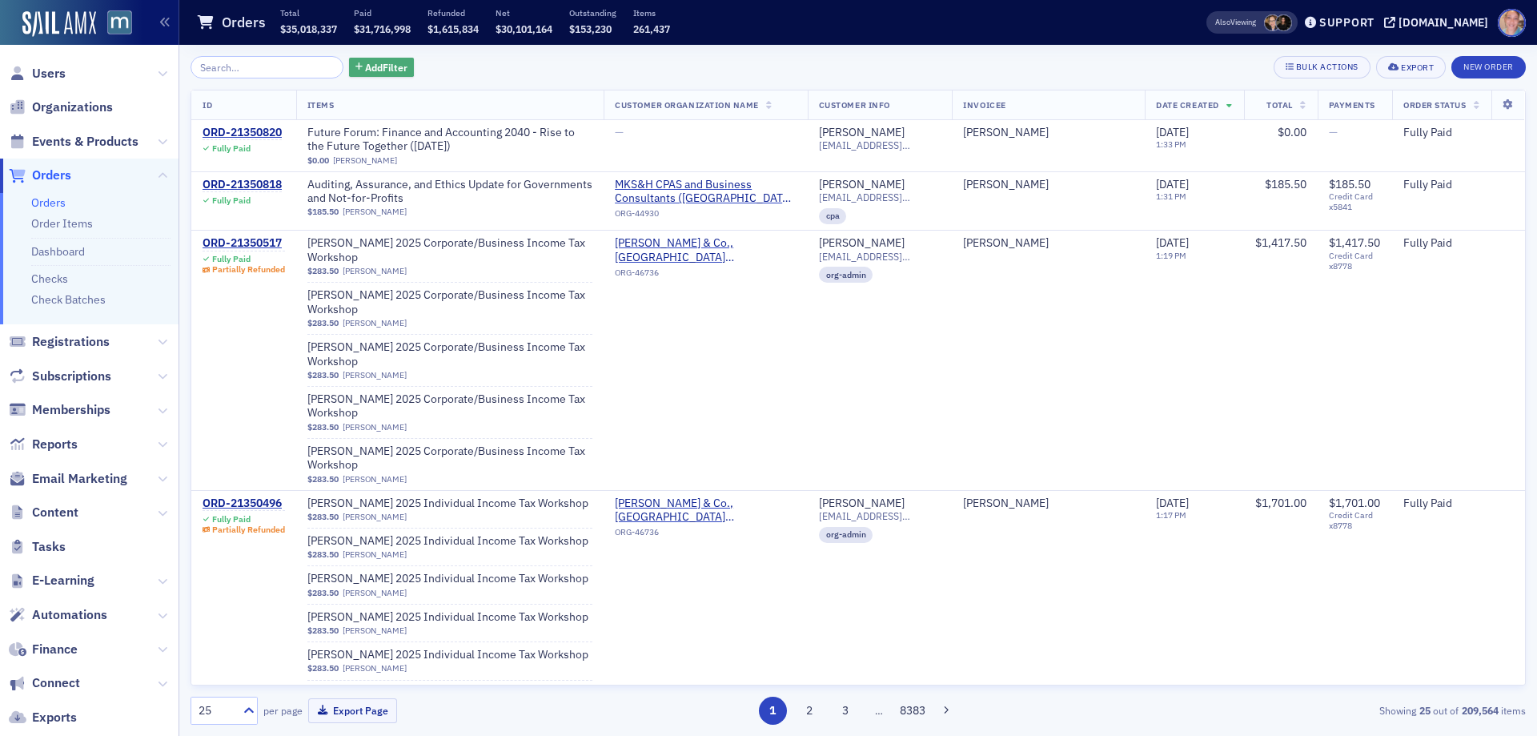
click at [365, 65] on span "Add Filter" at bounding box center [386, 67] width 42 height 14
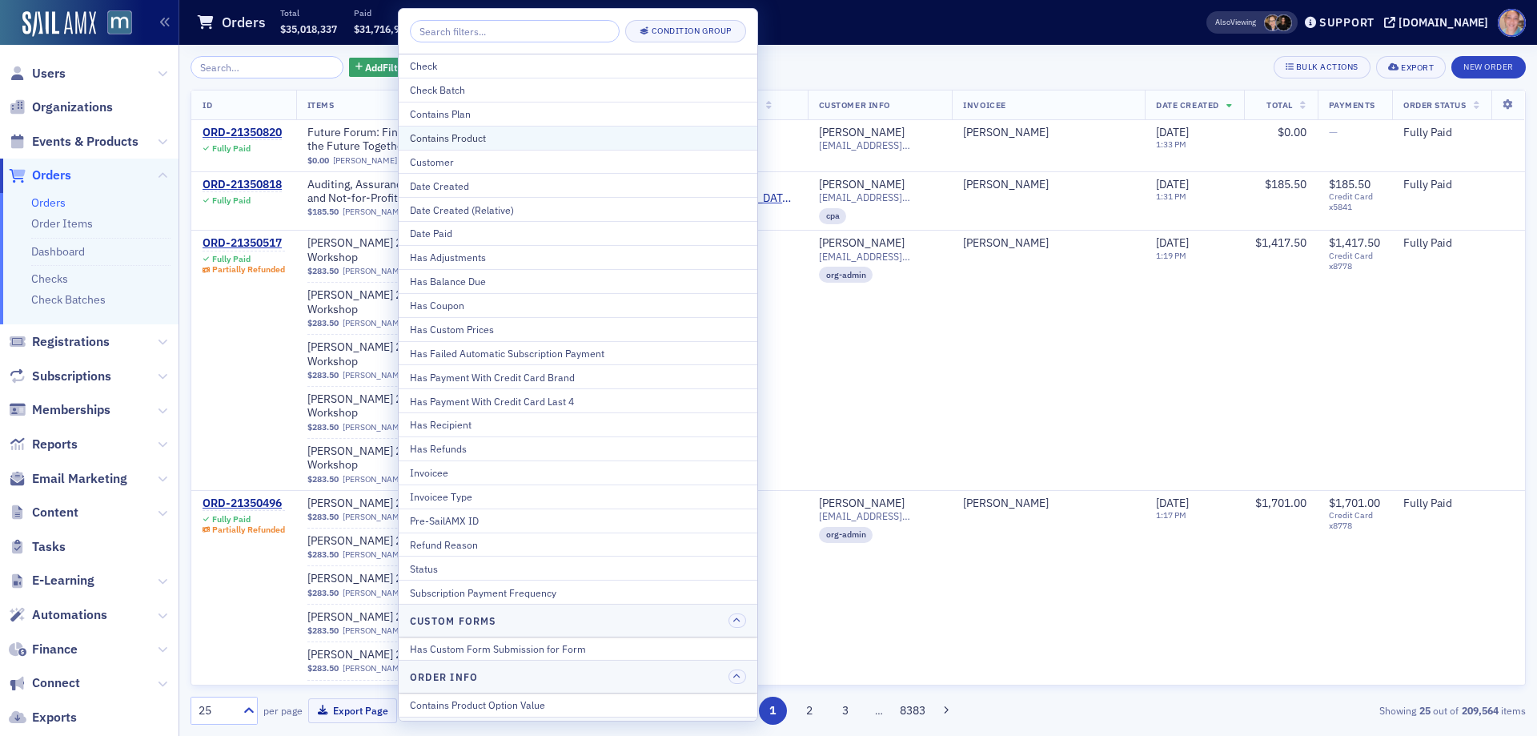
click at [495, 137] on div "Contains Product" at bounding box center [578, 138] width 336 height 14
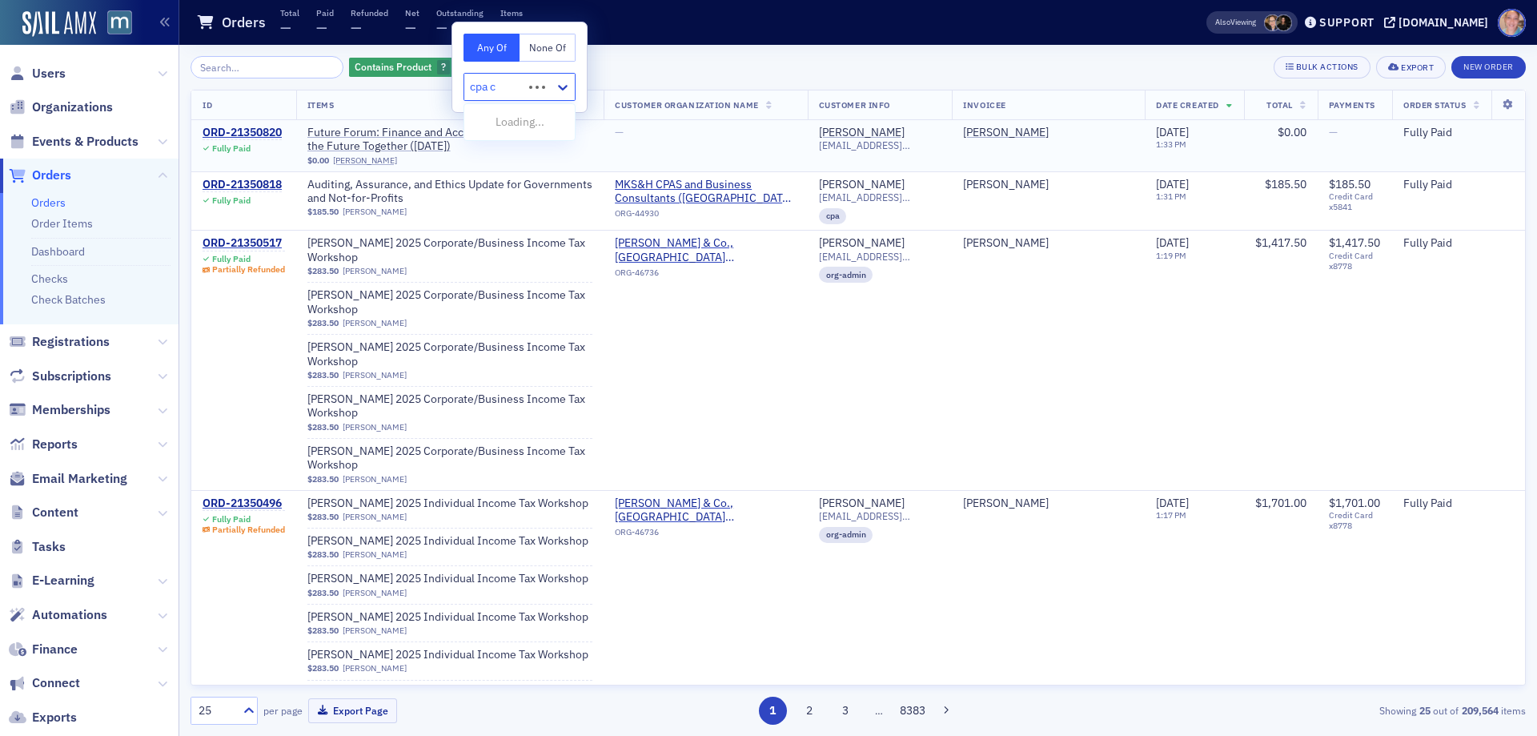
type input "cpa cr"
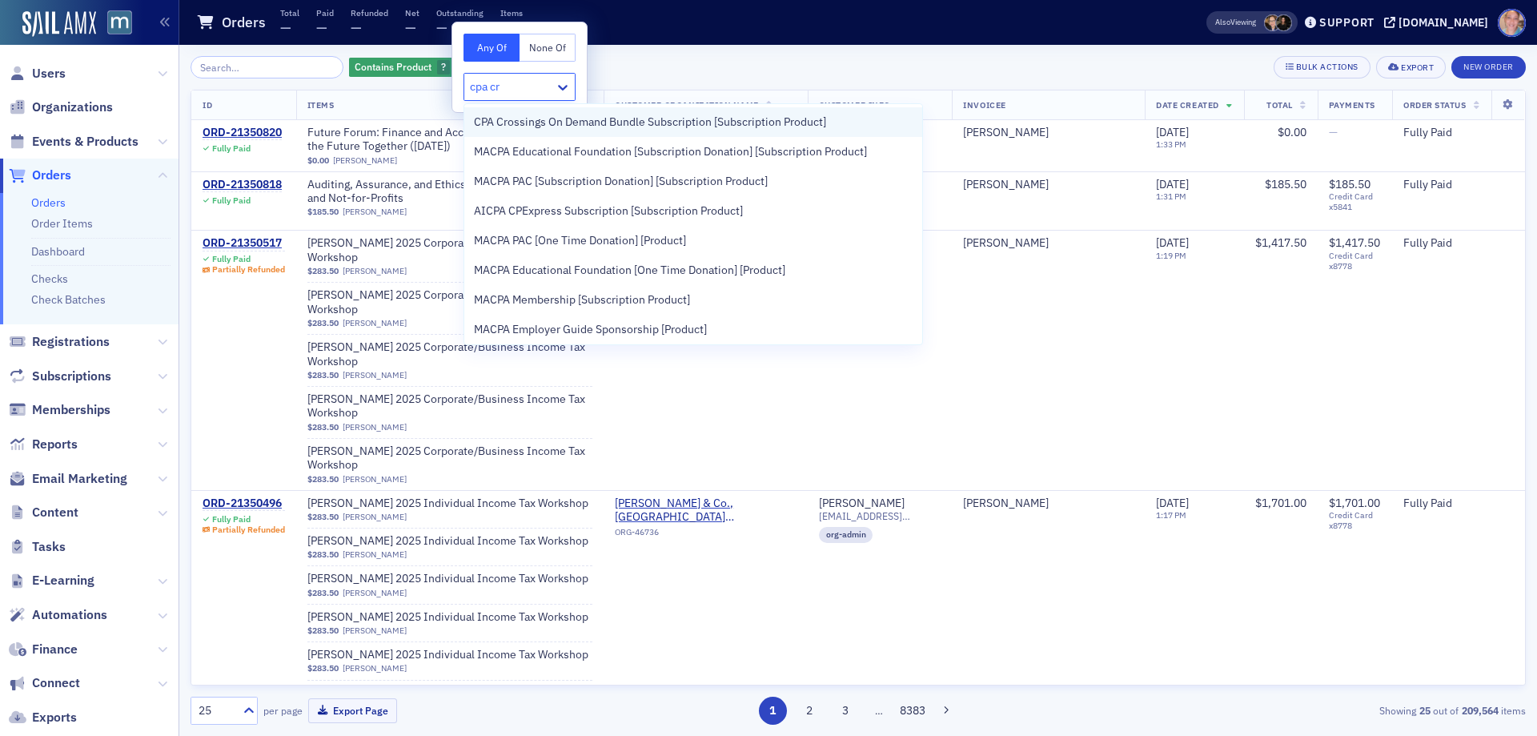
click at [763, 126] on span "CPA Crossings On Demand Bundle Subscription [Subscription Product]" at bounding box center [650, 122] width 352 height 17
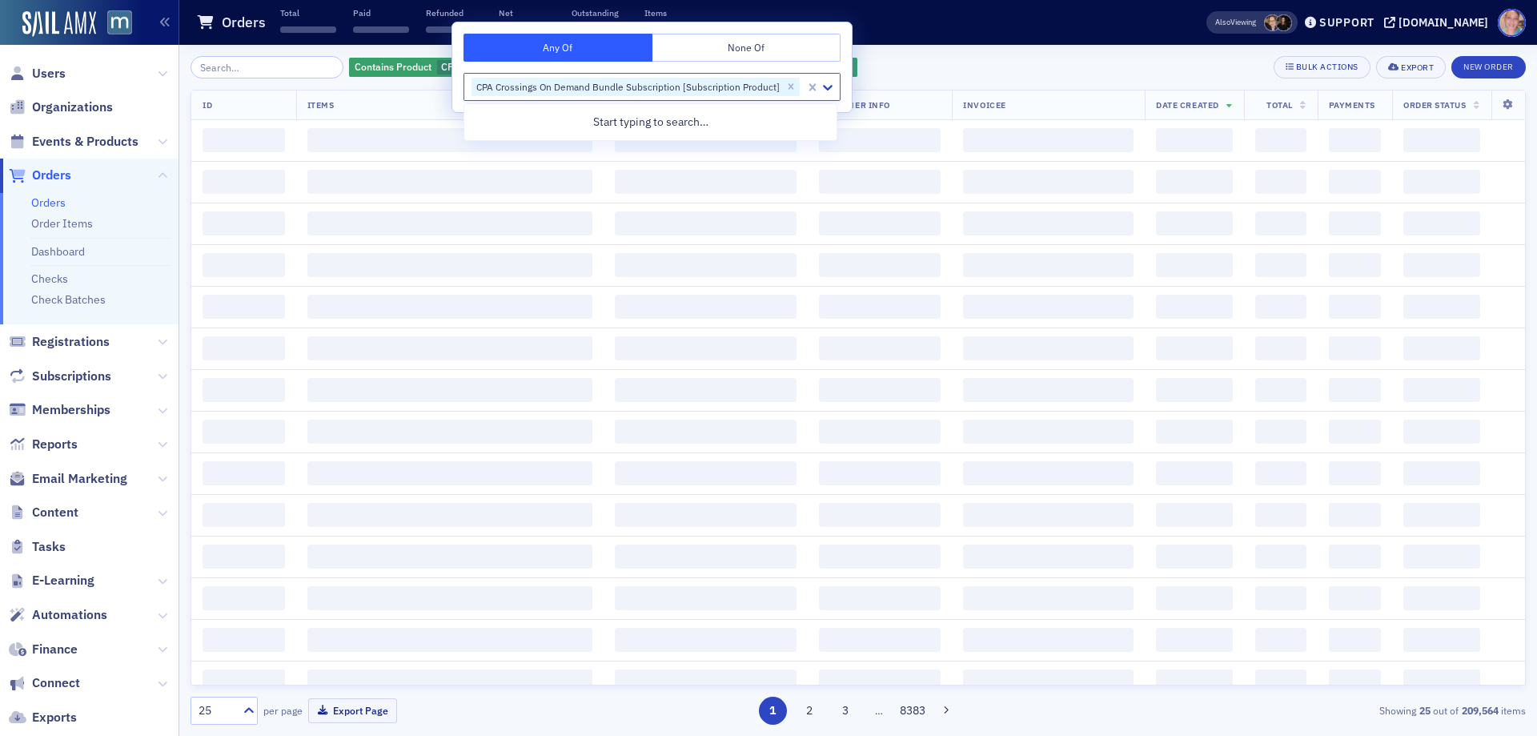
drag, startPoint x: 961, startPoint y: 66, endPoint x: 749, endPoint y: 52, distance: 212.7
click at [959, 66] on div "Contains Product CPA Crossings On Demand Bundle Subscription [Subscription Prod…" at bounding box center [859, 67] width 1336 height 22
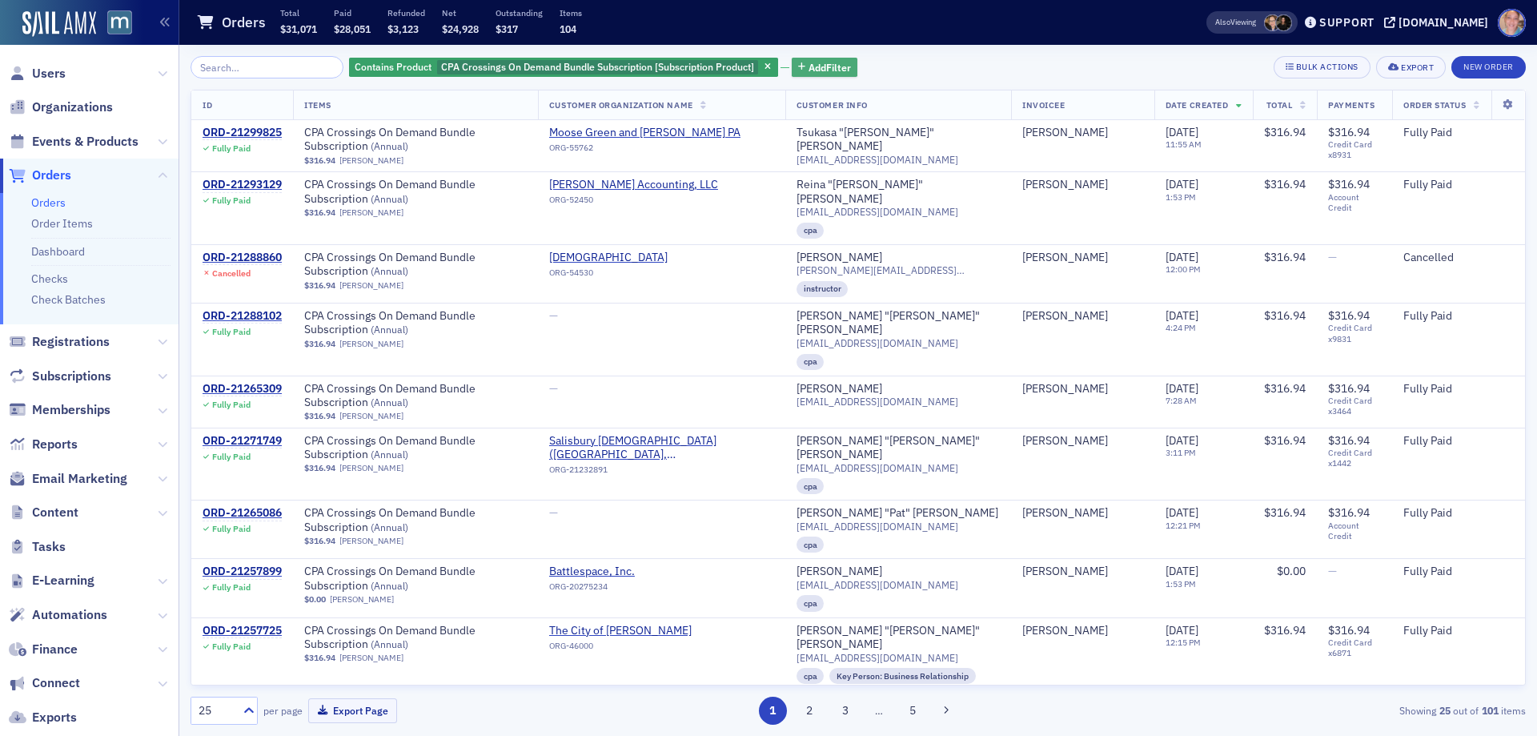
click at [829, 67] on span "Add Filter" at bounding box center [830, 67] width 42 height 14
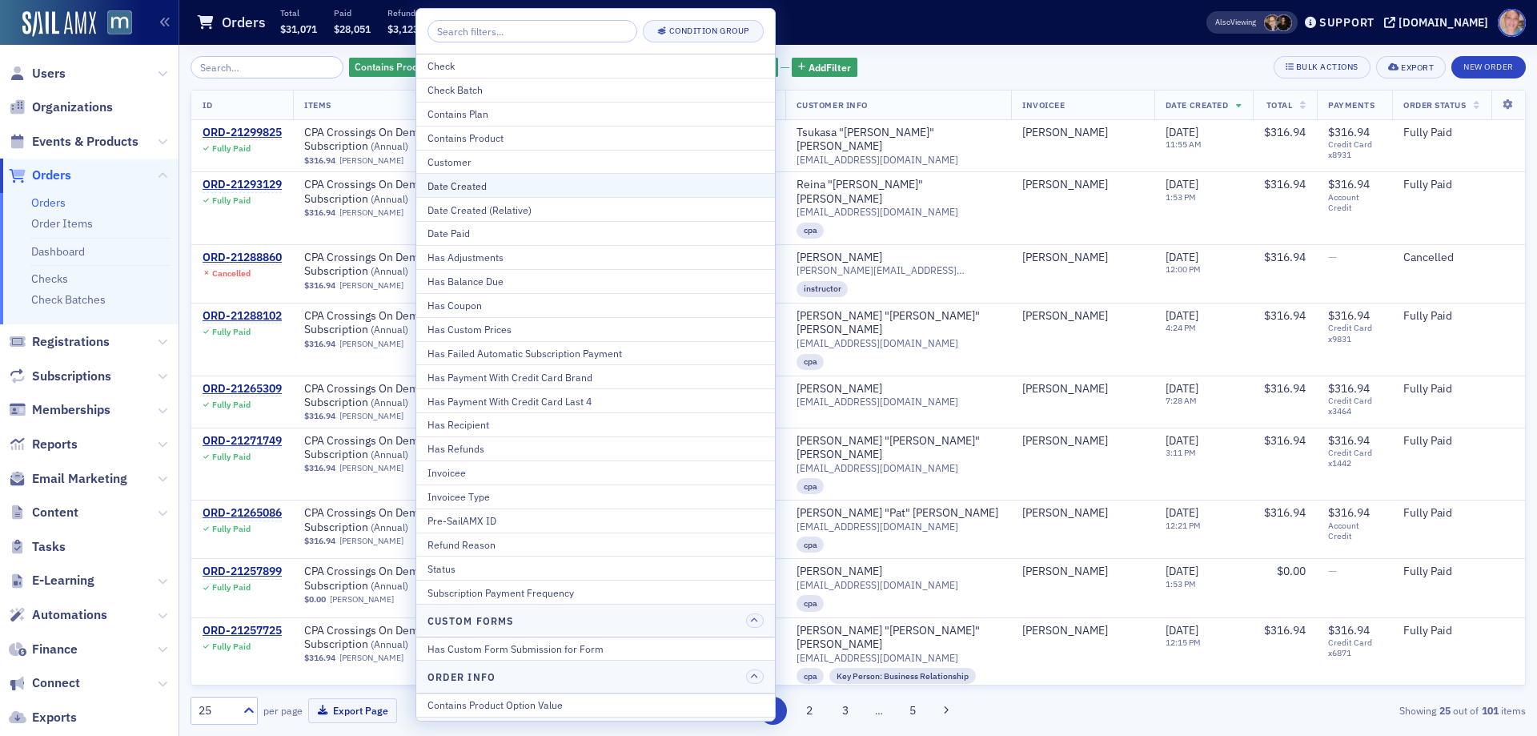
click at [532, 181] on div "Date Created" at bounding box center [596, 186] width 336 height 14
select select "9"
select select "2025"
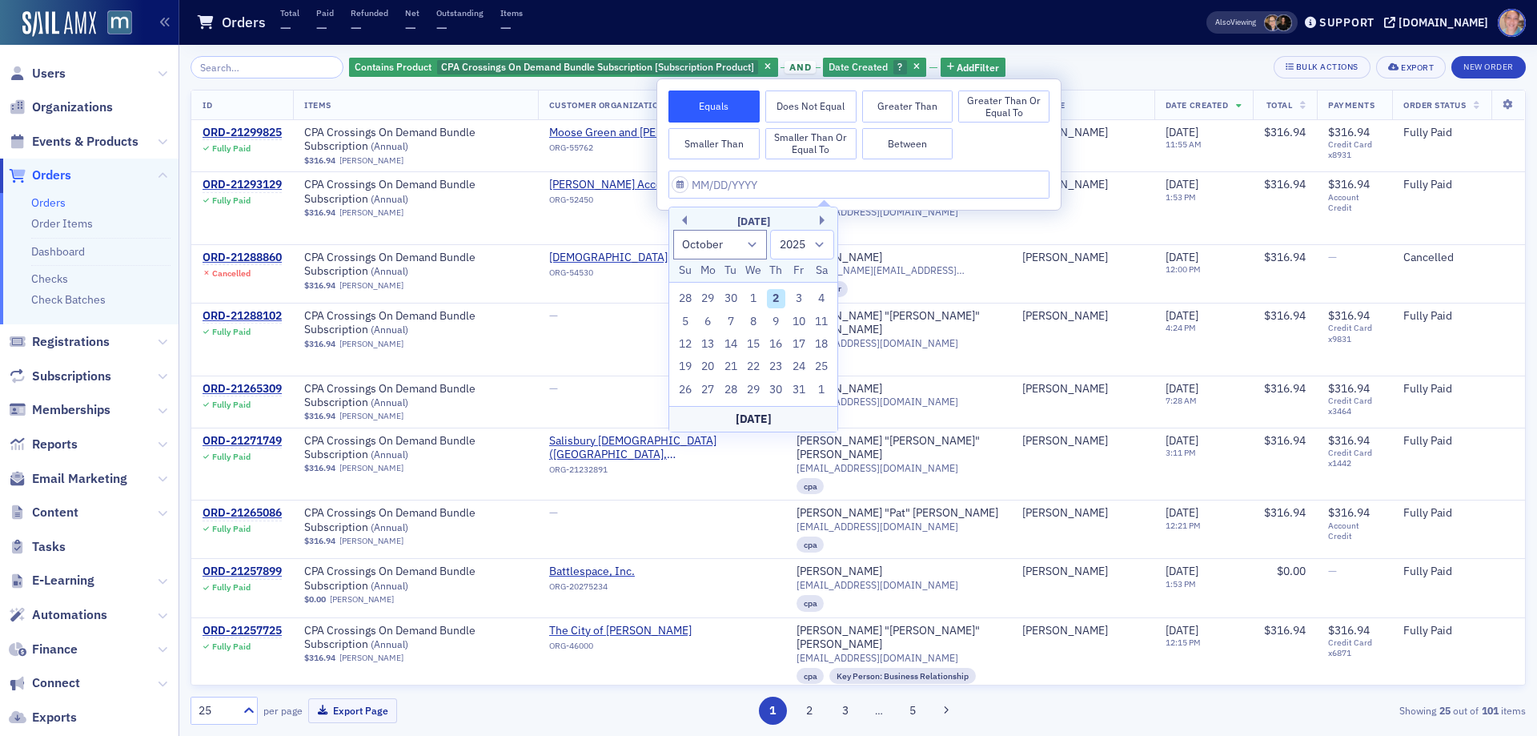
click at [935, 143] on button "Between" at bounding box center [907, 144] width 91 height 32
select select "9"
select select "2025"
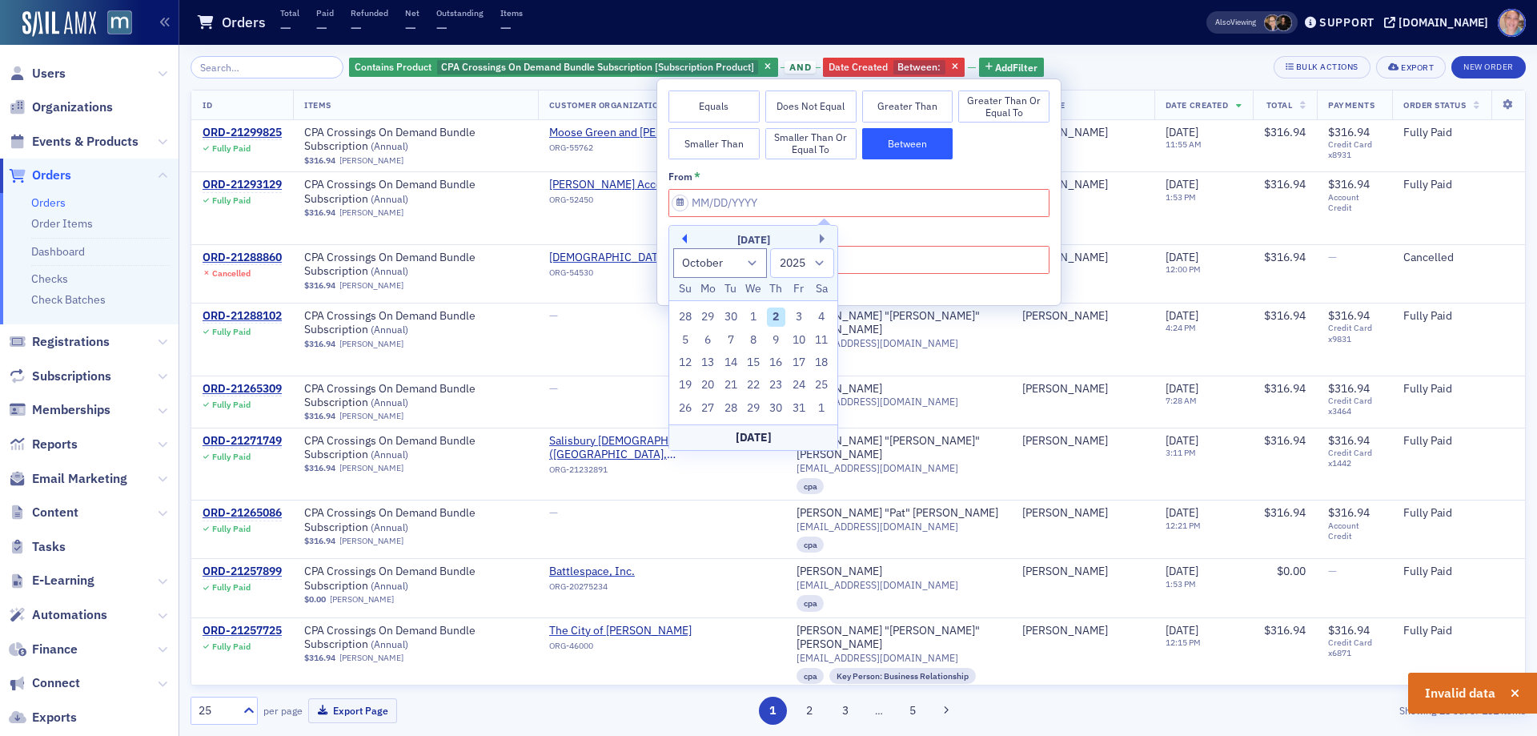
click at [684, 239] on button "Previous Month" at bounding box center [682, 239] width 10 height 10
select select "8"
click at [705, 315] on div "1" at bounding box center [707, 316] width 19 height 19
type input "09/01/2025"
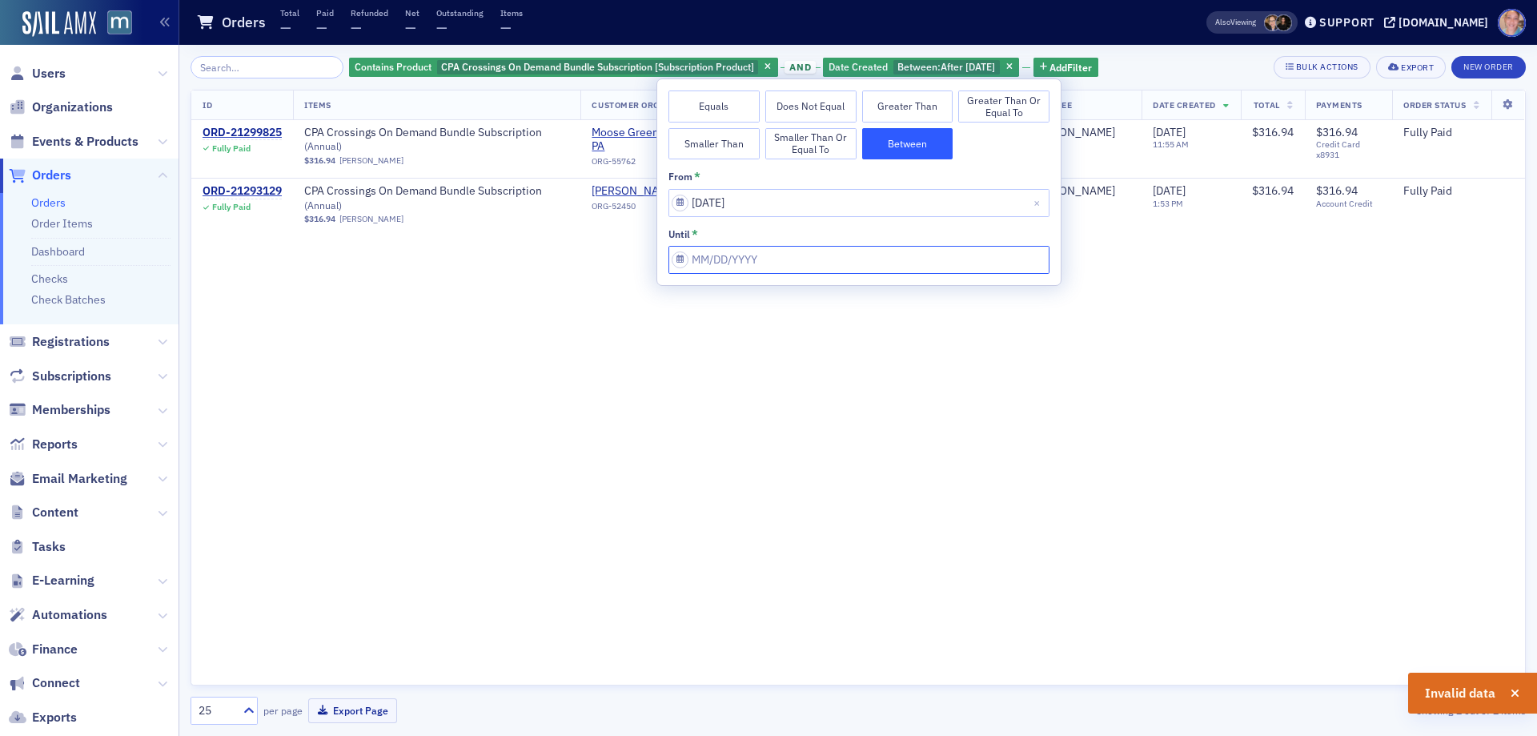
click at [847, 260] on input "from *" at bounding box center [859, 260] width 381 height 28
select select "9"
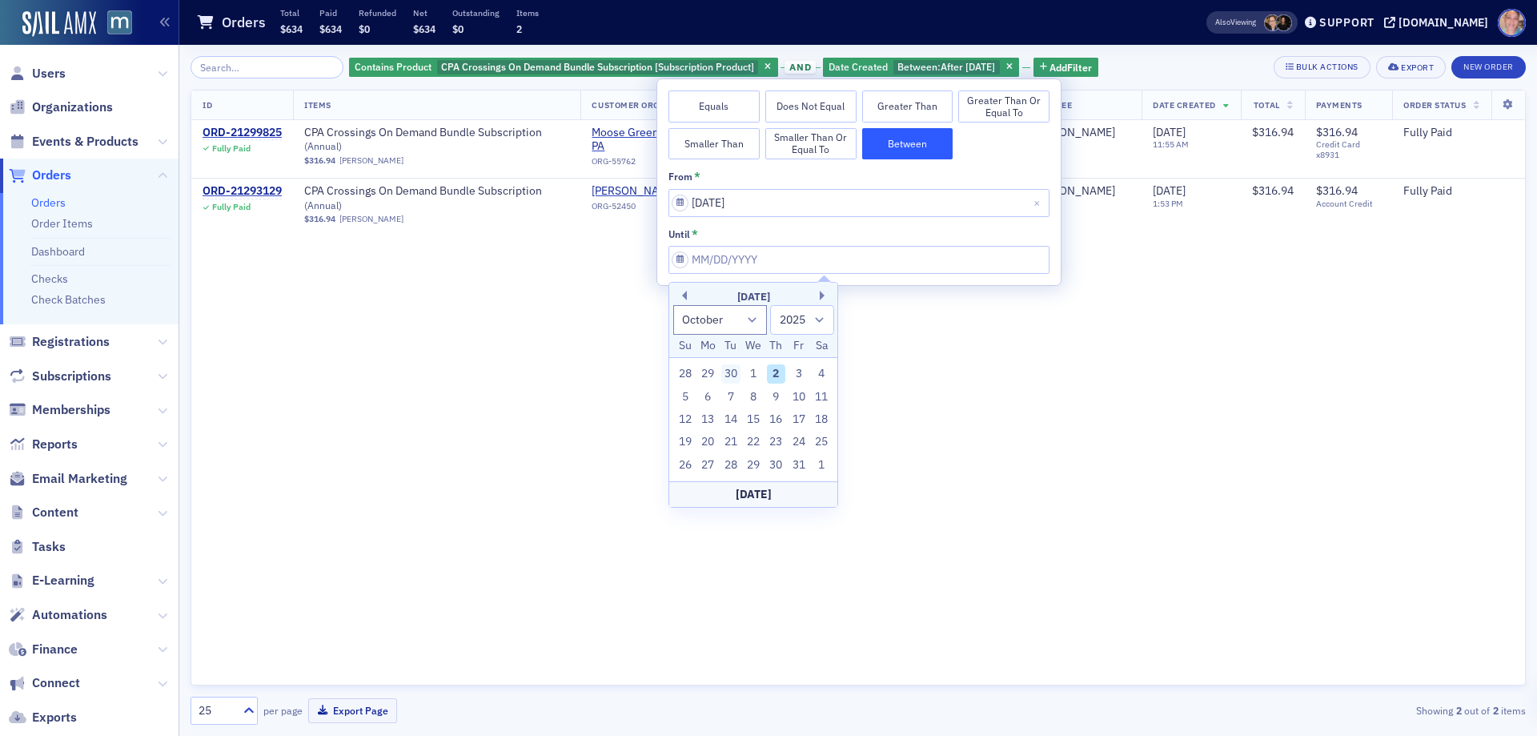
click at [733, 370] on div "30" at bounding box center [730, 373] width 19 height 19
type input "09/30/2025"
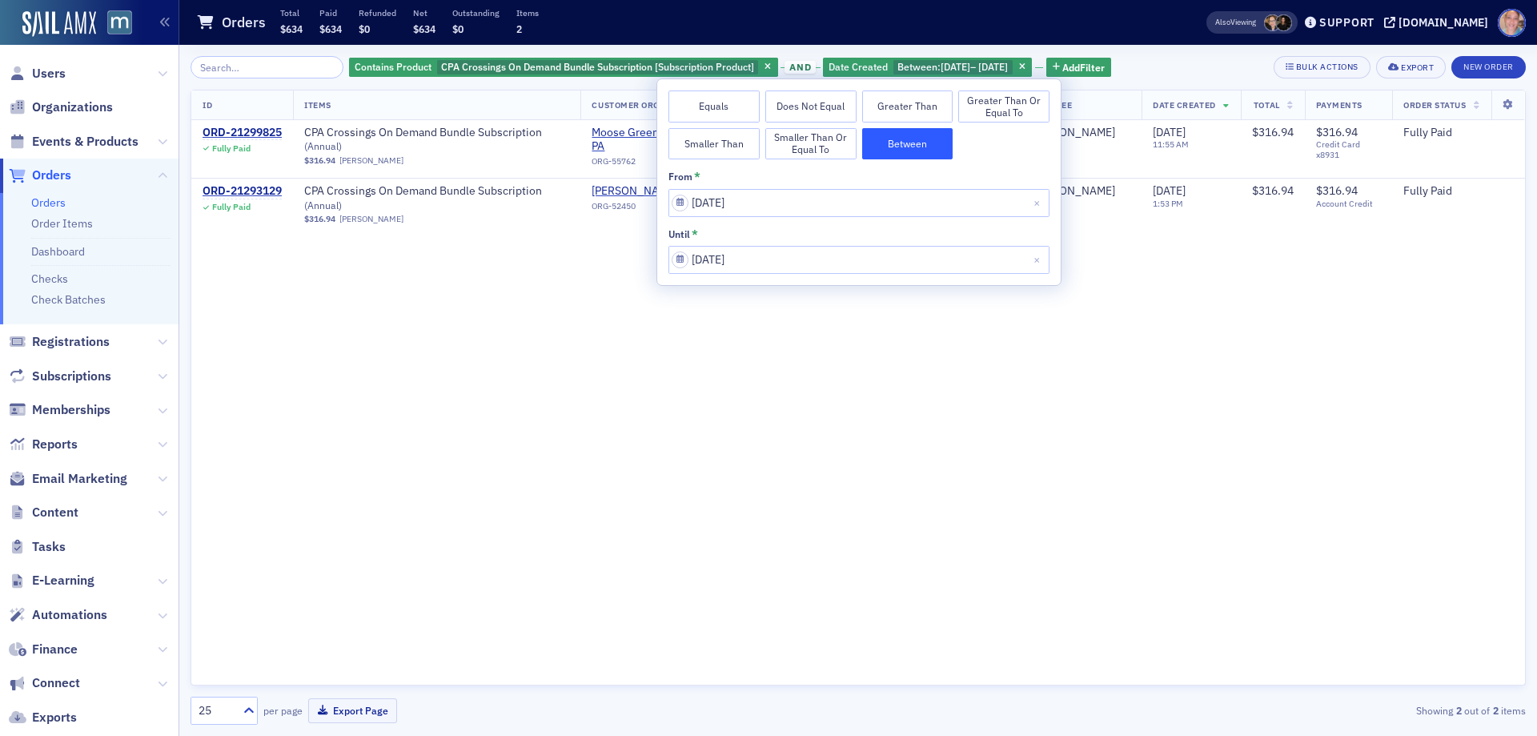
click at [1199, 62] on div "Contains Product CPA Crossings On Demand Bundle Subscription [Subscription Prod…" at bounding box center [859, 67] width 1336 height 22
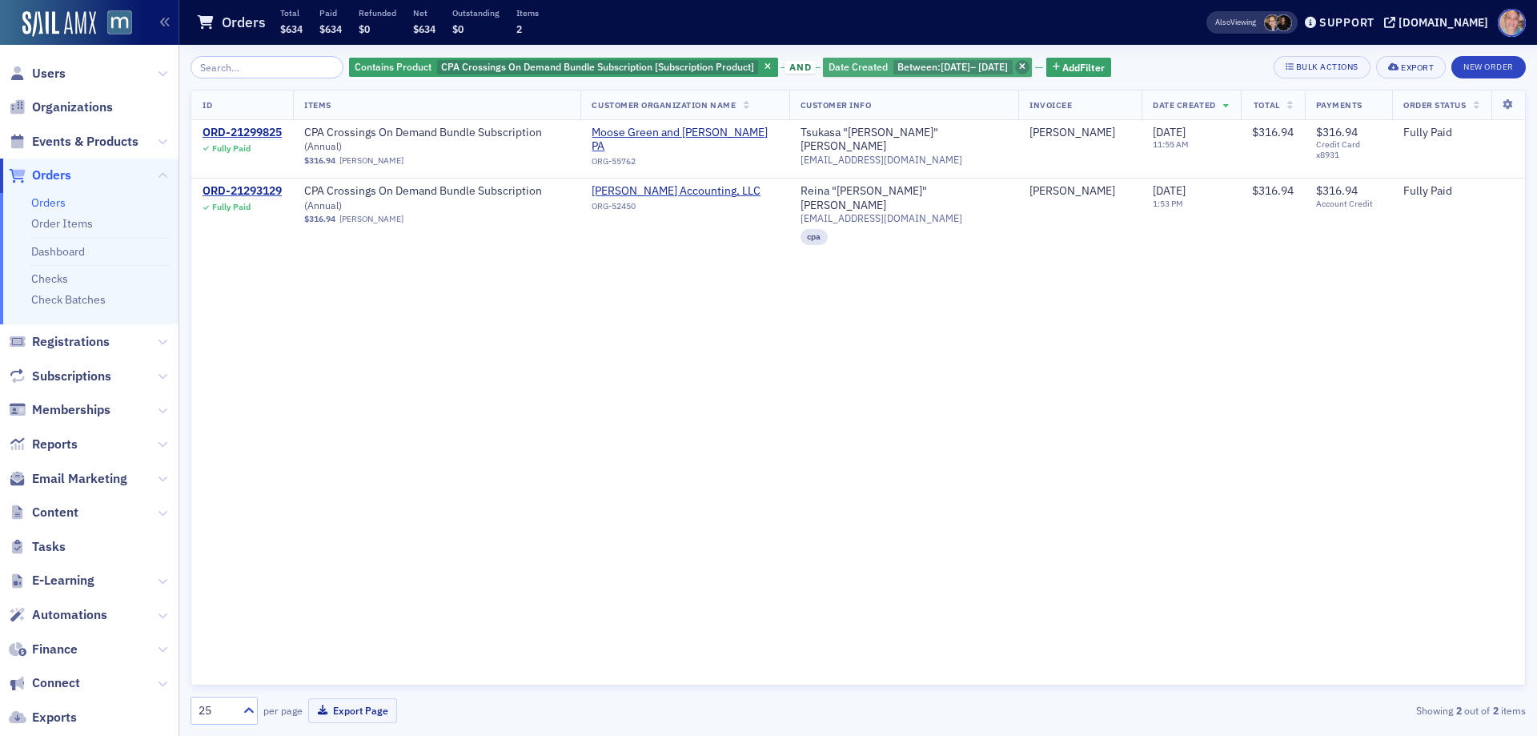
click at [1030, 66] on span "button" at bounding box center [1022, 67] width 14 height 14
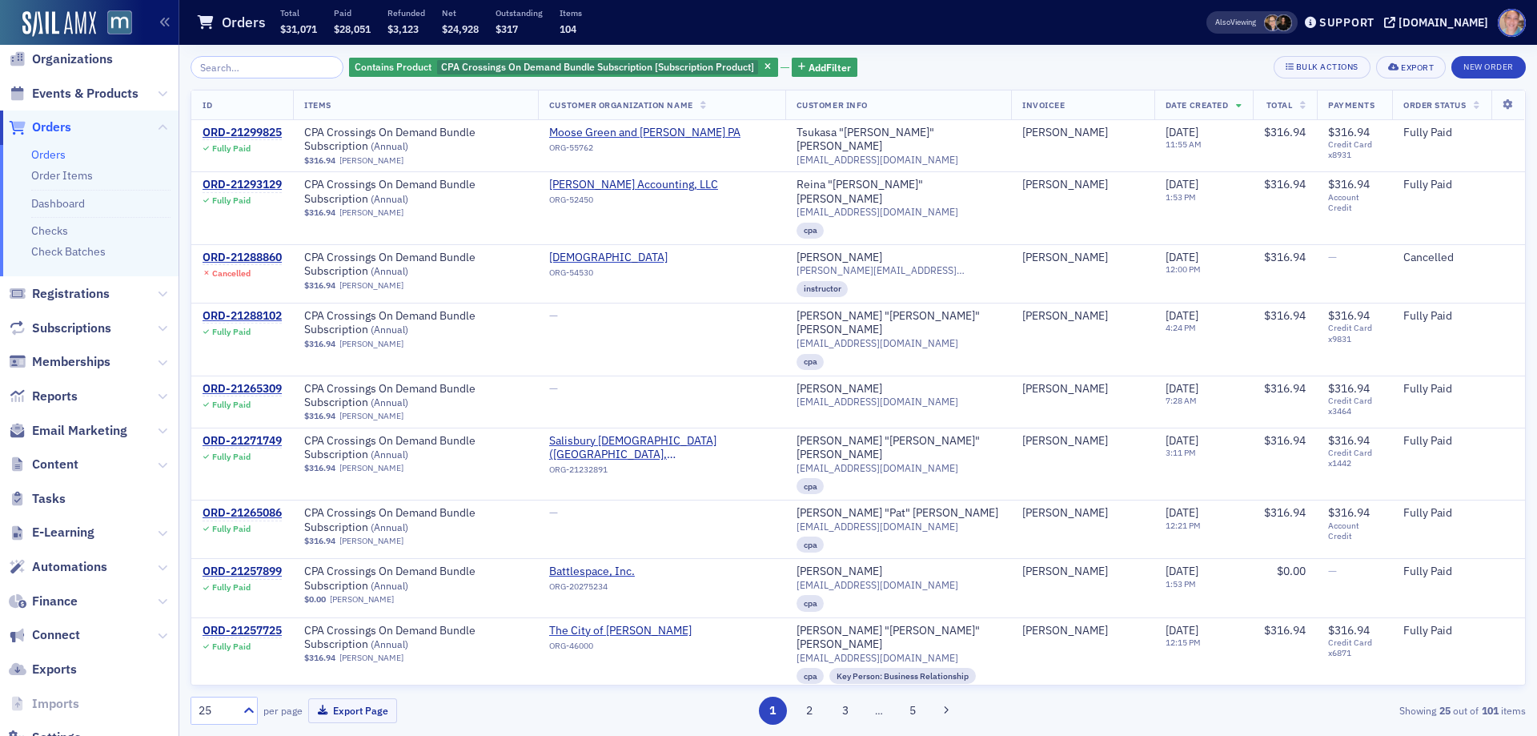
scroll to position [101, 0]
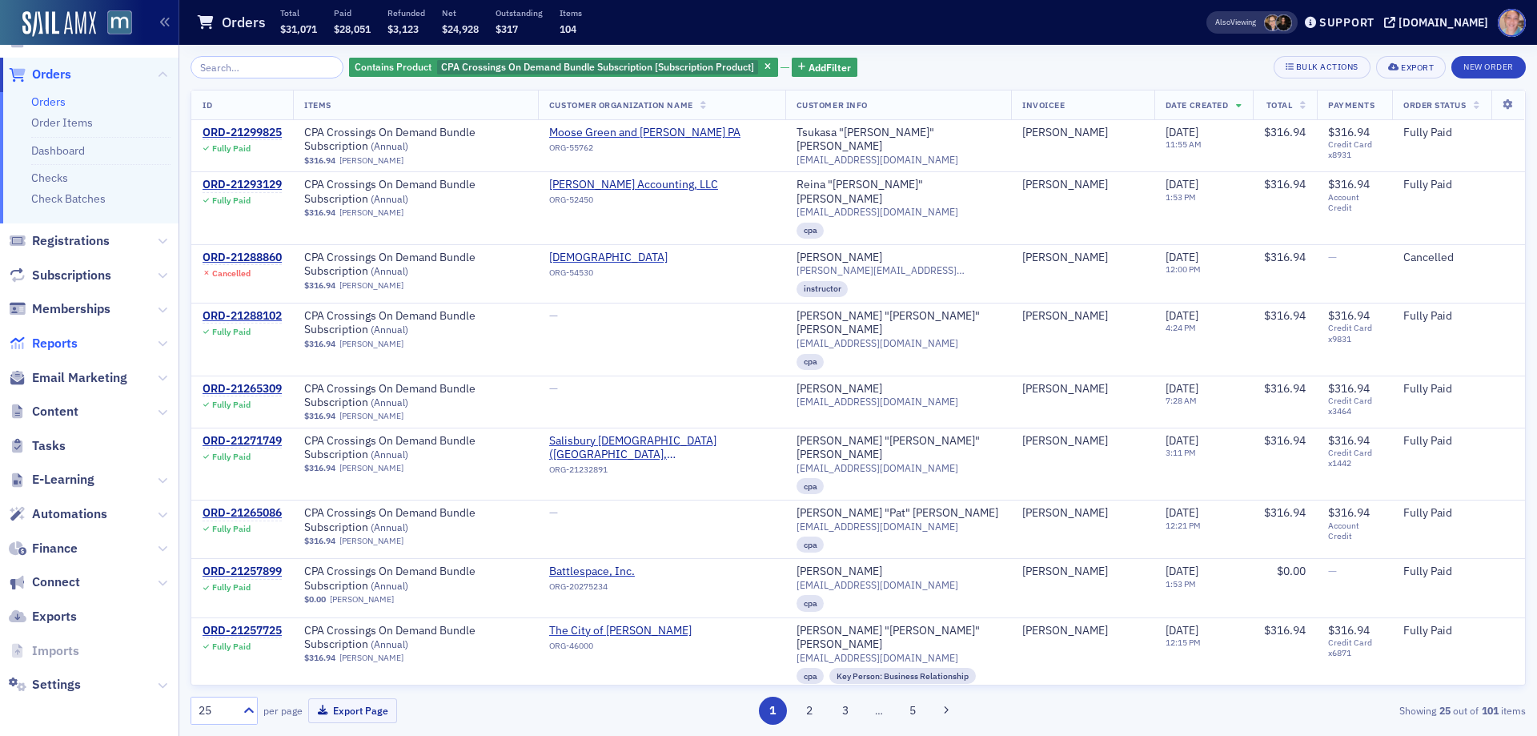
click at [46, 335] on span "Reports" at bounding box center [55, 344] width 46 height 18
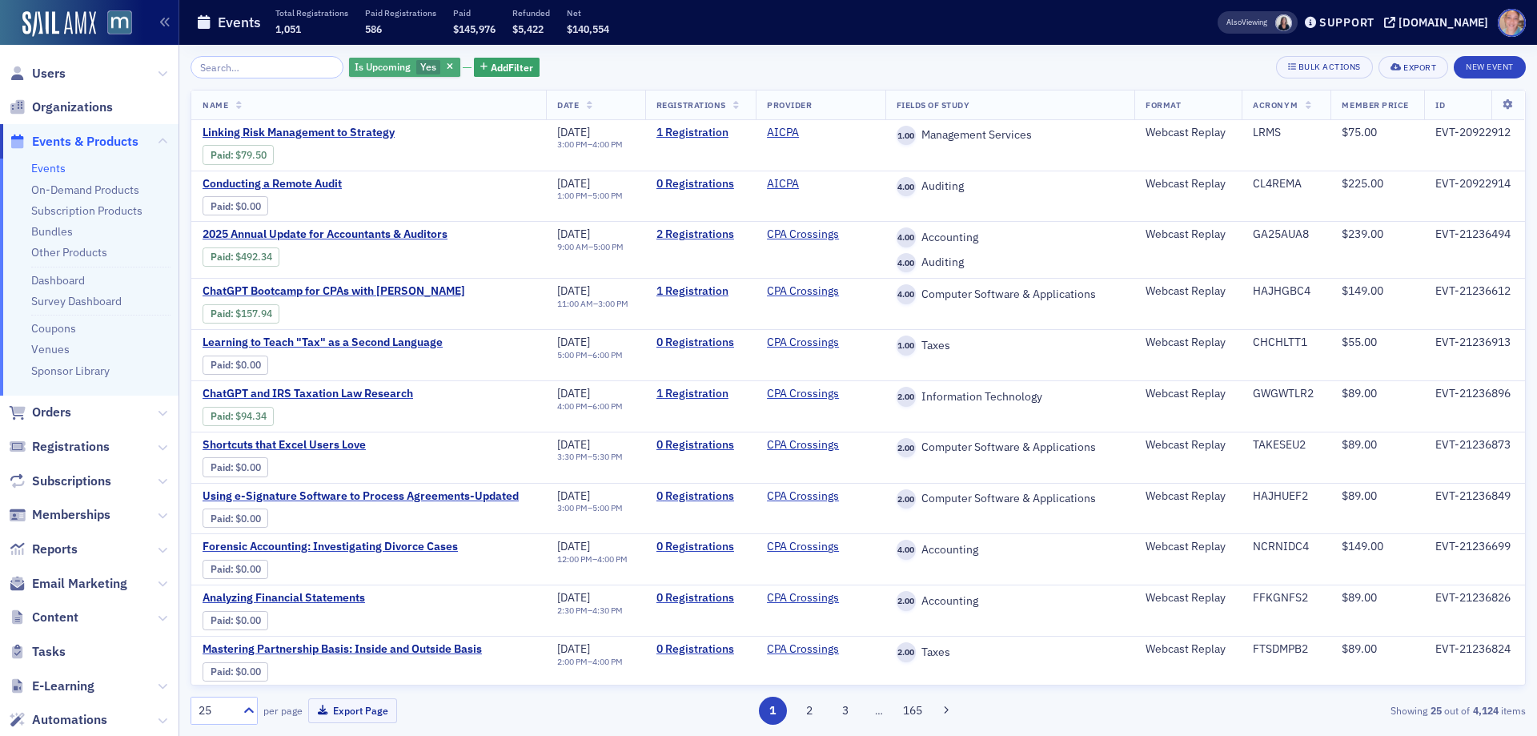
click at [420, 68] on span "Yes" at bounding box center [428, 66] width 16 height 13
drag, startPoint x: 508, startPoint y: 65, endPoint x: 630, endPoint y: 59, distance: 122.6
click at [508, 64] on input "No" at bounding box center [504, 67] width 14 height 14
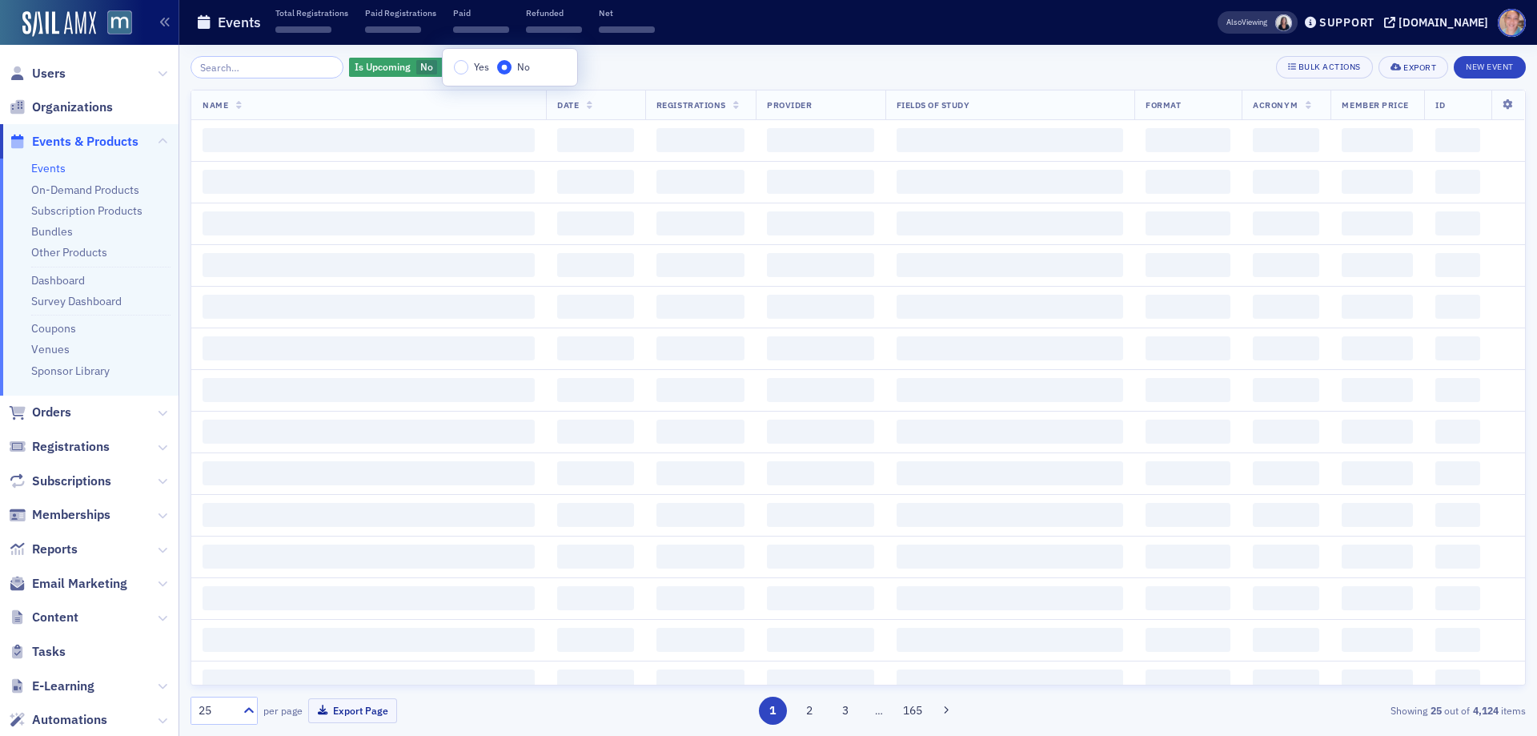
drag, startPoint x: 630, startPoint y: 59, endPoint x: 584, endPoint y: 65, distance: 46.8
click at [629, 58] on div "Is Upcoming No Add Filter Bulk Actions Export New Event" at bounding box center [859, 67] width 1336 height 22
click at [498, 65] on span "Add Filter" at bounding box center [509, 67] width 42 height 14
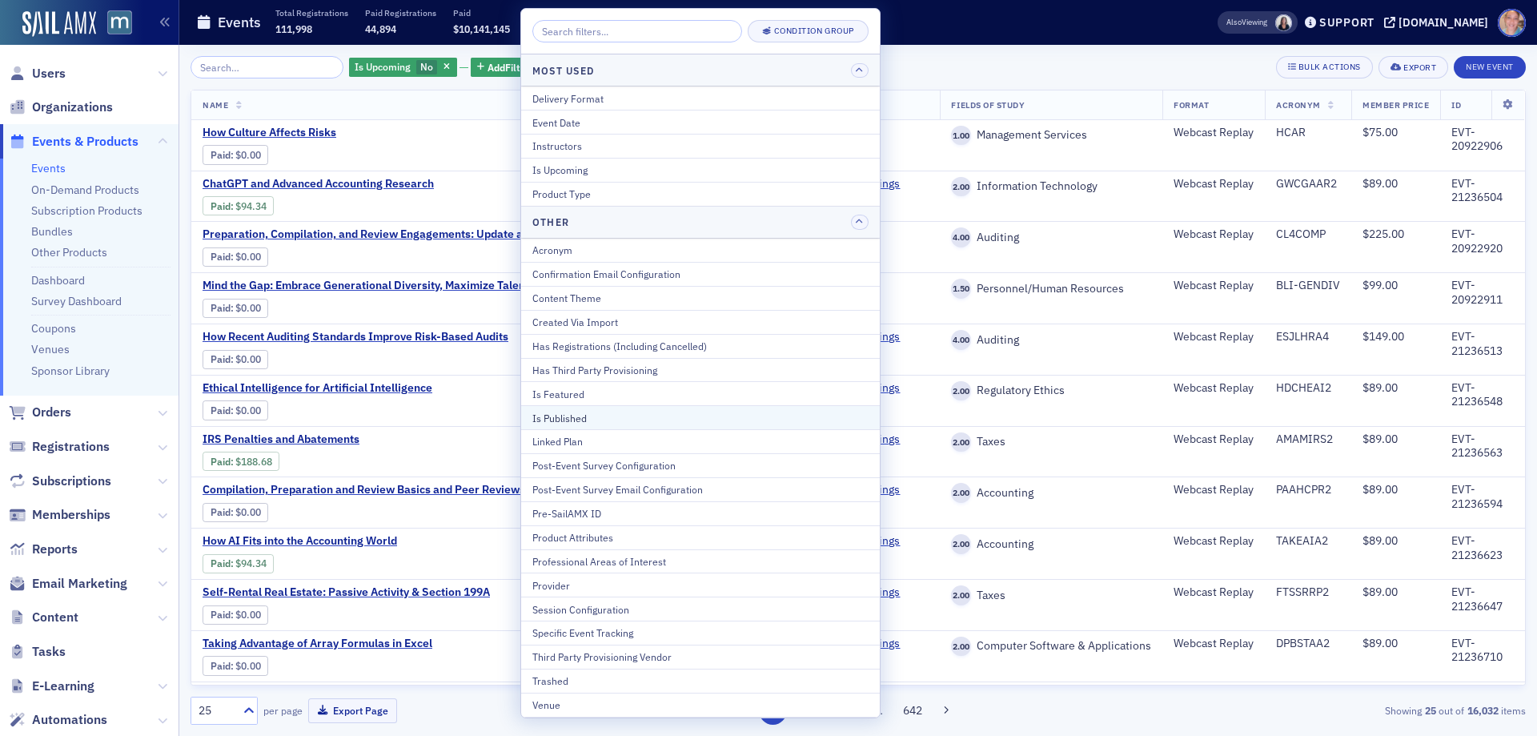
click at [584, 420] on div "Is Published" at bounding box center [700, 418] width 336 height 14
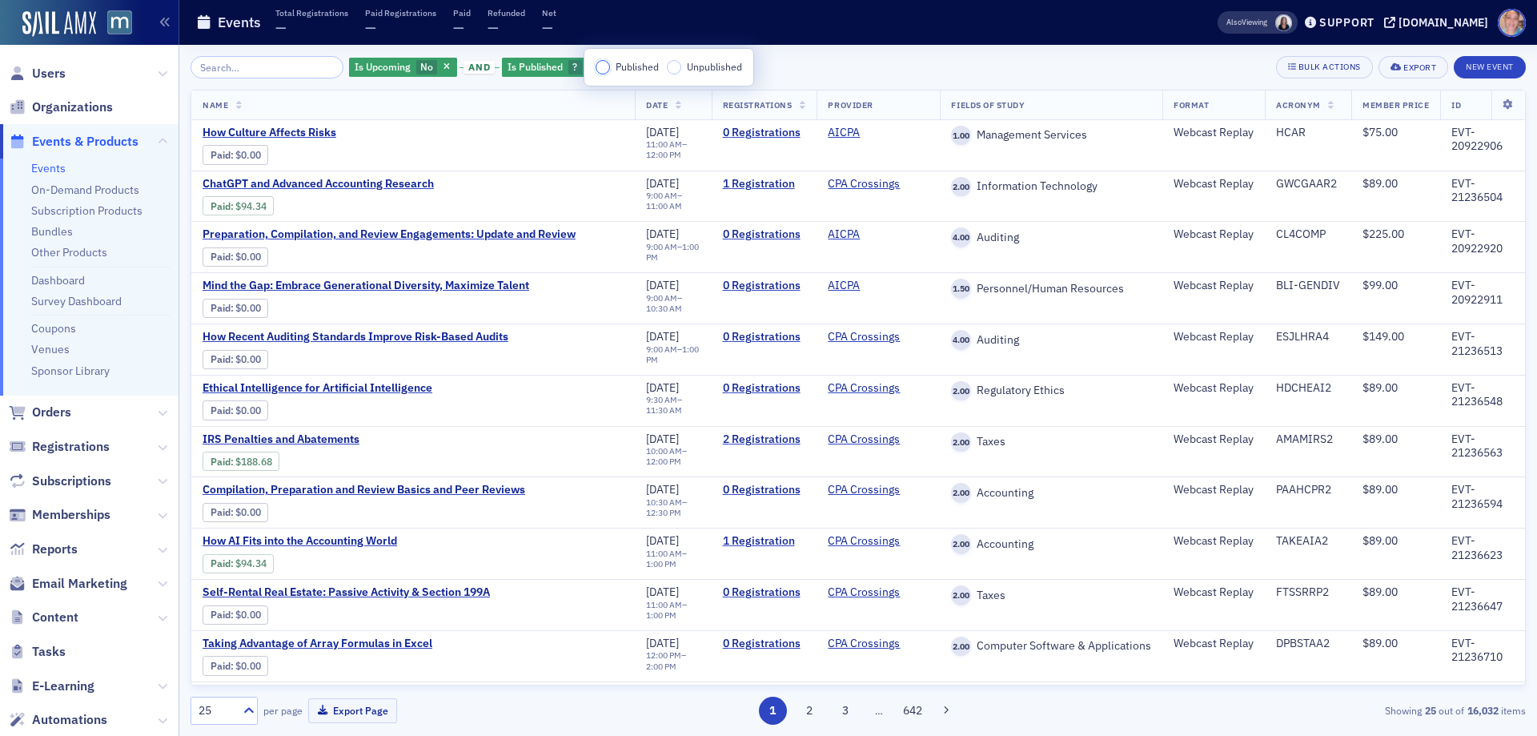
click at [600, 68] on input "Published" at bounding box center [603, 67] width 14 height 14
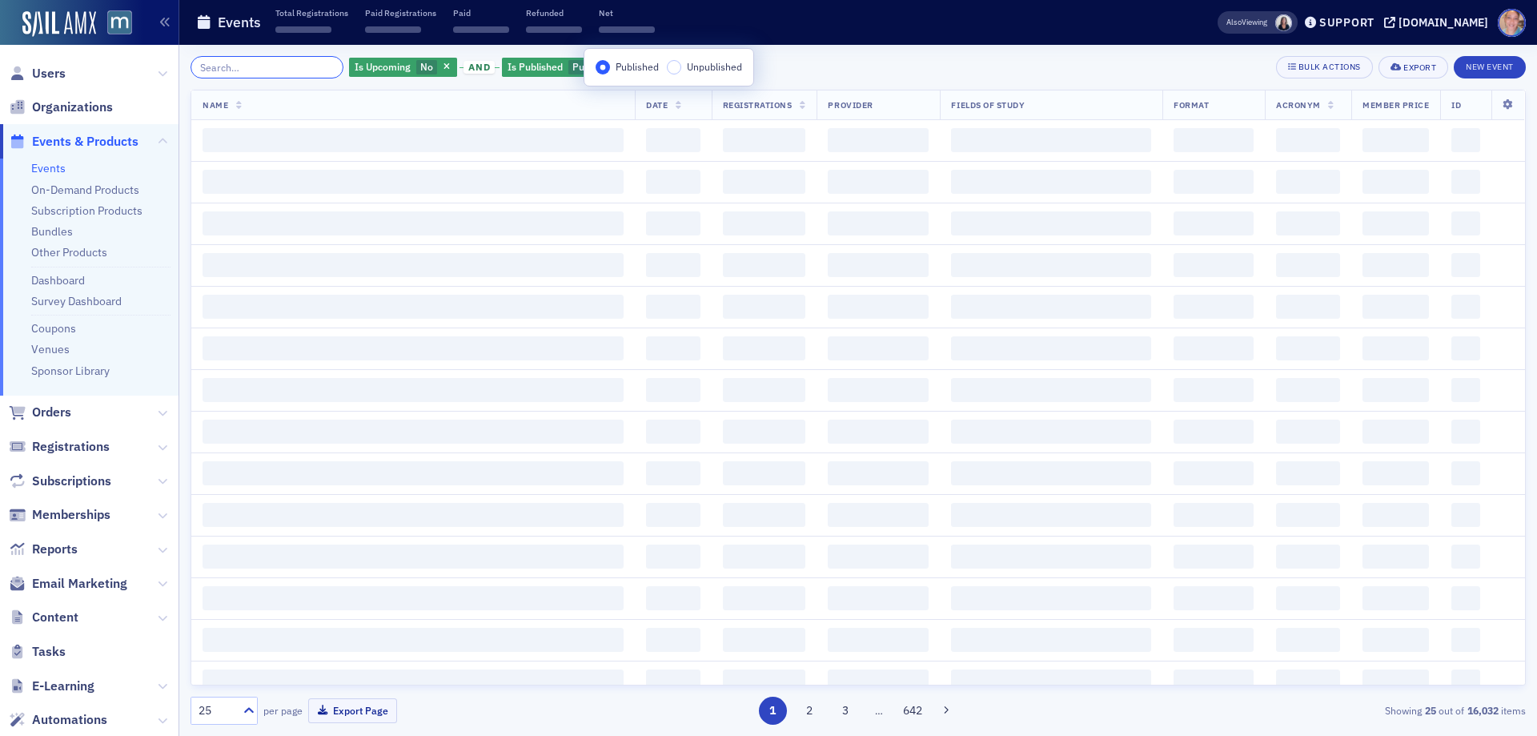
click at [299, 66] on input "search" at bounding box center [267, 67] width 153 height 22
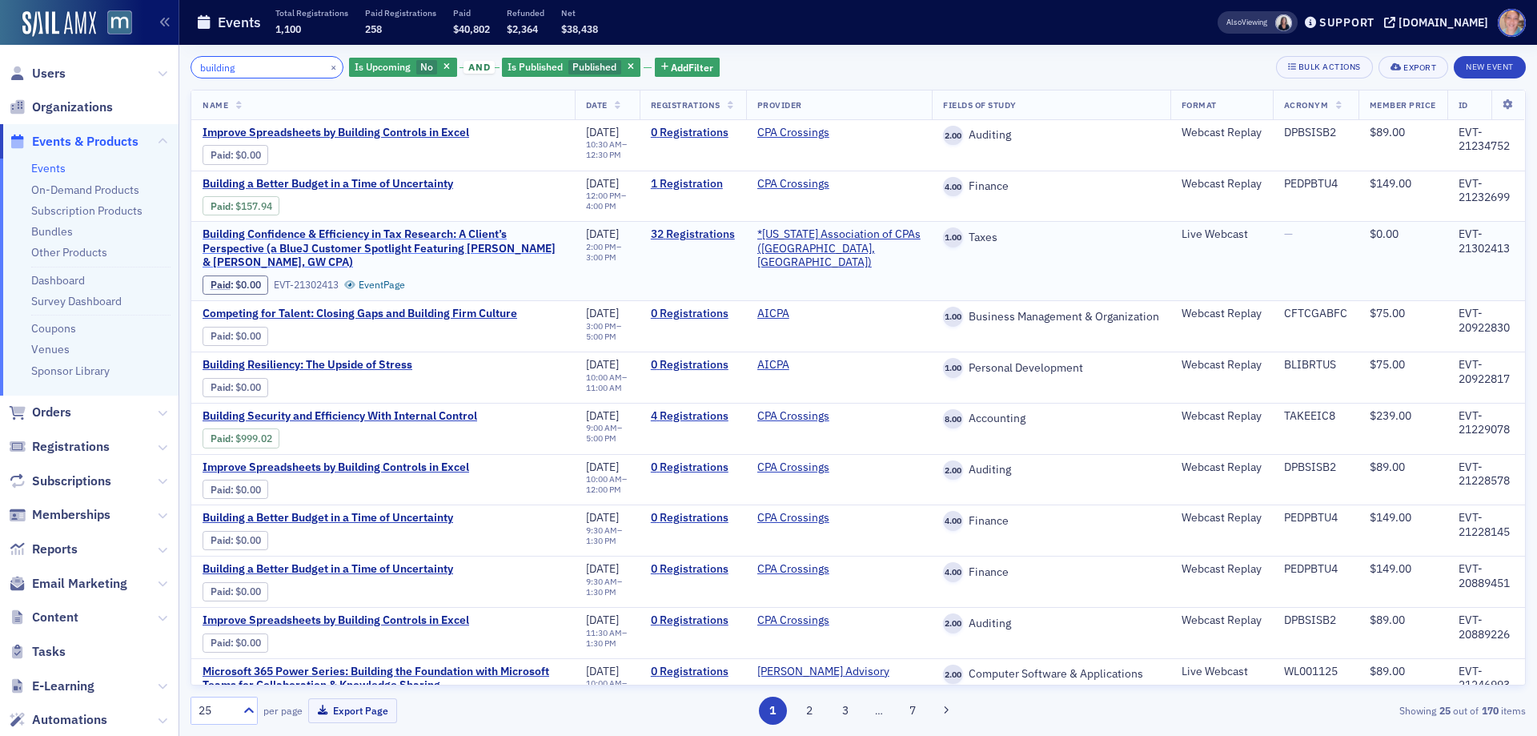
type input "building"
drag, startPoint x: 231, startPoint y: 231, endPoint x: 641, endPoint y: 231, distance: 410.0
click at [641, 231] on tr "Building Confidence & Efficiency in Tax Research: A Client’s Perspective (a Blu…" at bounding box center [858, 261] width 1334 height 79
copy tr "Building Confidence & Efficiency in Tax Research: A Client’s Perspective (a Blu…"
click at [384, 65] on span "Is Upcoming" at bounding box center [383, 66] width 56 height 13
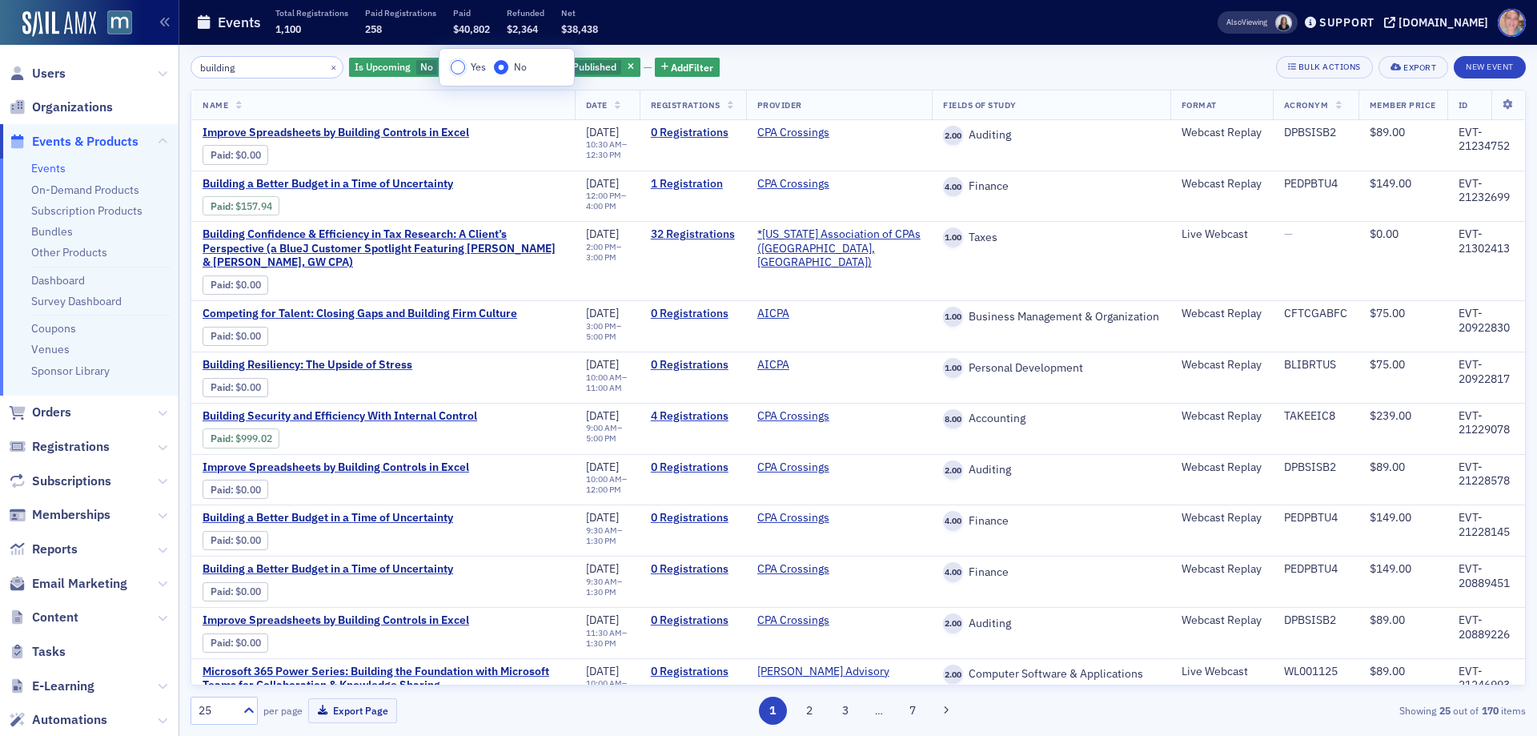
click at [458, 66] on input "Yes" at bounding box center [458, 67] width 14 height 14
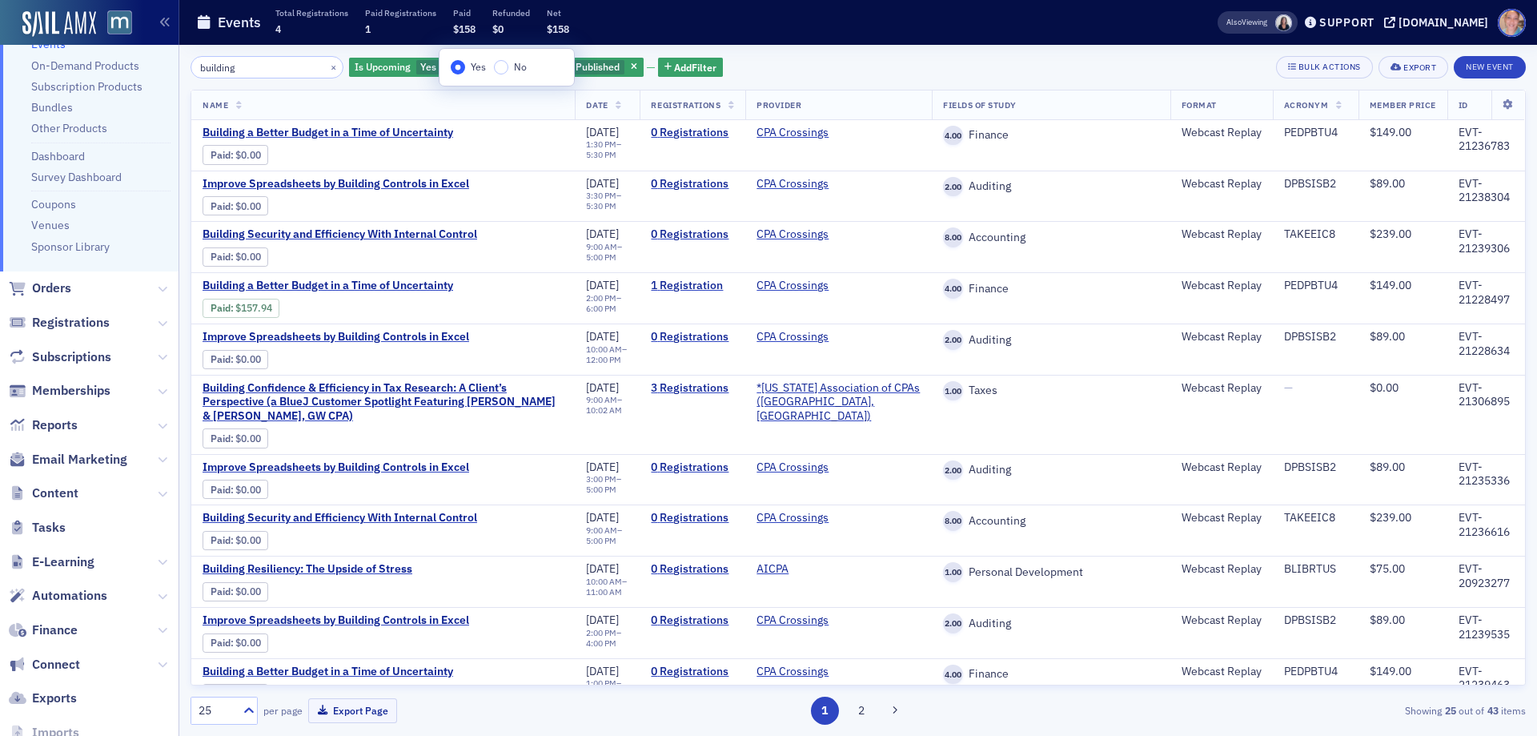
scroll to position [206, 0]
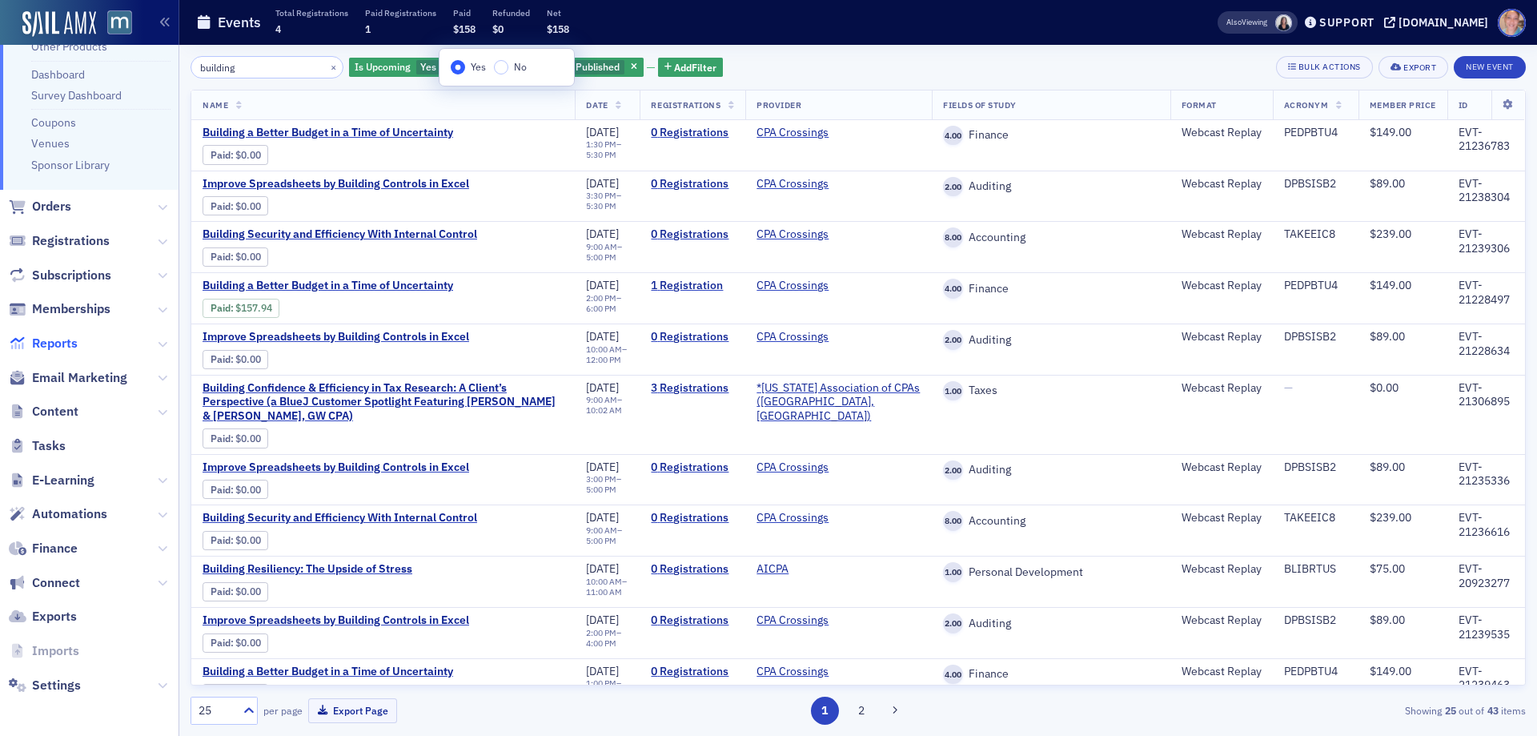
click at [60, 346] on span "Reports" at bounding box center [55, 344] width 46 height 18
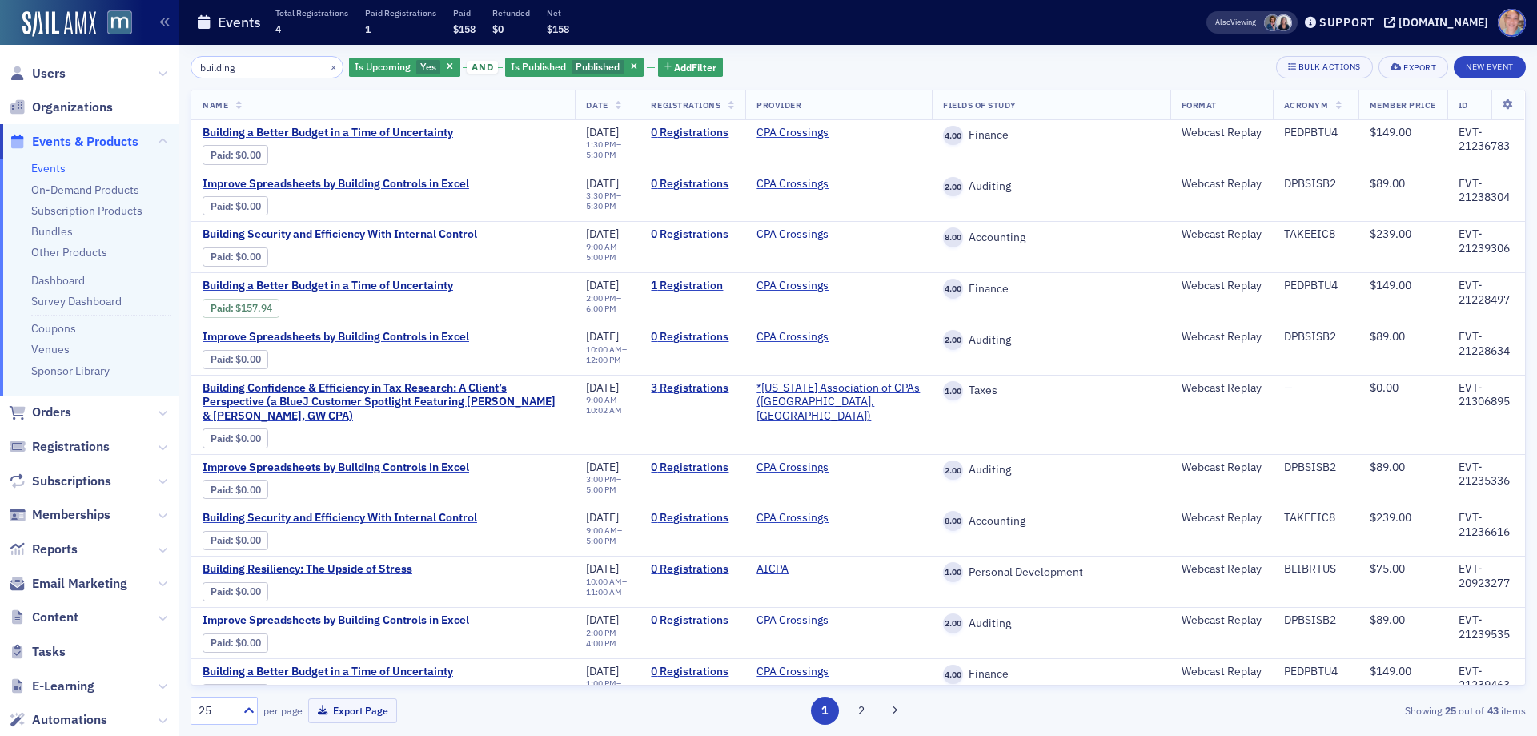
drag, startPoint x: 289, startPoint y: 62, endPoint x: 0, endPoint y: 69, distance: 289.1
click at [0, 61] on div "Users Organizations Events & Products Events On-Demand Products Subscription Pr…" at bounding box center [768, 368] width 1537 height 736
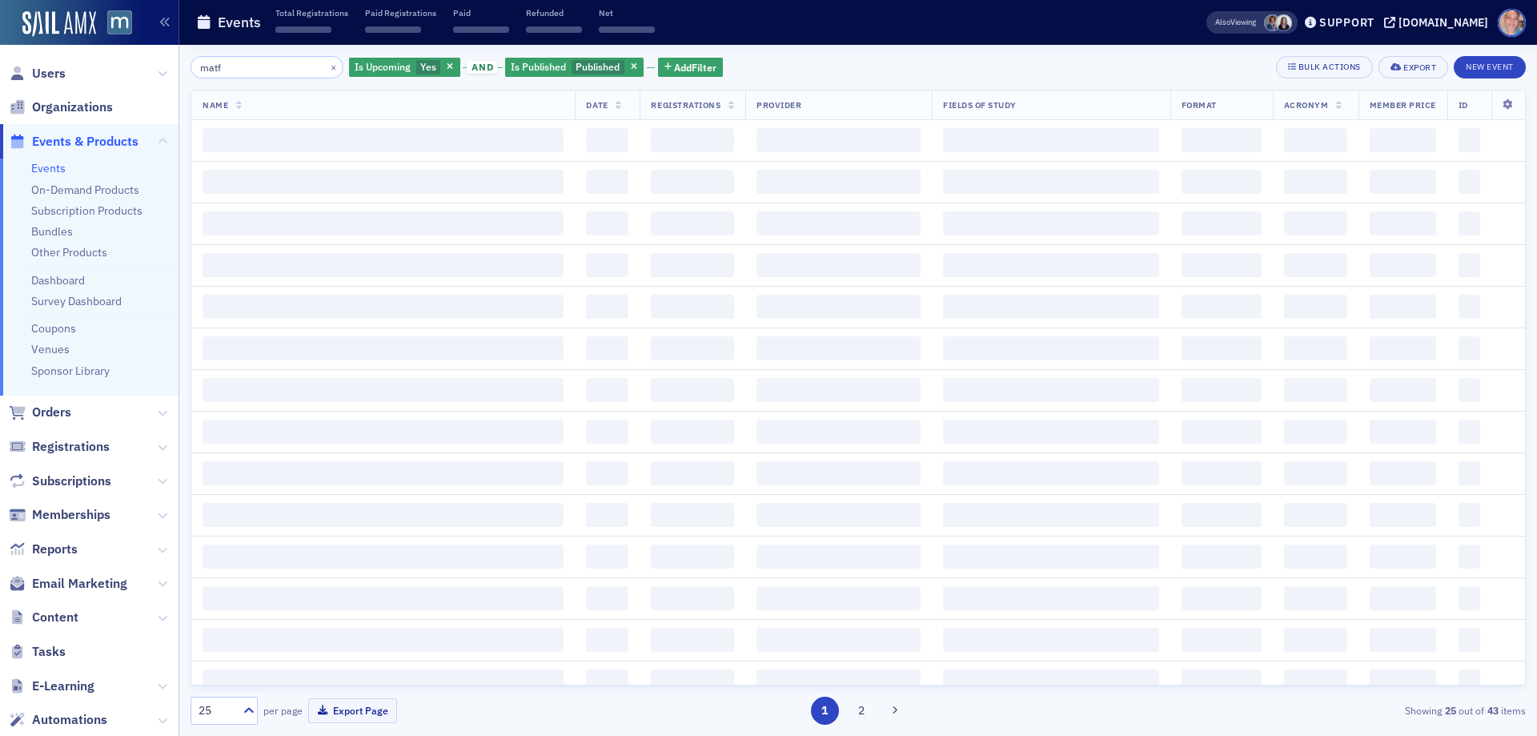
type input "matf"
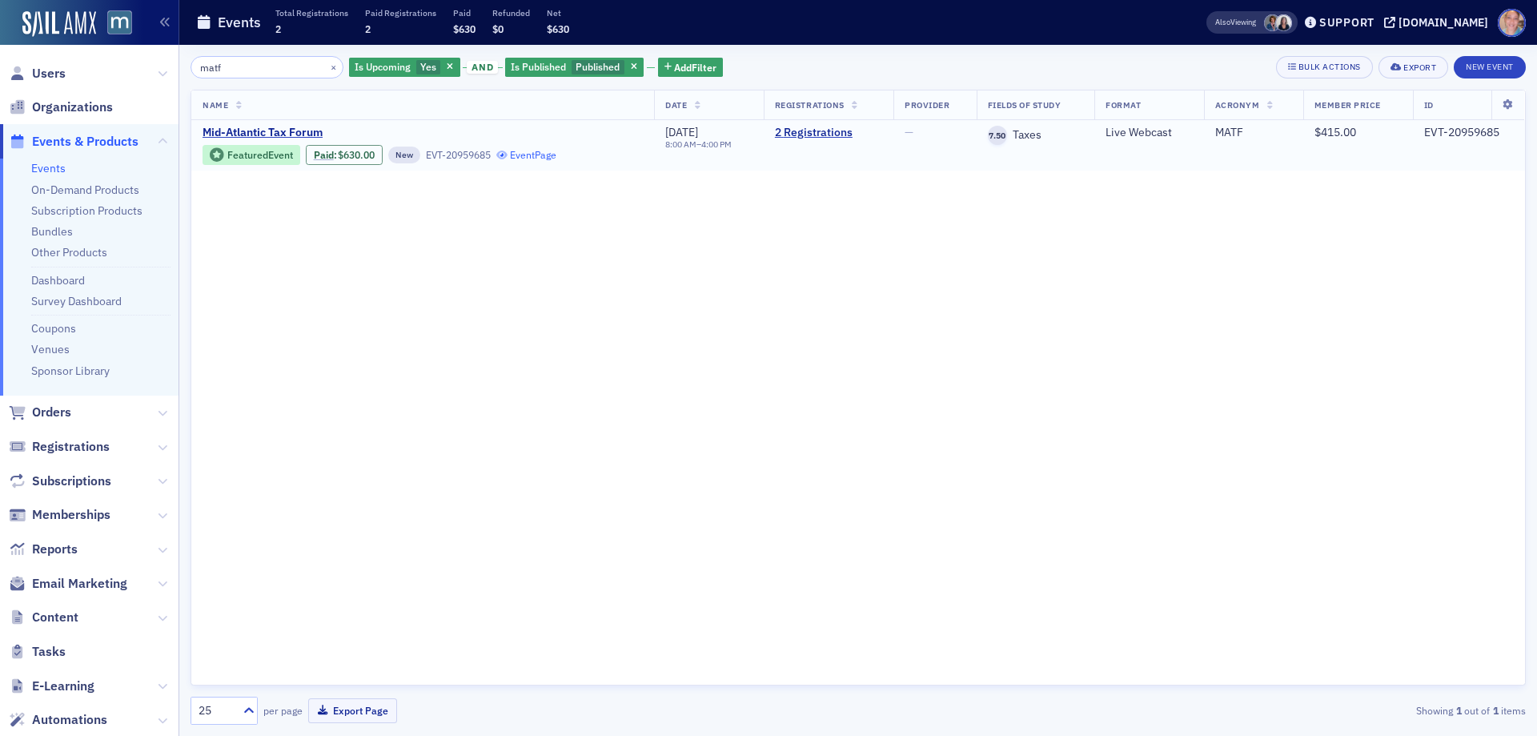
click at [538, 155] on link "Event Page" at bounding box center [526, 155] width 61 height 12
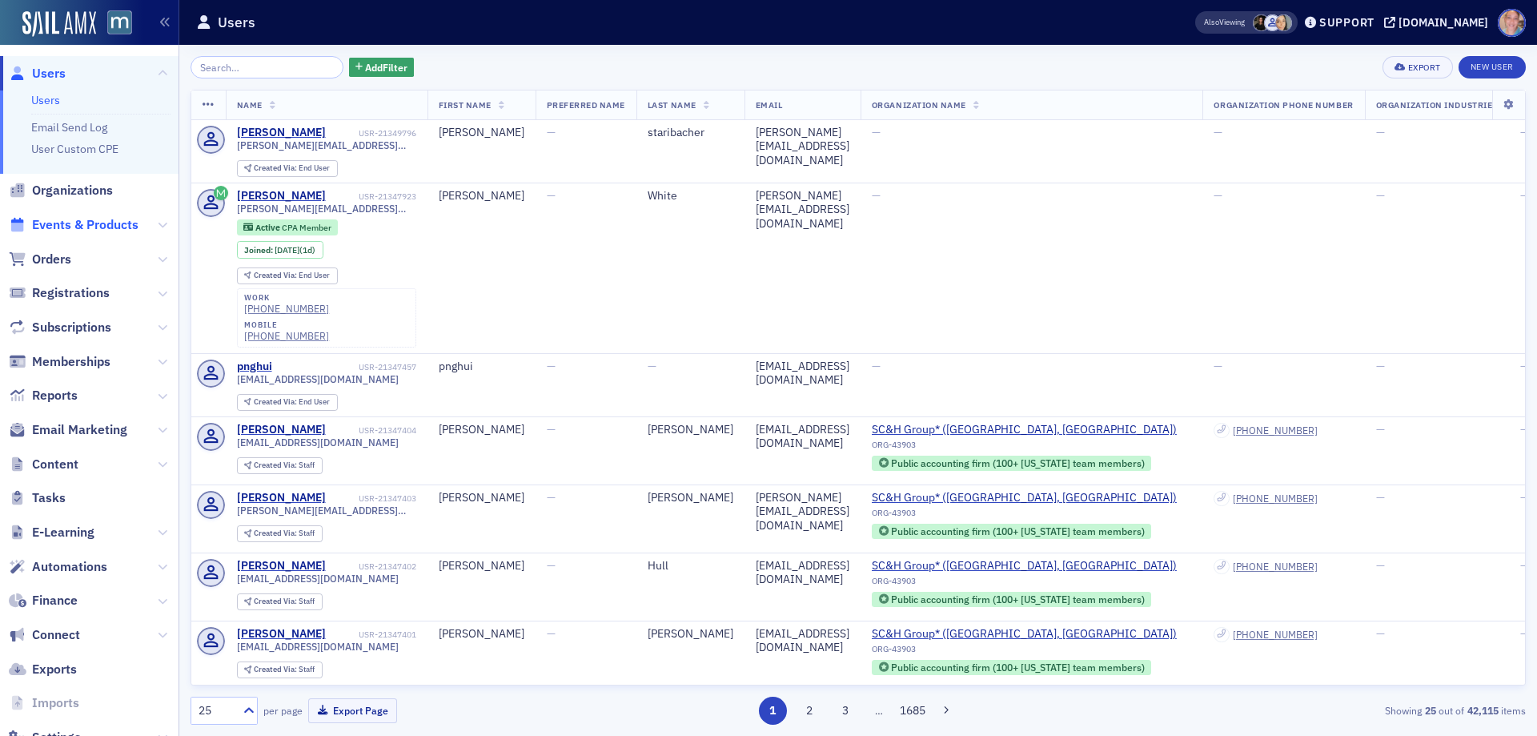
click at [89, 221] on span "Events & Products" at bounding box center [85, 225] width 106 height 18
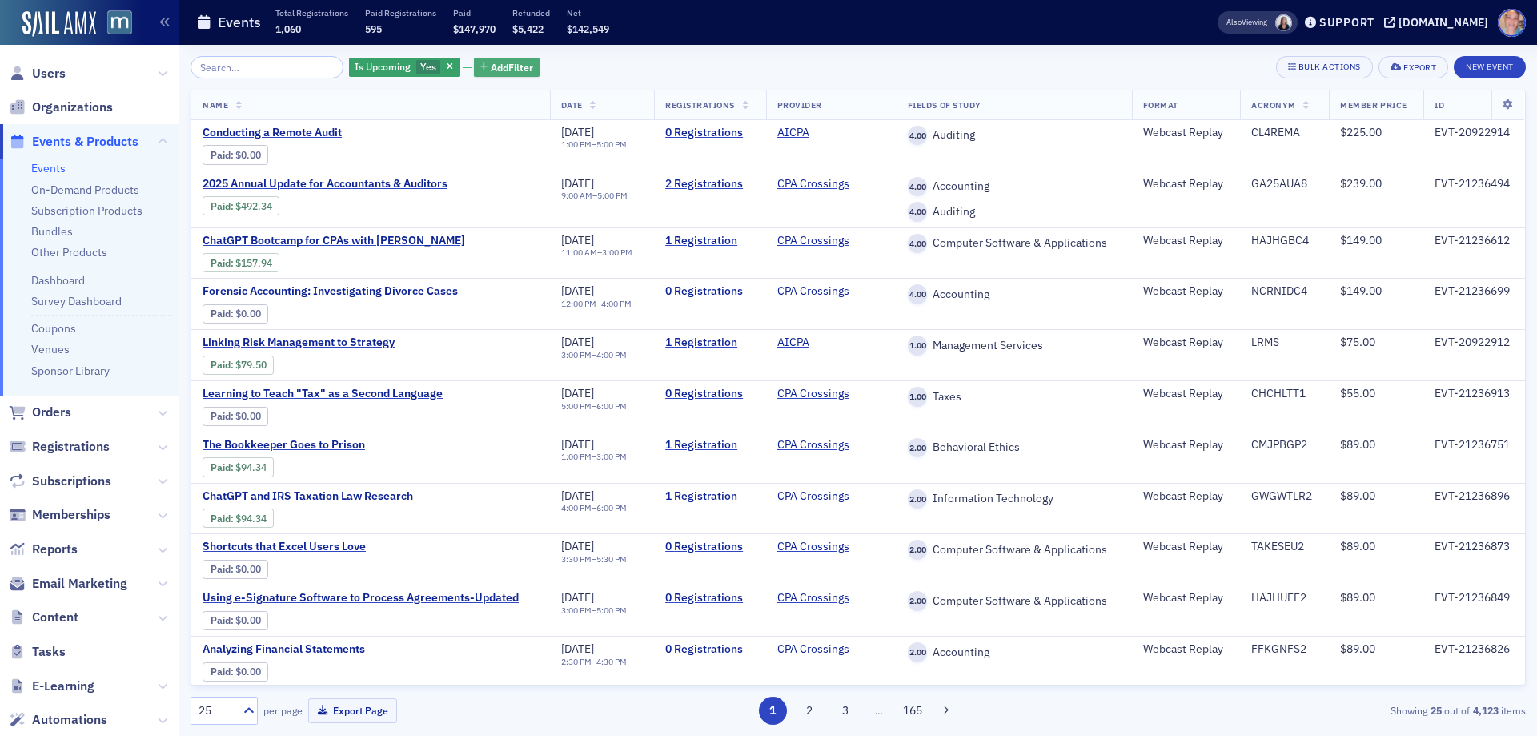
click at [492, 62] on span "Add Filter" at bounding box center [512, 67] width 42 height 14
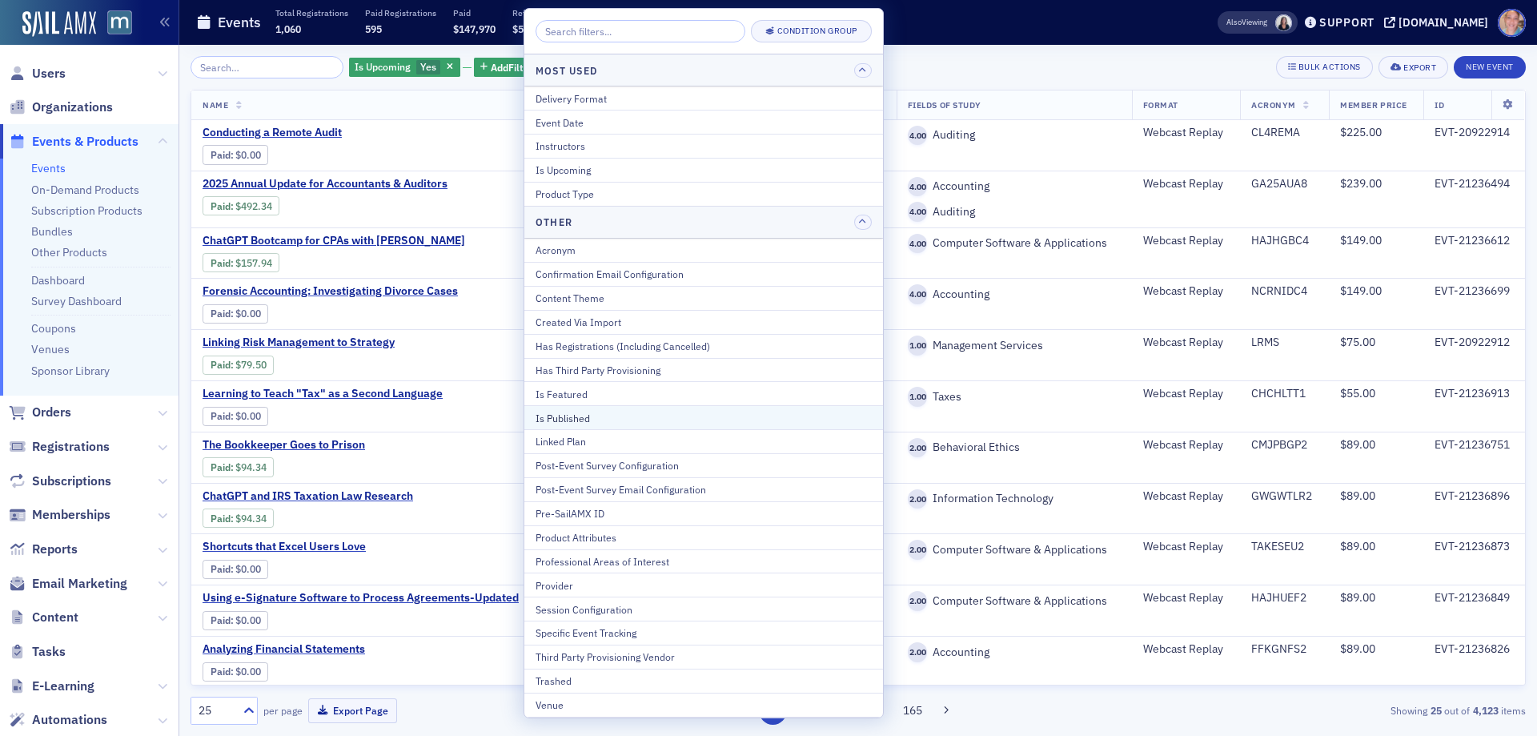
click at [599, 420] on div "Is Published" at bounding box center [704, 418] width 336 height 14
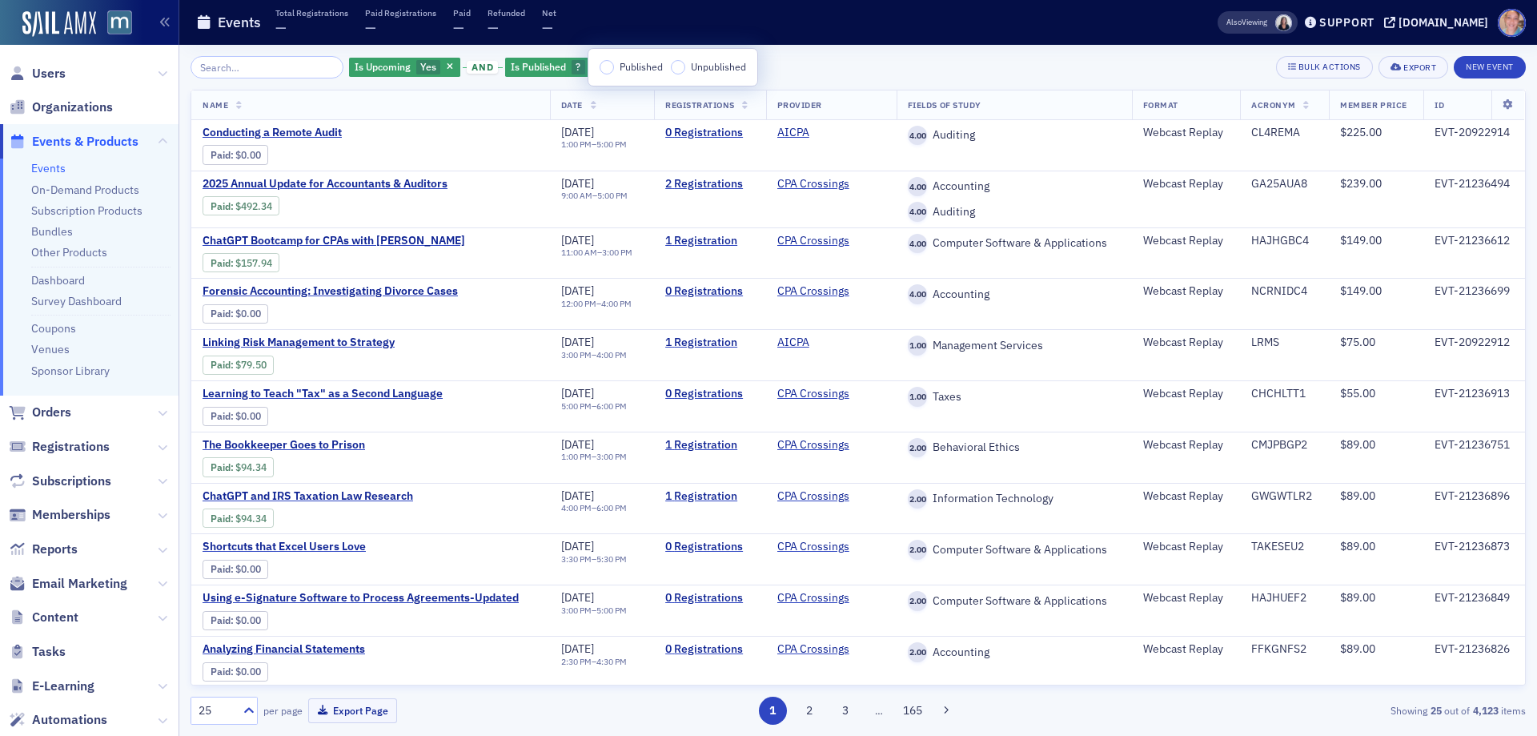
click at [615, 69] on label "Published" at bounding box center [631, 67] width 63 height 14
click at [614, 69] on input "Published" at bounding box center [607, 67] width 14 height 14
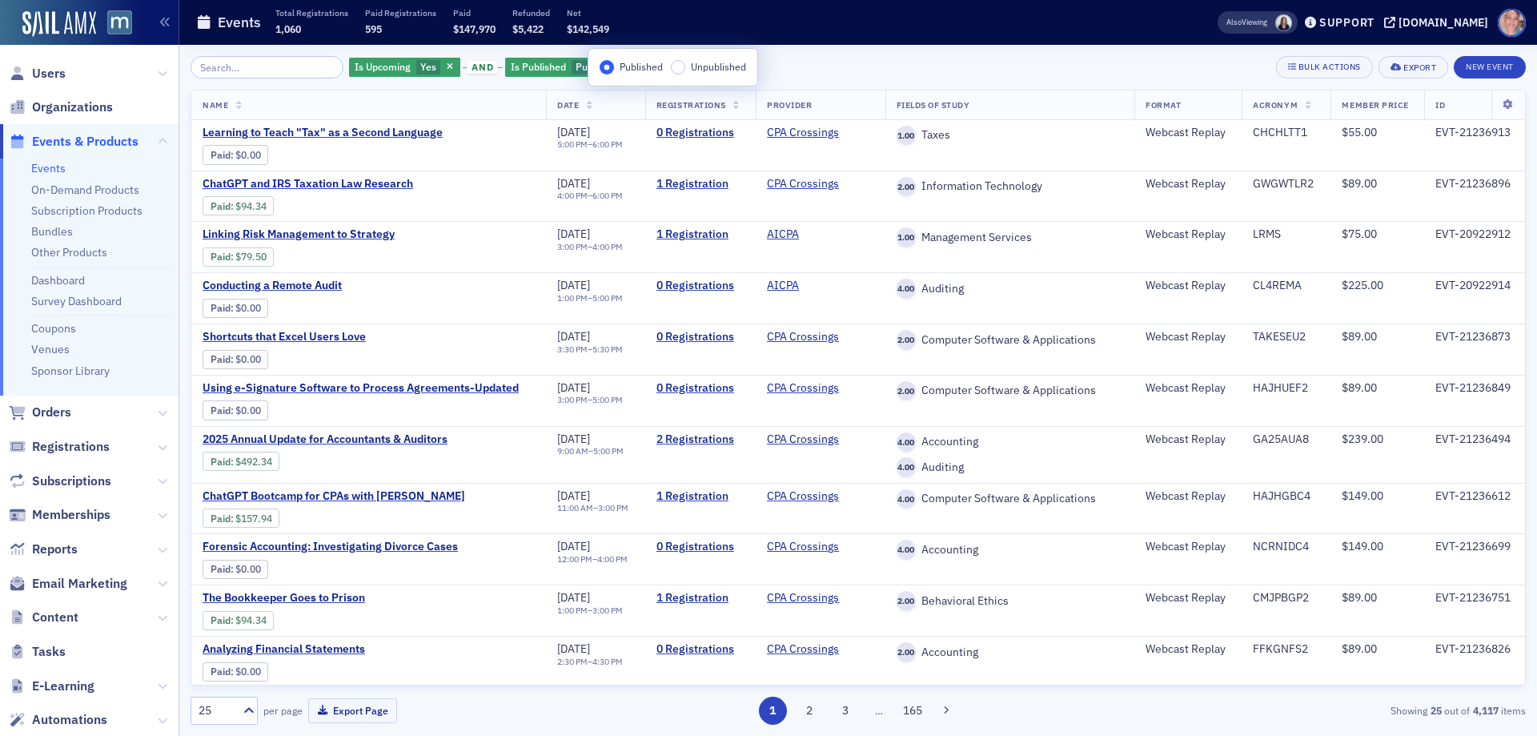
click at [938, 64] on div "Is Upcoming Yes and Is Published Published Add Filter Bulk Actions Export New E…" at bounding box center [859, 67] width 1336 height 22
click at [281, 74] on input "search" at bounding box center [267, 67] width 153 height 22
click at [247, 65] on input "search" at bounding box center [267, 67] width 153 height 22
paste input "EVT-20866915"
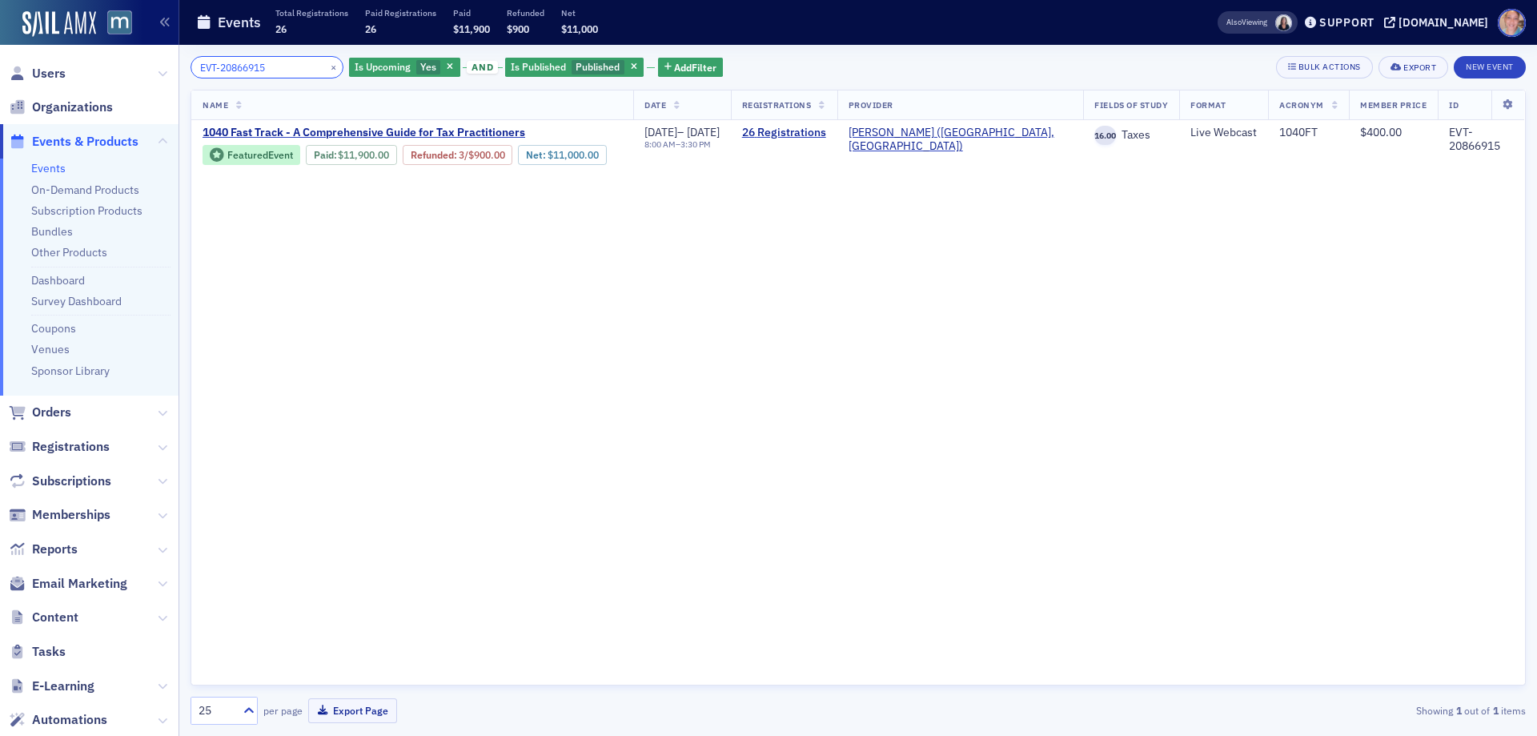
type input "EVT-20866915"
click at [327, 66] on button "×" at bounding box center [334, 66] width 14 height 14
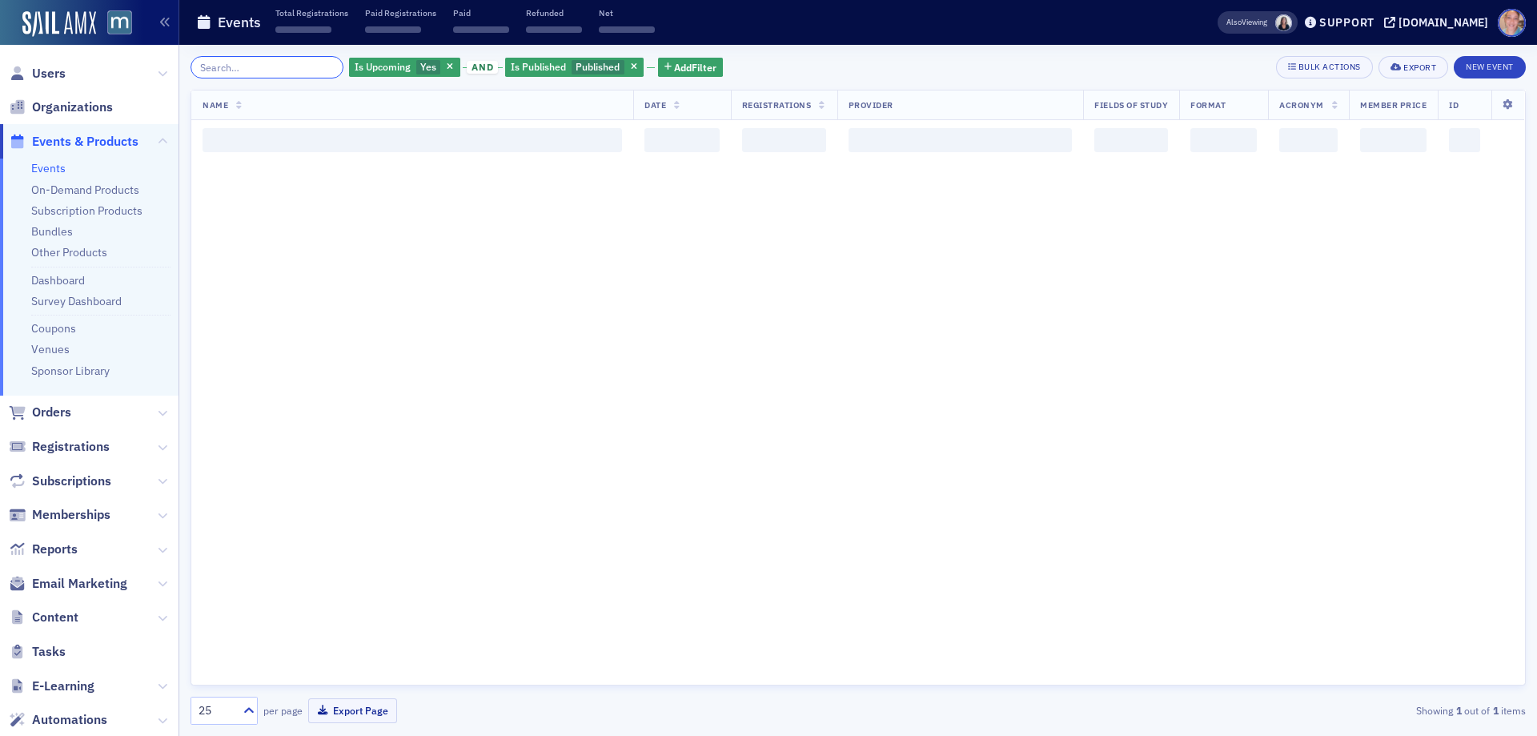
click at [237, 67] on input "search" at bounding box center [267, 67] width 153 height 22
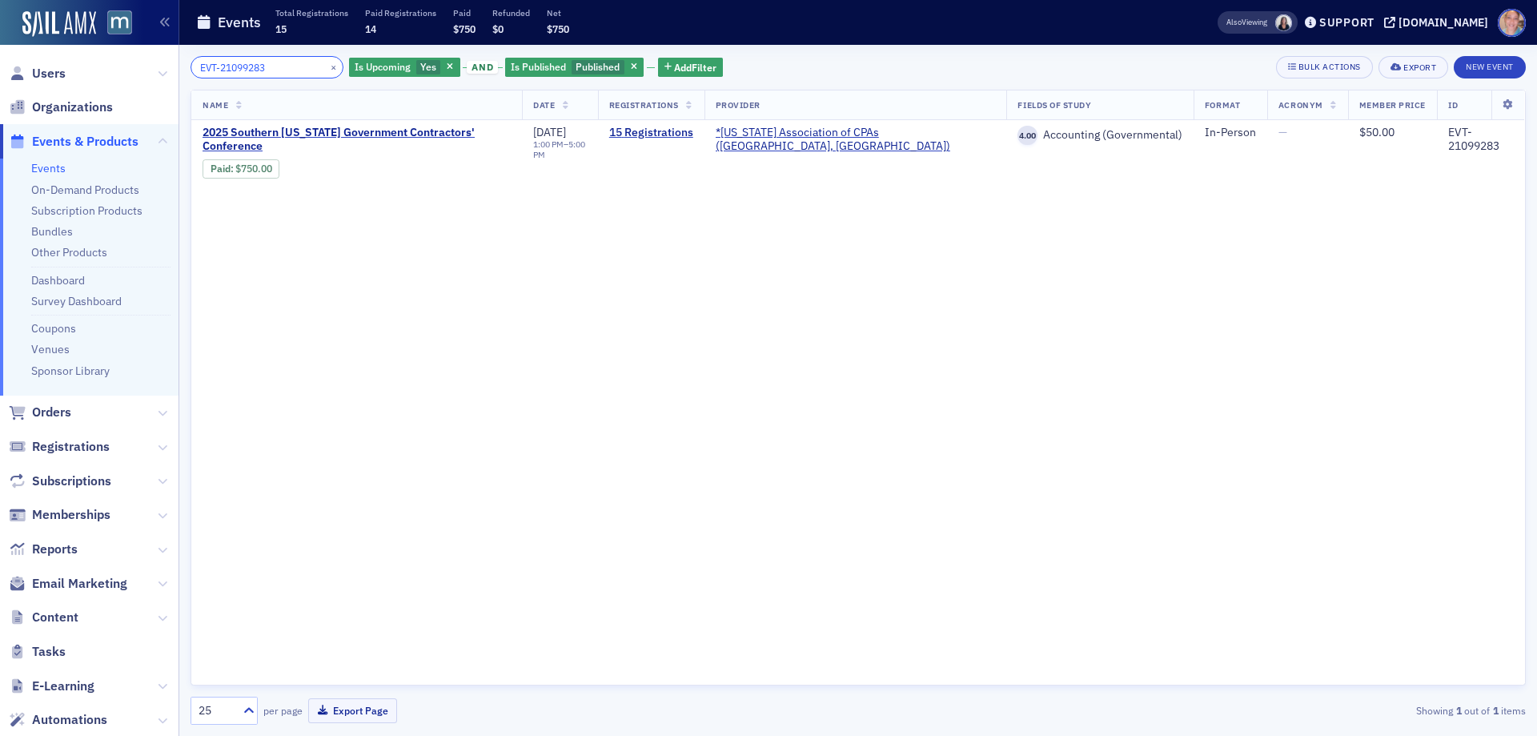
type input "EVT-21099283"
click at [327, 71] on button "×" at bounding box center [334, 66] width 14 height 14
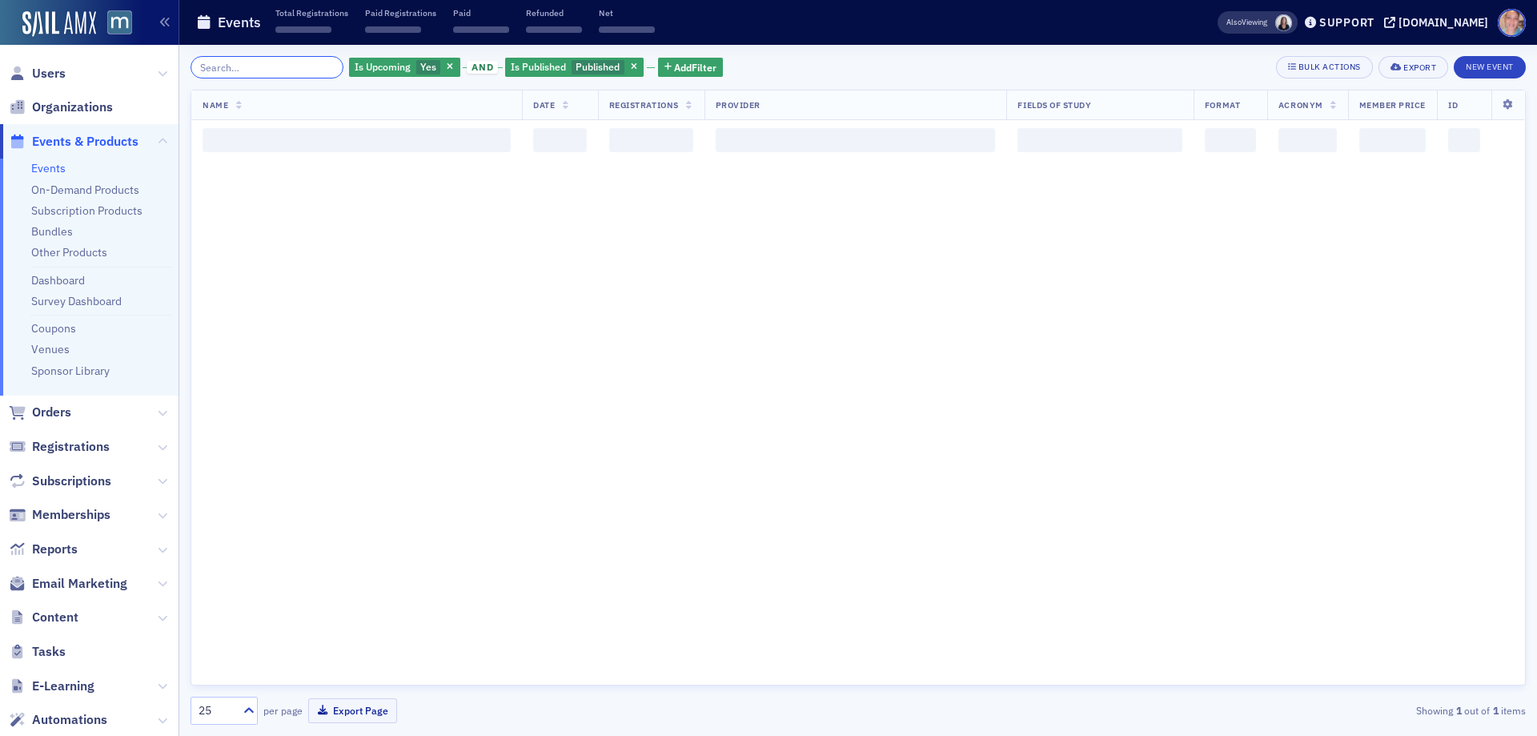
click at [259, 66] on input "search" at bounding box center [267, 67] width 153 height 22
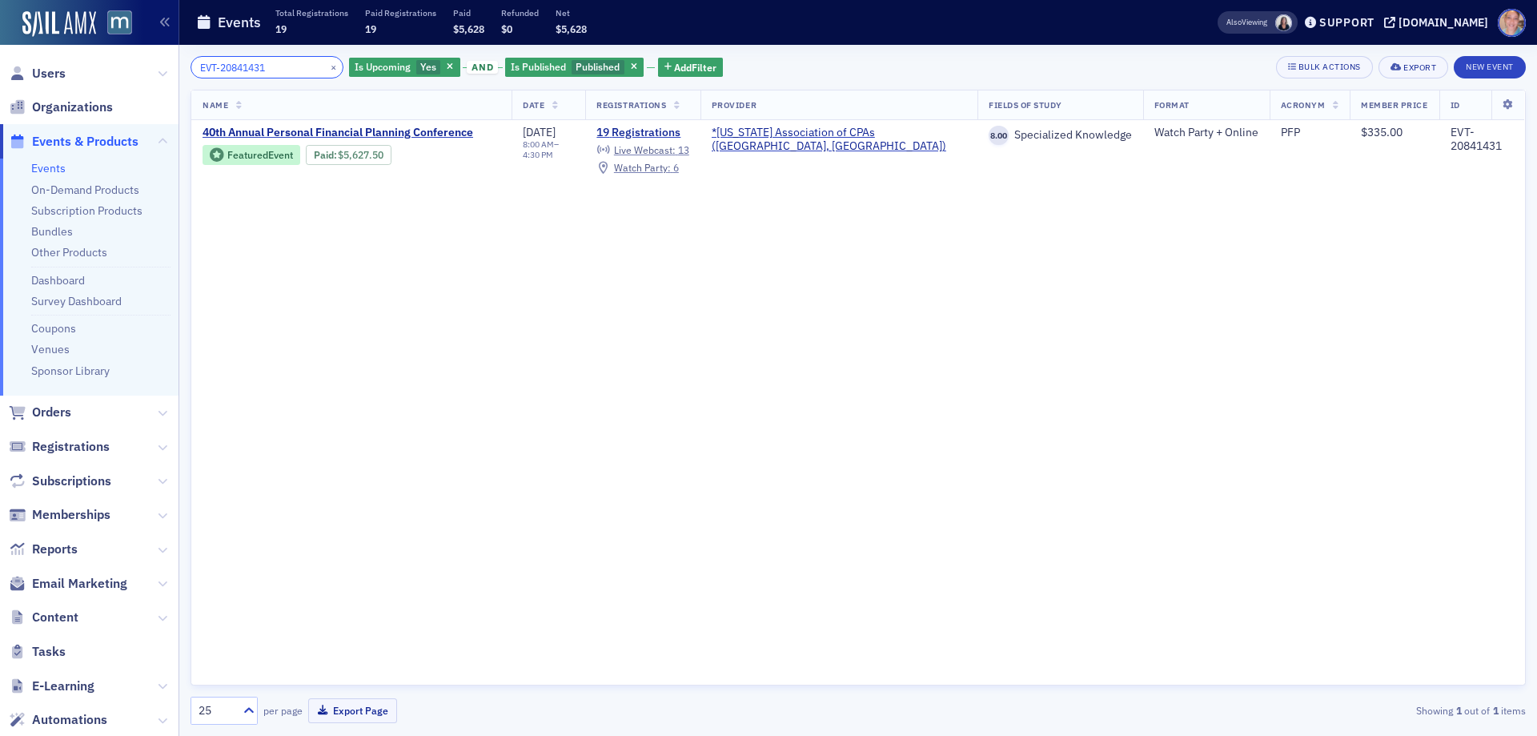
type input "EVT-20841431"
click at [327, 68] on button "×" at bounding box center [334, 66] width 14 height 14
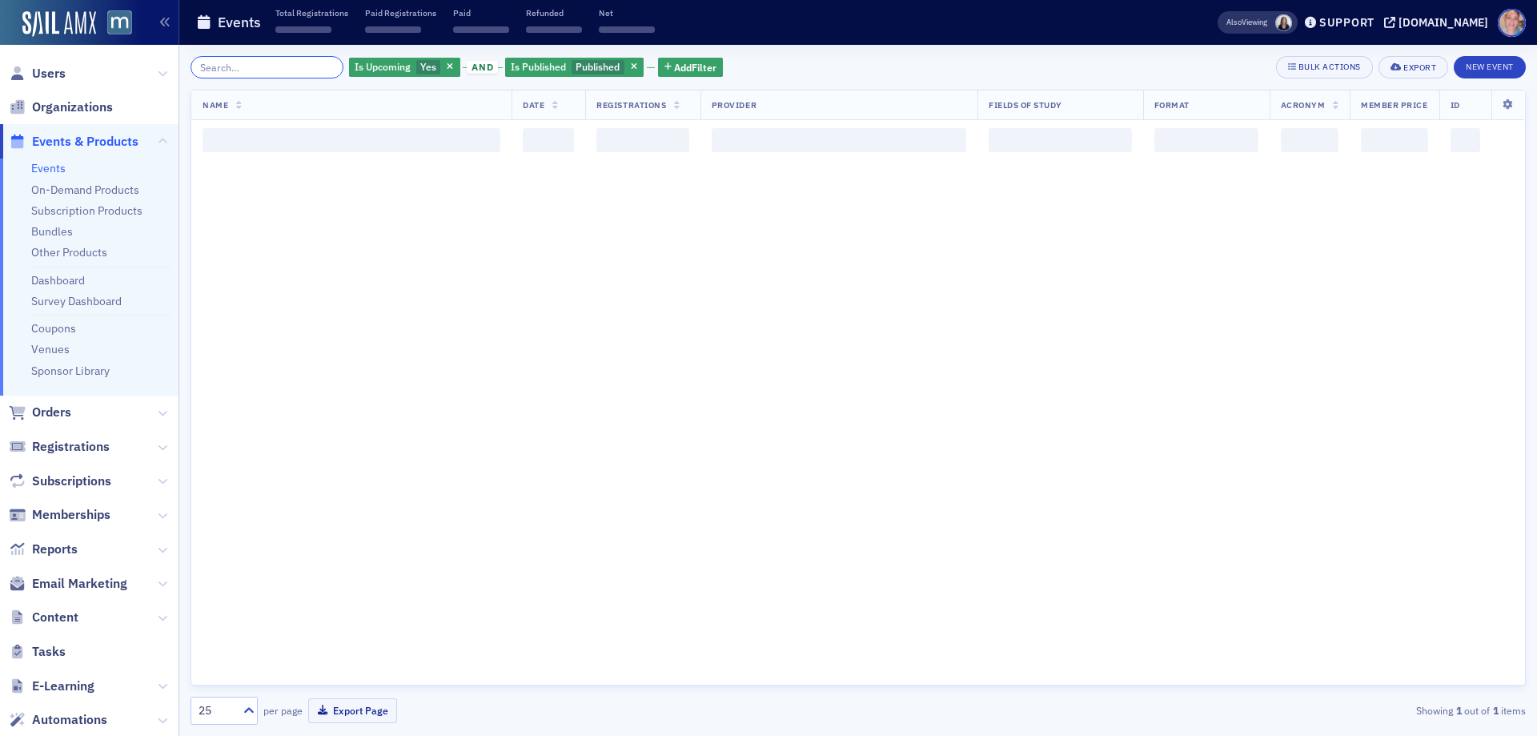
click at [255, 66] on input "search" at bounding box center [267, 67] width 153 height 22
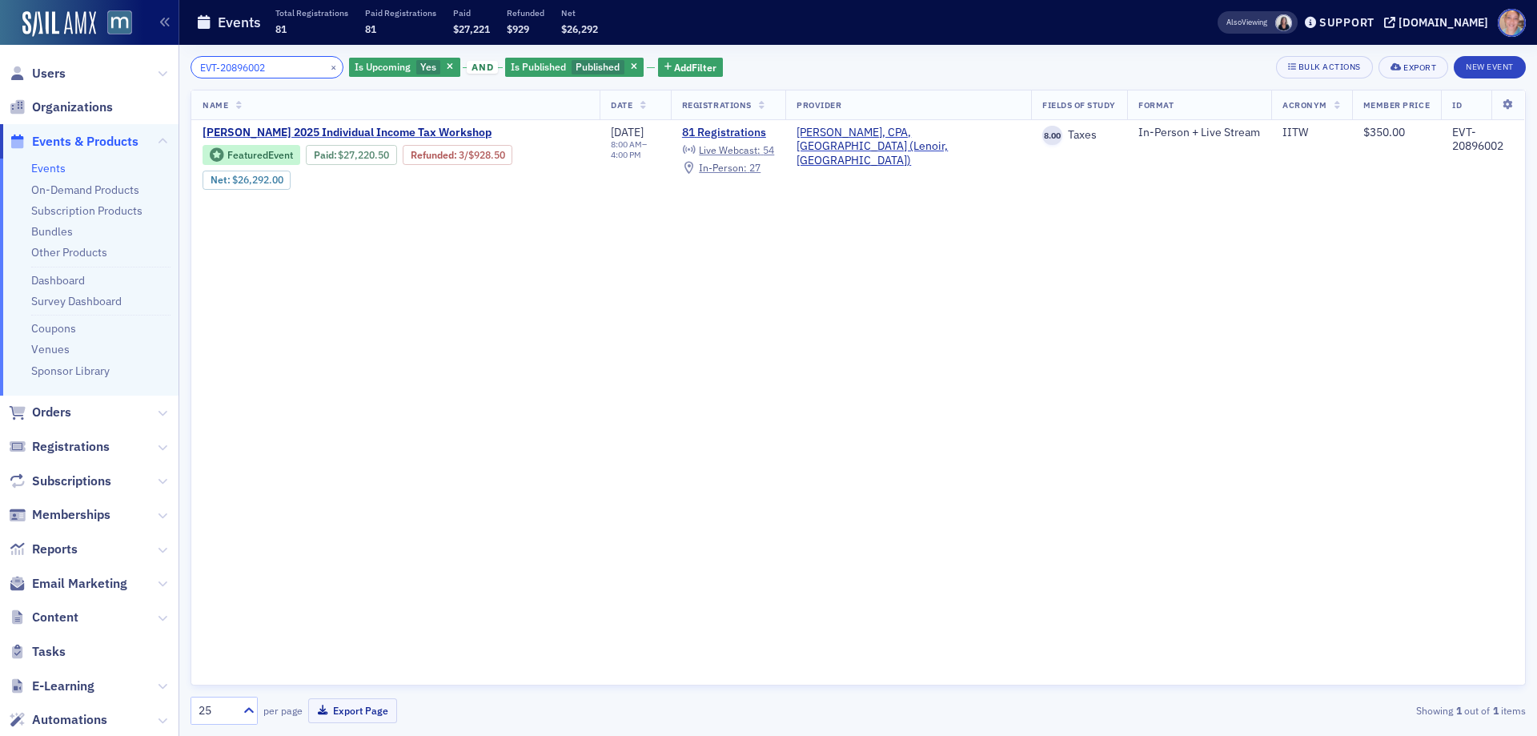
type input "EVT-20896002"
drag, startPoint x: 317, startPoint y: 71, endPoint x: 290, endPoint y: 70, distance: 27.3
click at [327, 71] on button "×" at bounding box center [334, 66] width 14 height 14
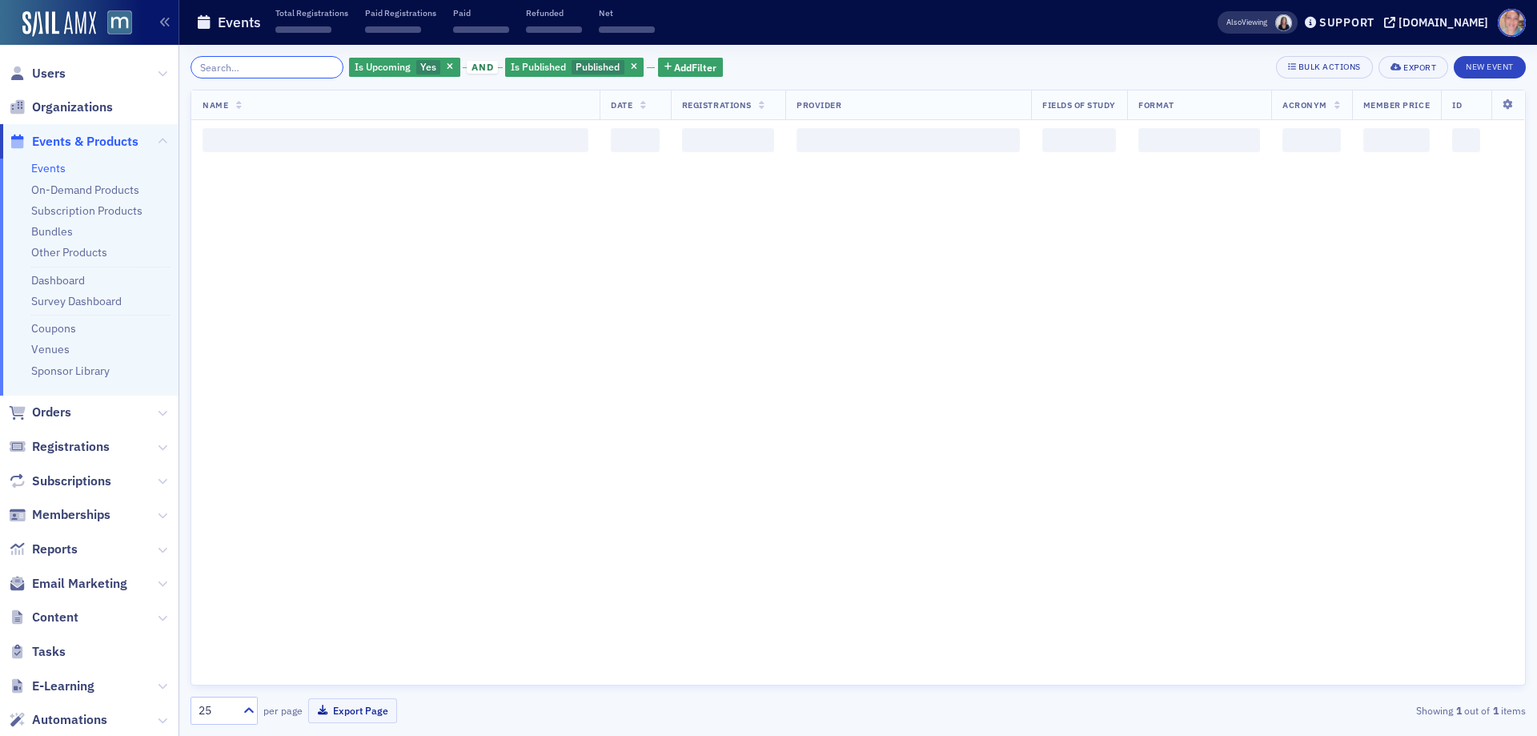
click at [260, 63] on input "search" at bounding box center [267, 67] width 153 height 22
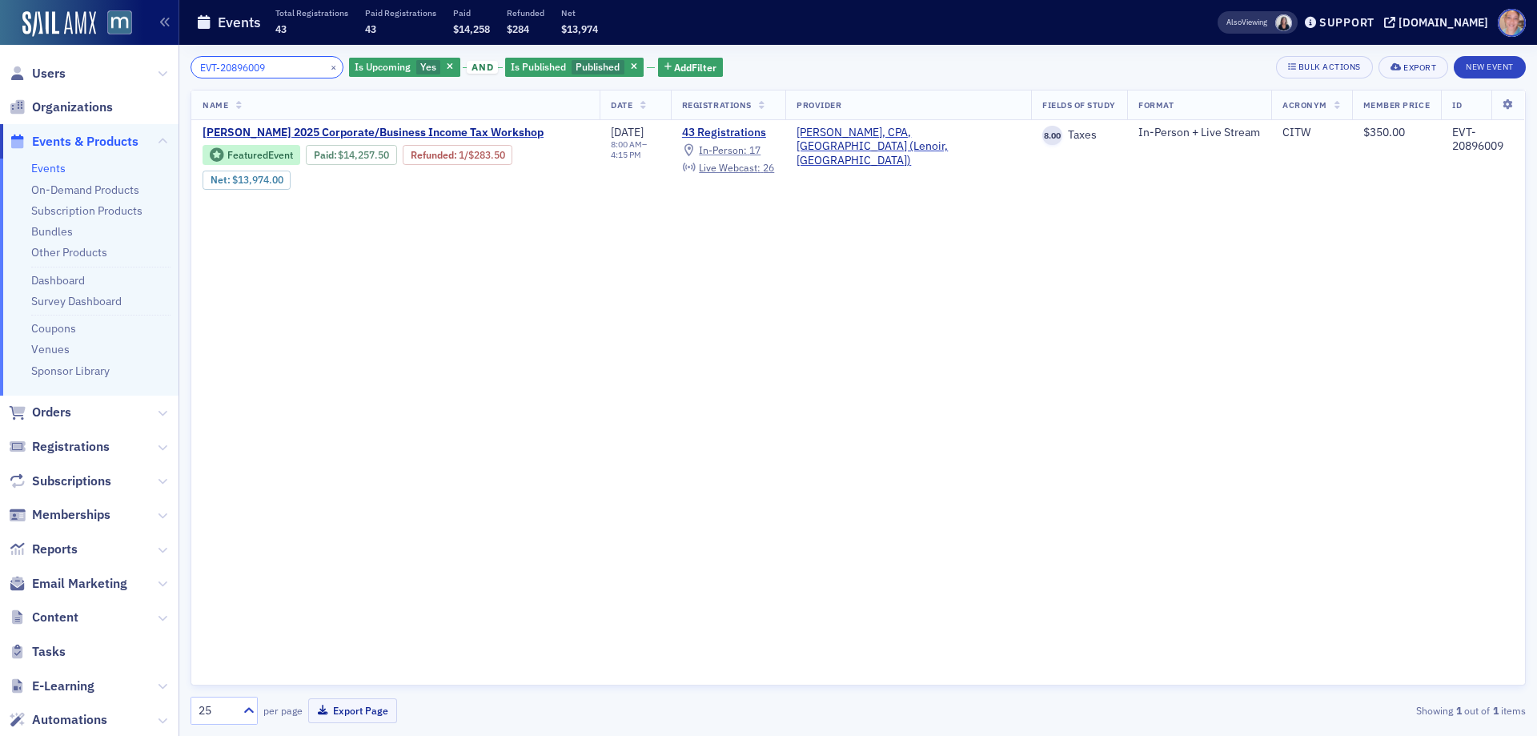
type input "EVT-20896009"
click at [327, 66] on button "×" at bounding box center [334, 66] width 14 height 14
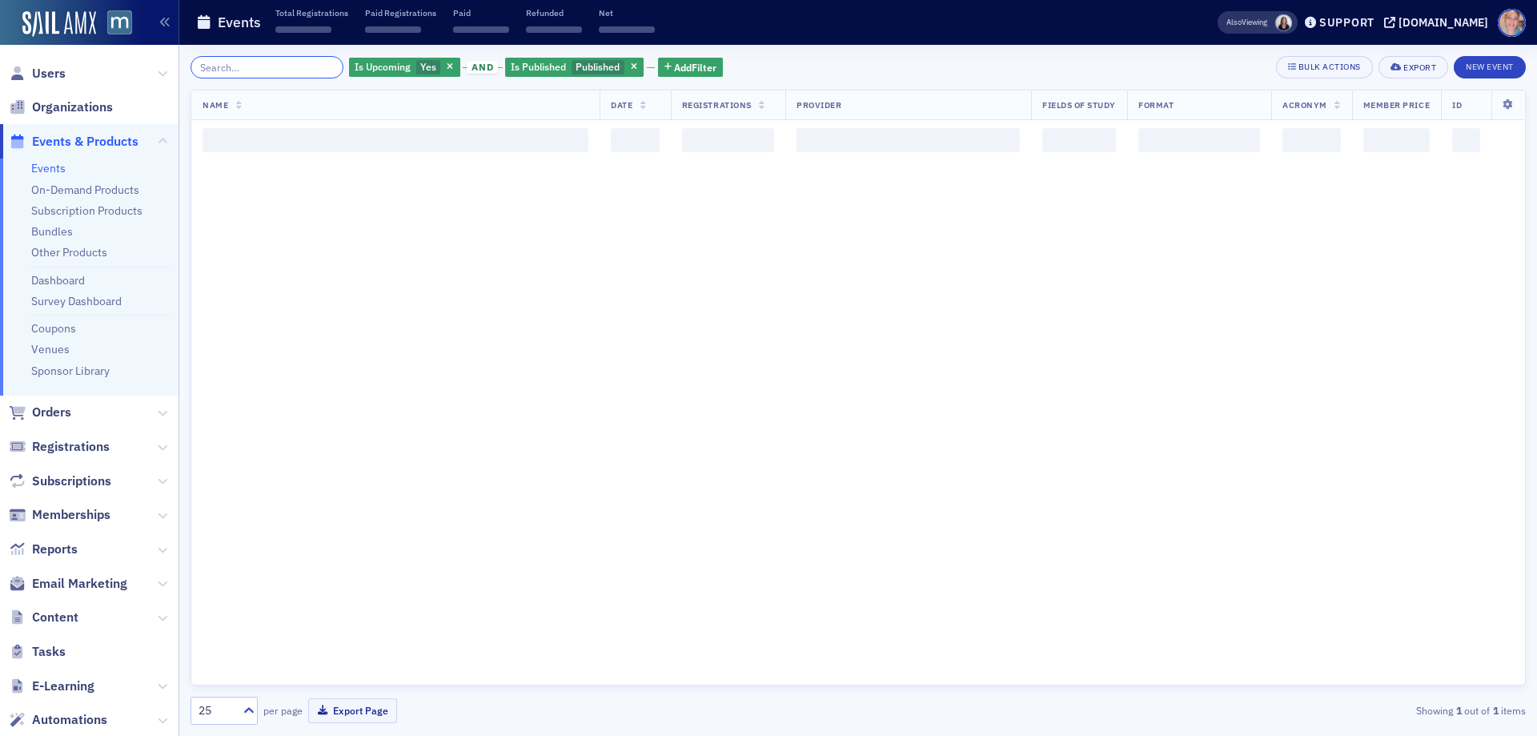
click at [233, 69] on input "search" at bounding box center [267, 67] width 153 height 22
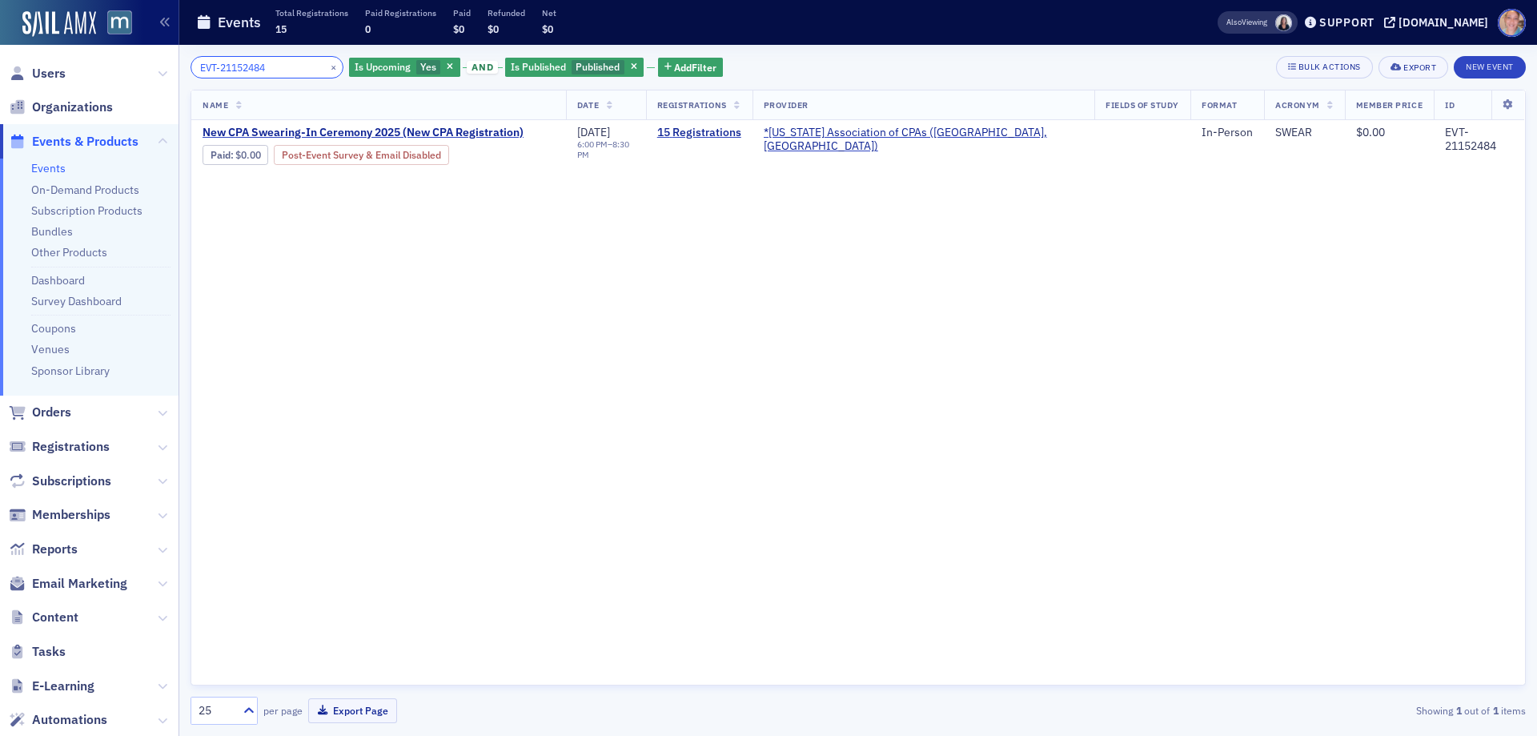
type input "EVT-21152484"
click at [327, 66] on button "×" at bounding box center [334, 66] width 14 height 14
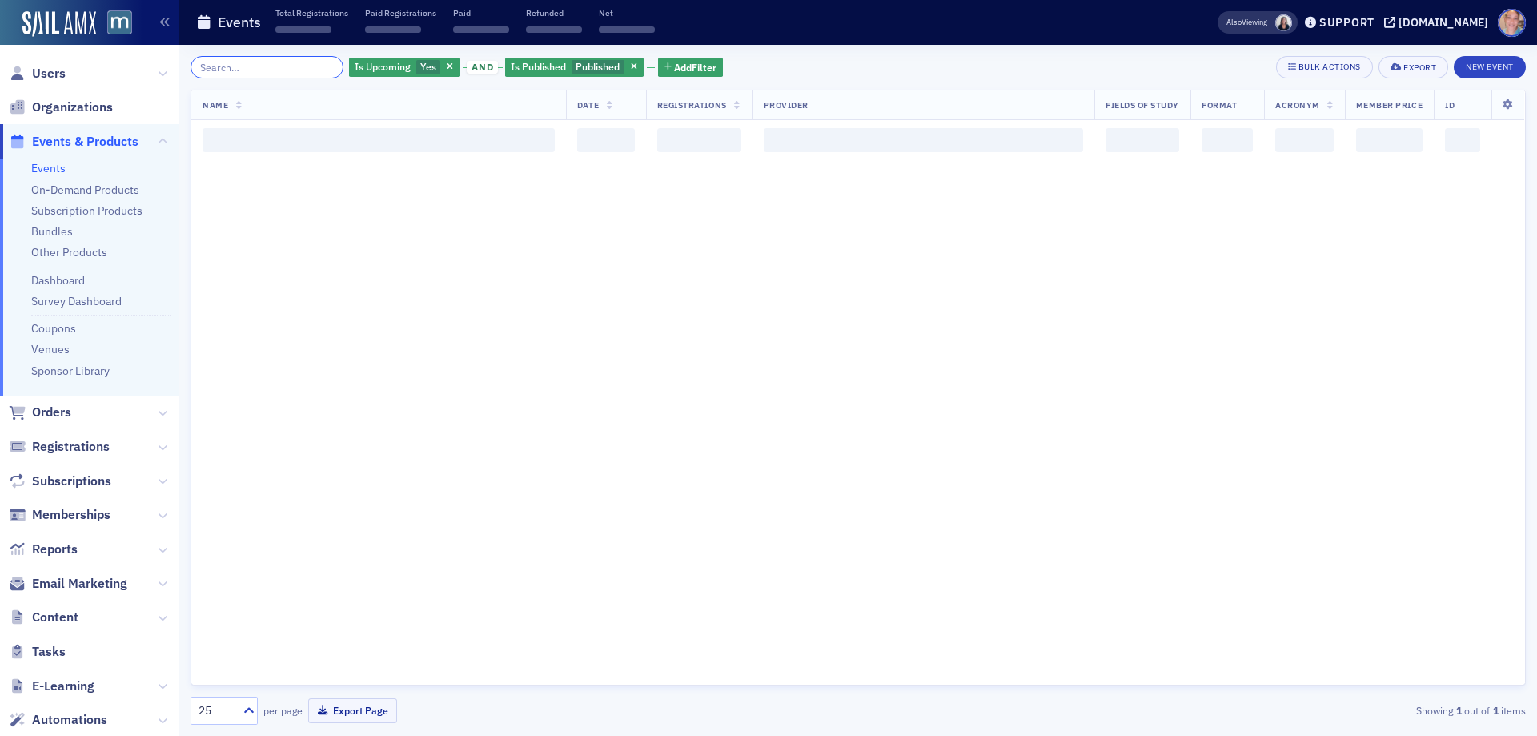
click at [247, 60] on input "search" at bounding box center [267, 67] width 153 height 22
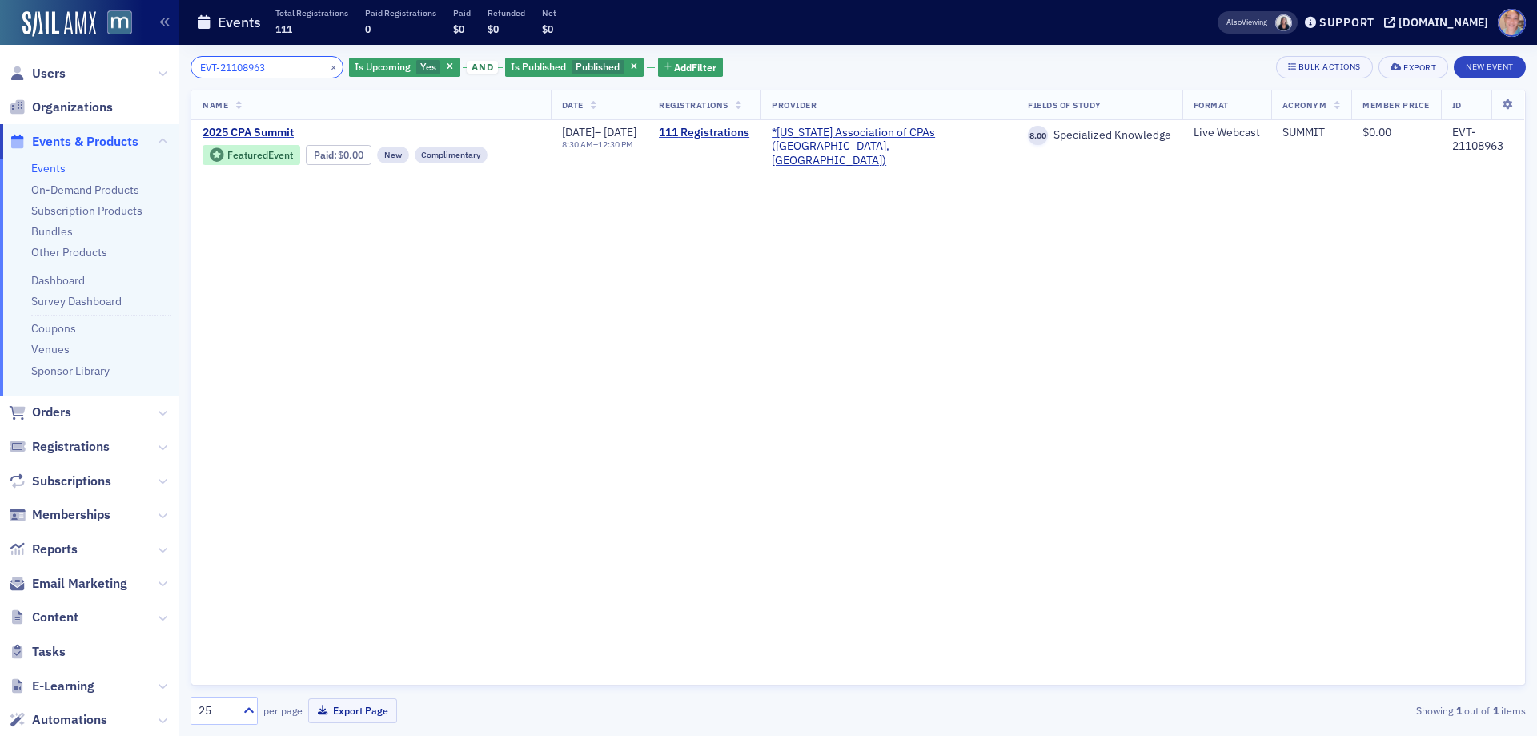
type input "EVT-21108963"
drag, startPoint x: 316, startPoint y: 66, endPoint x: 279, endPoint y: 63, distance: 37.0
click at [327, 66] on button "×" at bounding box center [334, 66] width 14 height 14
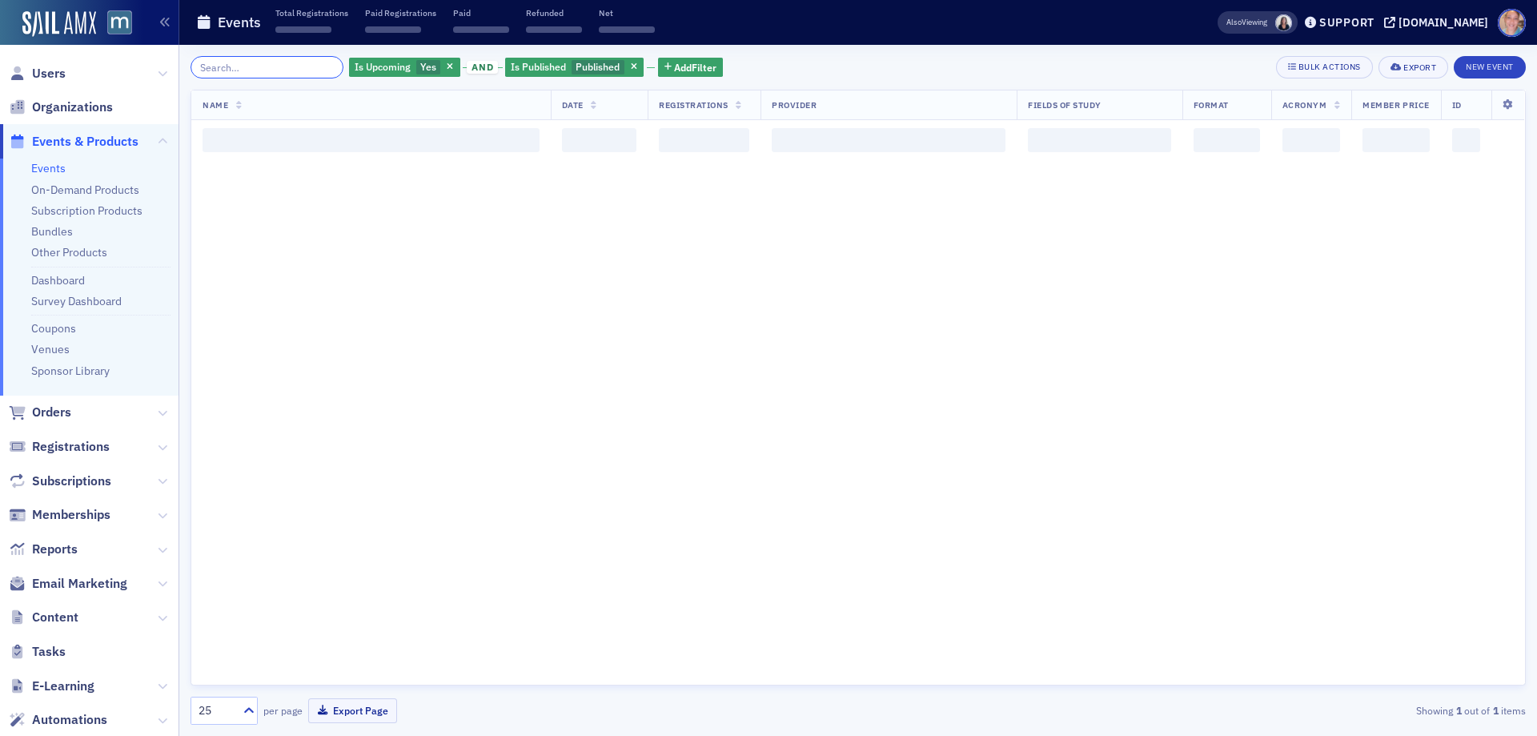
click at [260, 63] on input "search" at bounding box center [267, 67] width 153 height 22
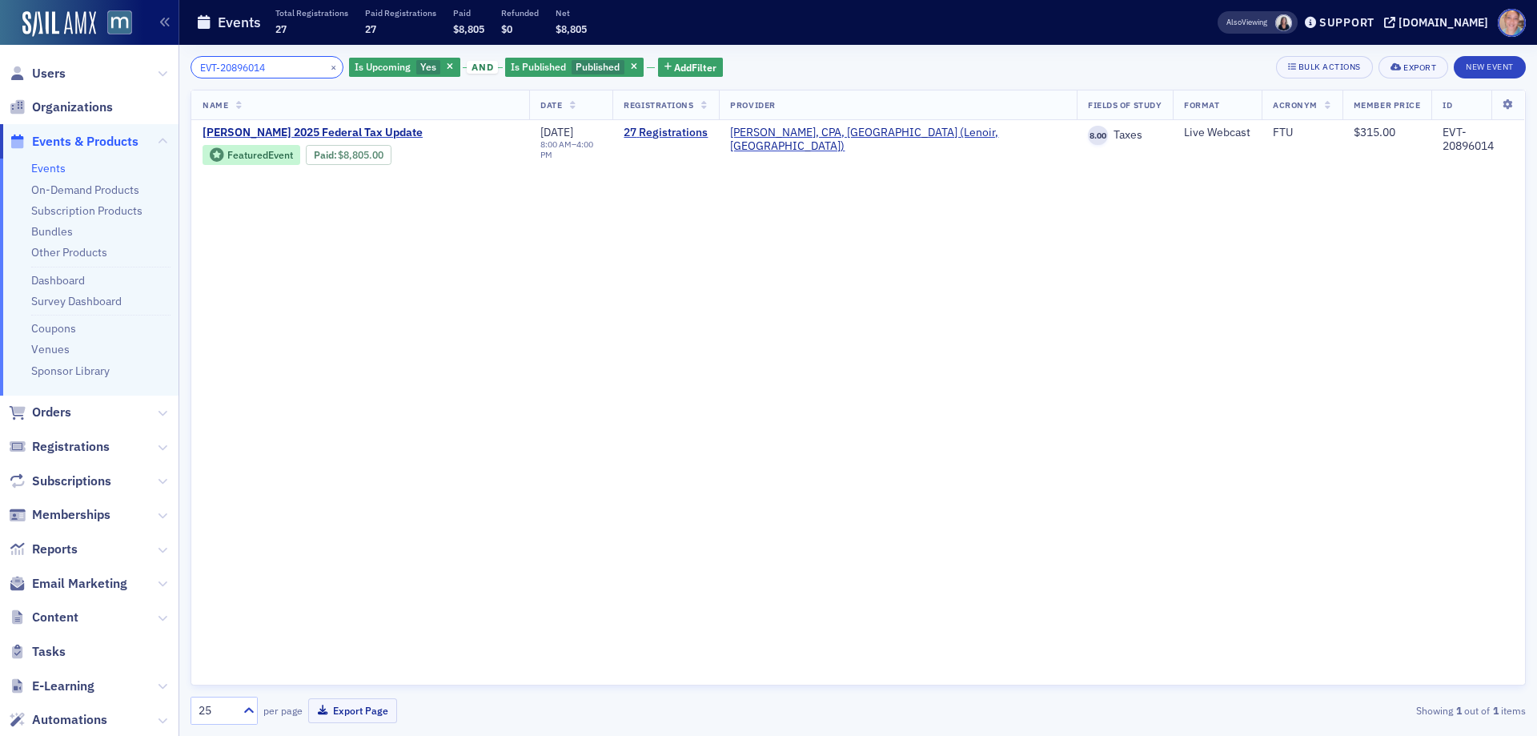
type input "EVT-20896014"
drag, startPoint x: 315, startPoint y: 68, endPoint x: 289, endPoint y: 67, distance: 26.4
click at [327, 68] on button "×" at bounding box center [334, 66] width 14 height 14
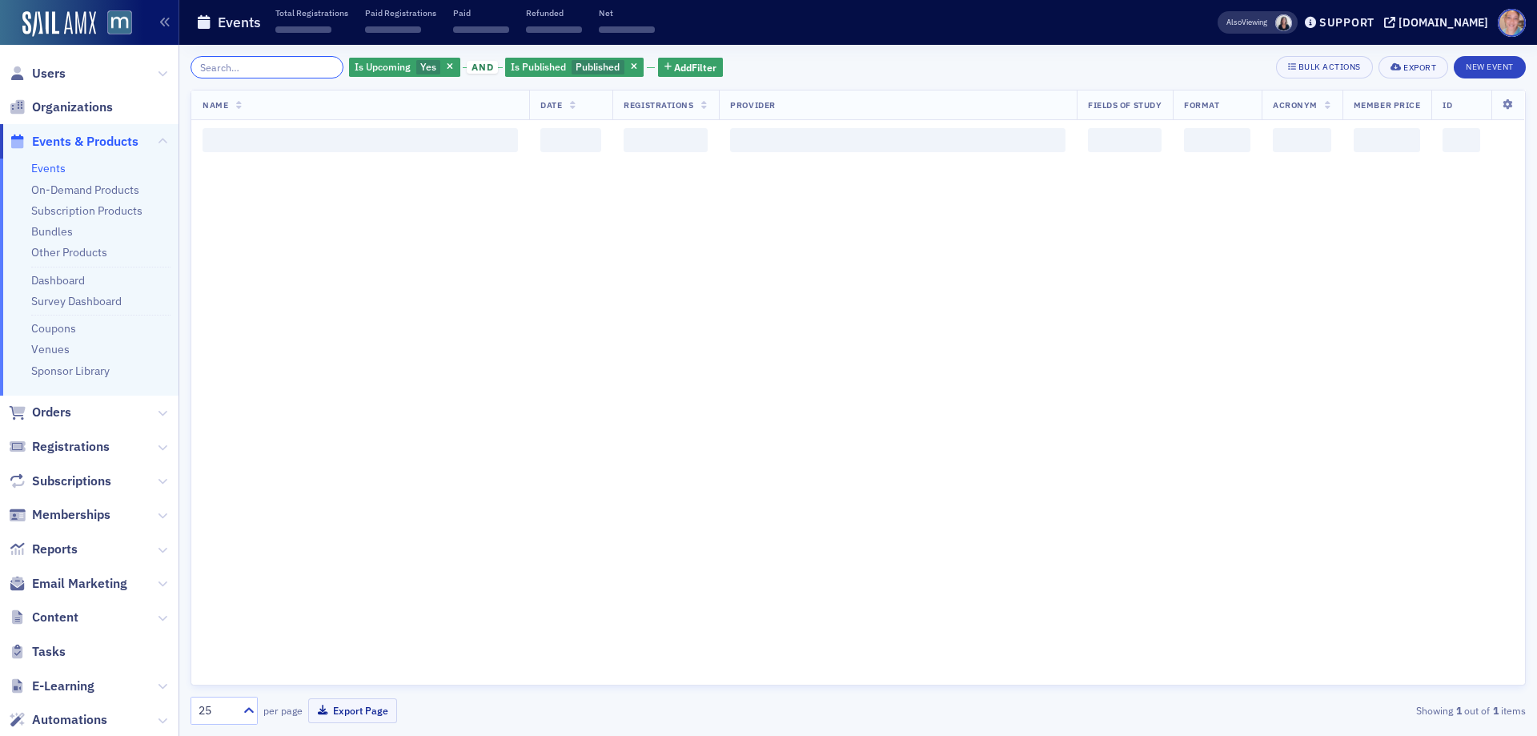
click at [243, 70] on input "search" at bounding box center [267, 67] width 153 height 22
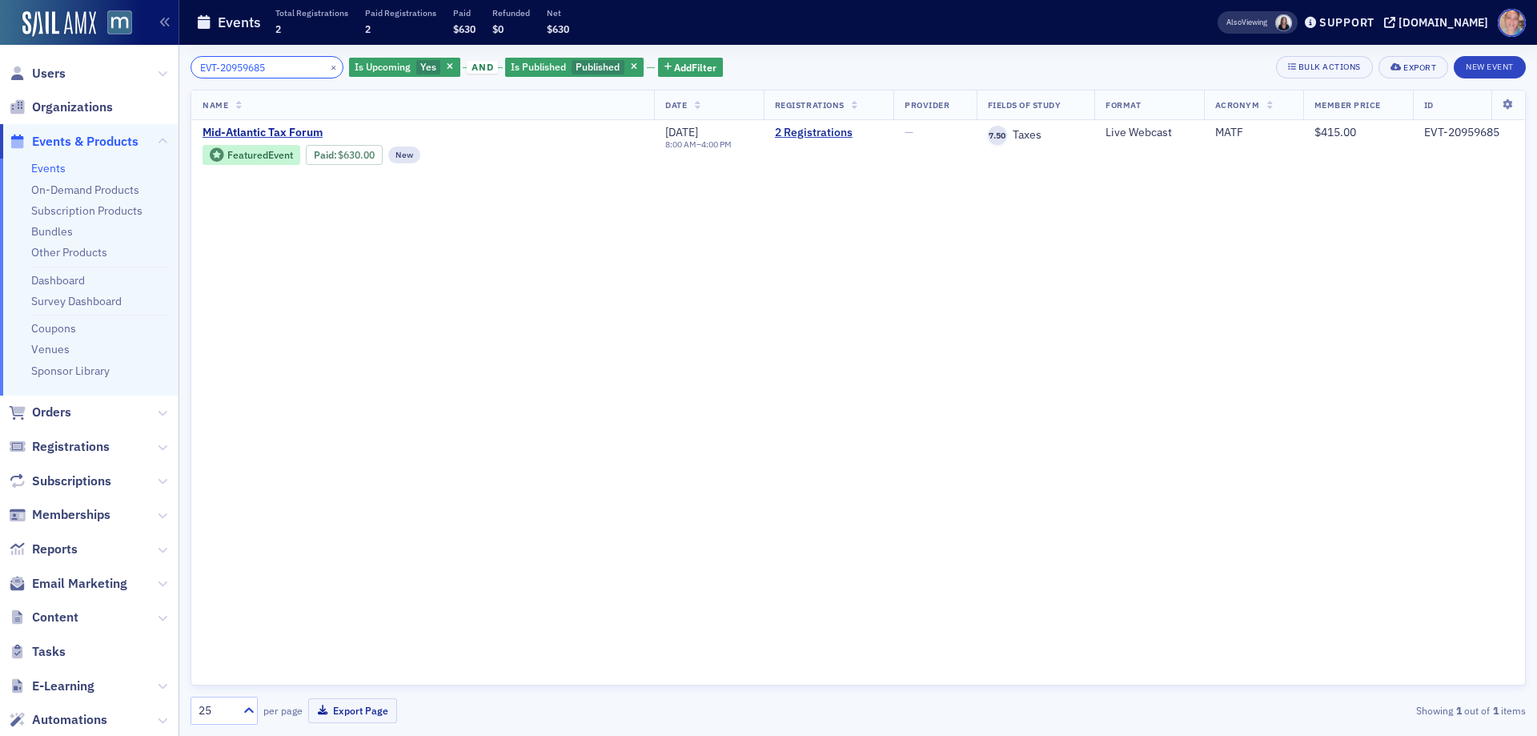
type input "EVT-20959685"
click at [327, 66] on button "×" at bounding box center [334, 66] width 14 height 14
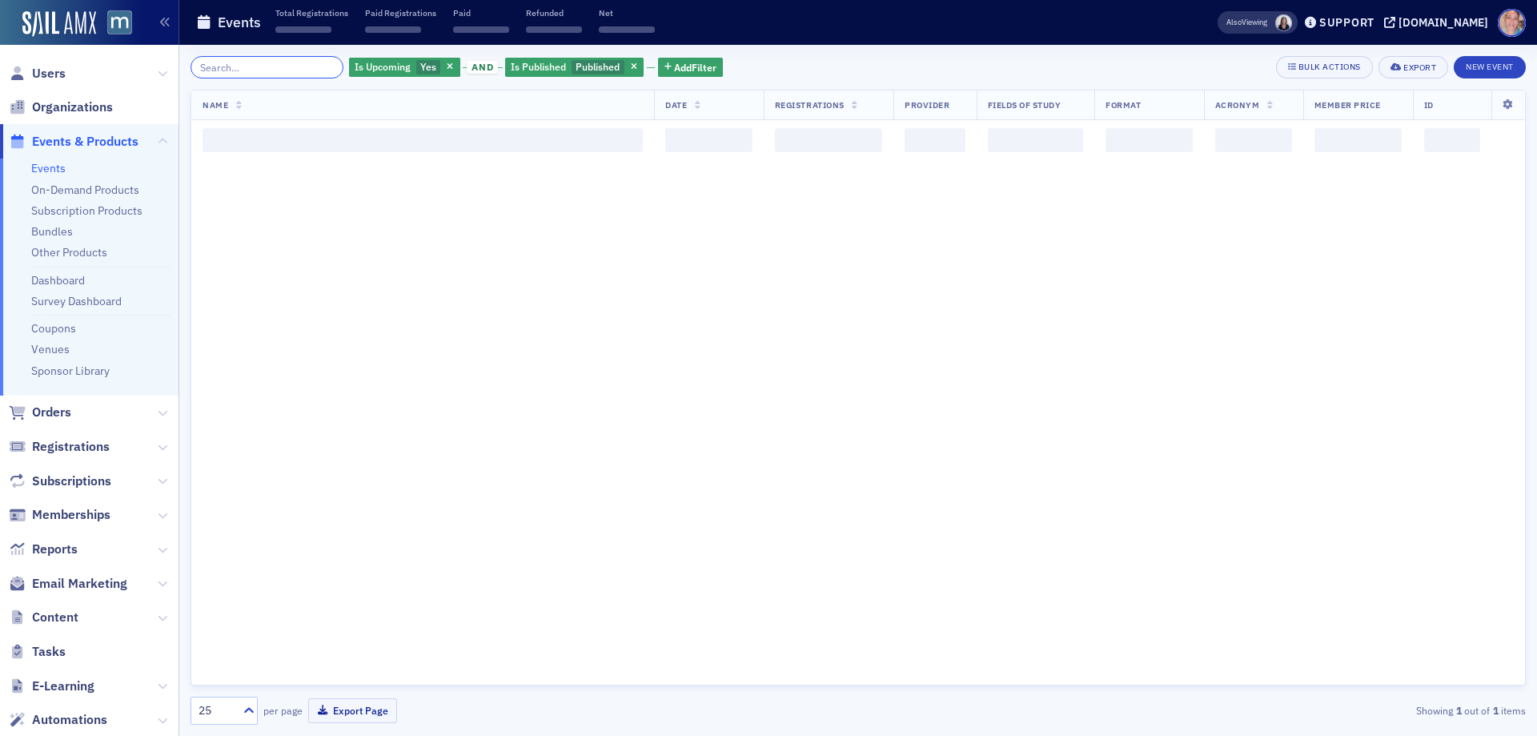
click at [285, 66] on input "search" at bounding box center [267, 67] width 153 height 22
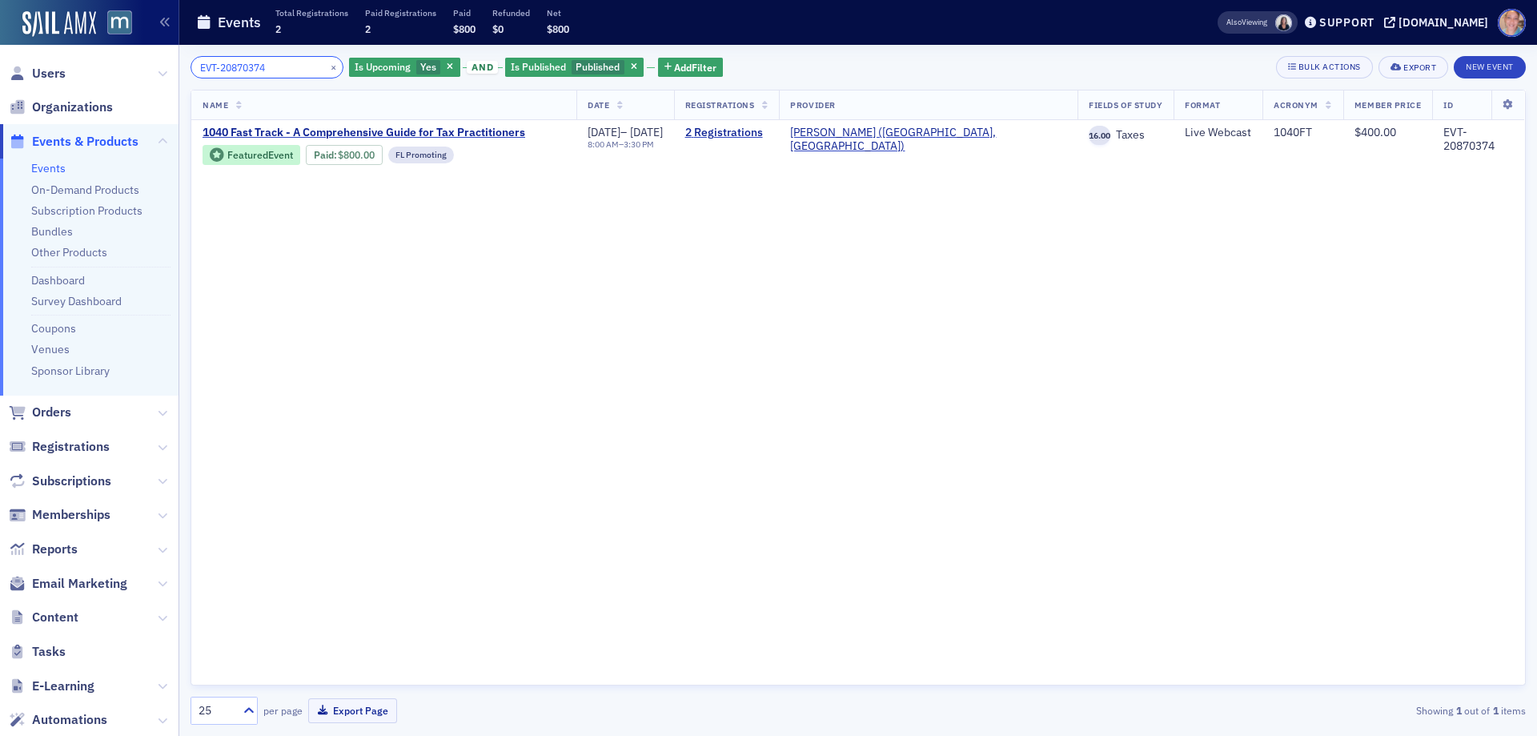
type input "EVT-20870374"
click at [327, 65] on button "×" at bounding box center [334, 66] width 14 height 14
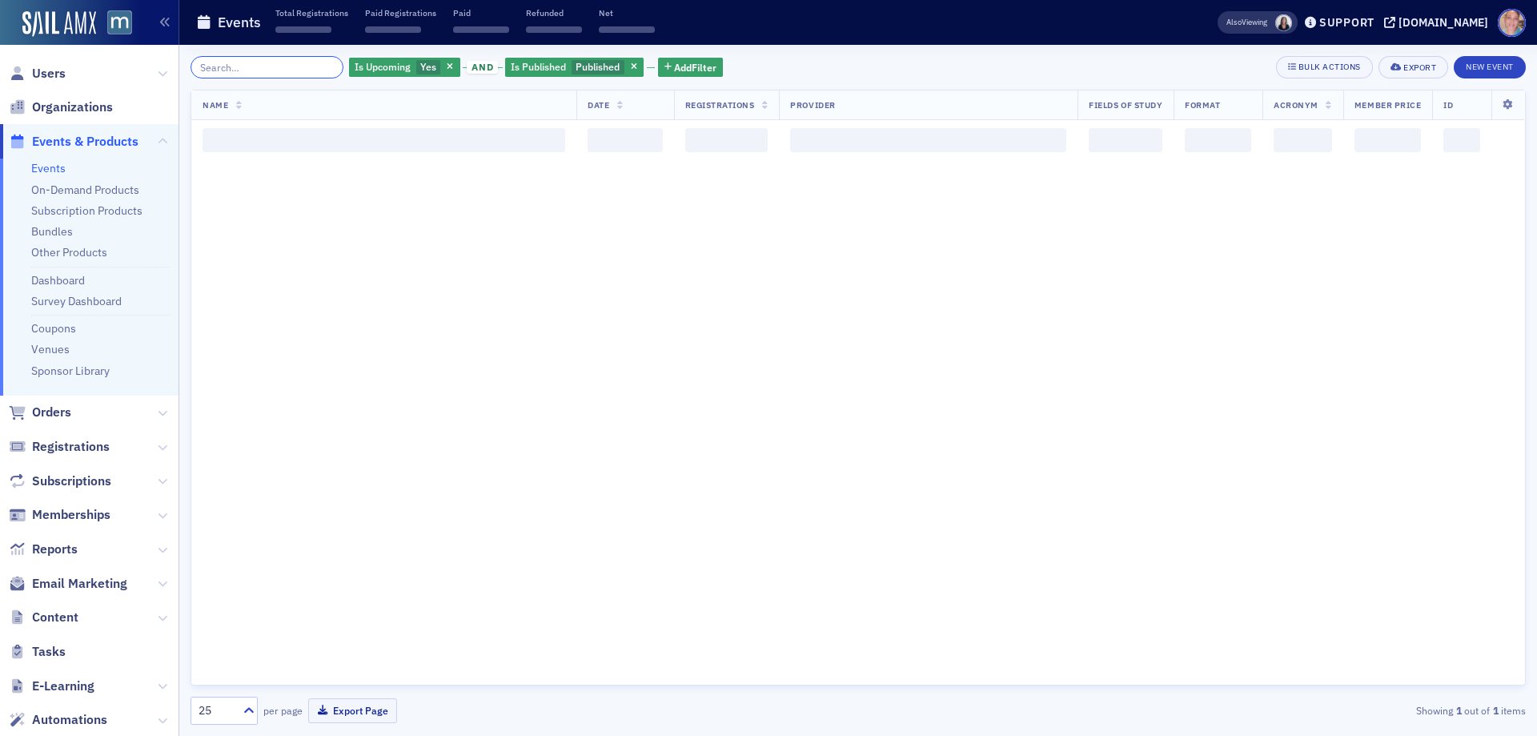
click at [245, 63] on input "search" at bounding box center [267, 67] width 153 height 22
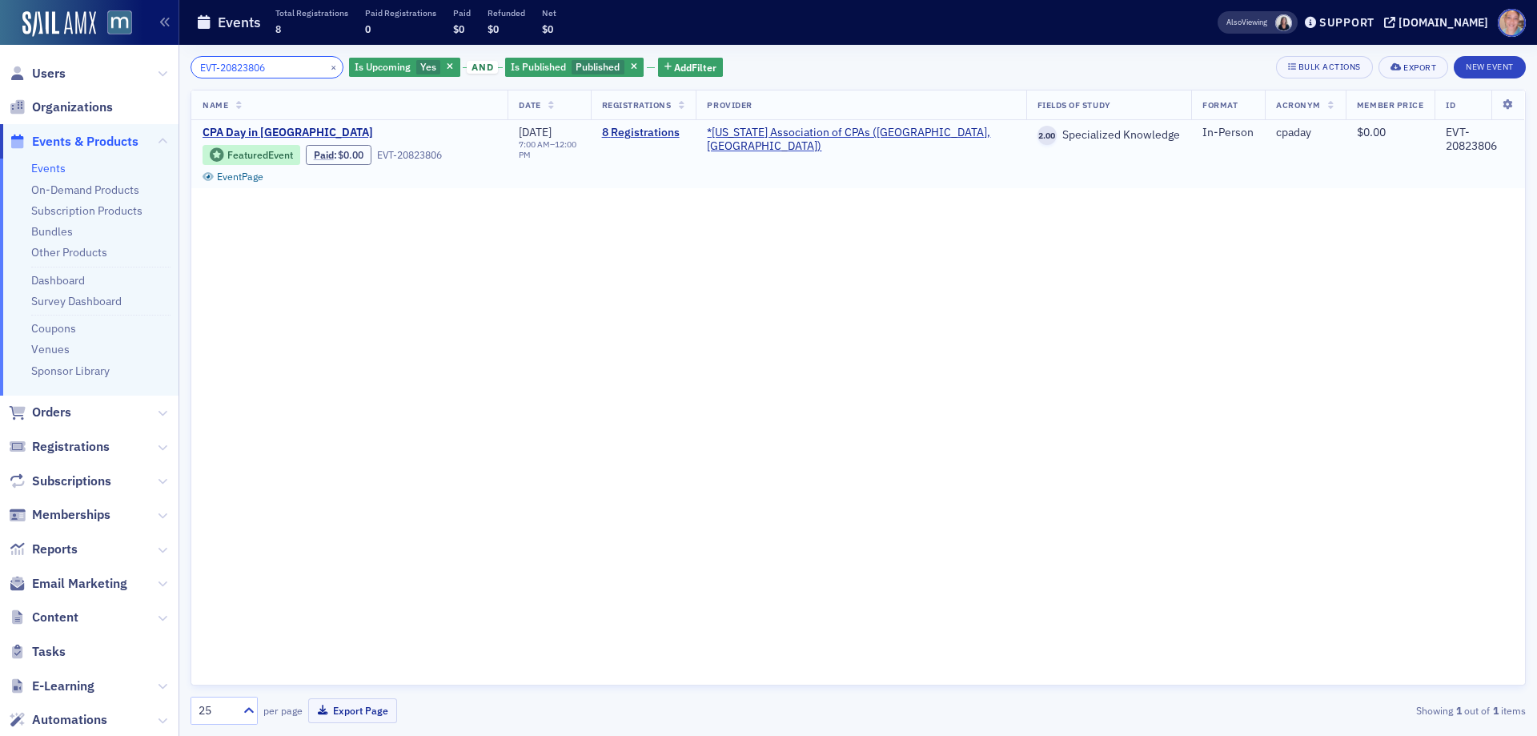
type input "EVT-20823806"
drag, startPoint x: 319, startPoint y: 65, endPoint x: 273, endPoint y: 66, distance: 45.7
click at [327, 65] on button "×" at bounding box center [334, 66] width 14 height 14
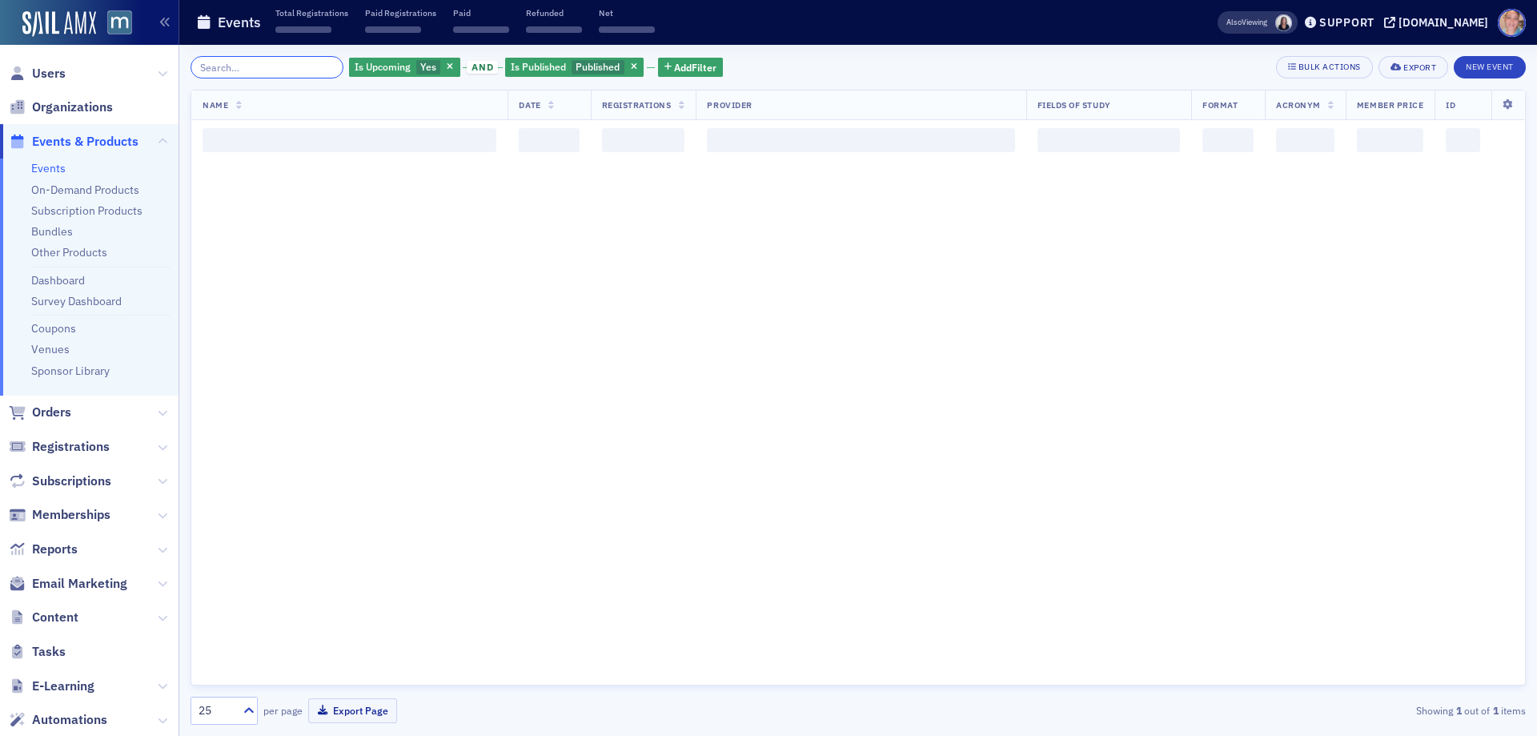
click at [258, 66] on input "search" at bounding box center [267, 67] width 153 height 22
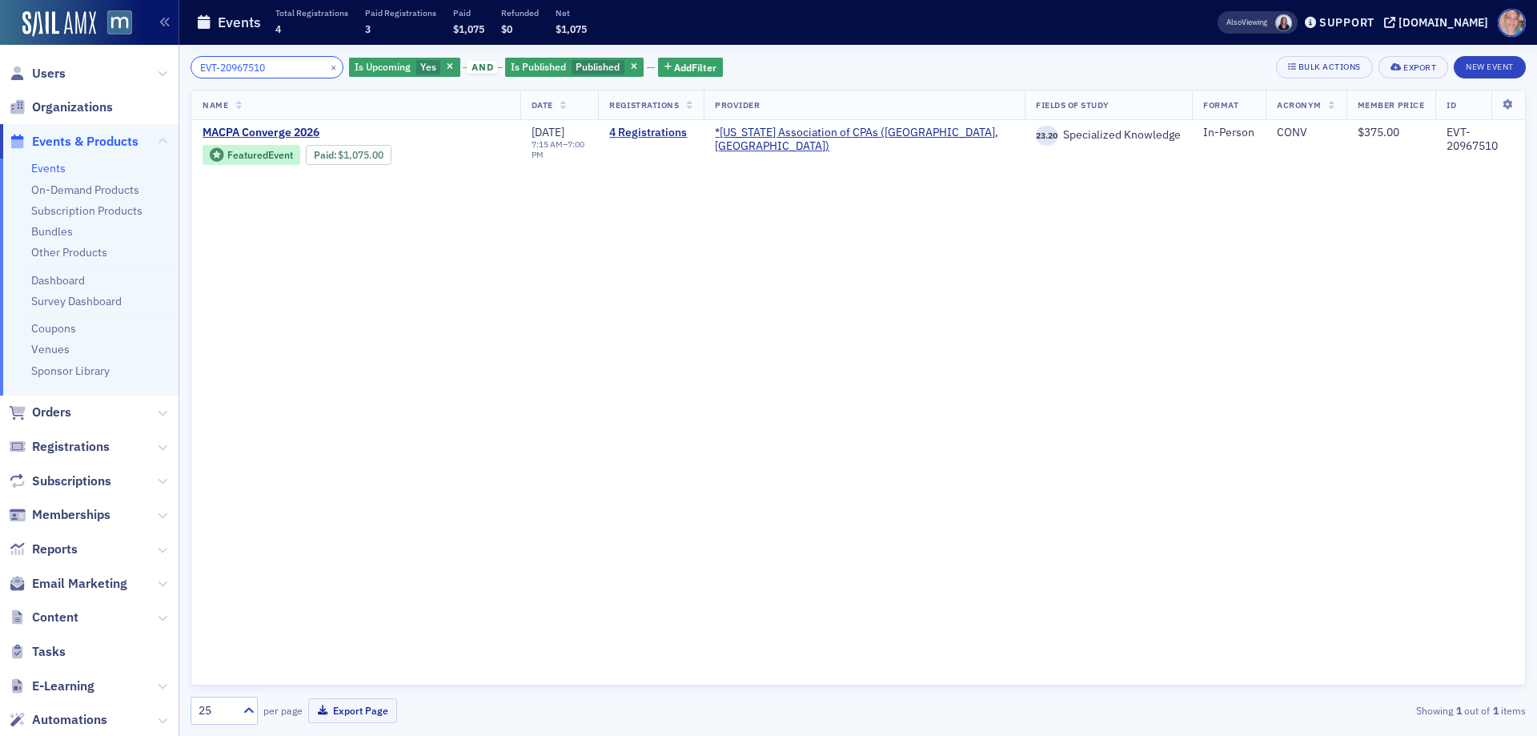
type input "EVT-20967510"
click at [327, 67] on button "×" at bounding box center [334, 66] width 14 height 14
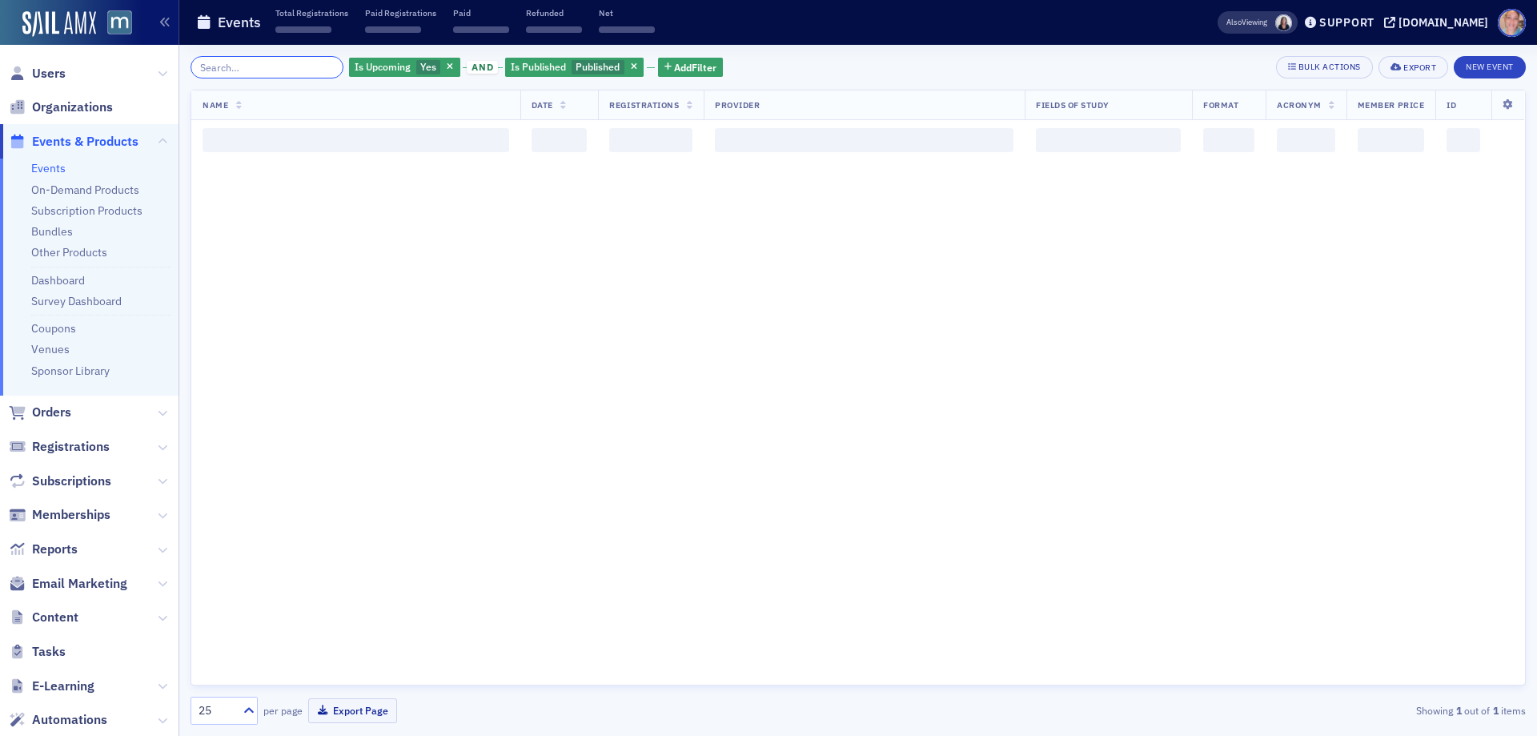
click at [263, 71] on input "search" at bounding box center [267, 67] width 153 height 22
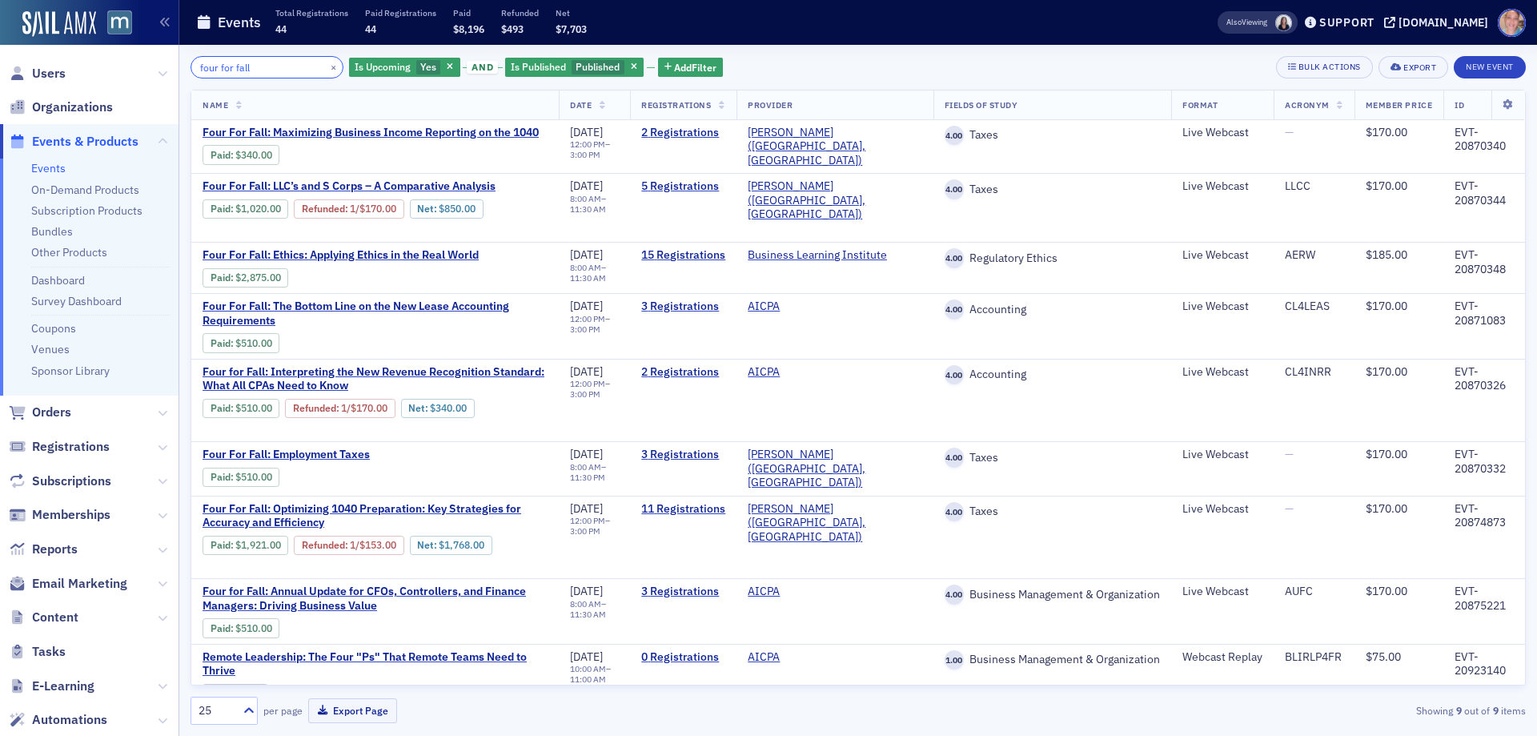
type input "four for fall"
click at [327, 68] on button "×" at bounding box center [334, 66] width 14 height 14
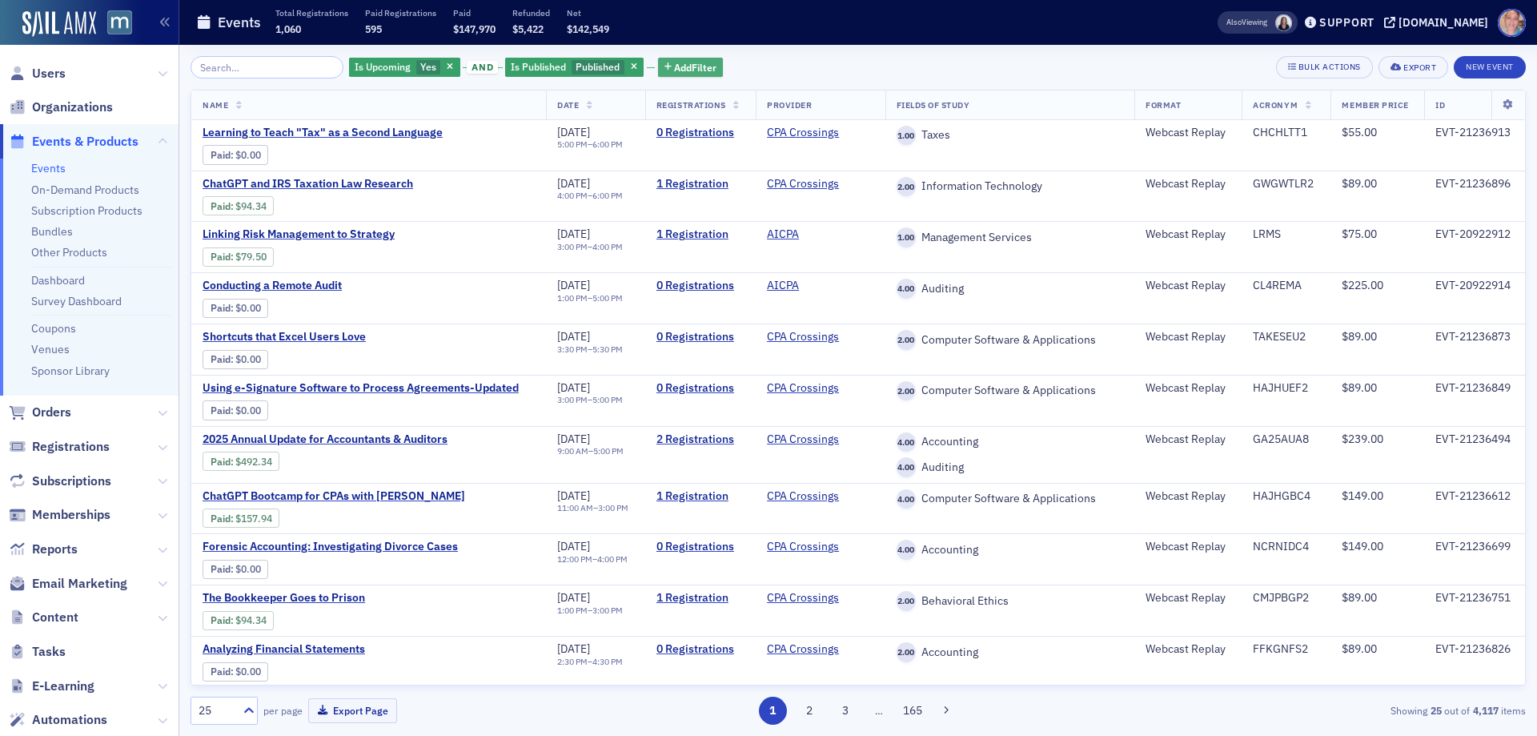
click at [697, 69] on span "Add Filter" at bounding box center [695, 67] width 42 height 14
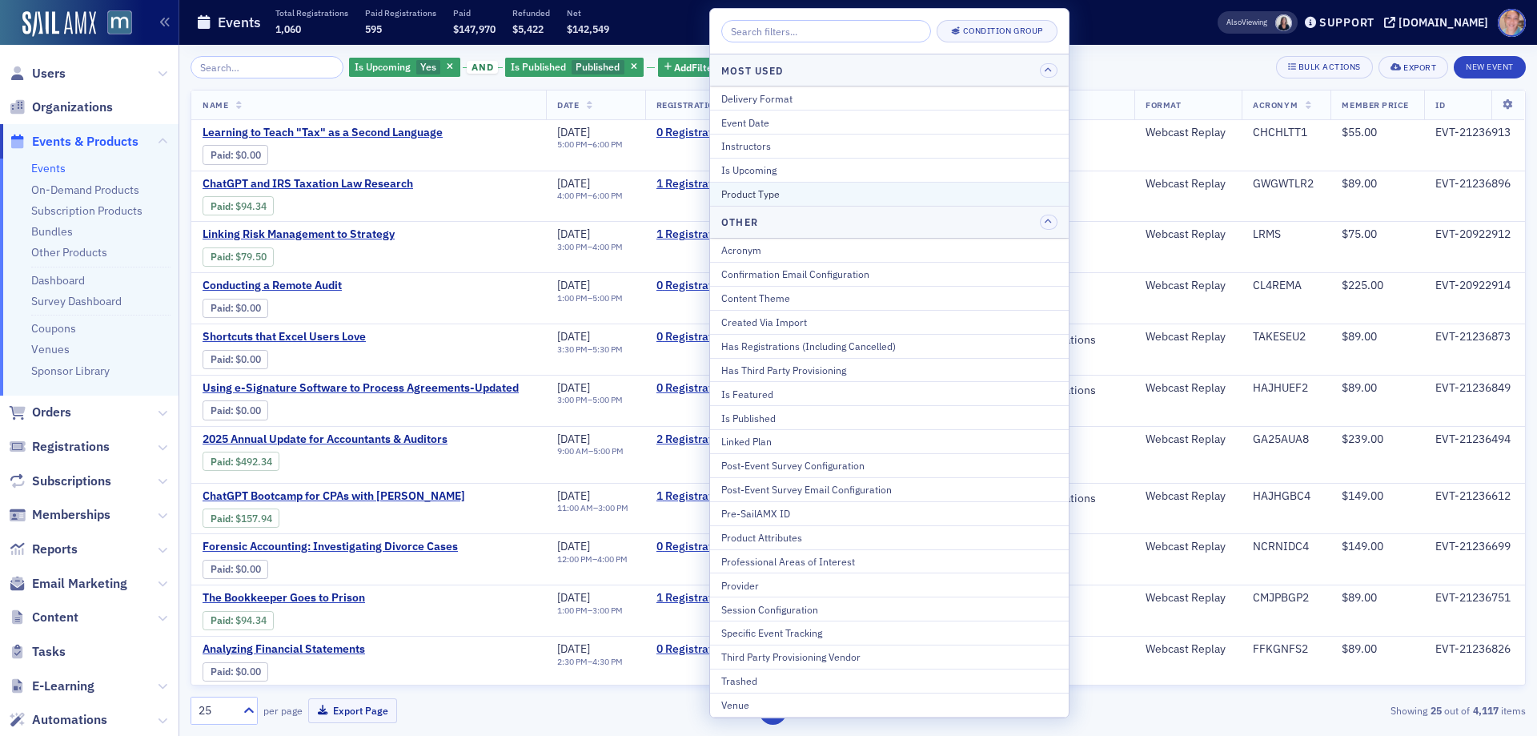
click at [861, 183] on button "Product Type" at bounding box center [889, 194] width 359 height 24
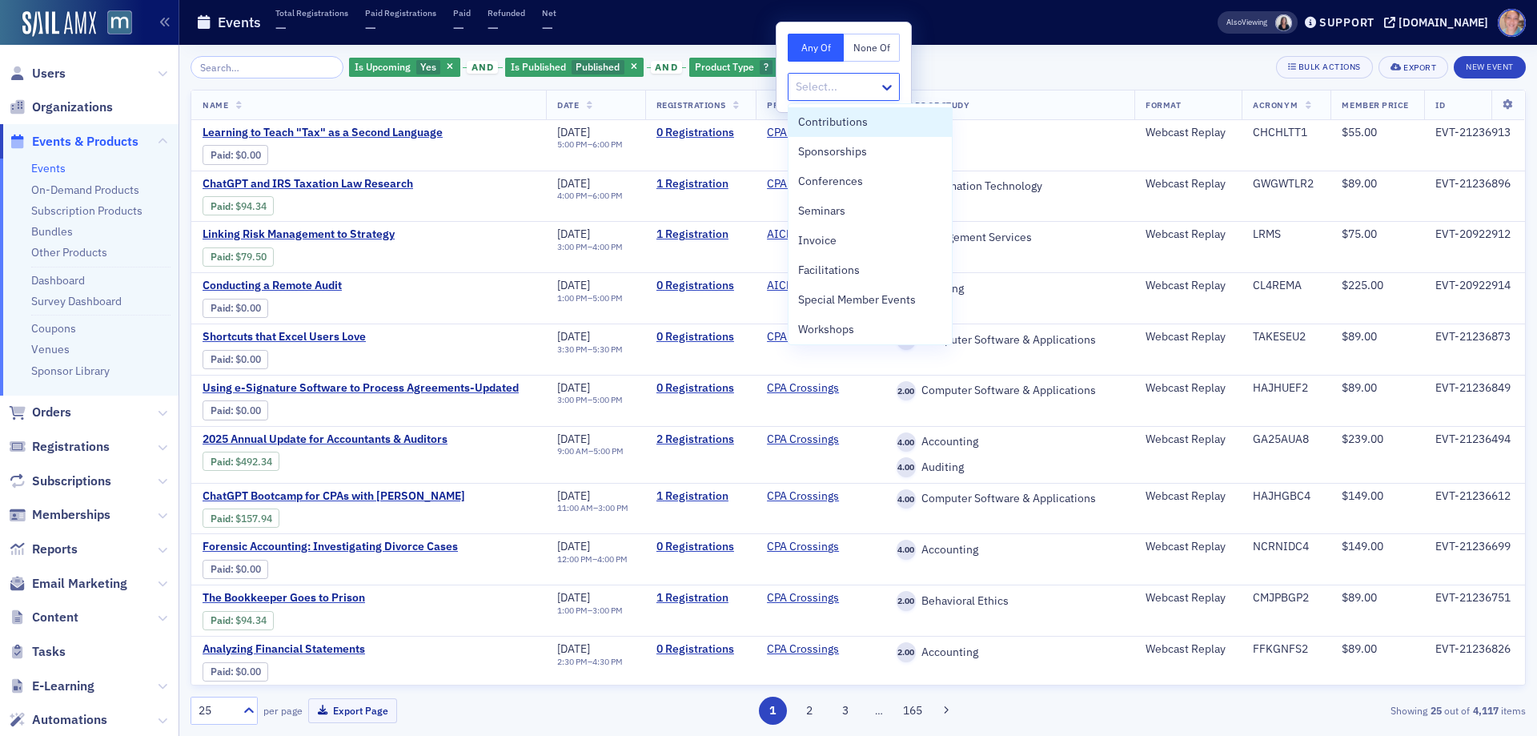
click at [831, 94] on div at bounding box center [835, 87] width 83 height 20
click at [838, 181] on span "Conferences" at bounding box center [830, 181] width 65 height 17
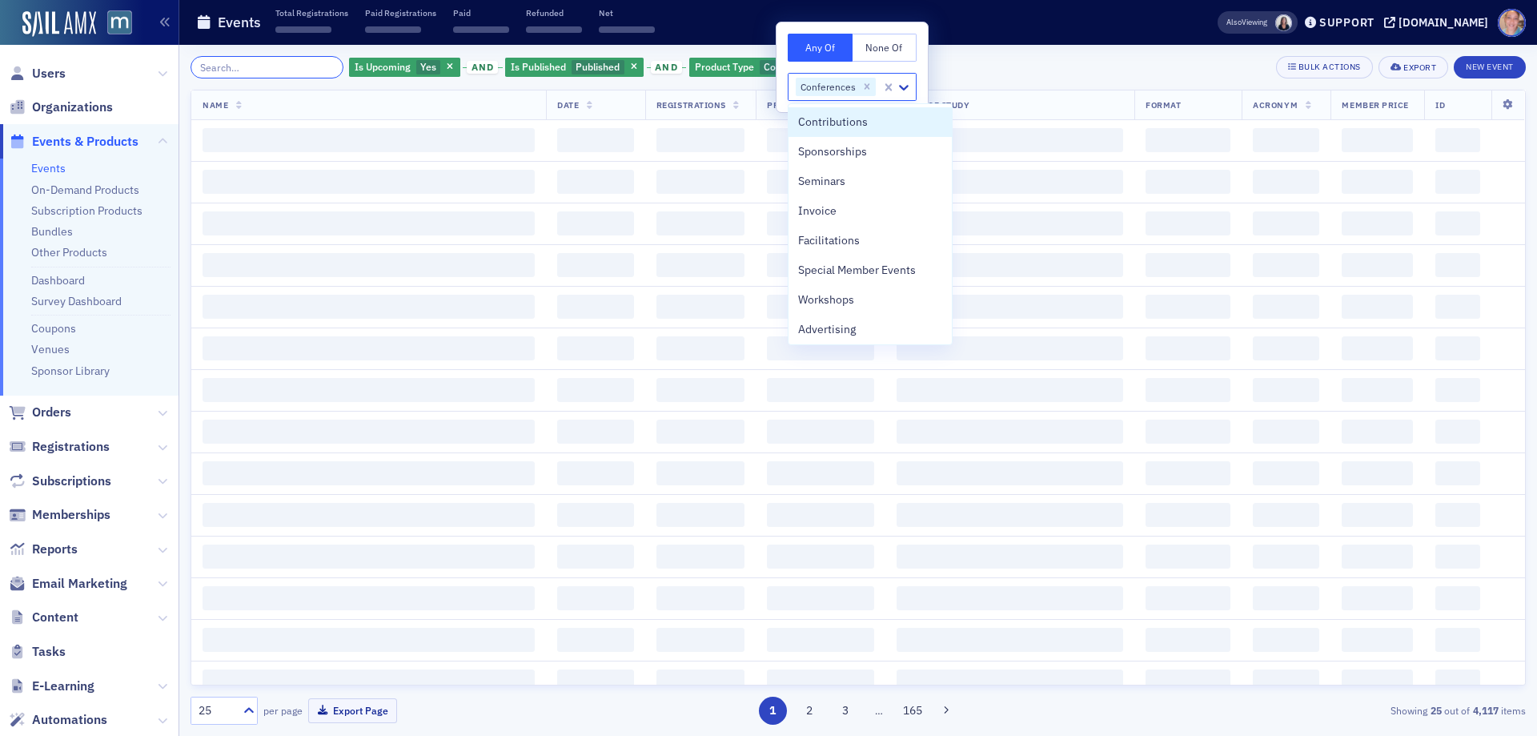
click at [268, 66] on input "search" at bounding box center [267, 67] width 153 height 22
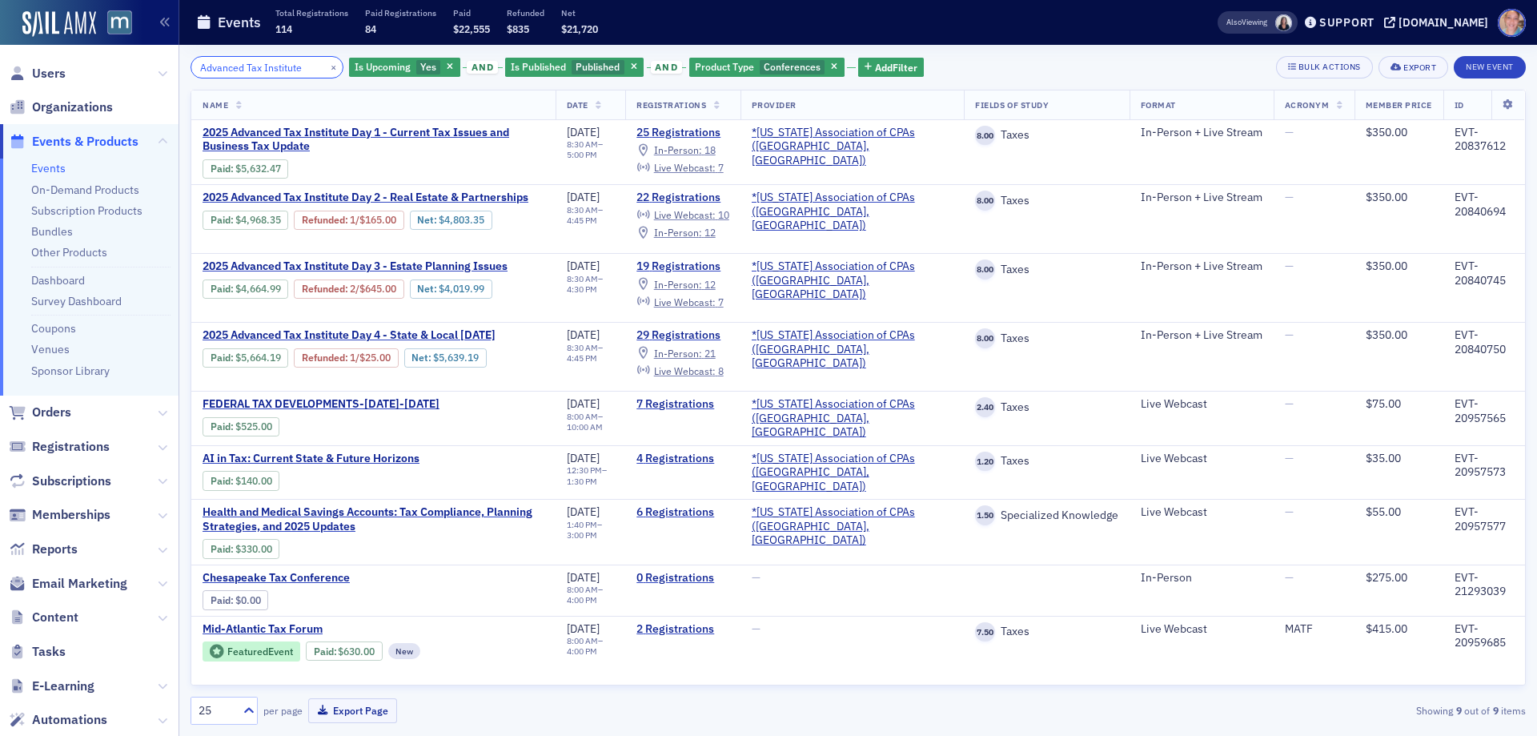
type input "Advanced Tax Institute"
click at [889, 68] on span "Add Filter" at bounding box center [896, 67] width 42 height 14
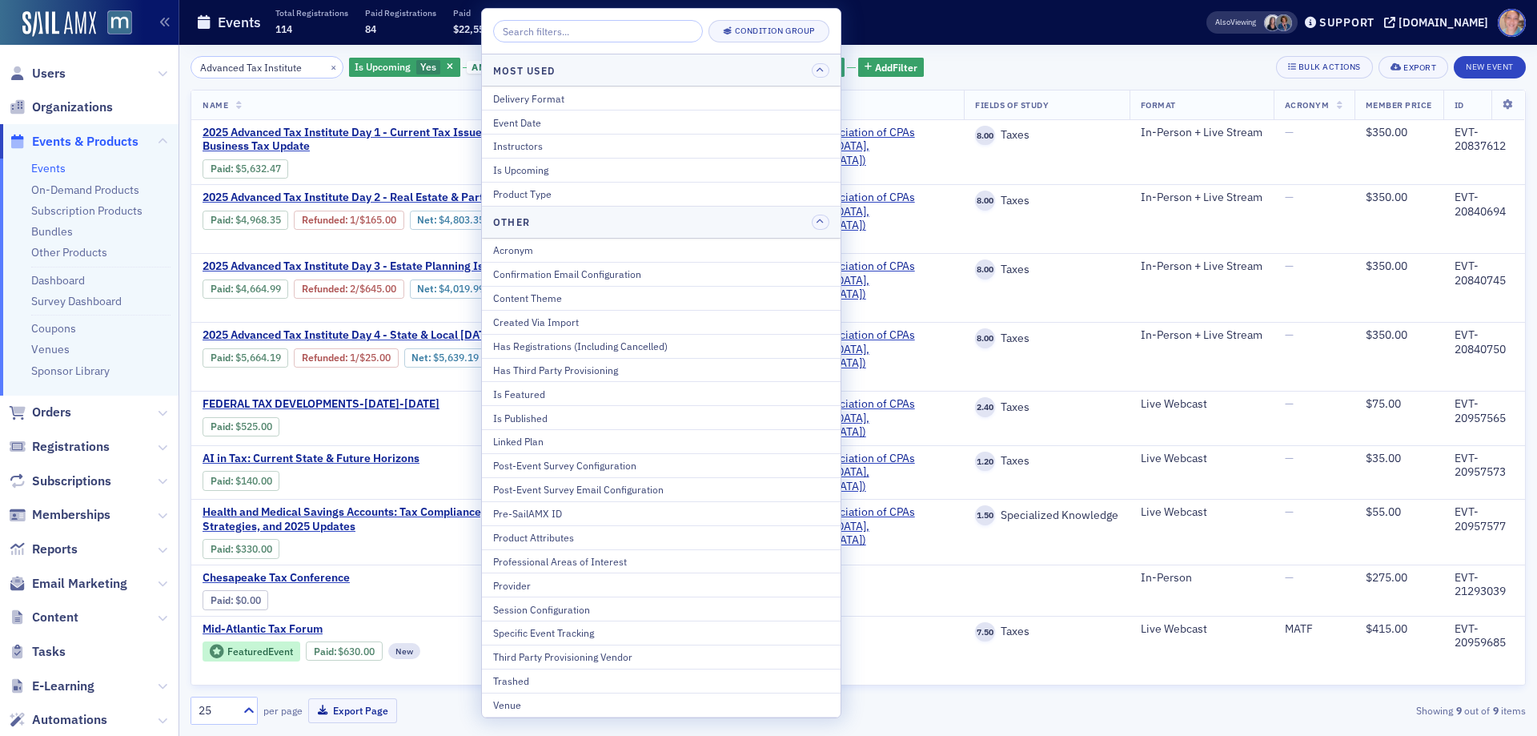
click at [1036, 74] on div "Advanced Tax Institute × Is Upcoming Yes and Is Published Published and Product…" at bounding box center [859, 67] width 1336 height 22
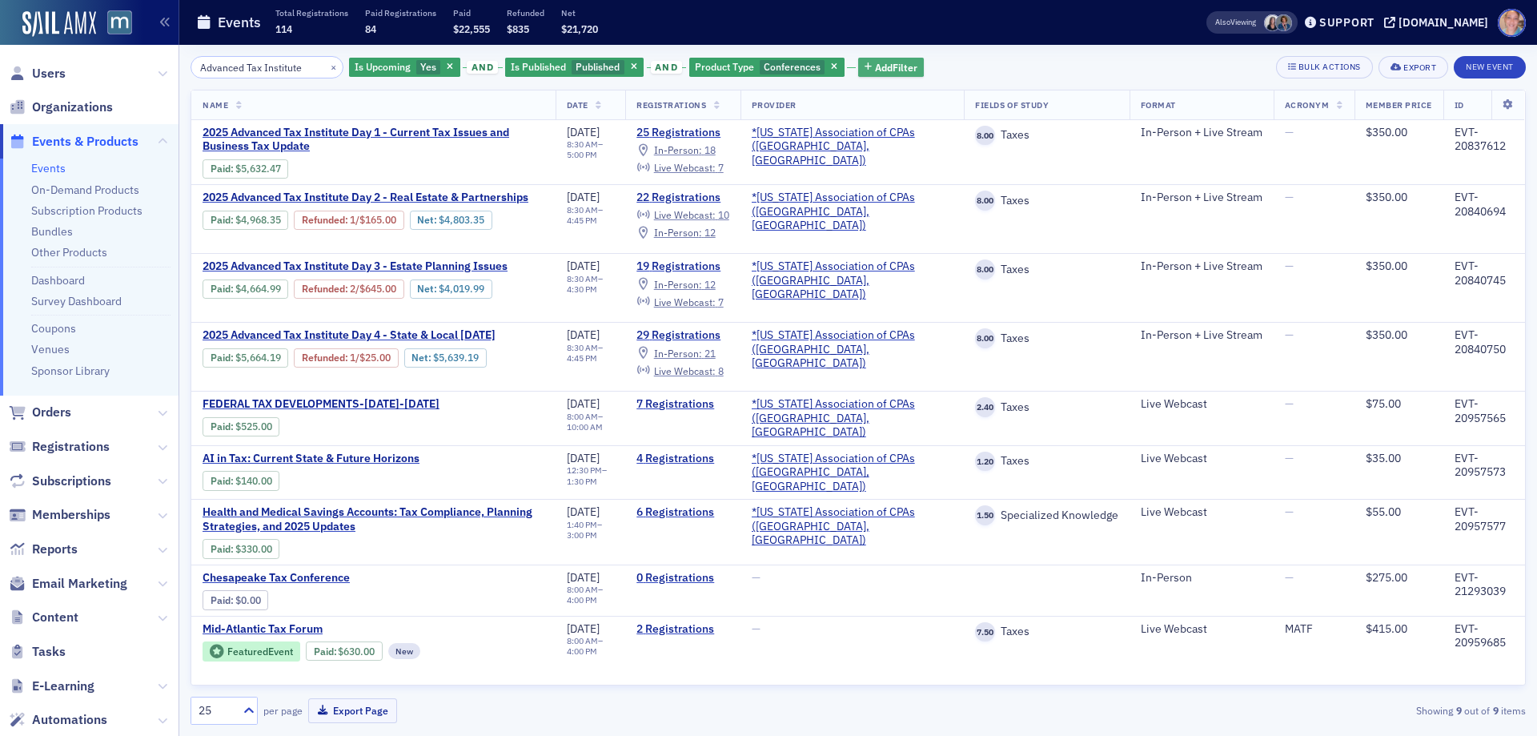
click at [877, 68] on span "Add Filter" at bounding box center [896, 67] width 42 height 14
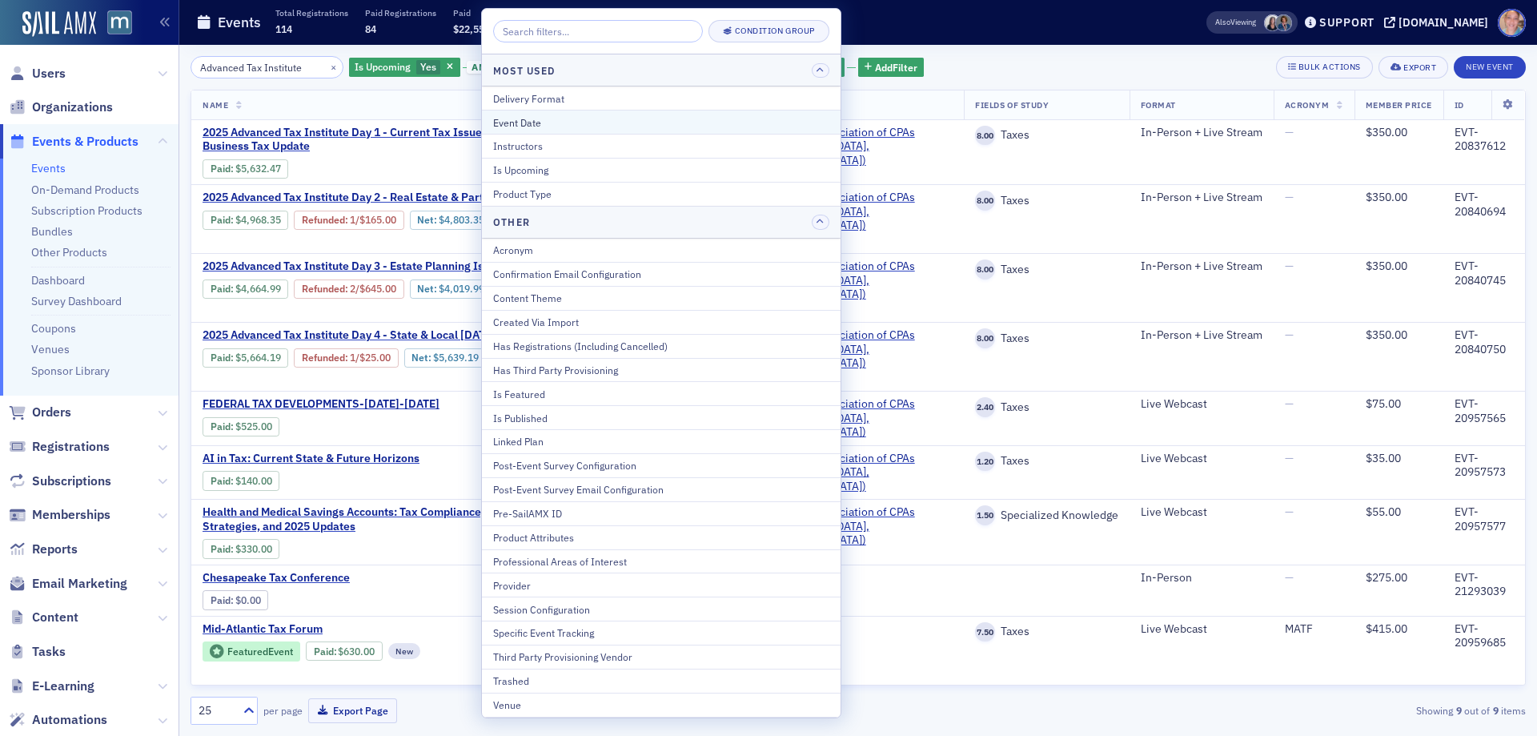
click at [597, 123] on div "Event Date" at bounding box center [661, 122] width 336 height 14
select select "9"
select select "2025"
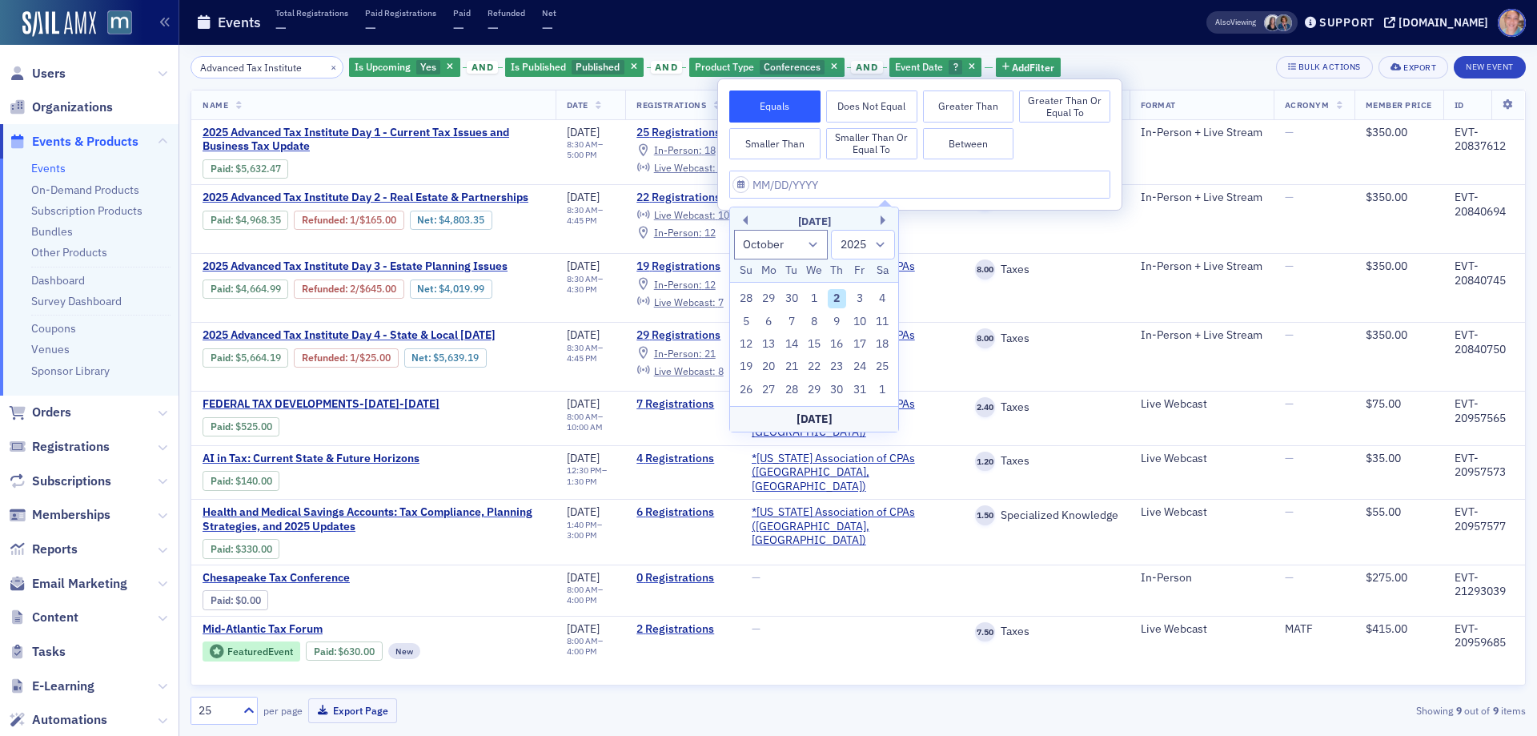
click at [949, 146] on button "Between" at bounding box center [968, 144] width 91 height 32
select select "9"
select select "2025"
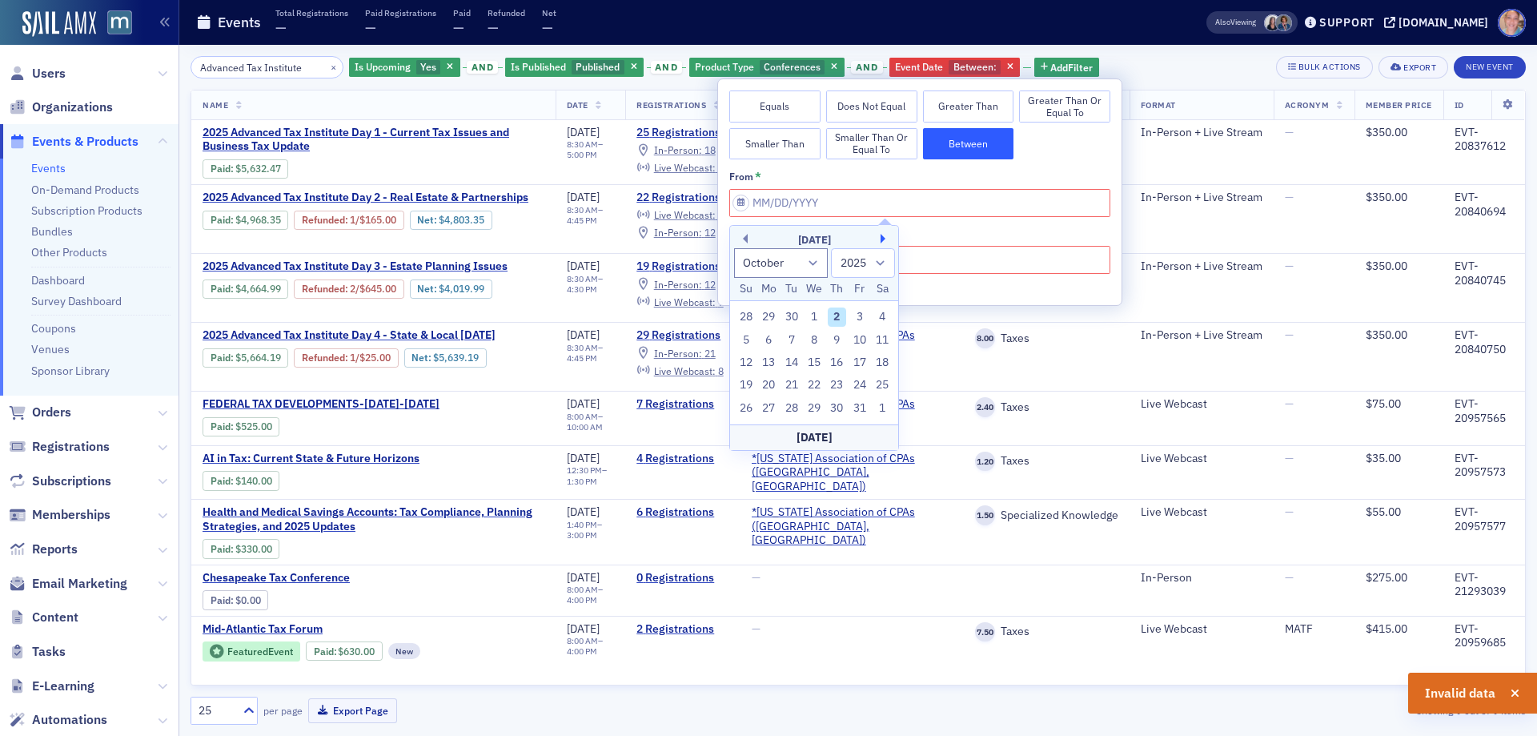
click at [886, 237] on button "Next Month" at bounding box center [886, 239] width 10 height 10
select select "10"
click at [763, 384] on div "17" at bounding box center [768, 385] width 19 height 19
type input "11/17/2025"
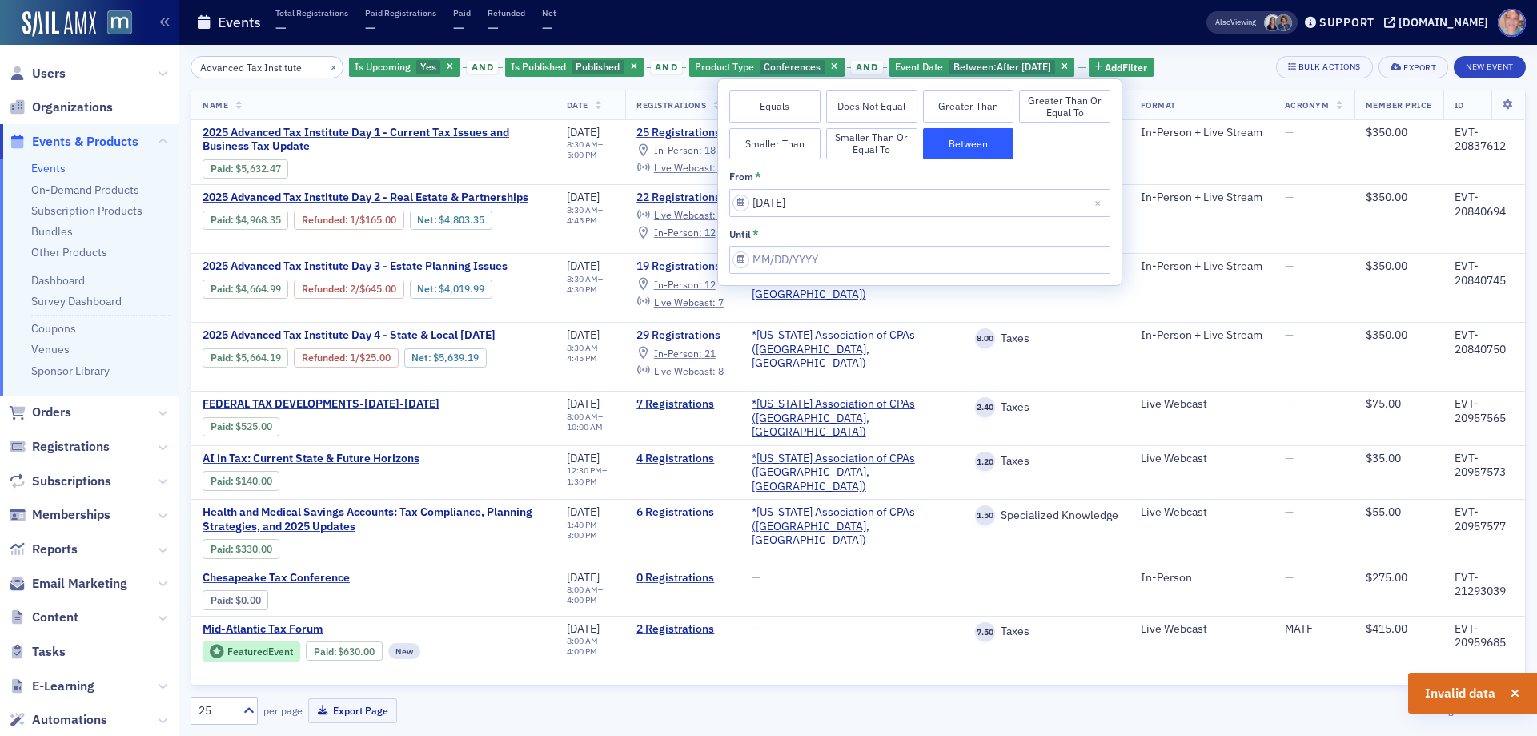
click at [843, 242] on div "until *" at bounding box center [919, 251] width 381 height 46
click at [842, 259] on input "from *" at bounding box center [919, 260] width 381 height 28
select select "10"
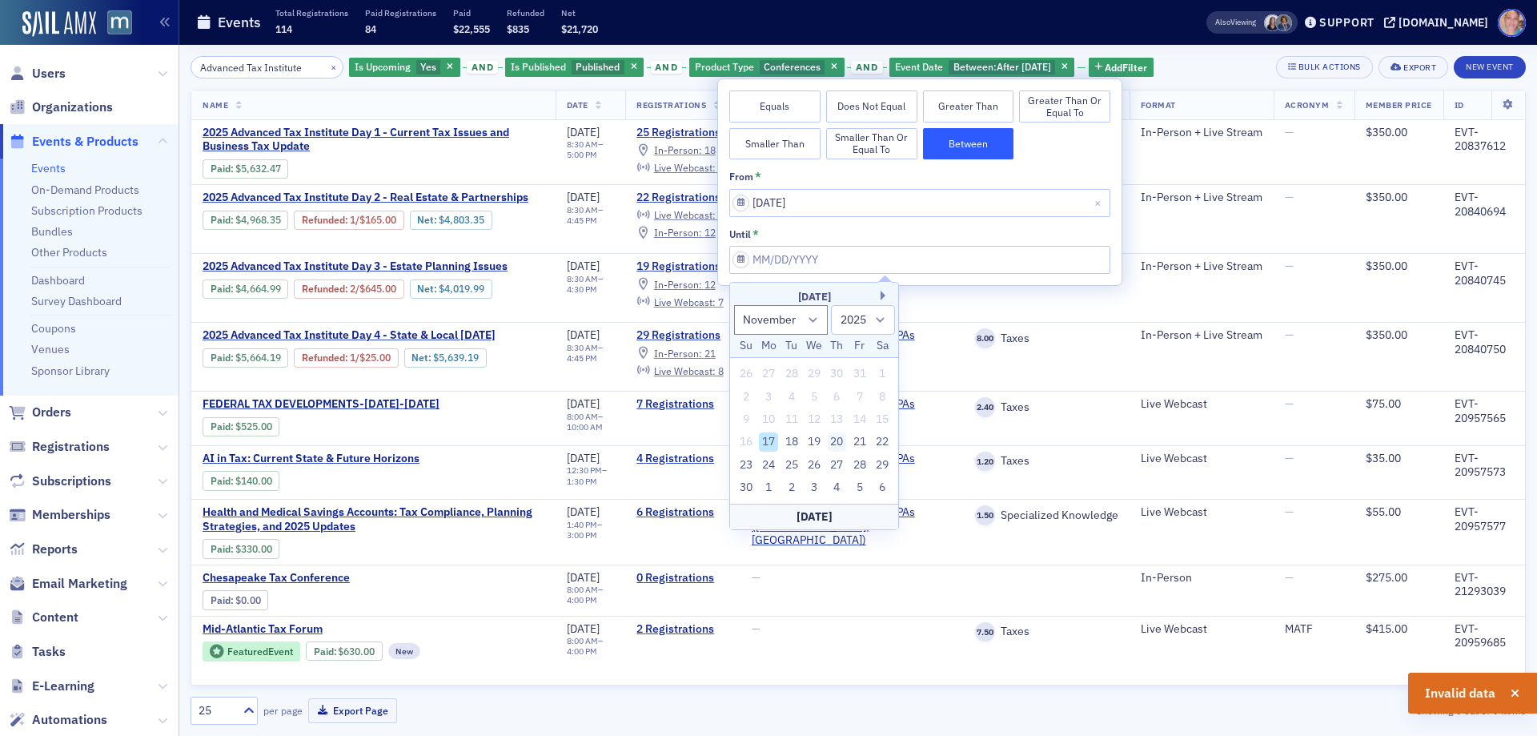
click at [835, 442] on div "20" at bounding box center [837, 441] width 19 height 19
type input "[DATE]"
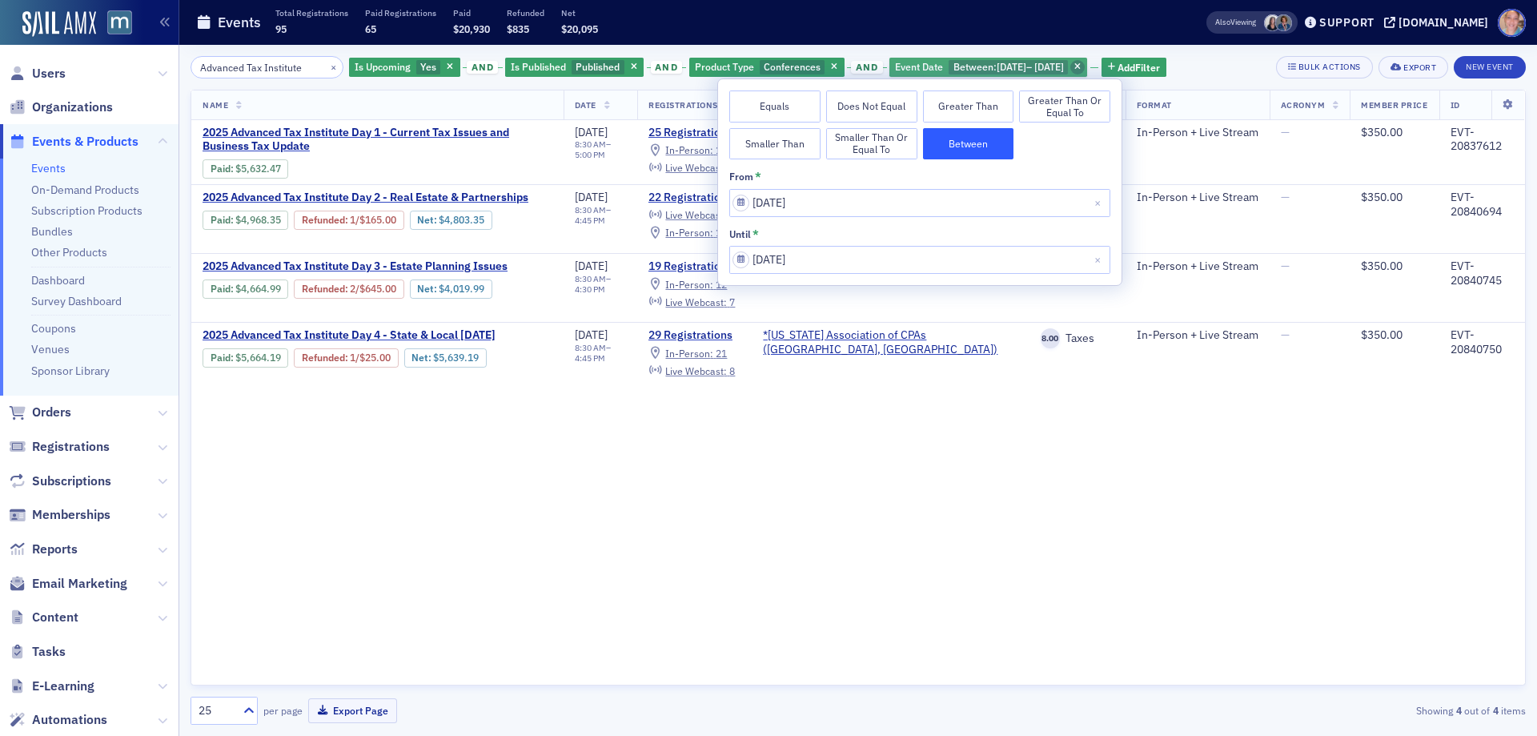
click at [1081, 69] on icon "button" at bounding box center [1078, 67] width 6 height 9
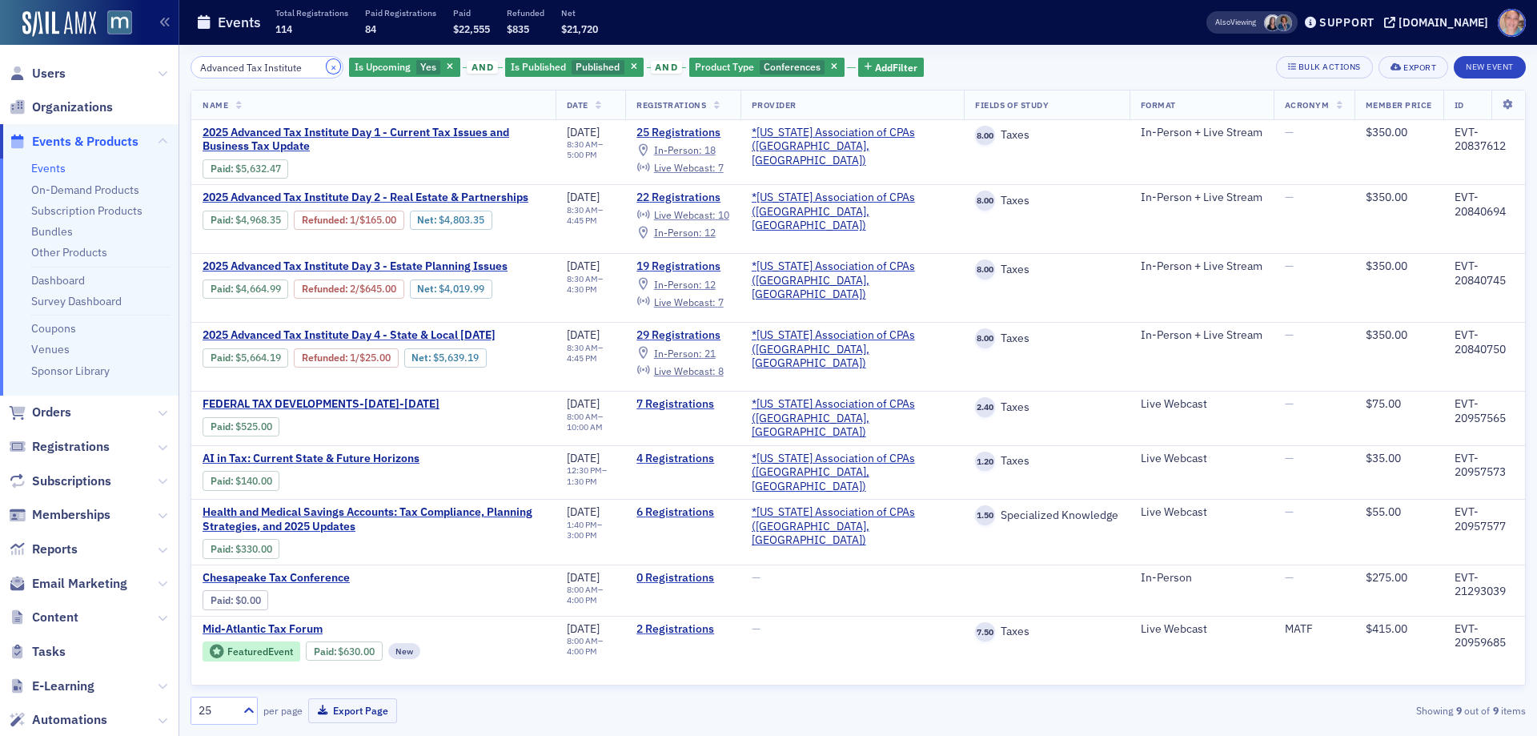
click at [327, 65] on button "×" at bounding box center [334, 66] width 14 height 14
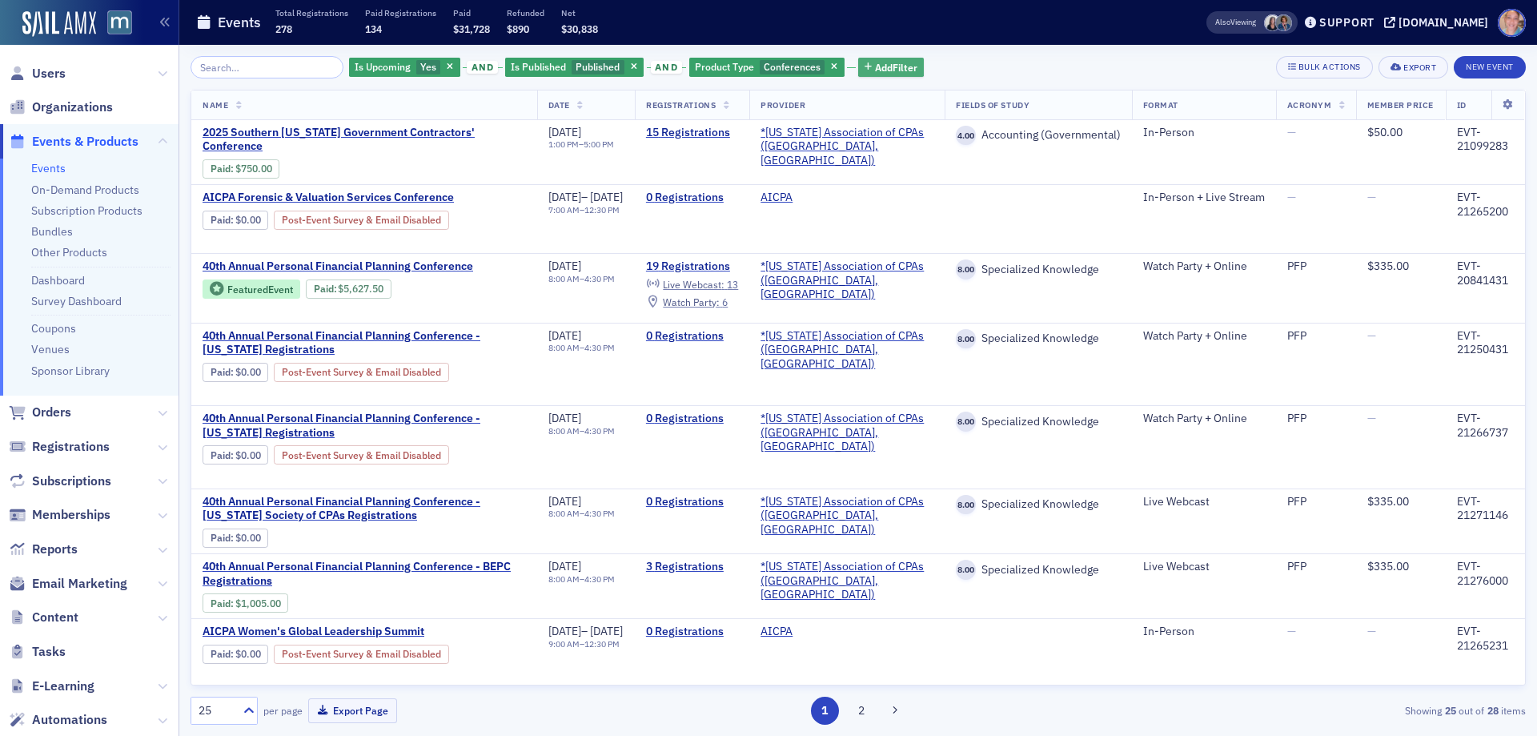
click at [875, 67] on span "Add Filter" at bounding box center [896, 67] width 42 height 14
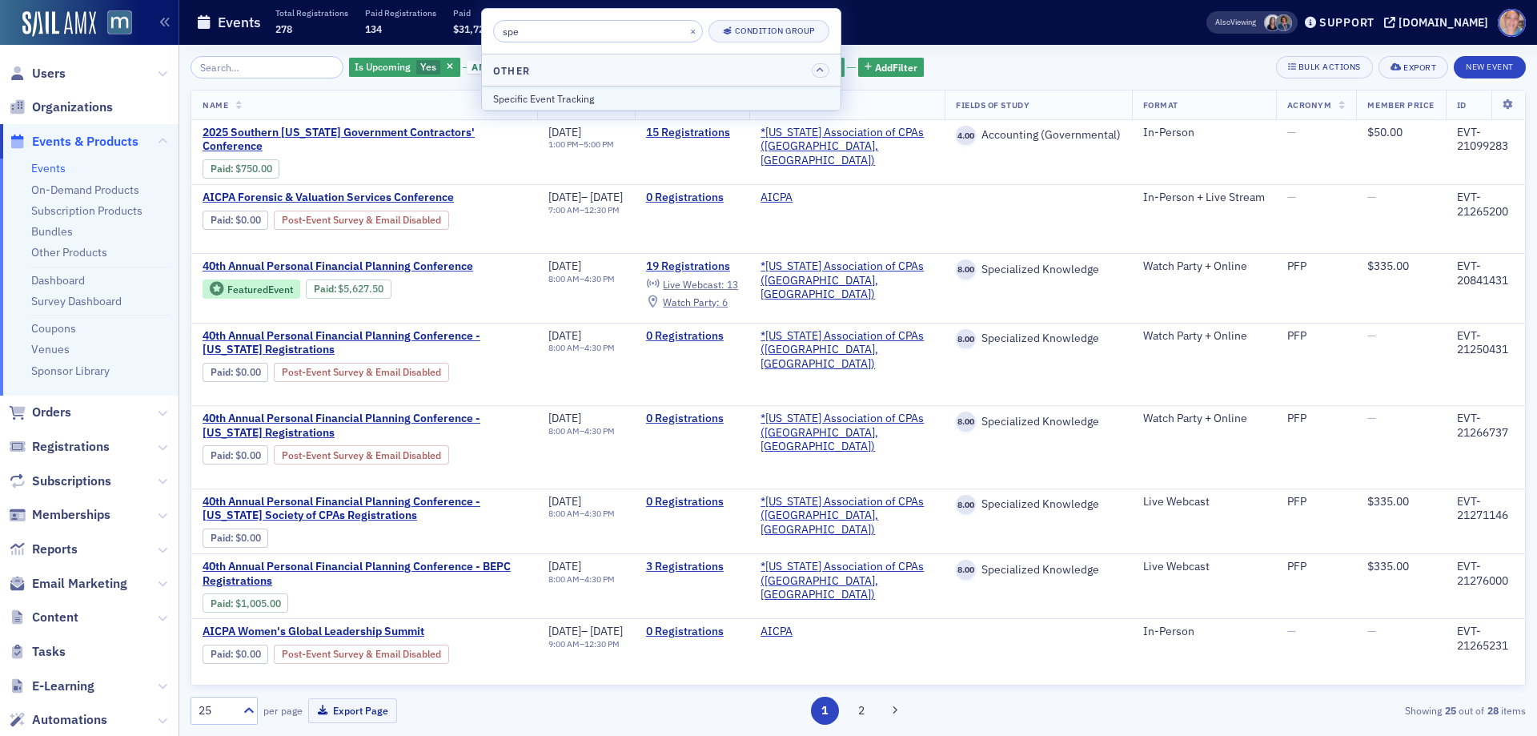
type input "spe"
click at [628, 101] on div "Specific Event Tracking" at bounding box center [661, 98] width 336 height 14
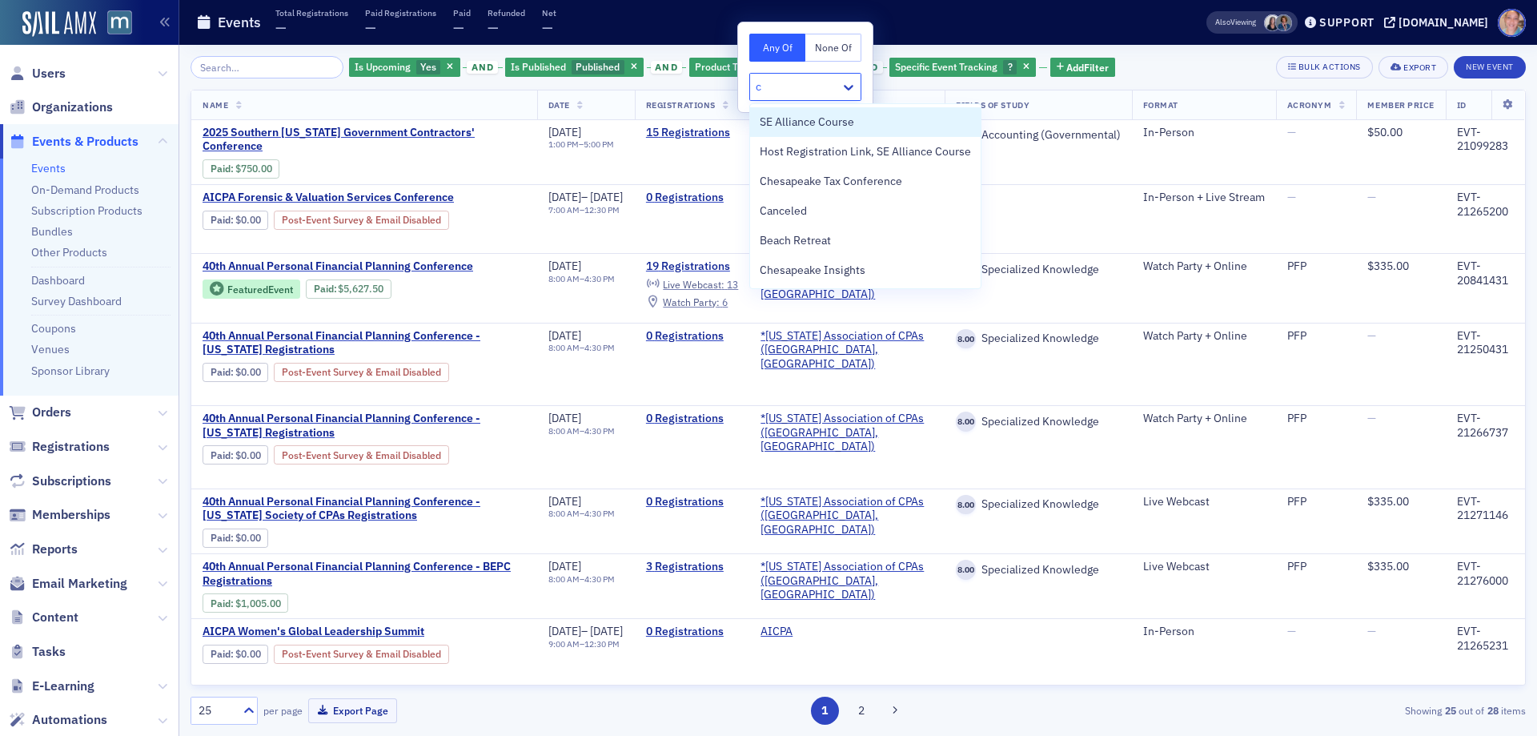
type input "ch"
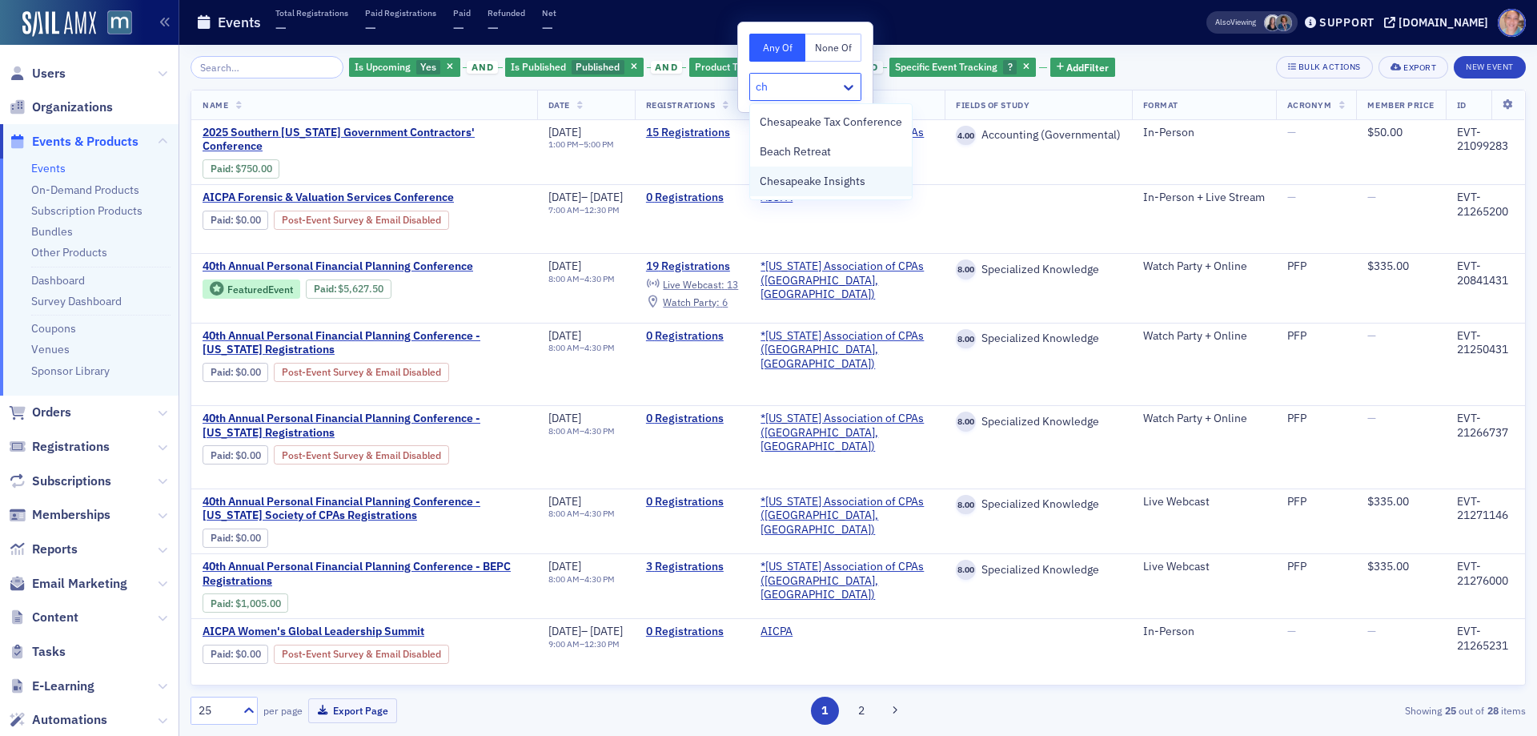
click at [833, 174] on span "Chesapeake Insights" at bounding box center [813, 181] width 106 height 17
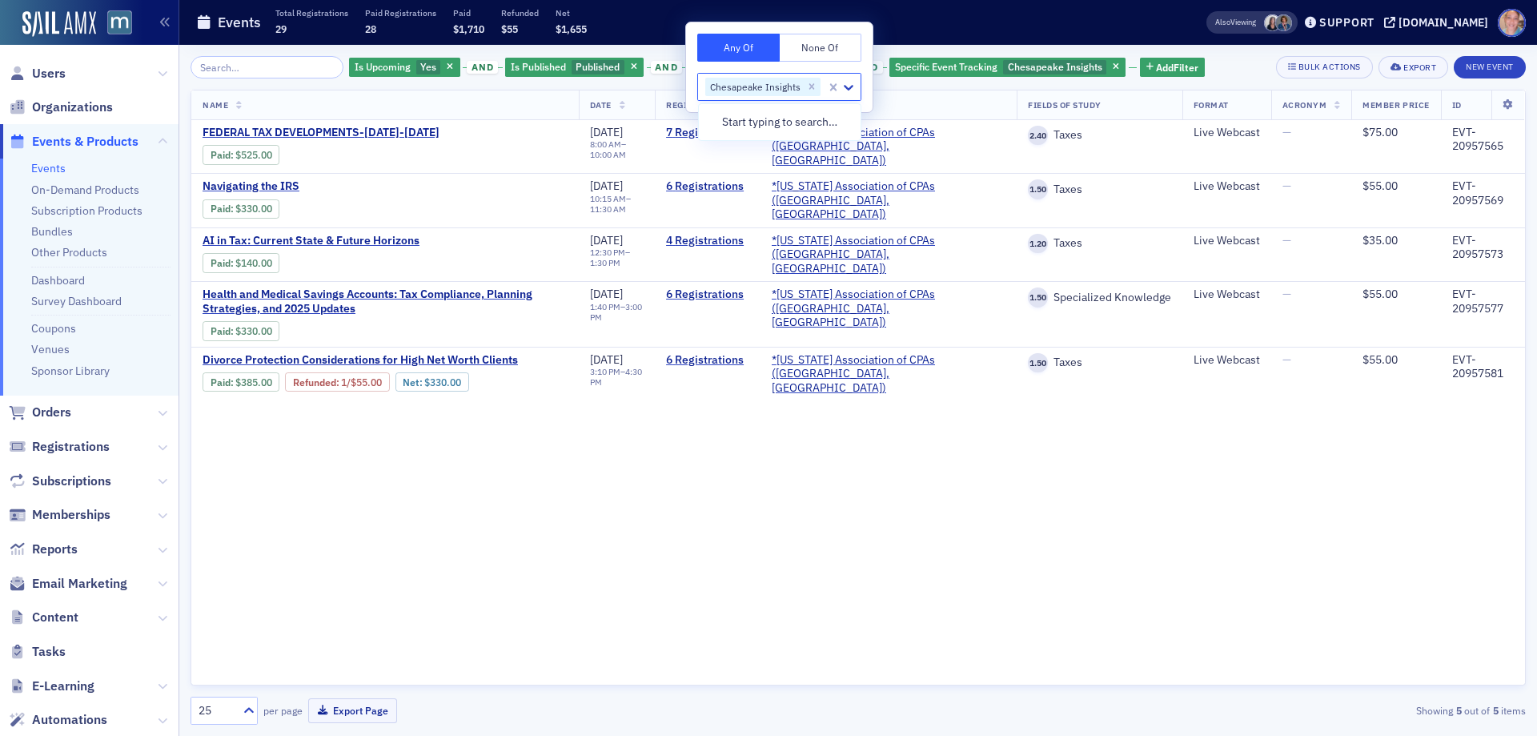
click at [1230, 65] on div "Is Upcoming Yes and Is Published Published and Product Type Conferences and Spe…" at bounding box center [859, 67] width 1336 height 22
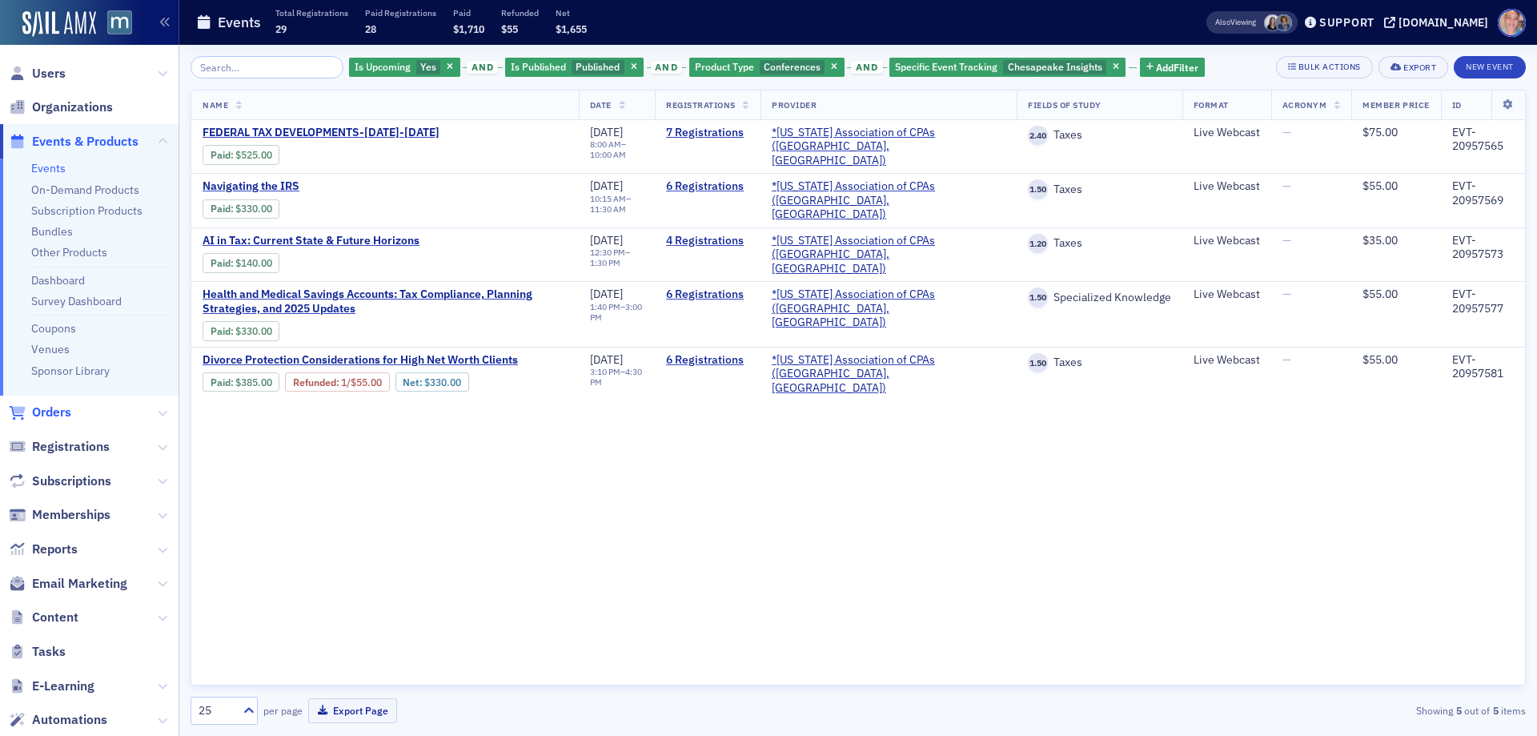
click at [51, 410] on span "Orders" at bounding box center [51, 413] width 39 height 18
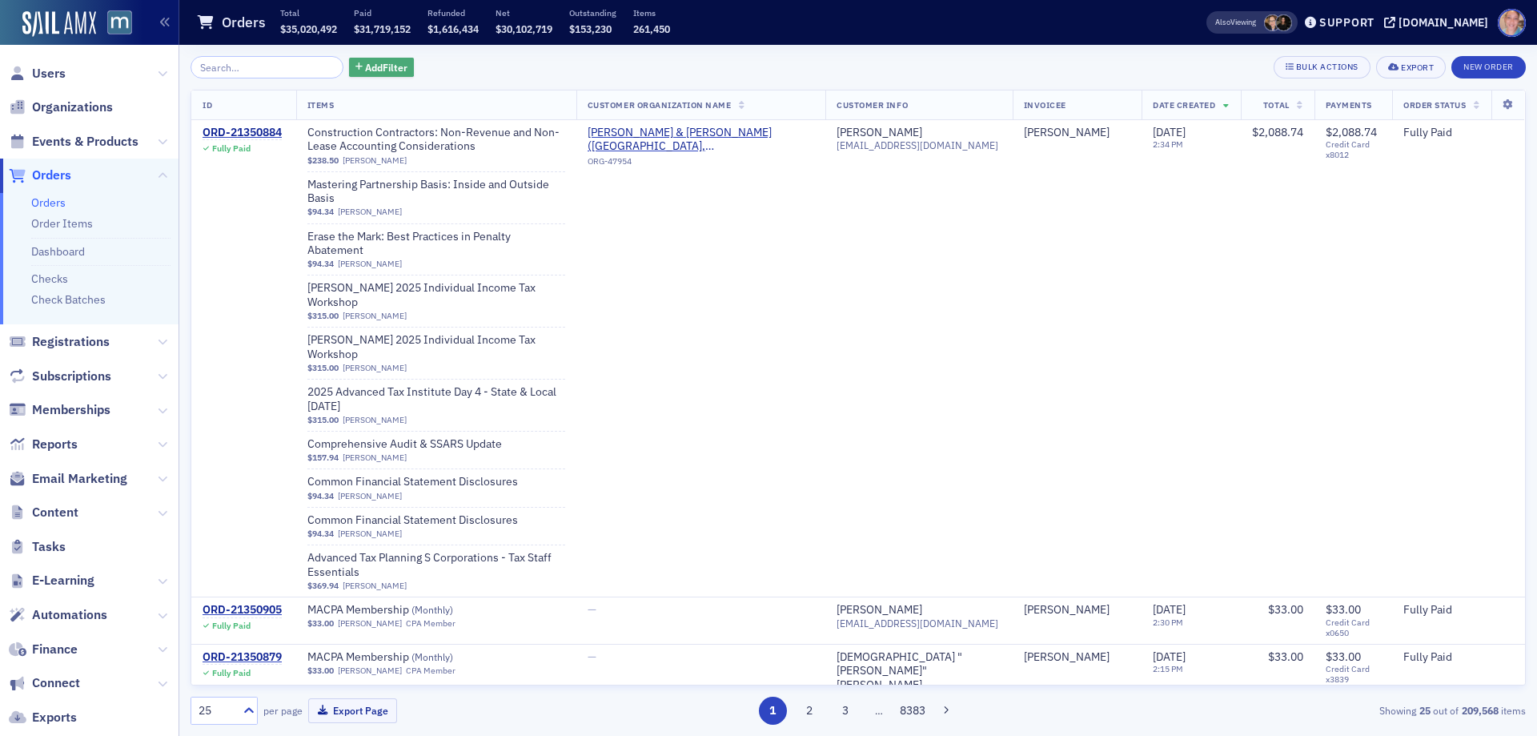
click at [370, 58] on button "Add Filter" at bounding box center [382, 68] width 66 height 20
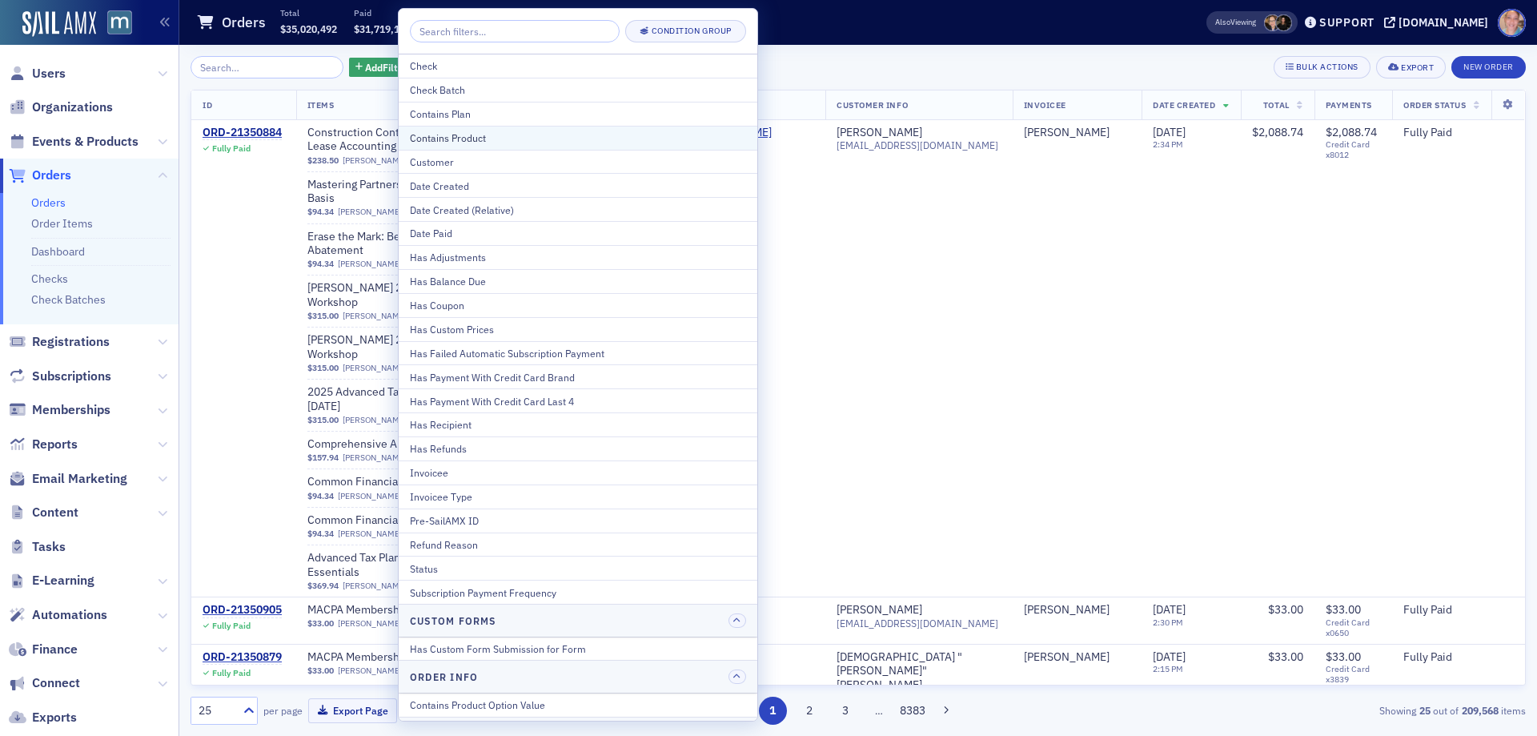
click at [489, 138] on div "Contains Product" at bounding box center [578, 138] width 336 height 14
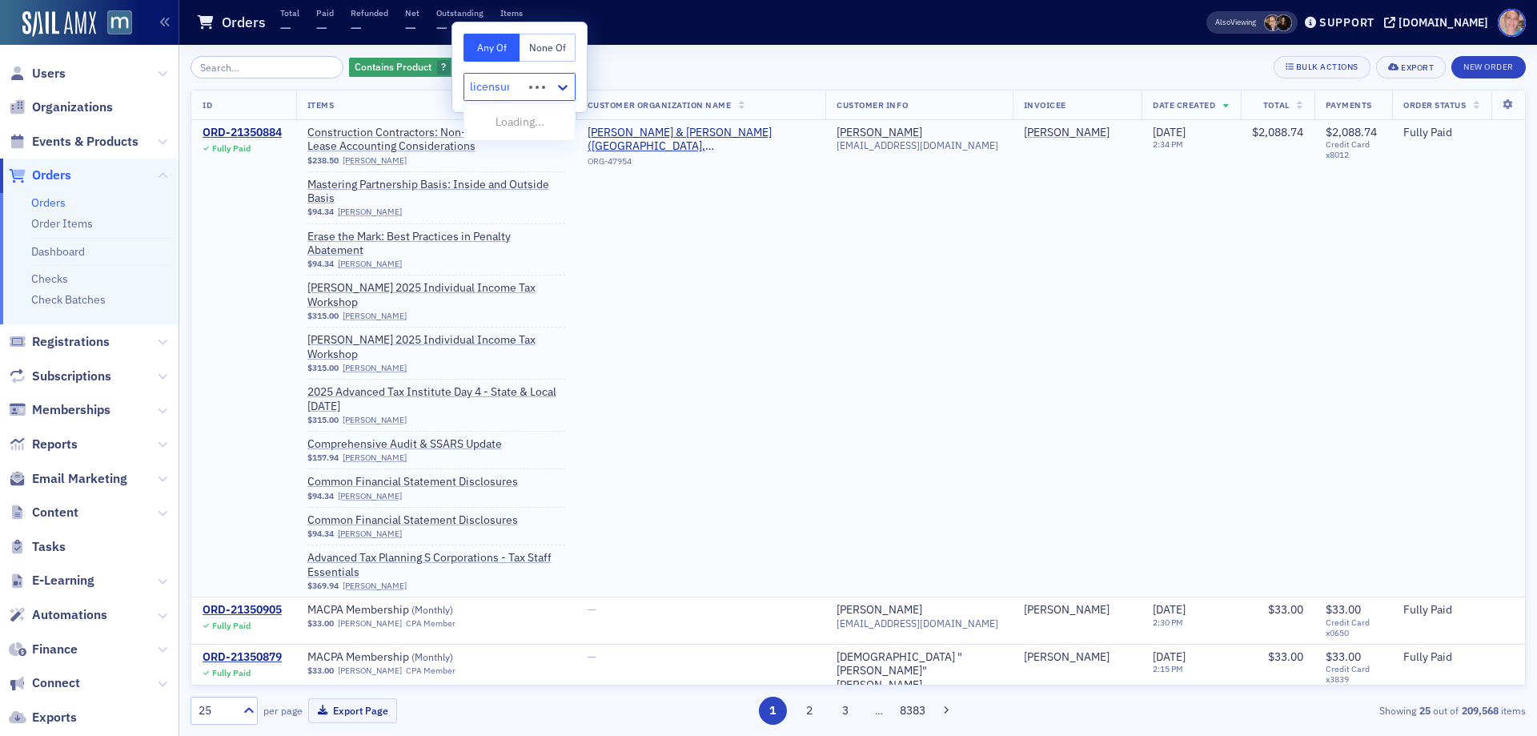
type input "licensure"
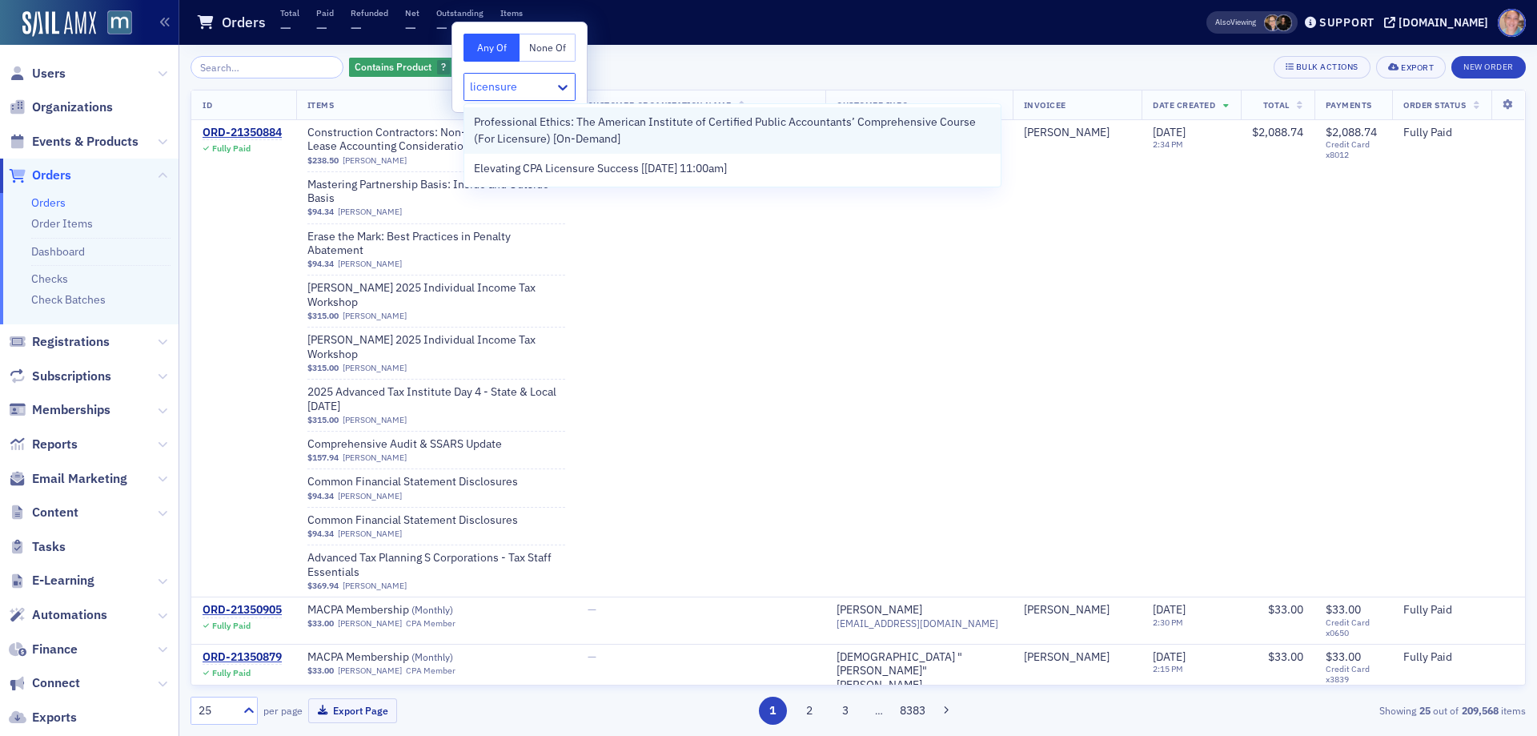
click at [608, 127] on span "Professional Ethics: The American Institute of Certified Public Accountants’ Co…" at bounding box center [732, 131] width 517 height 34
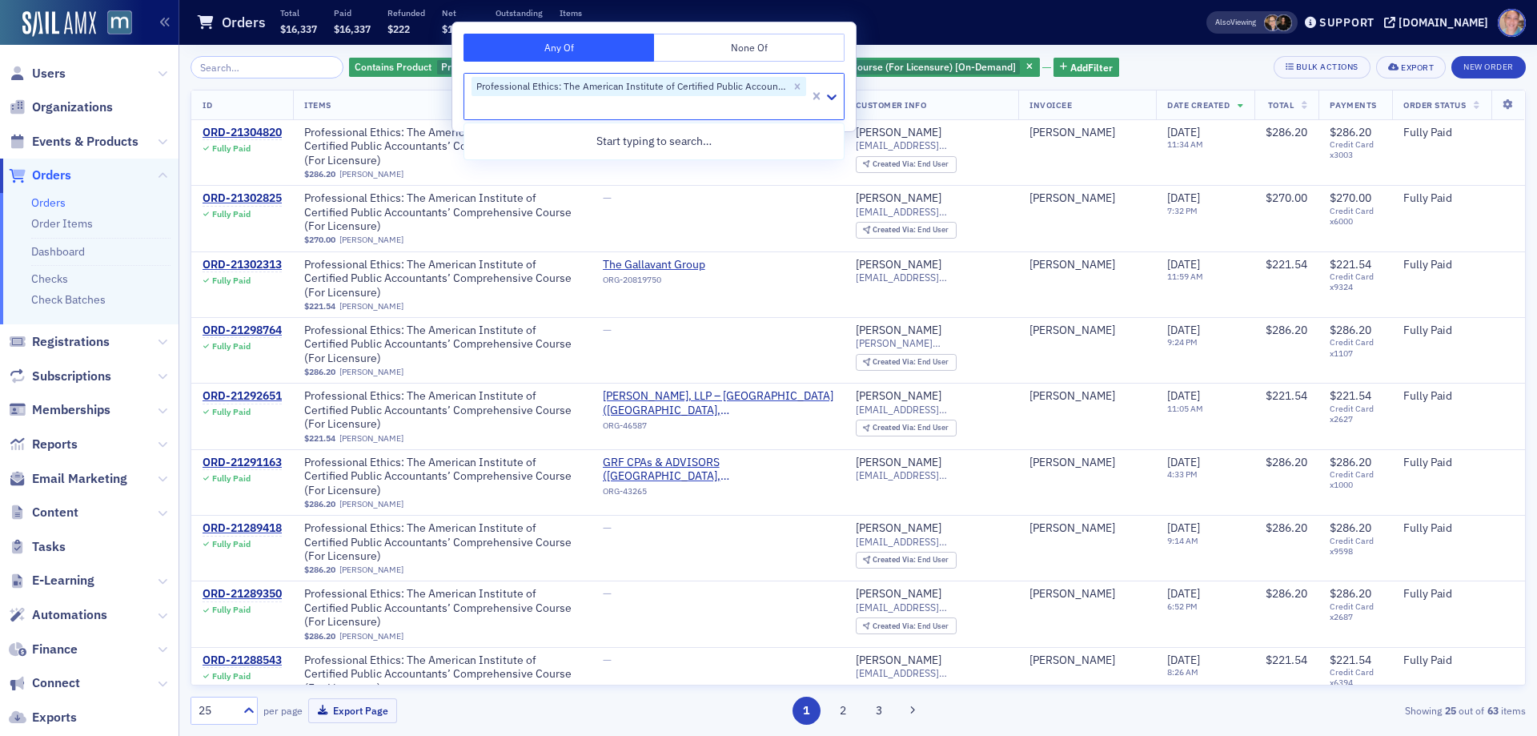
click at [1127, 72] on div "Contains Product Professional Ethics: The American Institute of Certified Publi…" at bounding box center [859, 67] width 1336 height 22
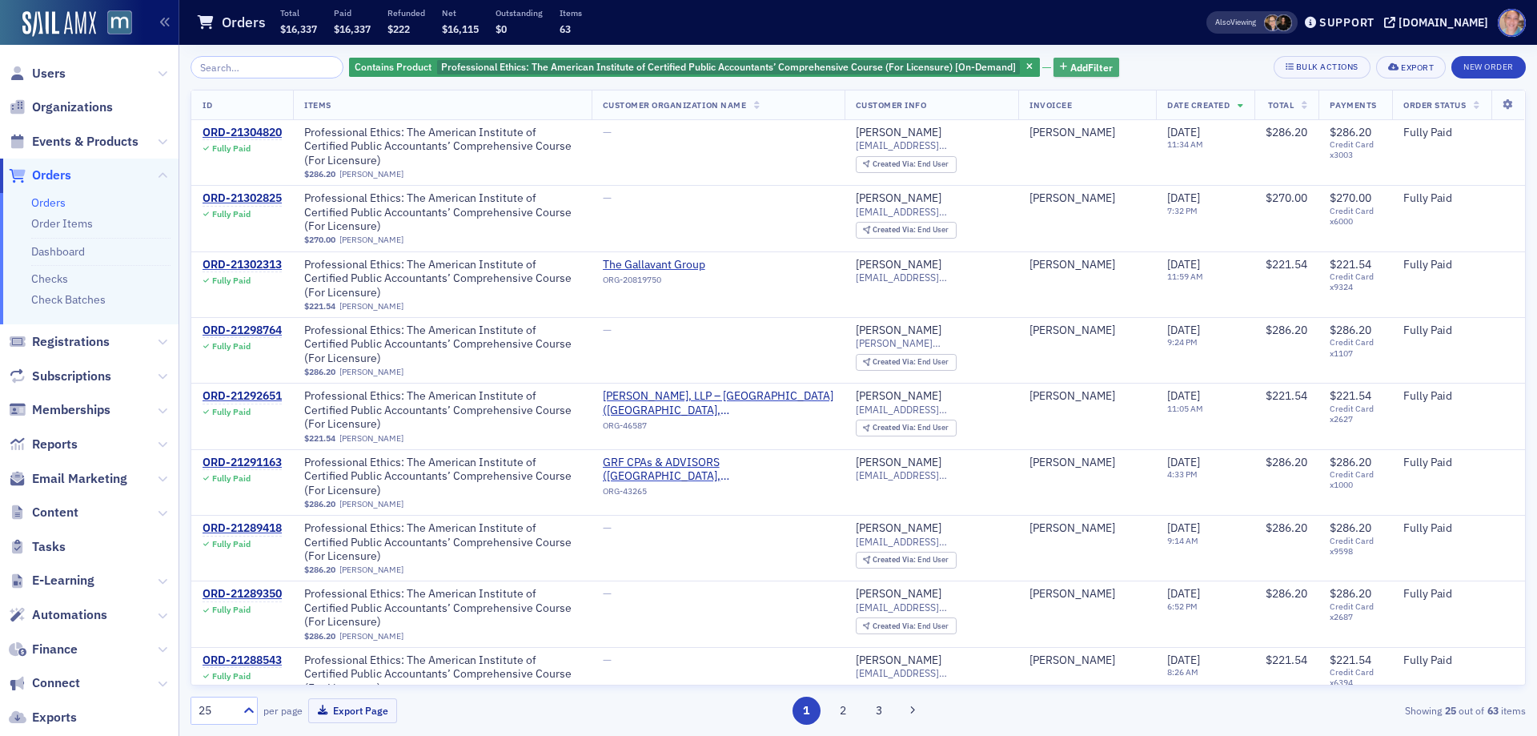
click at [1084, 61] on span "Add Filter" at bounding box center [1092, 67] width 42 height 14
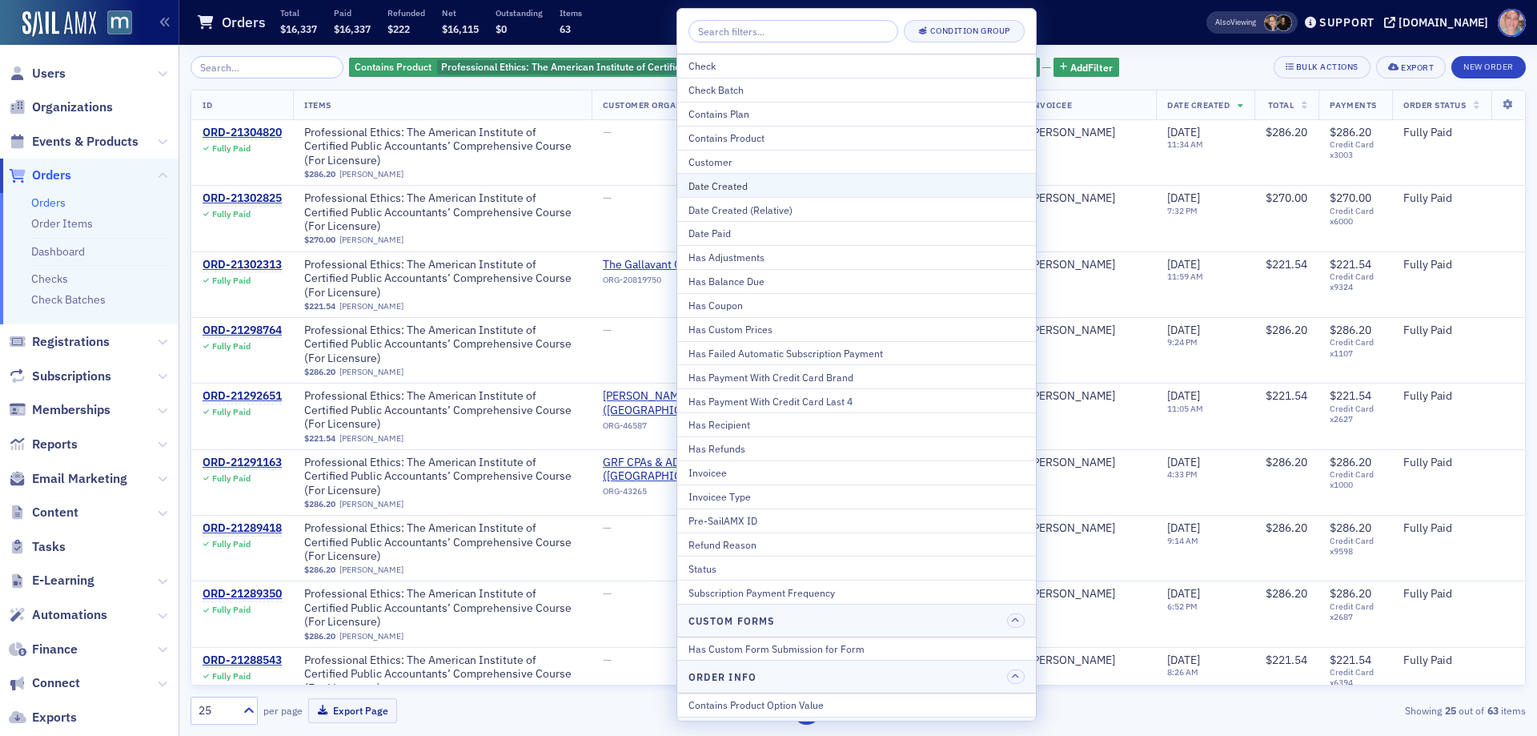
click at [789, 191] on div "Date Created" at bounding box center [857, 186] width 336 height 14
select select "9"
select select "2025"
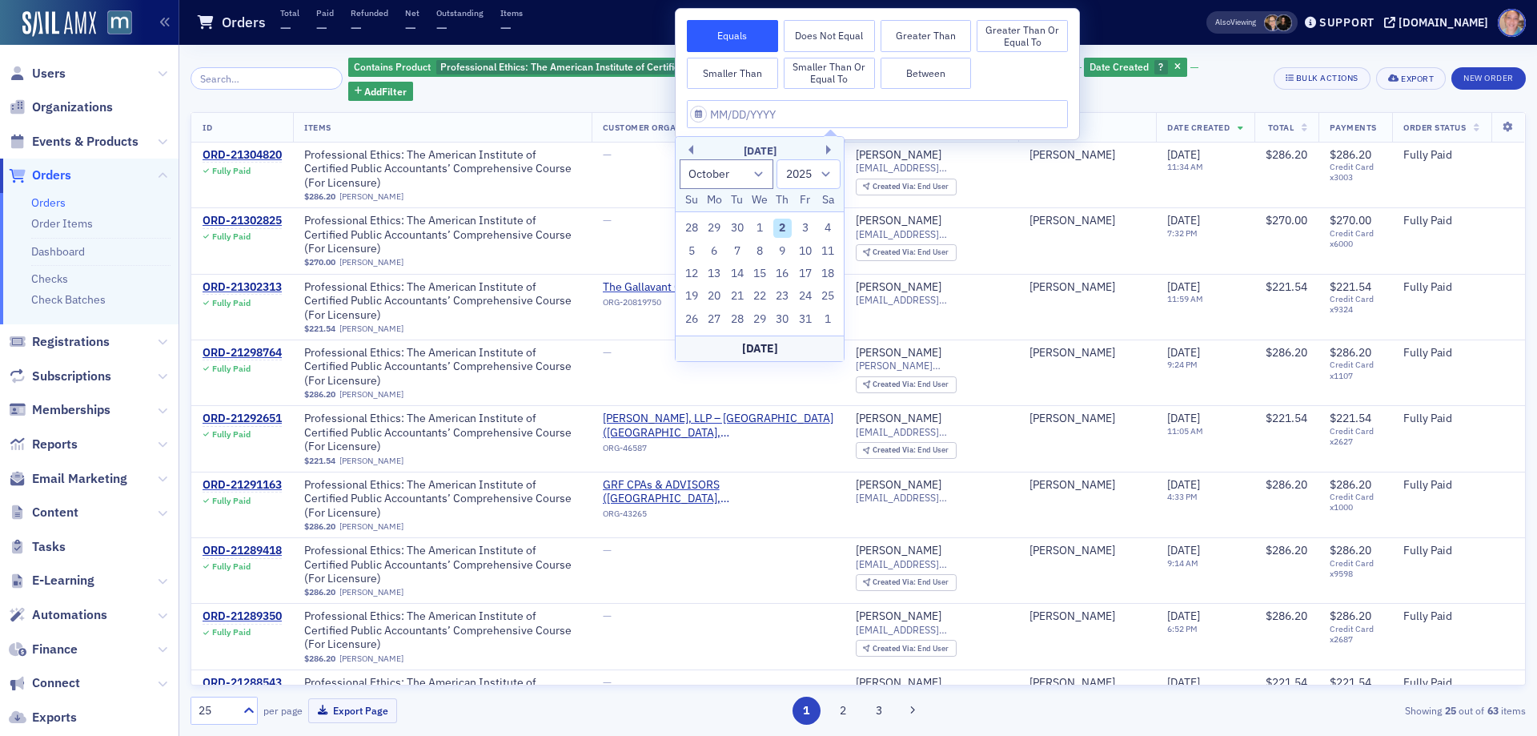
click at [916, 73] on button "Between" at bounding box center [926, 74] width 91 height 32
select select "9"
select select "2025"
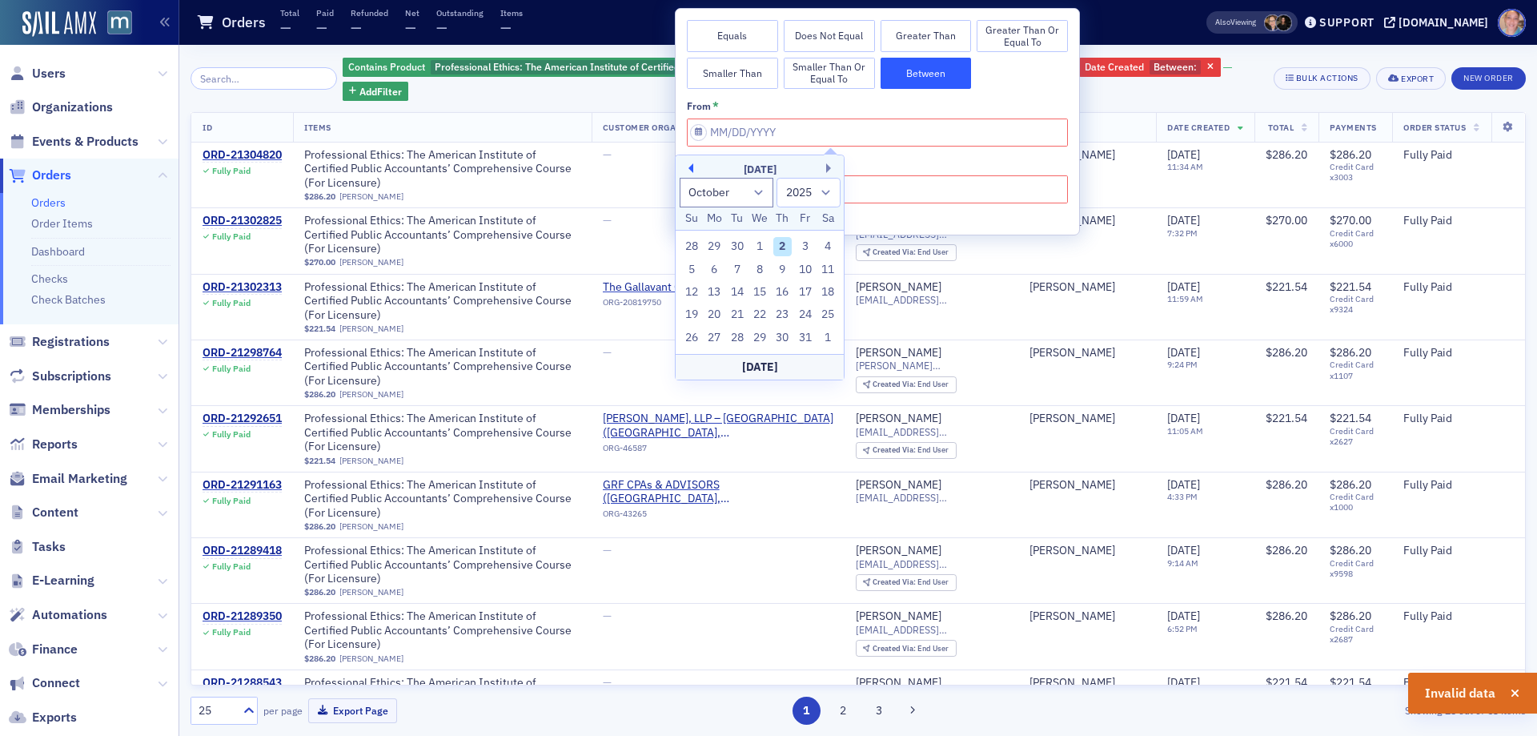
click at [693, 169] on button "Previous Month" at bounding box center [689, 168] width 10 height 10
select select "6"
click at [735, 246] on div "1" at bounding box center [737, 246] width 19 height 19
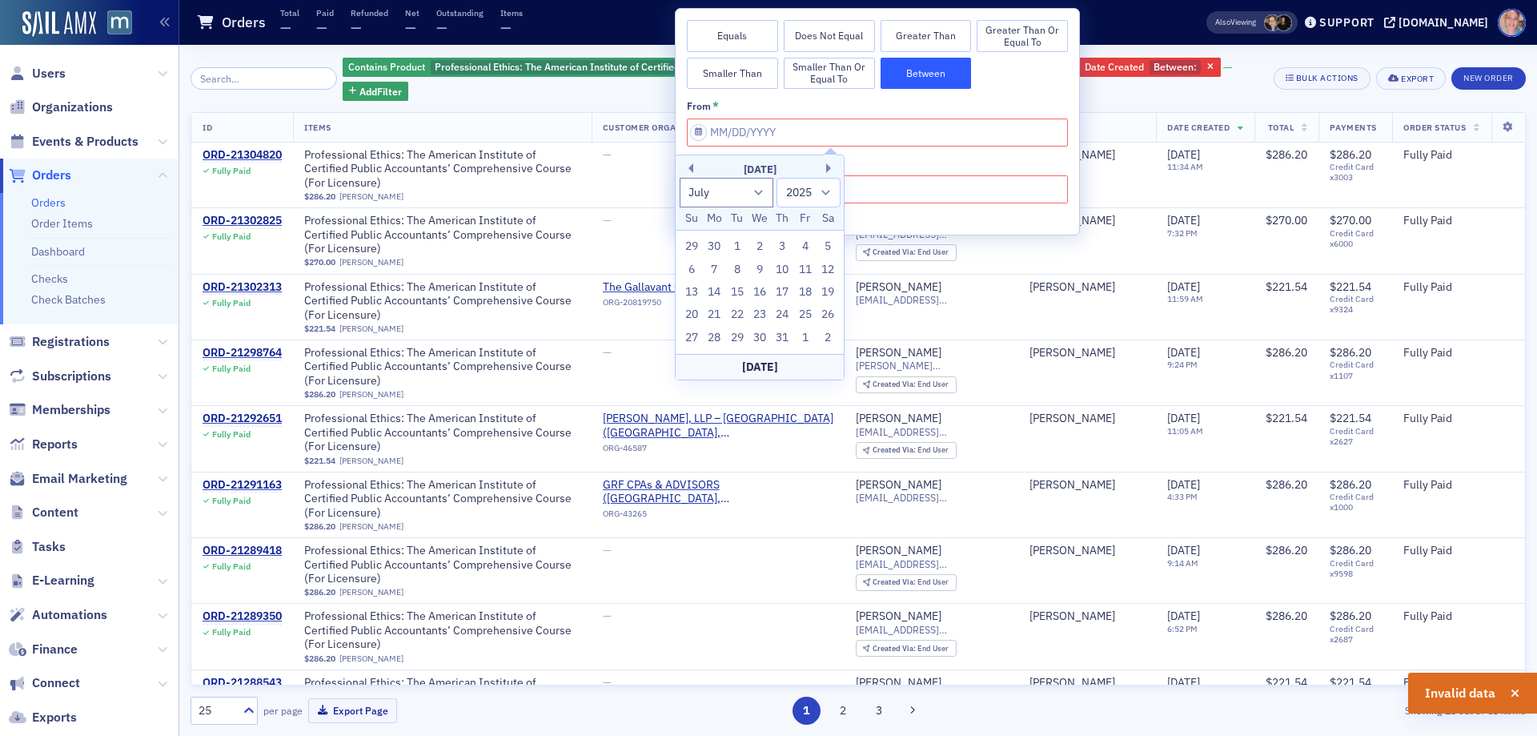
type input "07/01/2025"
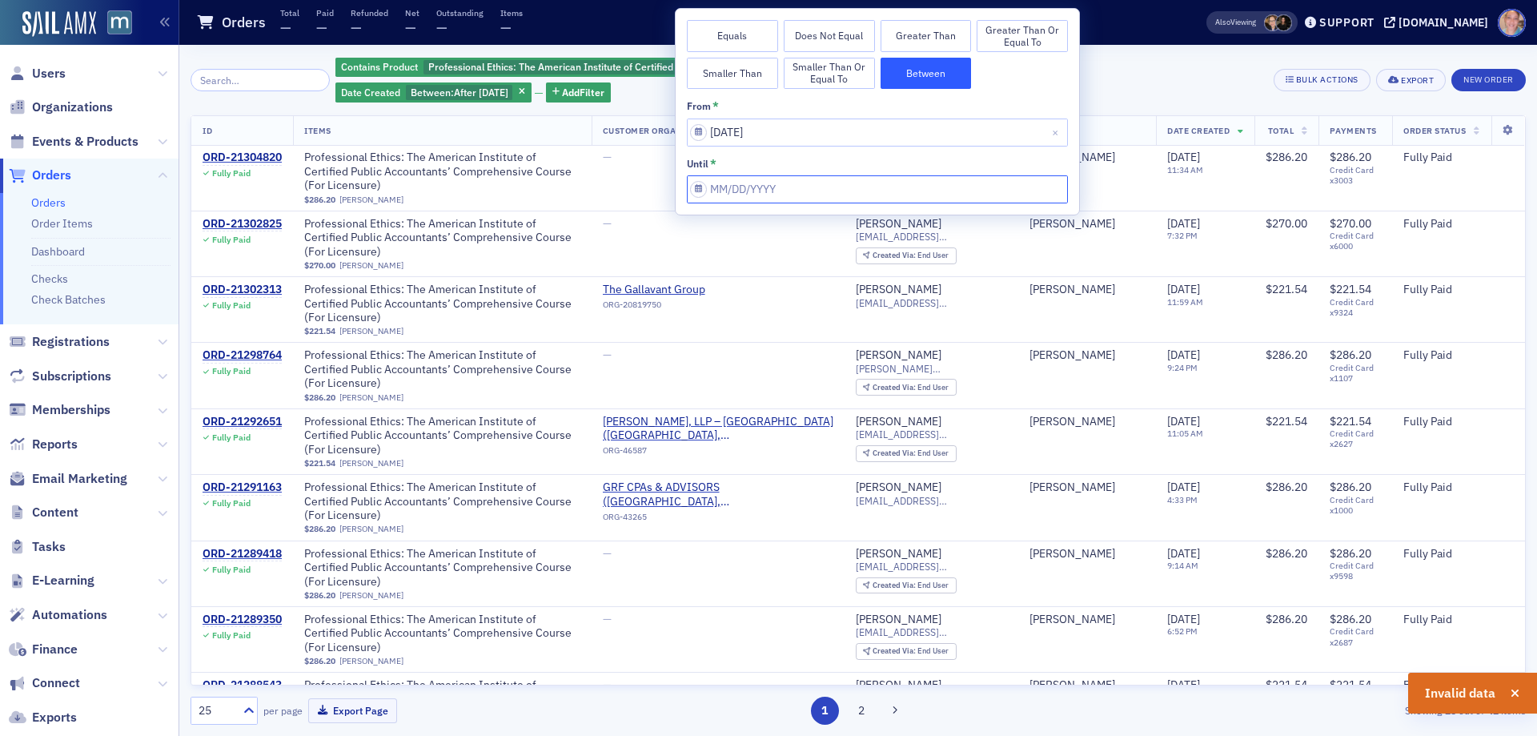
click at [865, 191] on input "from *" at bounding box center [877, 189] width 381 height 28
select select "9"
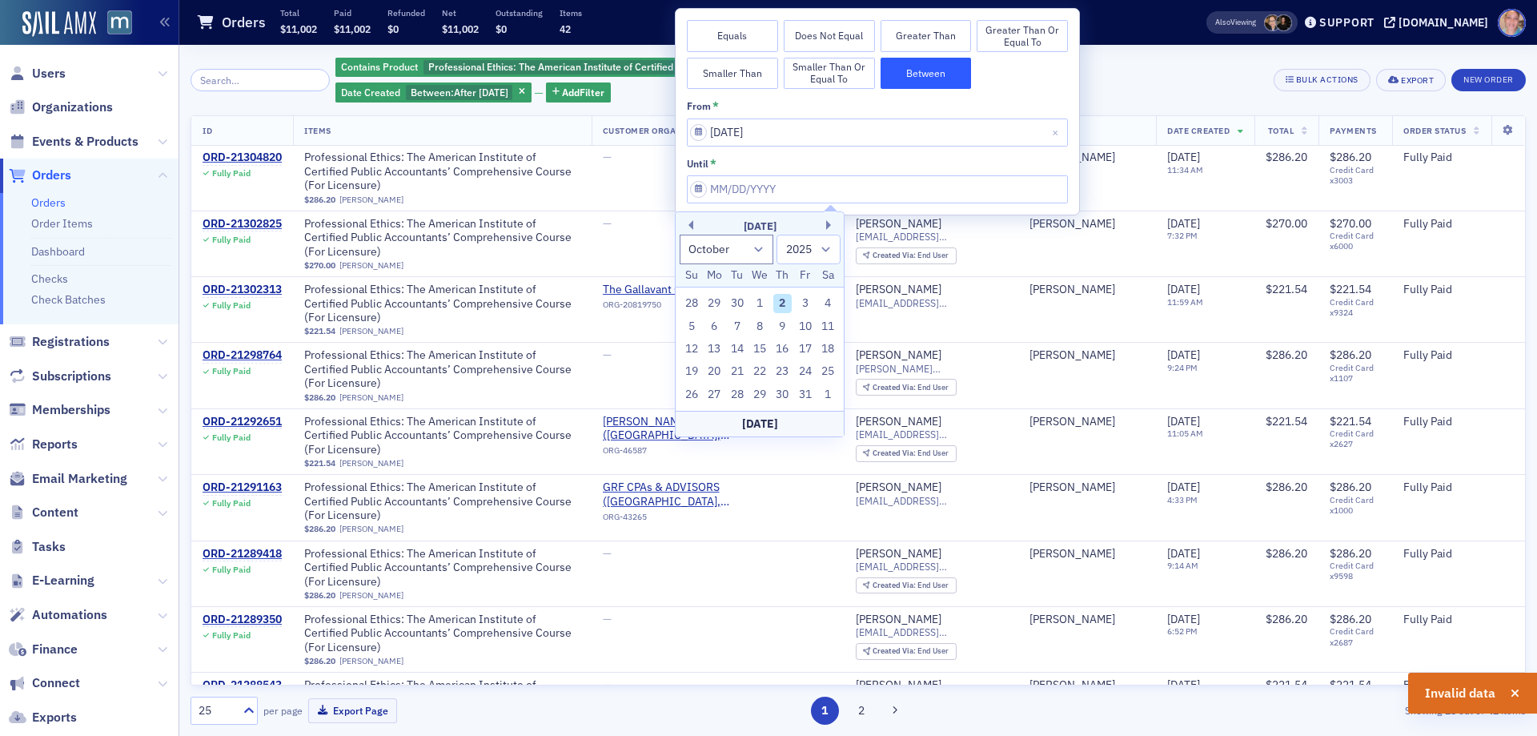
click at [765, 420] on div "Today" at bounding box center [760, 424] width 168 height 26
type input "10/02/2025"
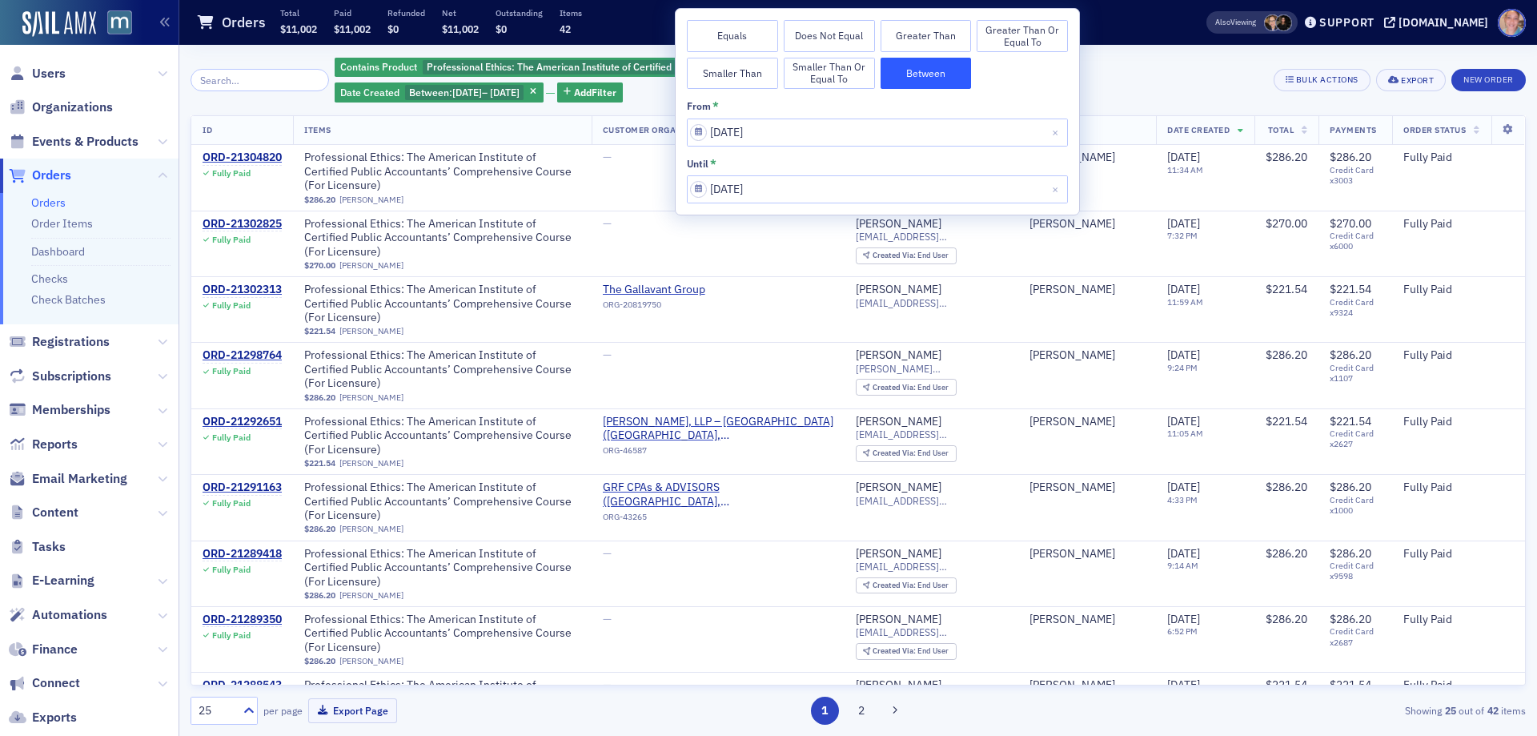
click at [1173, 77] on div "Contains Product Professional Ethics: The American Institute of Certified Publi…" at bounding box center [799, 80] width 928 height 48
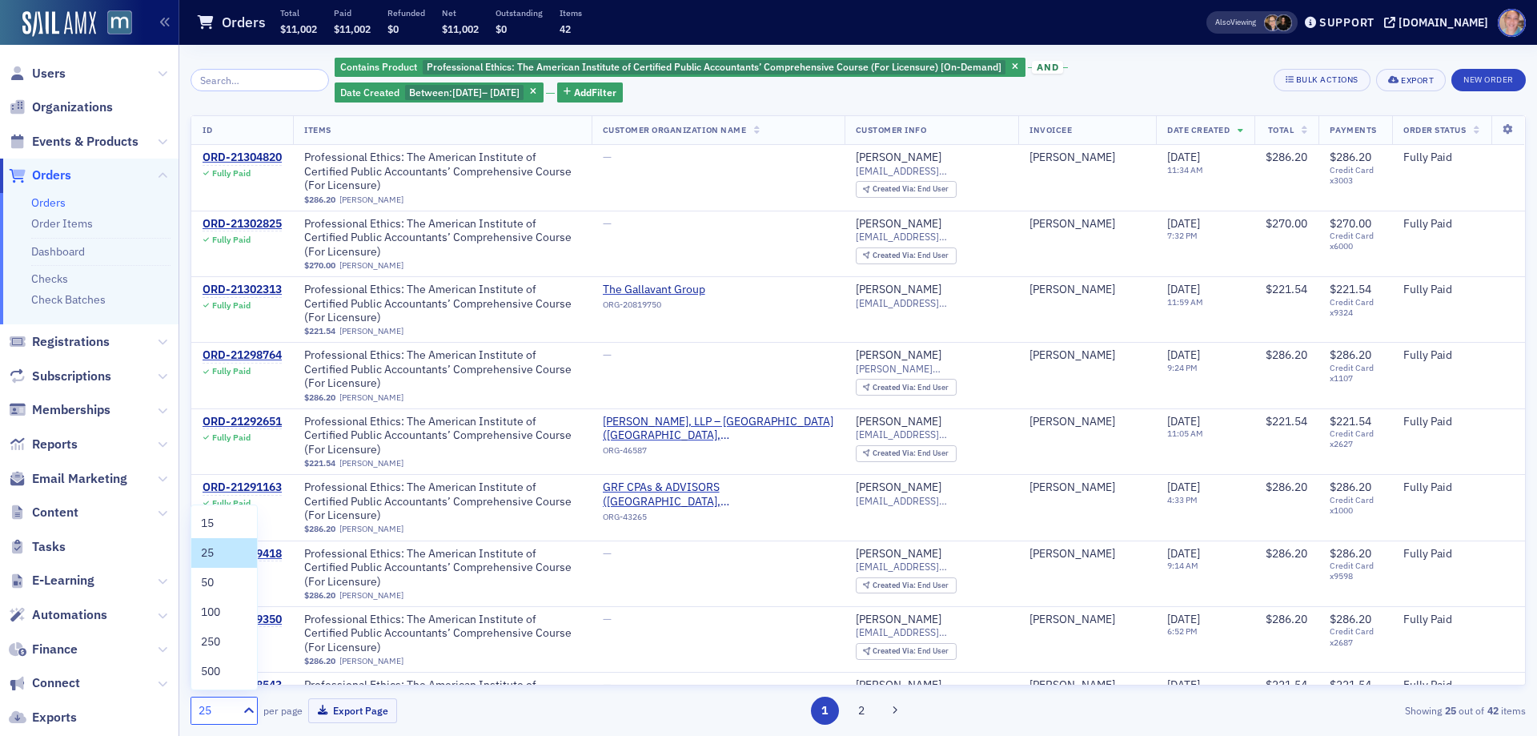
click at [236, 705] on div "25" at bounding box center [214, 711] width 46 height 20
drag, startPoint x: 221, startPoint y: 613, endPoint x: 219, endPoint y: 604, distance: 9.1
click at [220, 612] on span "100" at bounding box center [210, 612] width 19 height 17
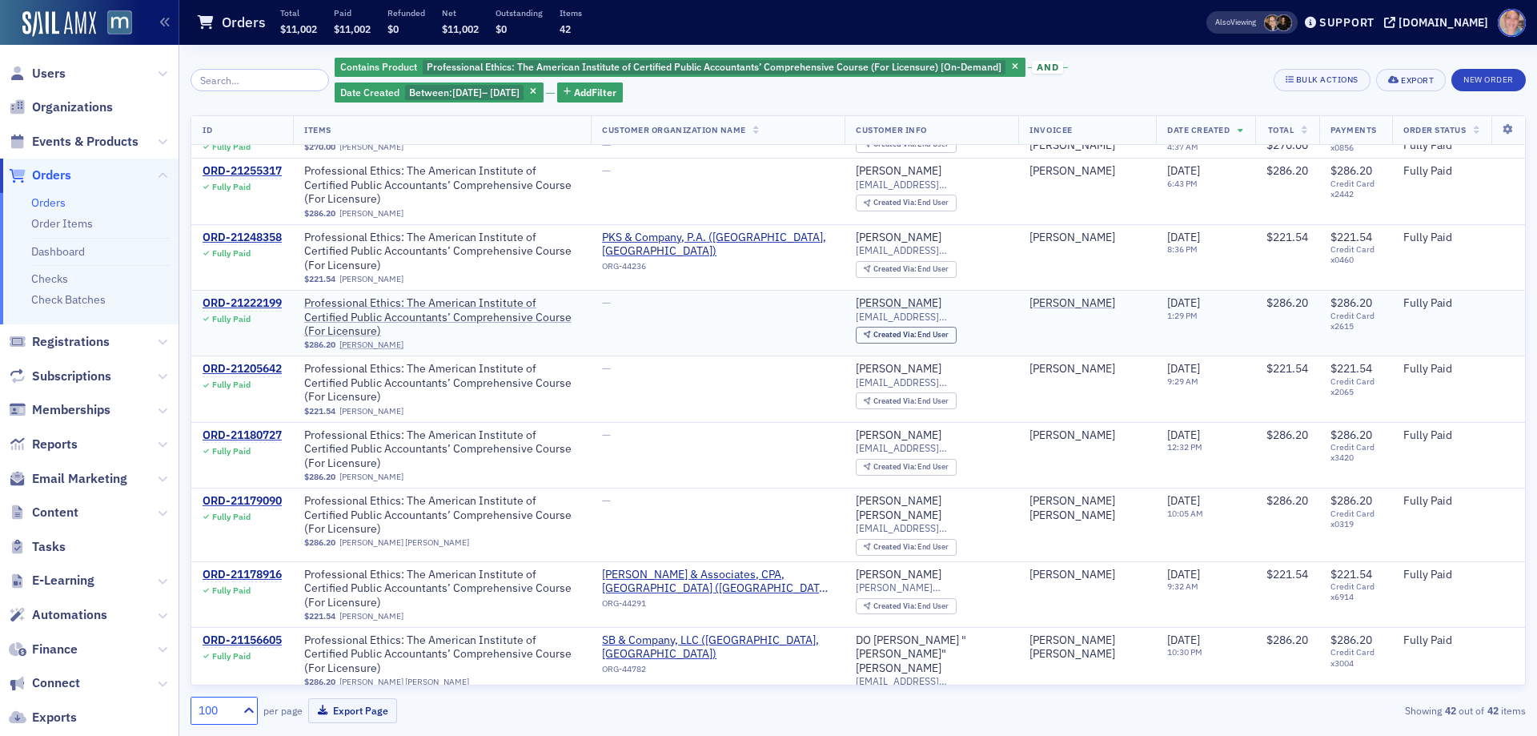
scroll to position [880, 0]
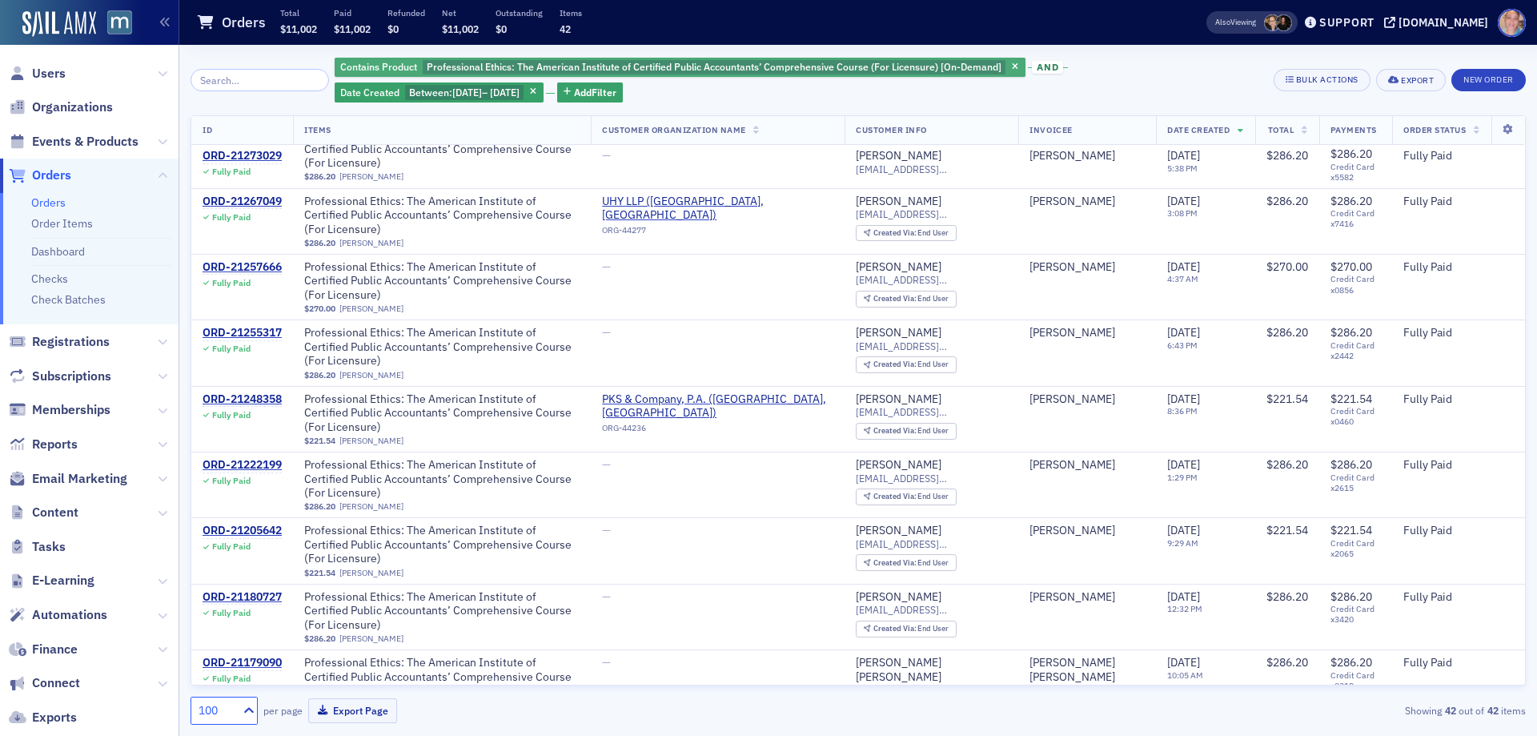
click at [846, 68] on span "Professional Ethics: The American Institute of Certified Public Accountants’ Co…" at bounding box center [714, 66] width 575 height 13
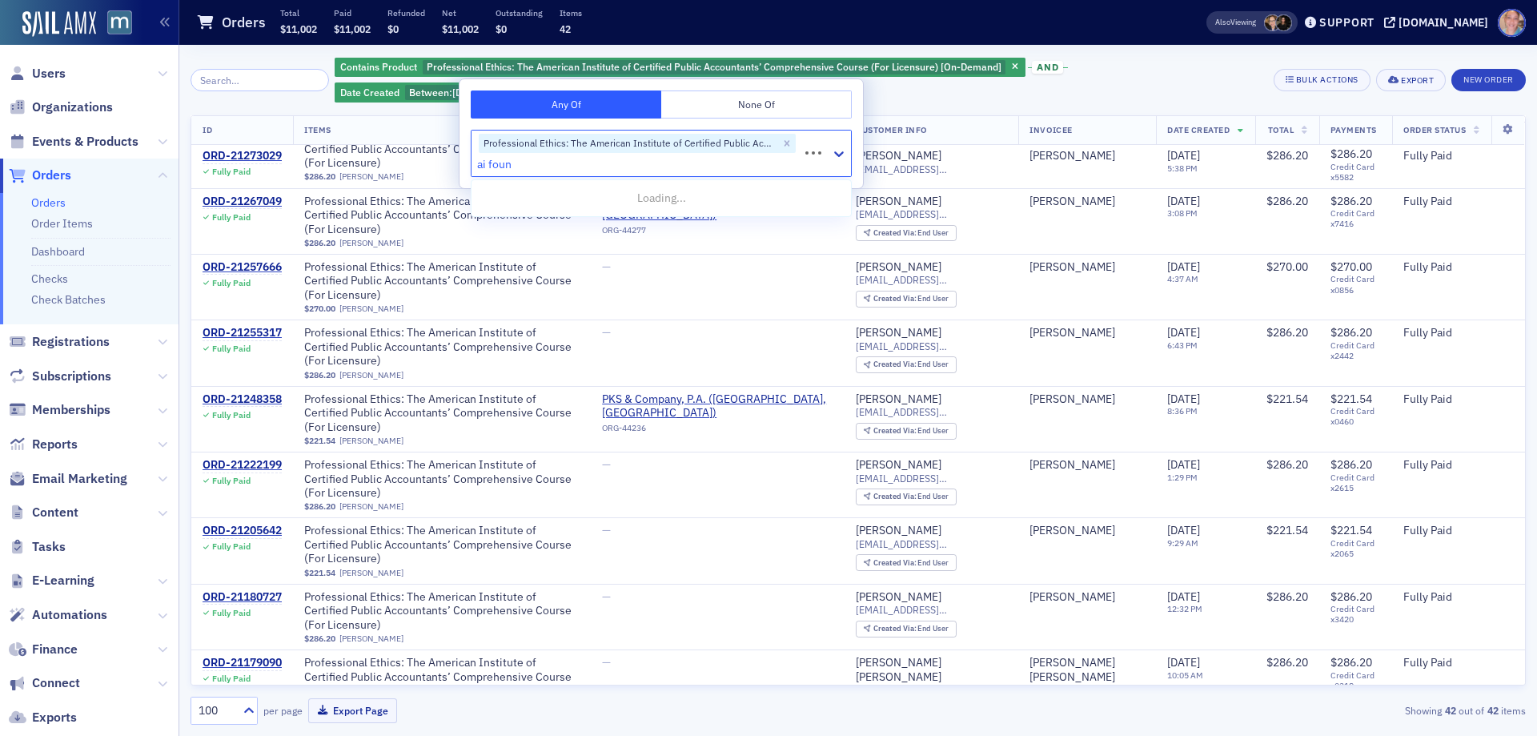
type input "ai found"
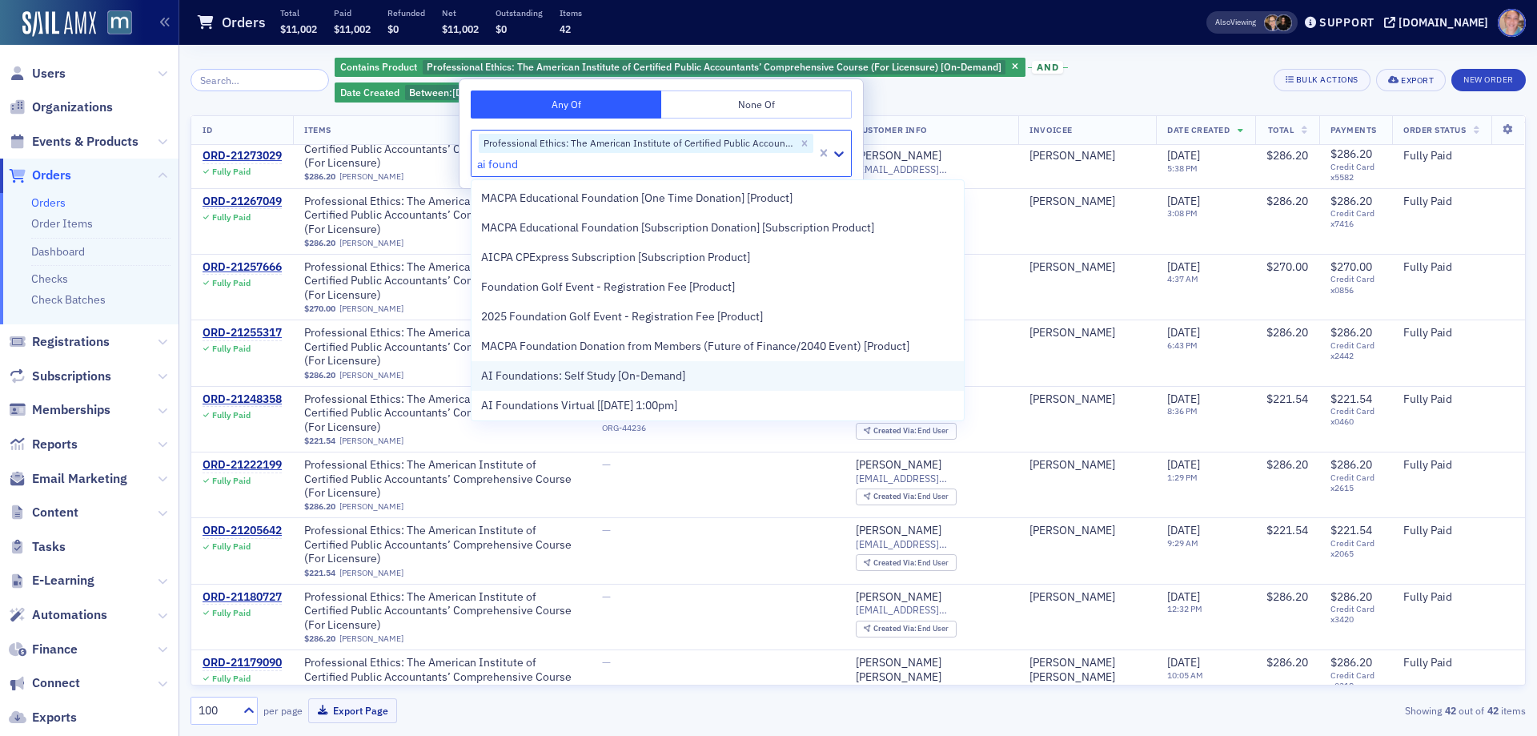
click at [642, 372] on span "AI Foundations: Self Study [On-Demand]" at bounding box center [583, 376] width 204 height 17
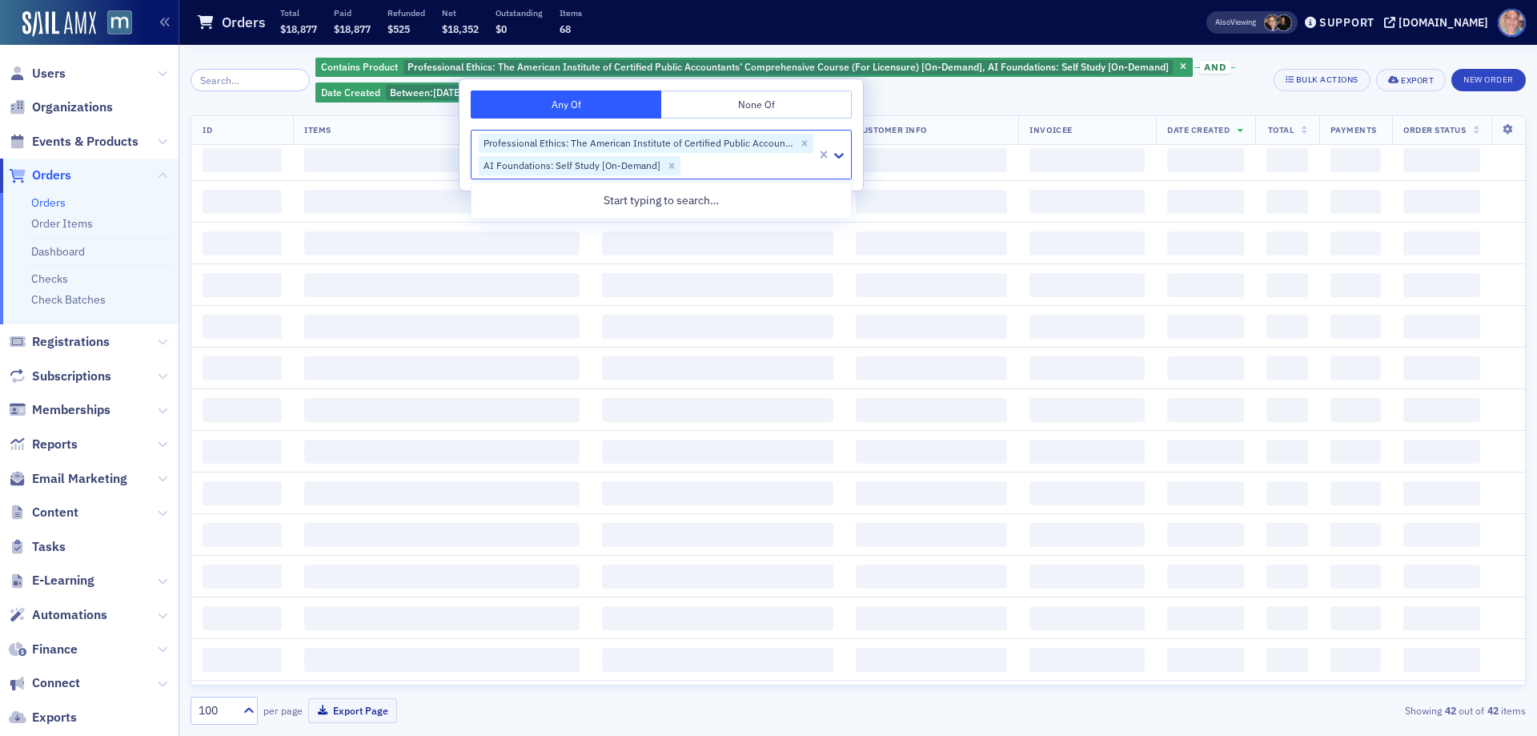
scroll to position [2618, 0]
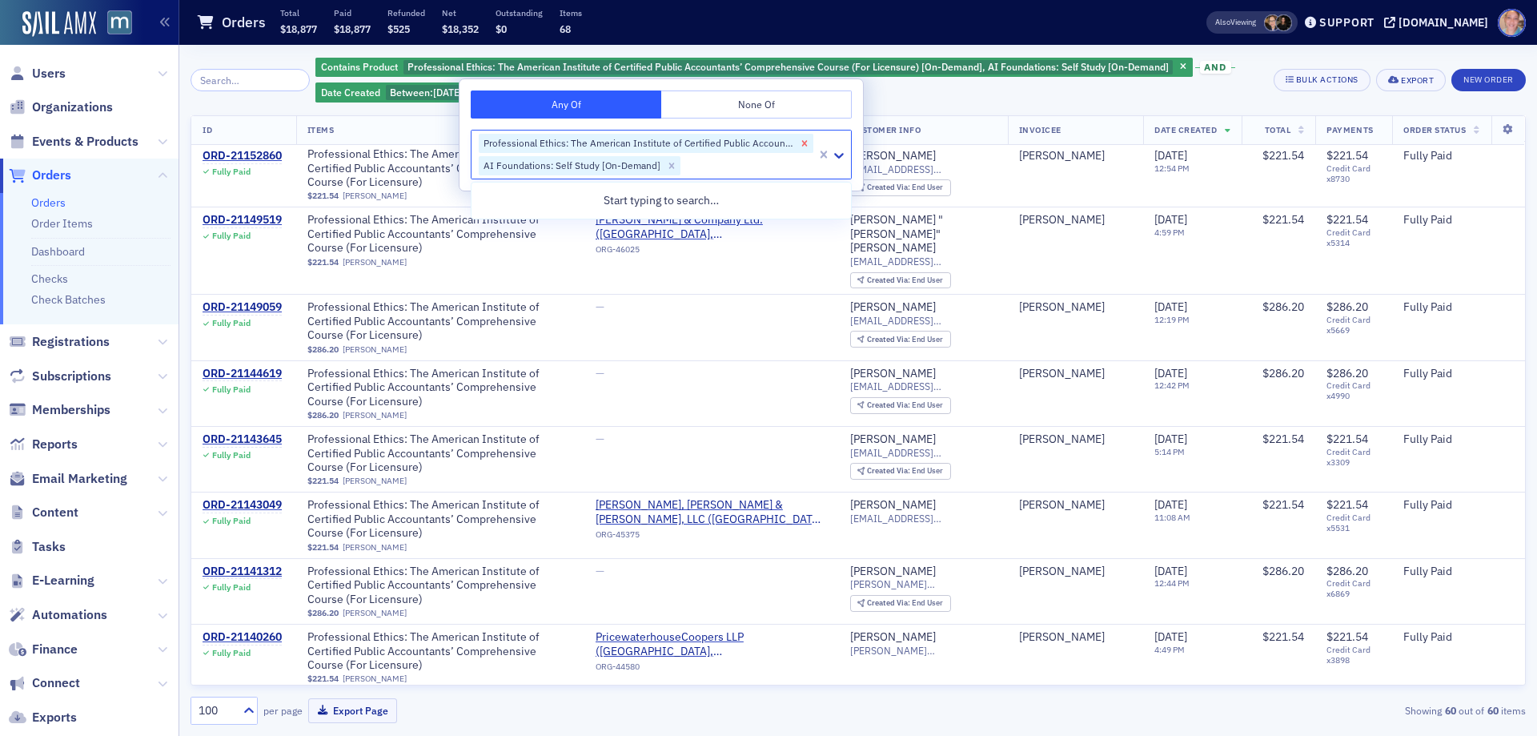
drag, startPoint x: 804, startPoint y: 142, endPoint x: 942, endPoint y: 104, distance: 143.5
click at [804, 141] on icon "Remove Professional Ethics: The American Institute of Certified Public Accounta…" at bounding box center [804, 143] width 11 height 11
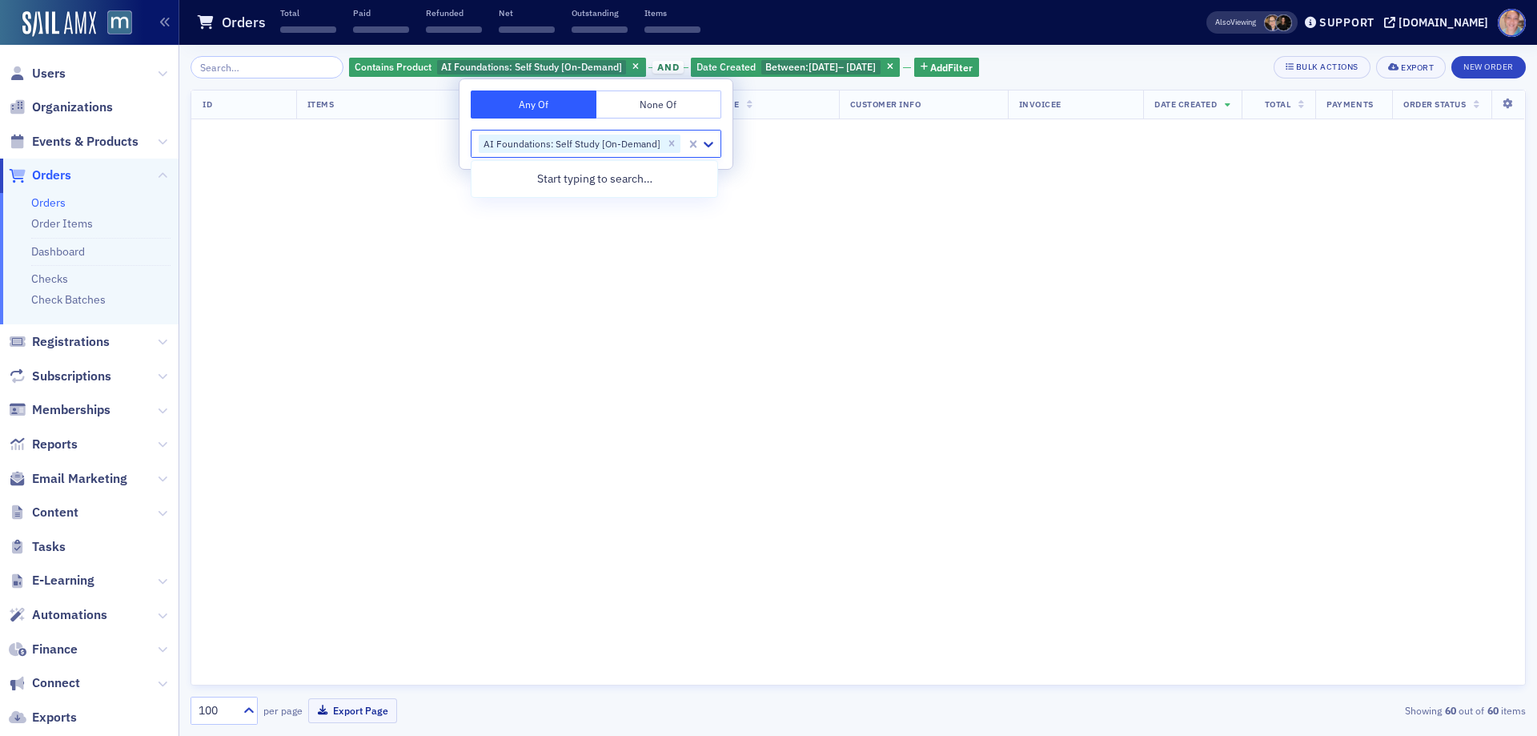
click at [1041, 68] on div "Contains Product AI Foundations: Self Study [On-Demand] and Date Created Betwee…" at bounding box center [859, 67] width 1336 height 22
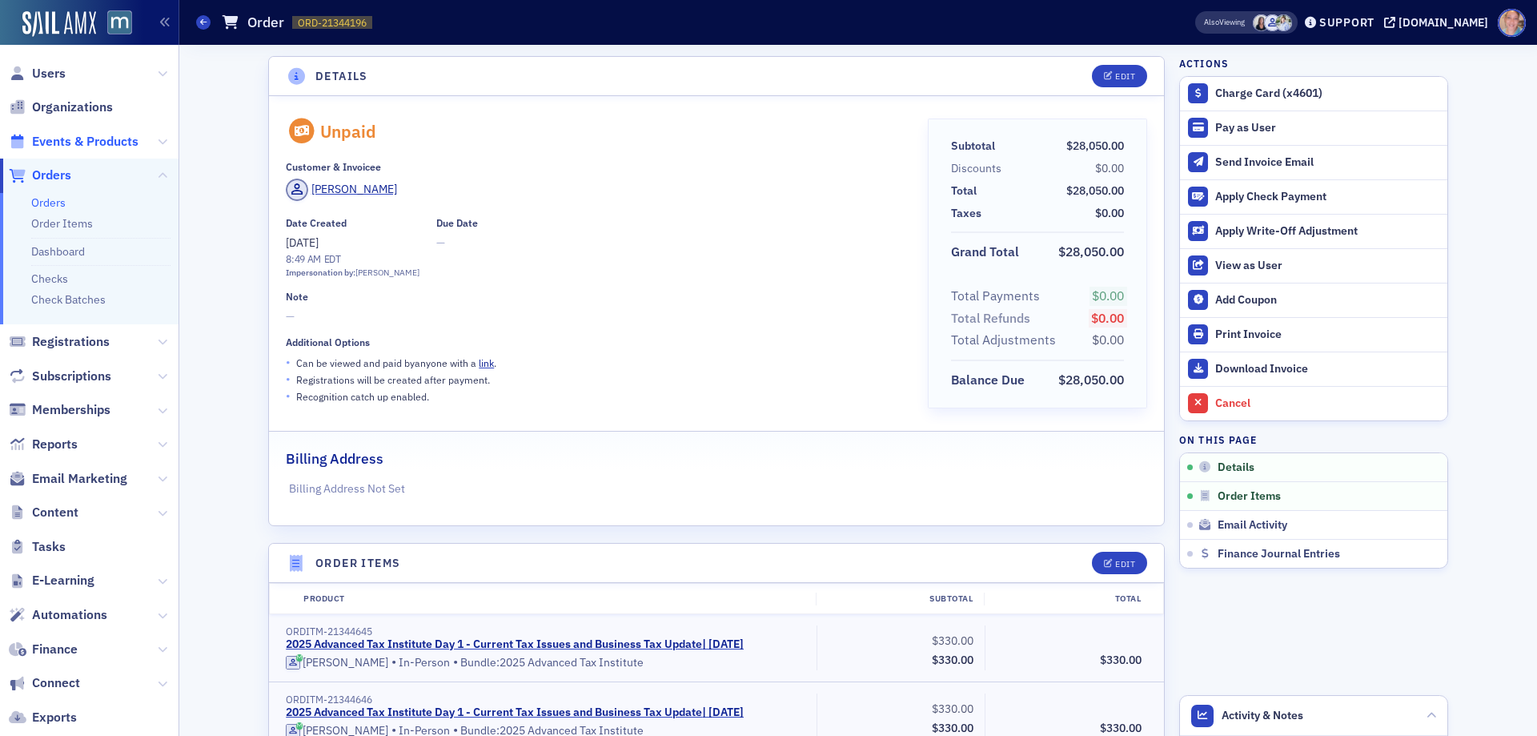
click at [78, 135] on span "Events & Products" at bounding box center [85, 142] width 106 height 18
click at [201, 20] on icon at bounding box center [203, 21] width 6 height 7
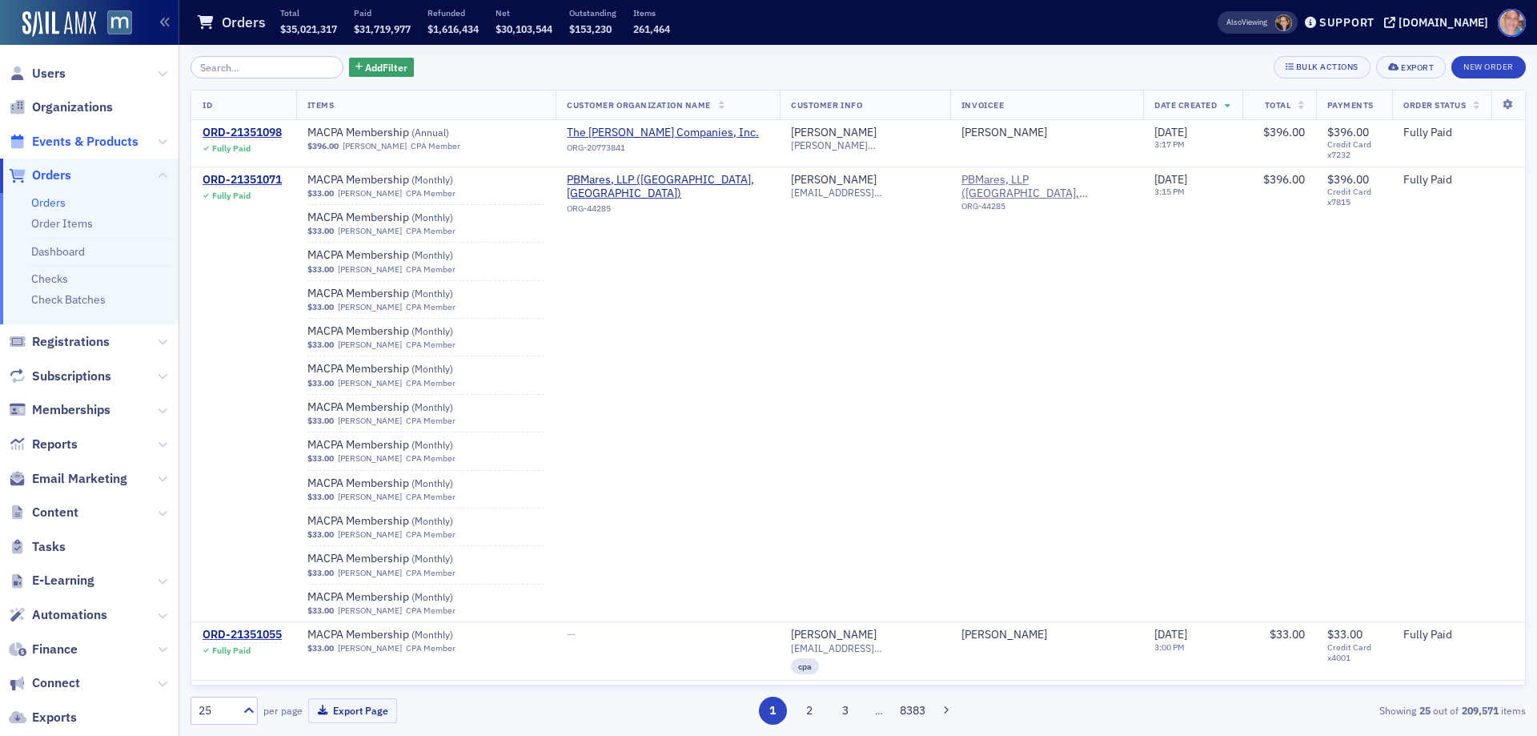
click at [62, 139] on span "Events & Products" at bounding box center [85, 142] width 106 height 18
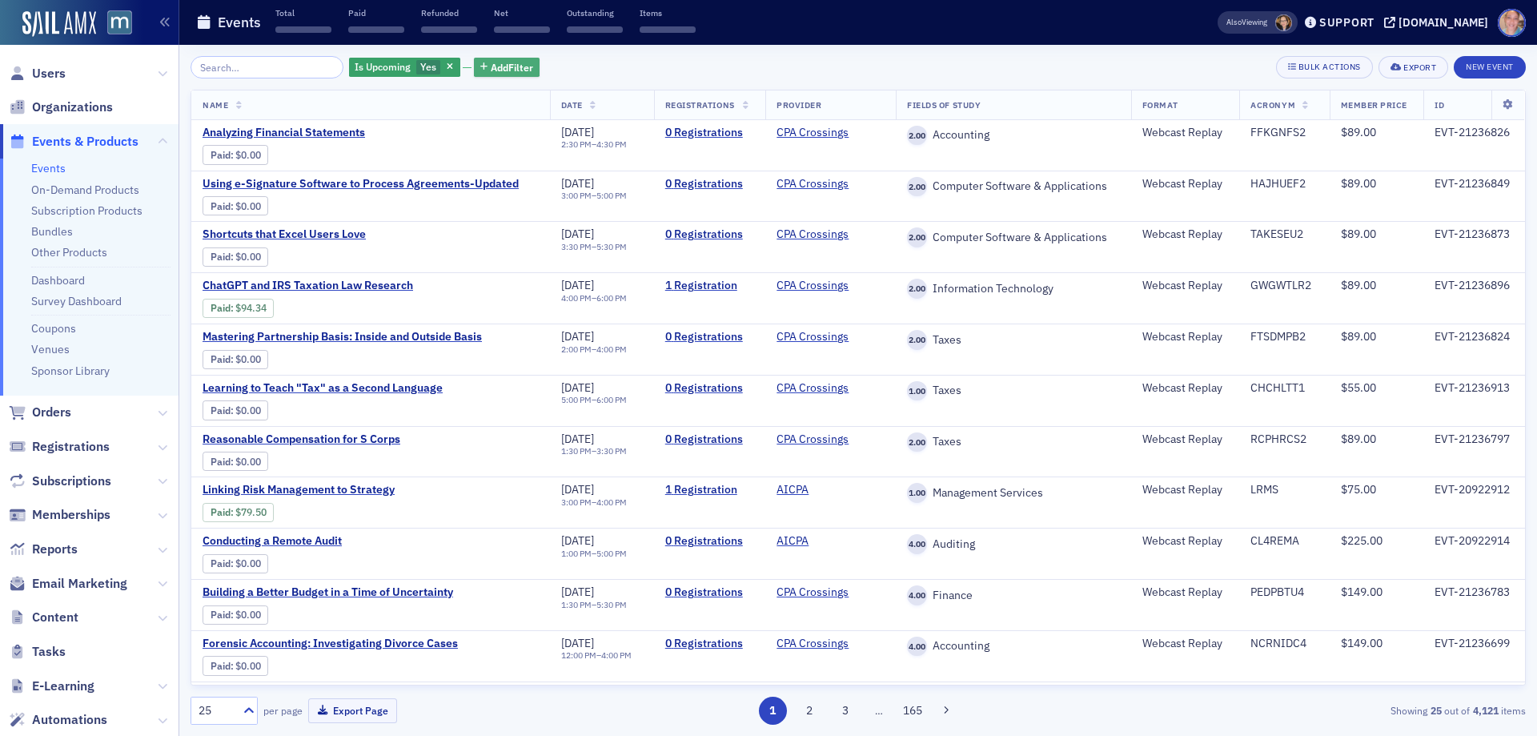
click at [491, 69] on span "Add Filter" at bounding box center [512, 67] width 42 height 14
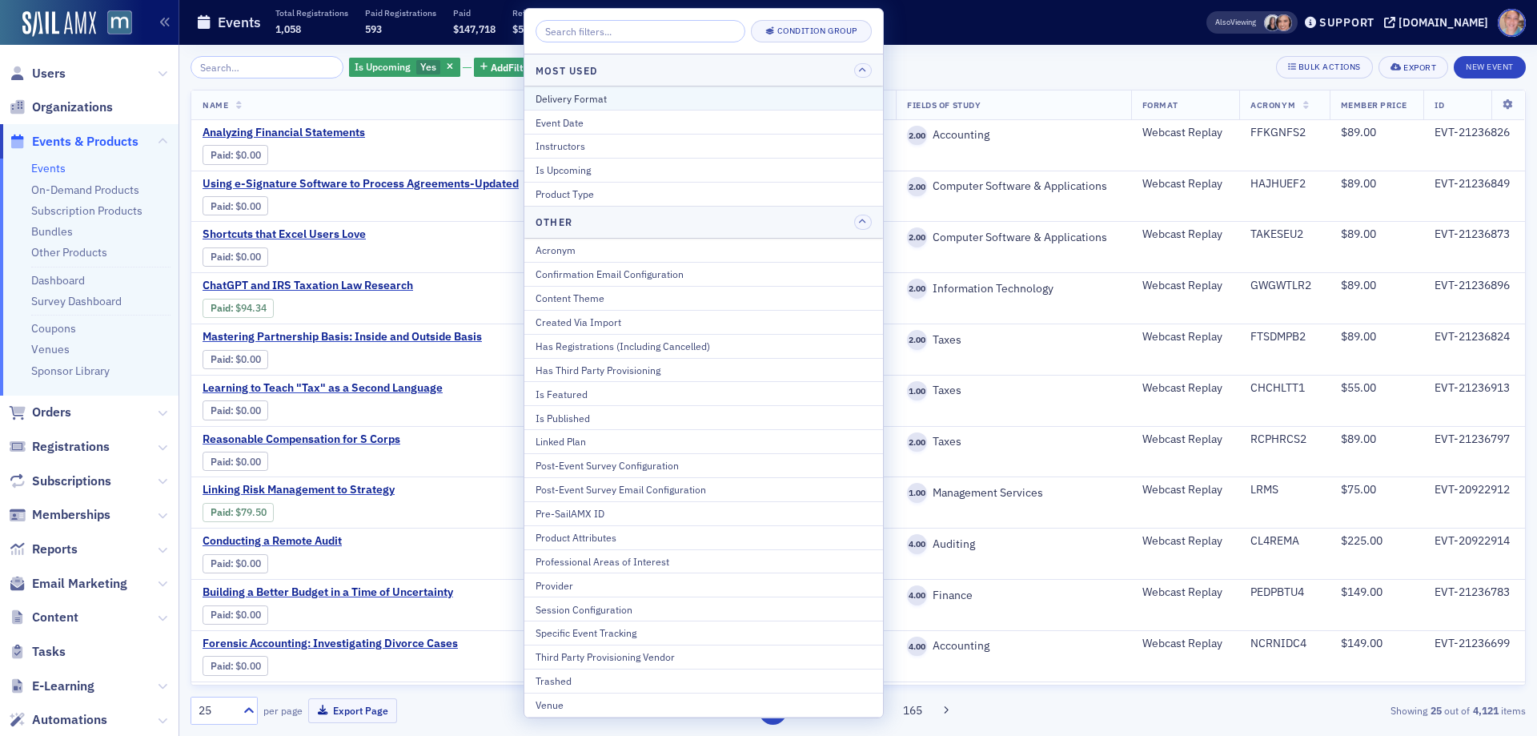
click at [606, 103] on div "Delivery Format" at bounding box center [704, 98] width 336 height 14
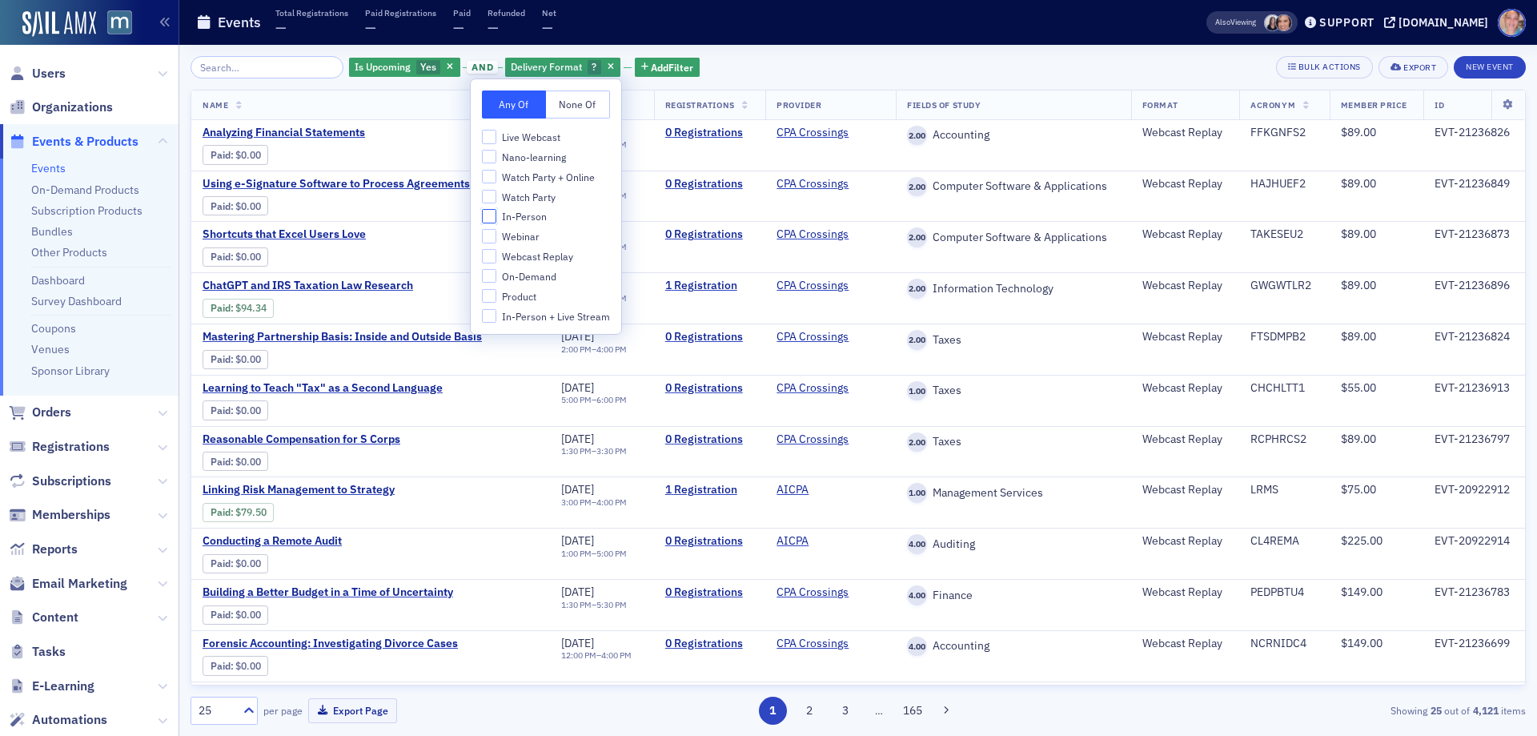
click at [494, 213] on input "In-Person" at bounding box center [489, 216] width 14 height 14
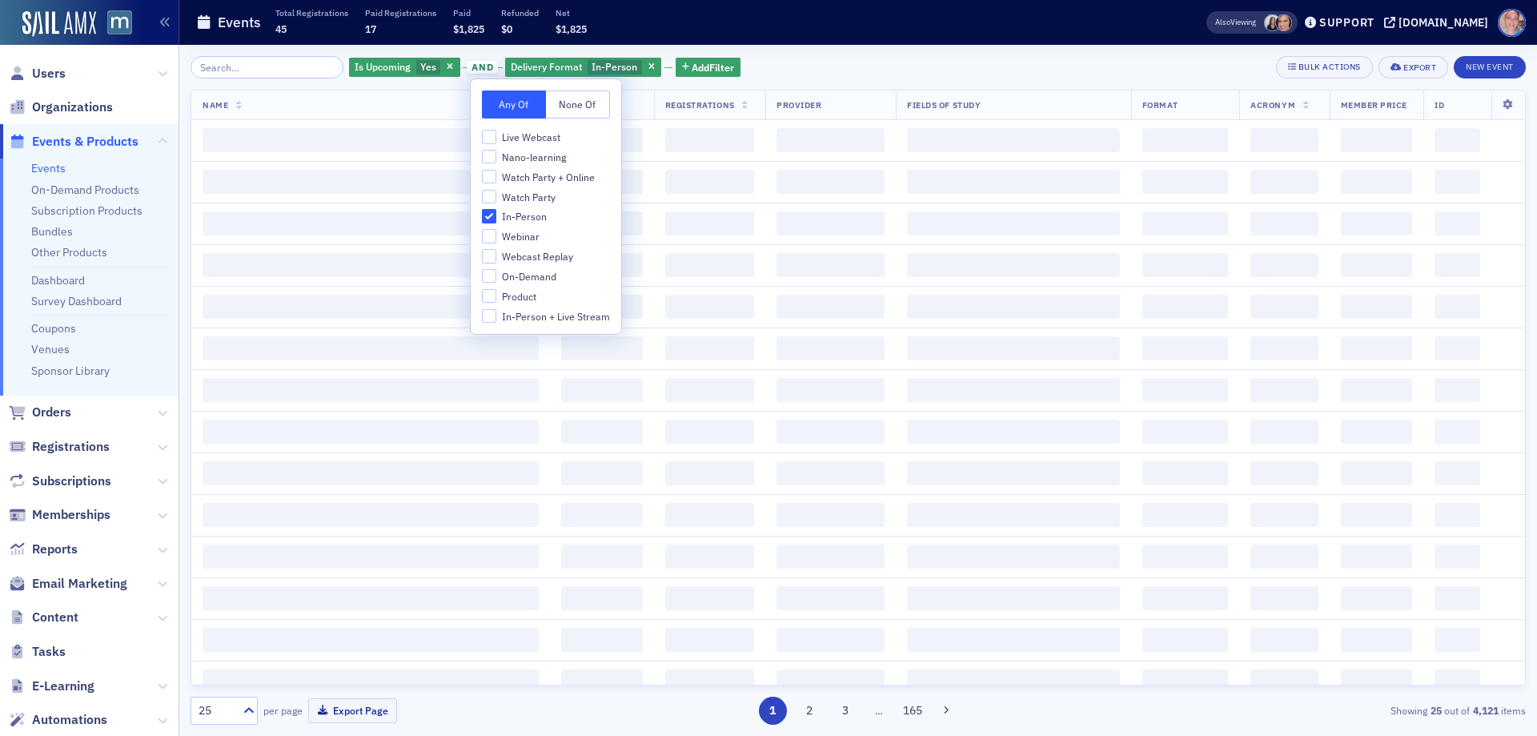
click at [761, 65] on div "Is Upcoming Yes and Delivery Format In-Person Add Filter Bulk Actions Export Ne…" at bounding box center [859, 67] width 1336 height 22
